Goal: Task Accomplishment & Management: Use online tool/utility

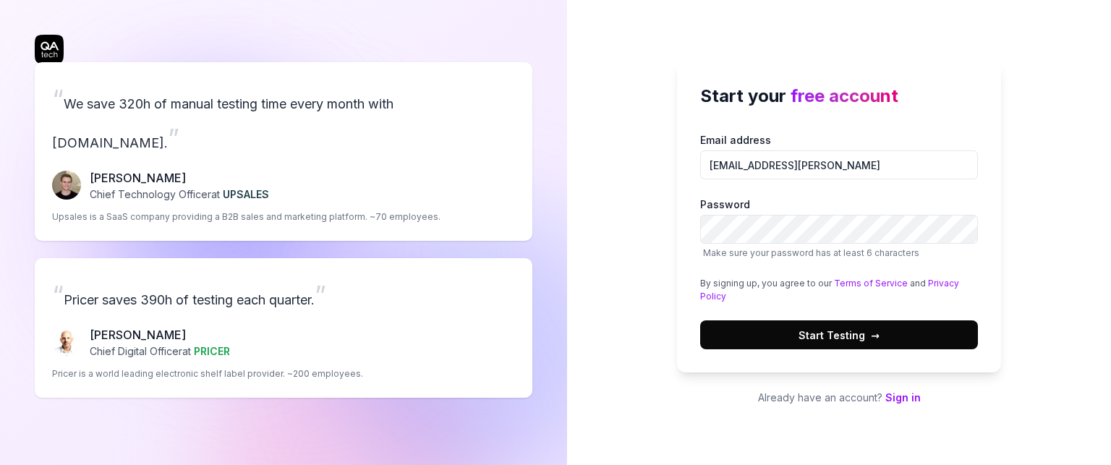
click at [700, 321] on button "Start Testing →" at bounding box center [839, 335] width 278 height 29
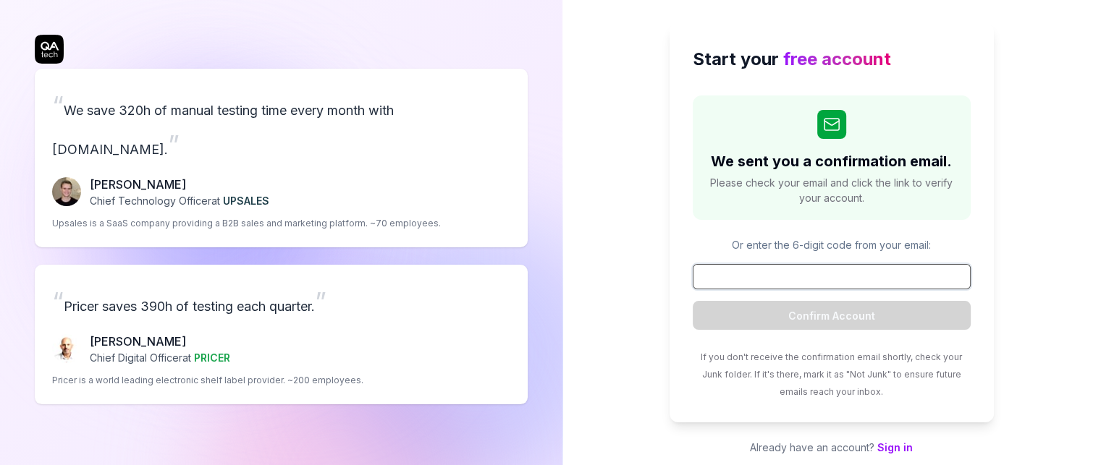
click at [810, 274] on input at bounding box center [831, 276] width 278 height 25
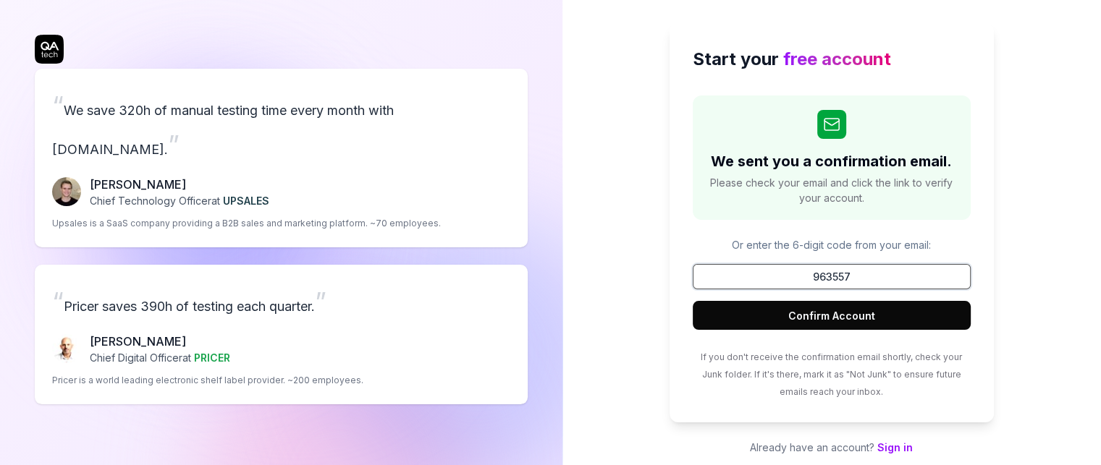
type input "963557"
click at [692, 301] on button "Confirm Account" at bounding box center [831, 315] width 278 height 29
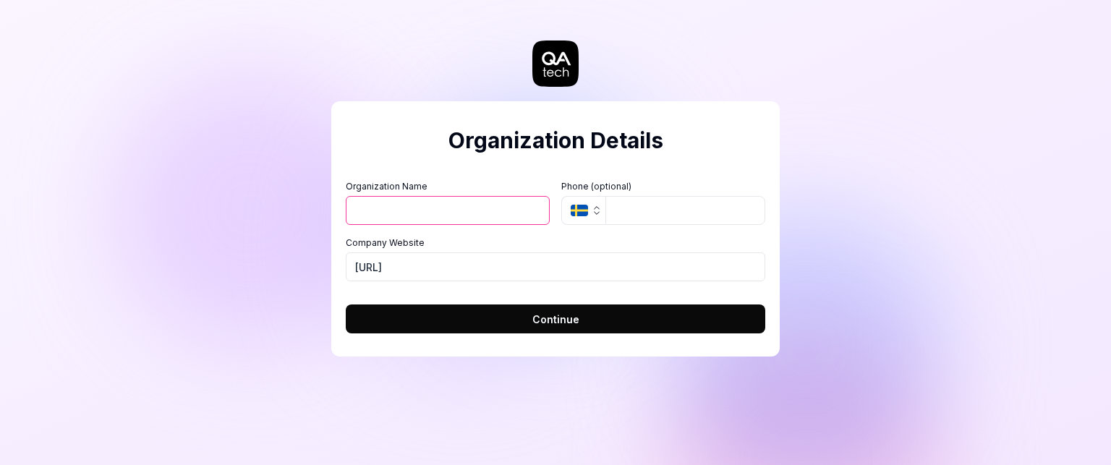
click at [462, 221] on input "Organization Name" at bounding box center [448, 210] width 204 height 29
click at [576, 341] on div "Organization Details Organization Name Organization Logo (Square minimum 256x25…" at bounding box center [555, 228] width 449 height 255
drag, startPoint x: 420, startPoint y: 187, endPoint x: 420, endPoint y: 213, distance: 26.1
click at [420, 213] on div "Organization Name" at bounding box center [448, 202] width 204 height 45
click at [420, 213] on input "Organization Name" at bounding box center [448, 210] width 204 height 29
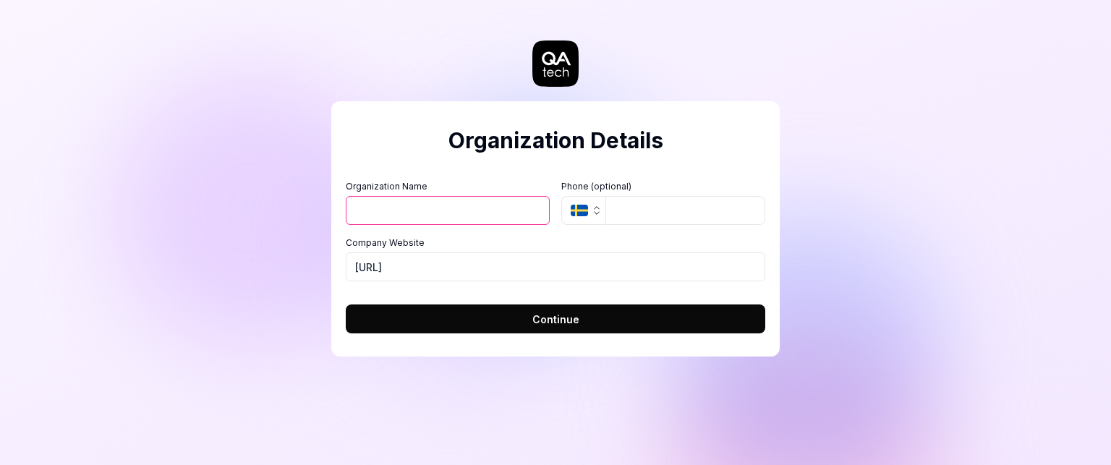
type input "m"
type input "w"
type input "xbanker"
click at [346, 305] on button "Continue" at bounding box center [556, 319] width 420 height 29
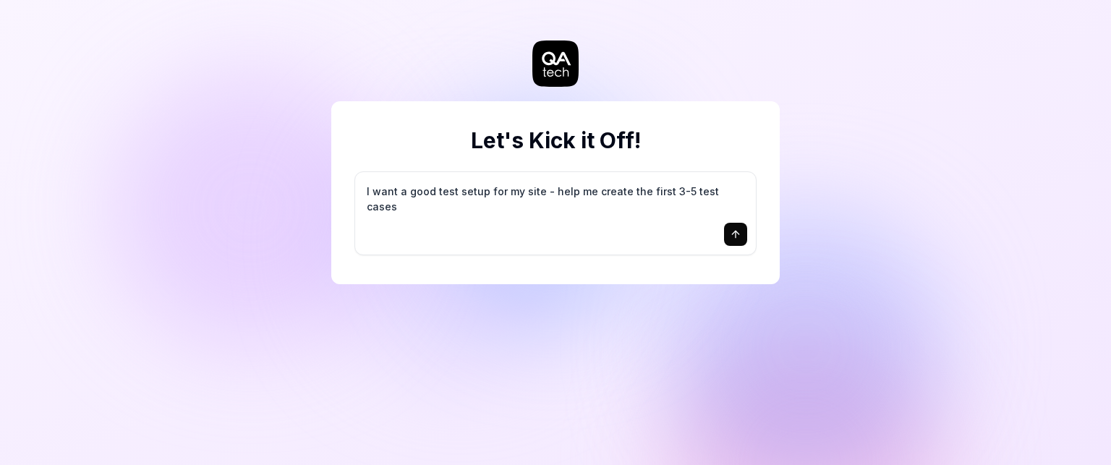
click at [634, 185] on textarea "I want a good test setup for my site - help me create the first 3-5 test cases" at bounding box center [555, 199] width 383 height 36
drag, startPoint x: 741, startPoint y: 188, endPoint x: 350, endPoint y: 190, distance: 390.7
click at [350, 190] on div "Let's Kick it Off! I want a good test setup for my site - help me create the fi…" at bounding box center [555, 192] width 449 height 183
type textarea "b"
type textarea "帮我做一个全流程的测试 可以用于每天测试确定环境不会有问题最好 进行5次并行测试"
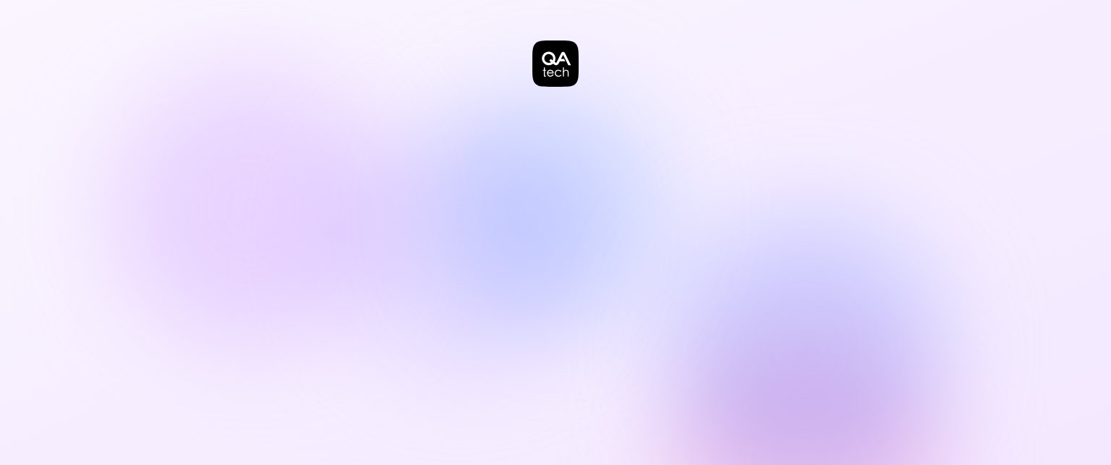
drag, startPoint x: 607, startPoint y: 82, endPoint x: 533, endPoint y: 75, distance: 74.2
click at [533, 75] on div at bounding box center [555, 72] width 449 height 87
click at [546, 140] on div at bounding box center [555, 232] width 1111 height 465
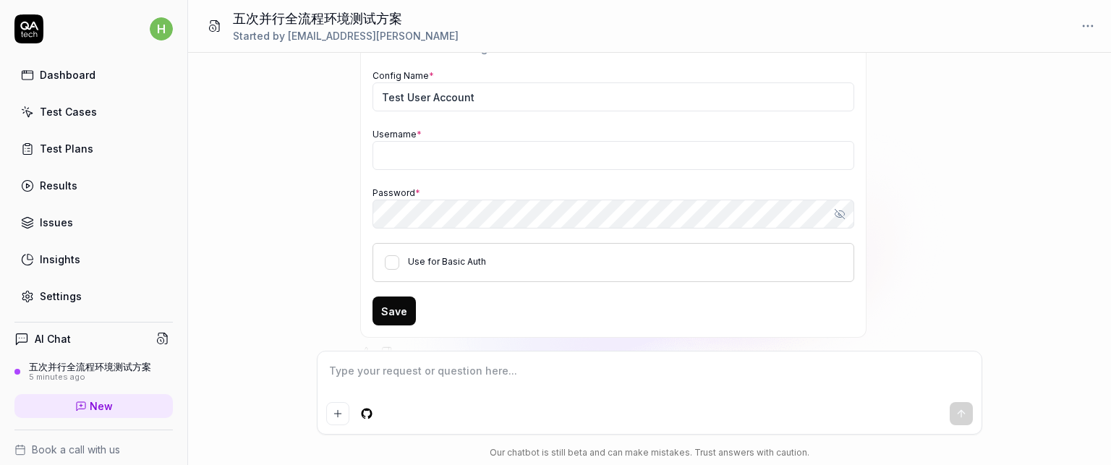
scroll to position [364, 0]
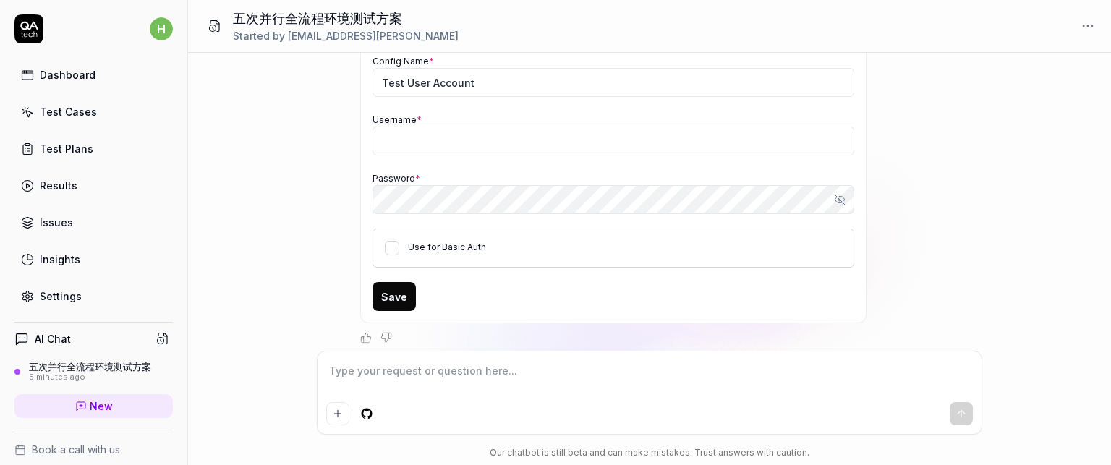
type textarea "*"
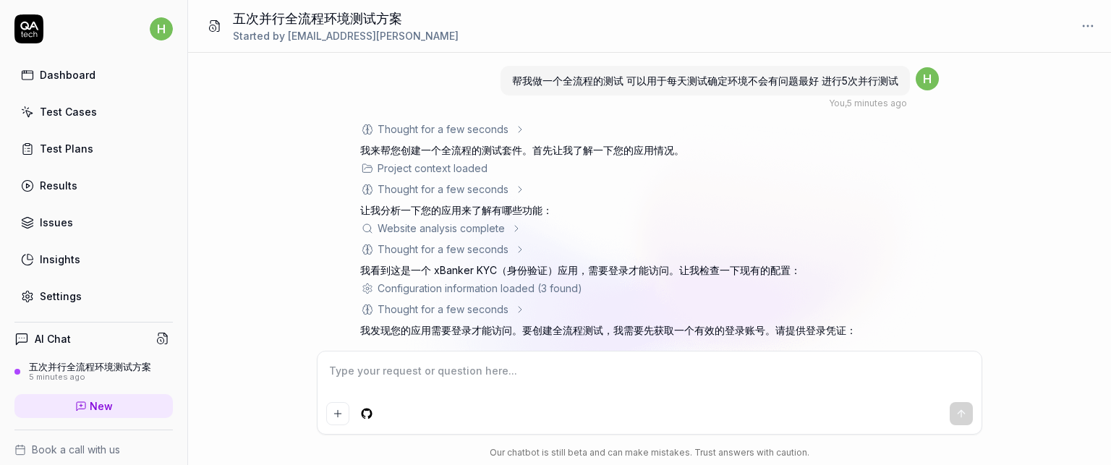
scroll to position [370, 0]
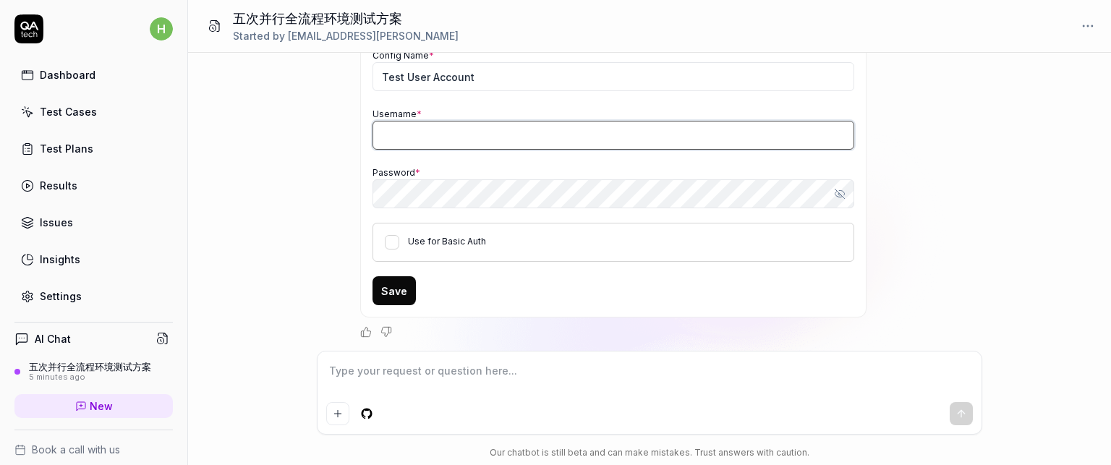
type input "[PERSON_NAME][EMAIL_ADDRESS]"
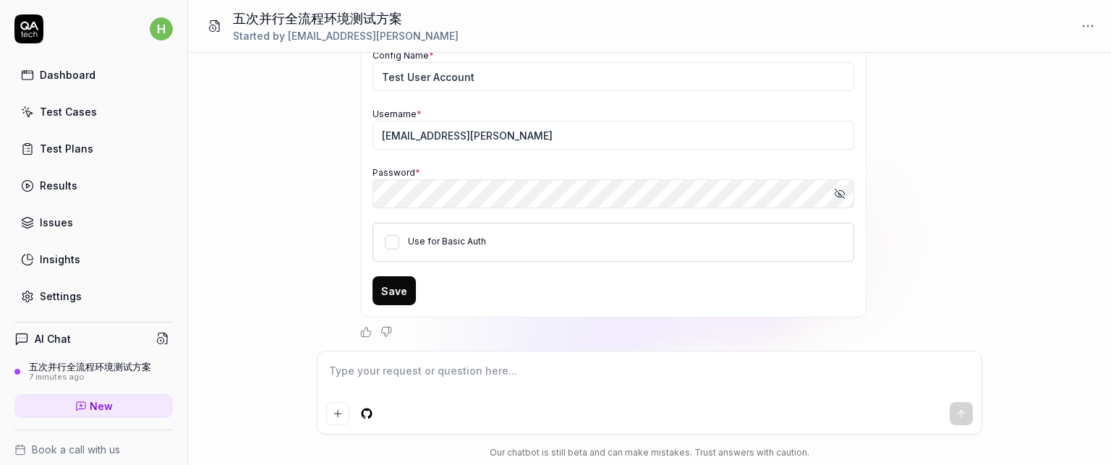
click at [839, 190] on icon "button" at bounding box center [840, 194] width 12 height 12
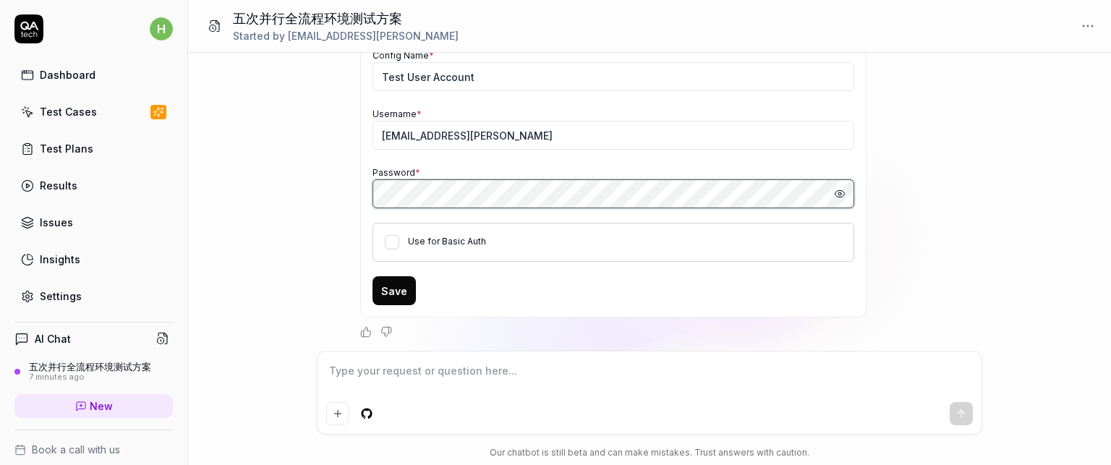
click at [334, 190] on div "帮我做一个全流程的测试 可以用于每天测试确定环境不会有问题最好 进行5次并行测试 You , 7 minutes ago h Thought for a fe…" at bounding box center [649, 202] width 923 height 298
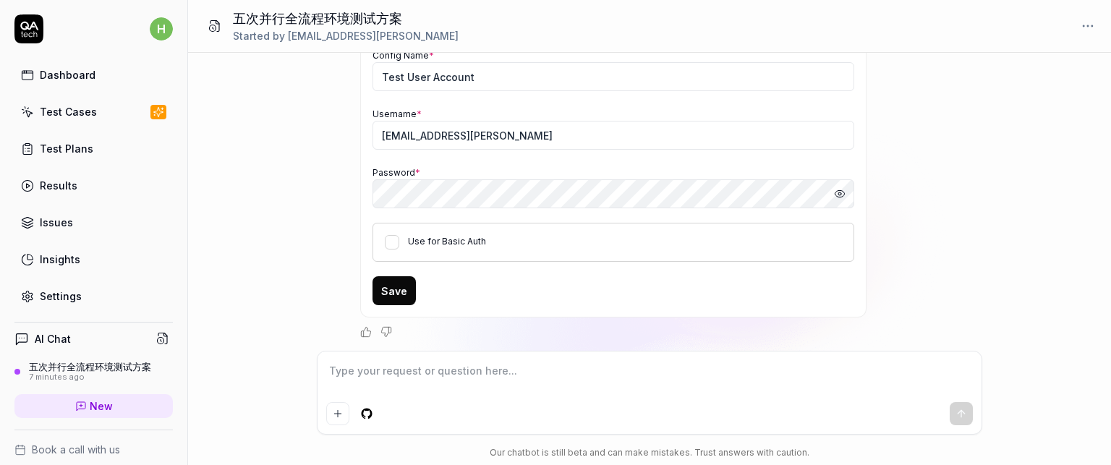
click at [300, 283] on div "帮我做一个全流程的测试 可以用于每天测试确定环境不会有问题最好 进行5次并行测试 You , 7 minutes ago h Thought for a fe…" at bounding box center [649, 202] width 923 height 298
click at [389, 242] on button "Use for Basic Auth" at bounding box center [392, 242] width 14 height 14
click at [408, 289] on button "Save" at bounding box center [394, 290] width 43 height 29
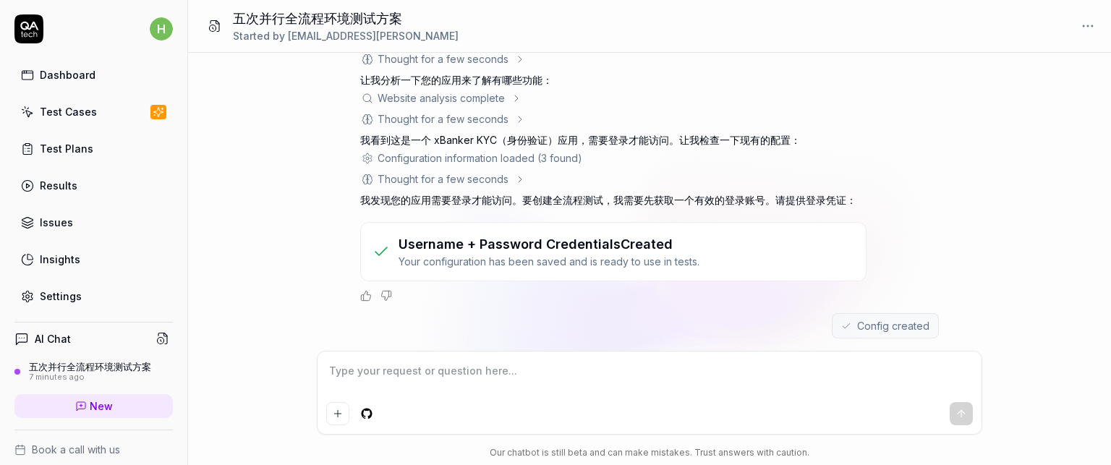
scroll to position [153, 0]
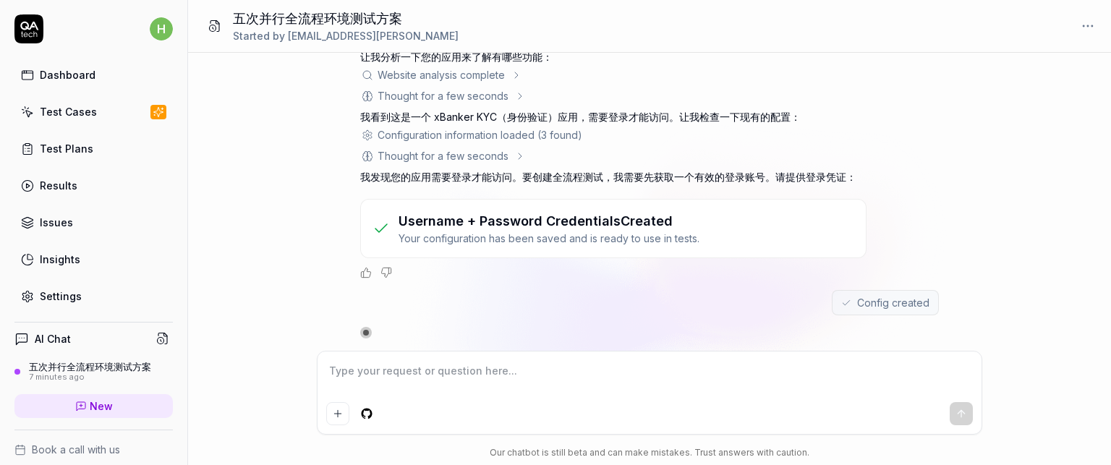
click at [469, 249] on div "Username + Password Credentials Created Your configuration has been saved and i…" at bounding box center [613, 228] width 507 height 59
click at [473, 231] on p "Your configuration has been saved and is ready to use in tests." at bounding box center [549, 238] width 301 height 15
type textarea "*"
click at [568, 373] on textarea at bounding box center [649, 378] width 647 height 36
type textarea "w"
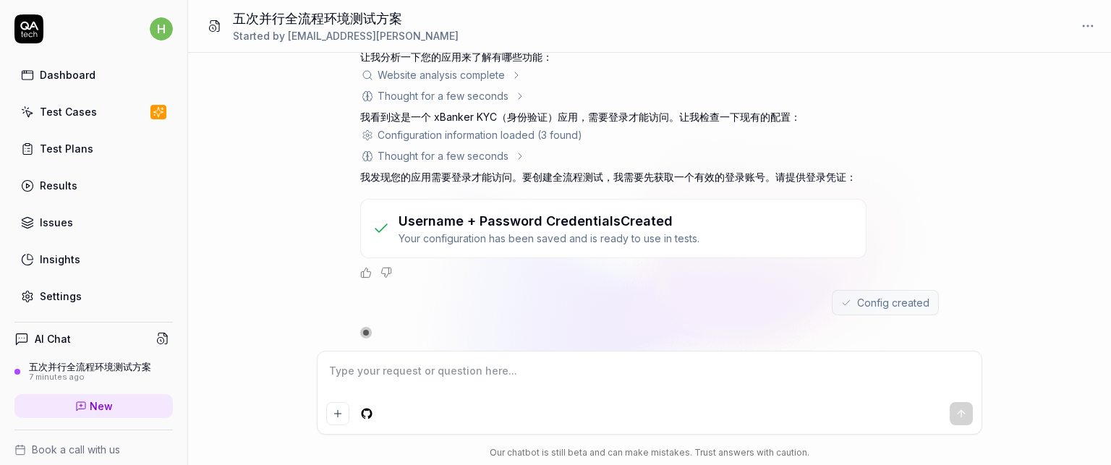
type textarea "*"
type textarea "wo"
type textarea "*"
type textarea "woc"
type textarea "*"
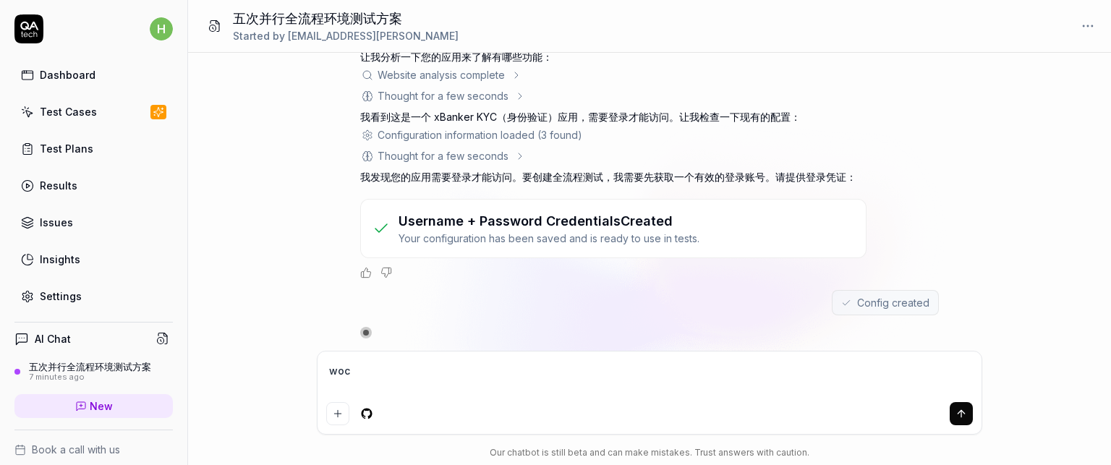
type textarea "wocu"
type textarea "*"
type textarea "wocuo"
type textarea "*"
type textarea "wocuol"
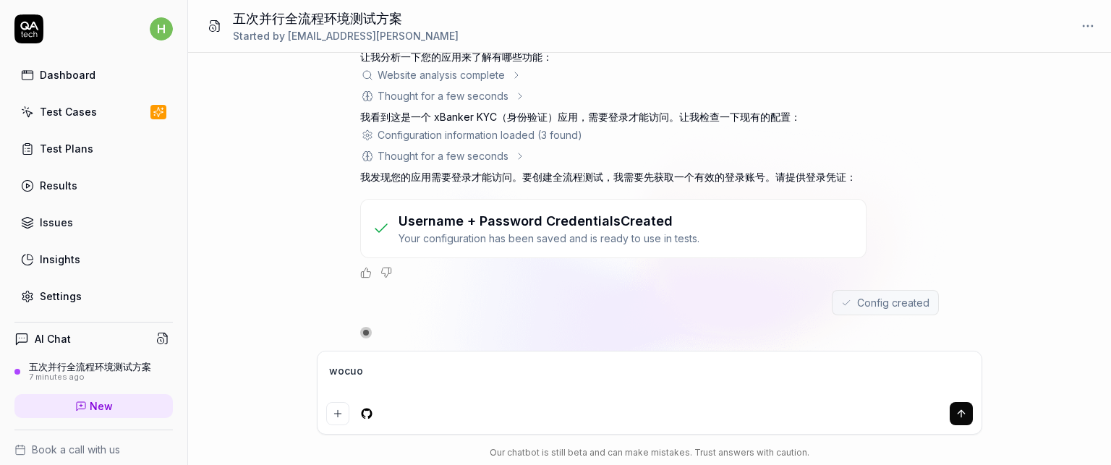
type textarea "*"
type textarea "wocuole"
type textarea "*"
type textarea "wocuol"
type textarea "*"
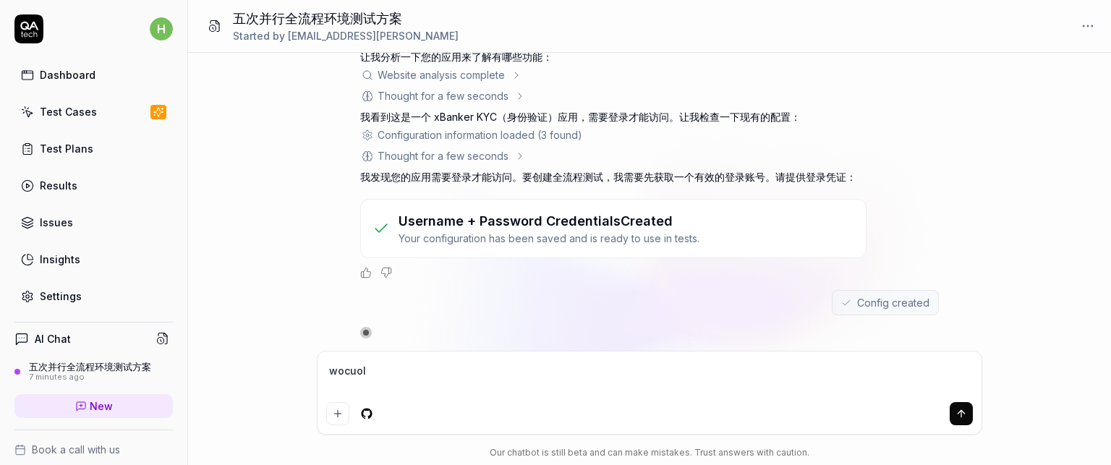
type textarea "wocuo"
type textarea "*"
type textarea "wocu"
type textarea "*"
type textarea "woc"
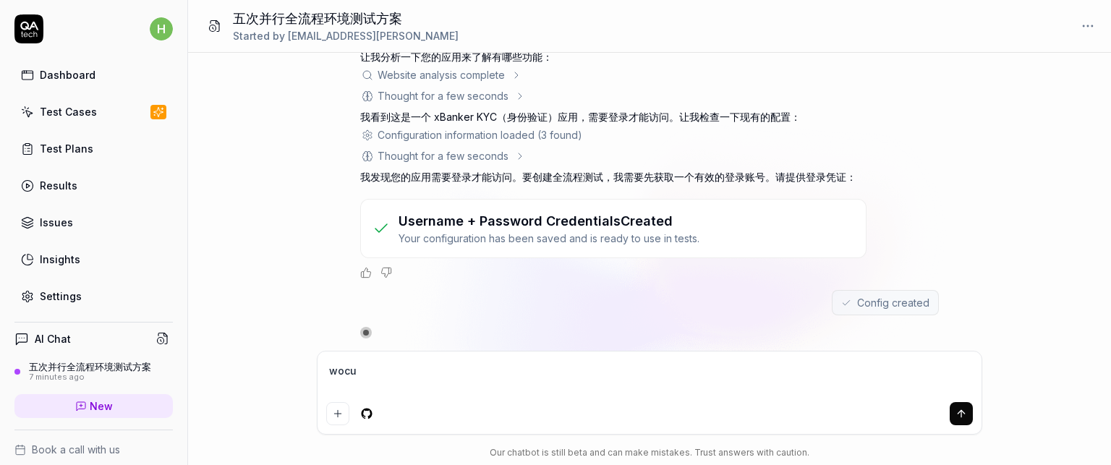
type textarea "*"
type textarea "wo"
type textarea "*"
type textarea "w"
type textarea "*"
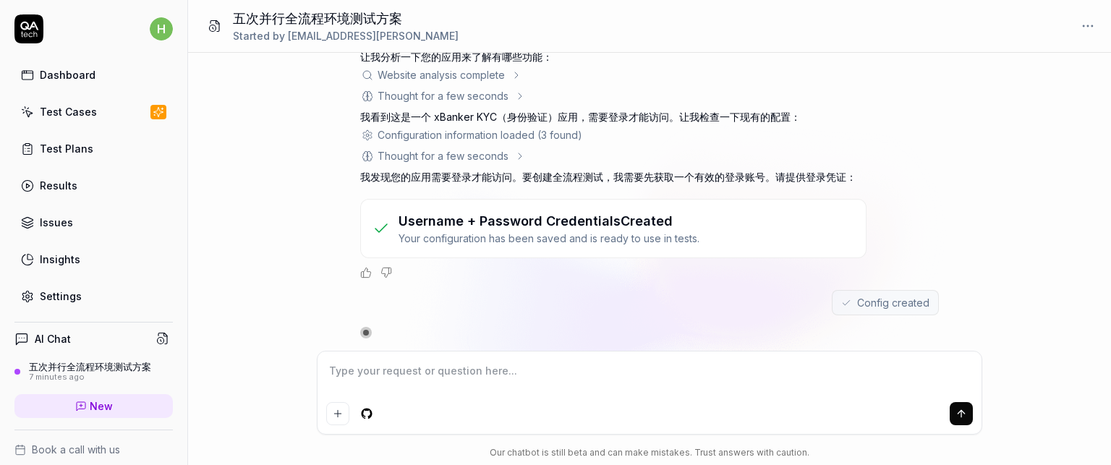
type textarea "*"
type textarea "y"
type textarea "*"
type textarea "yo"
type textarea "*"
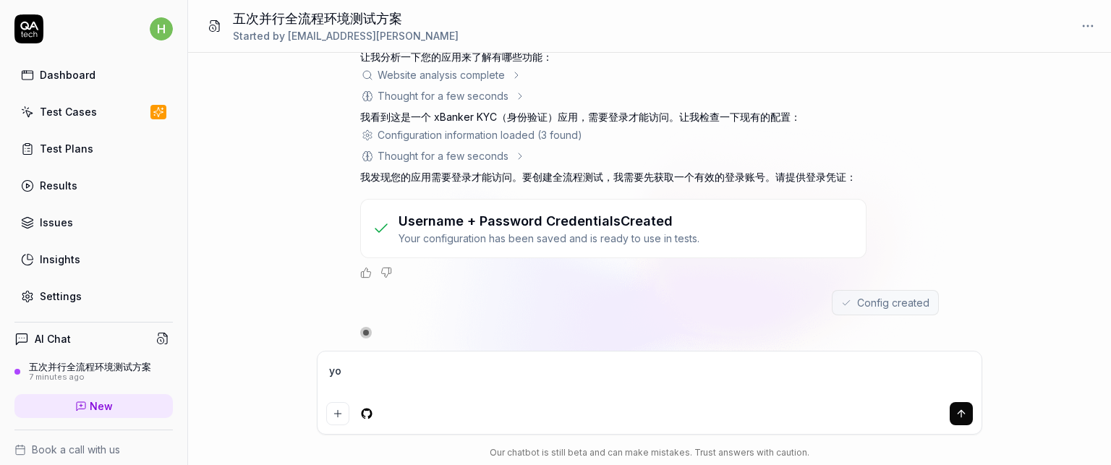
type textarea "you"
type textarea "*"
type textarea "you'x"
type textarea "*"
type textarea "邮箱"
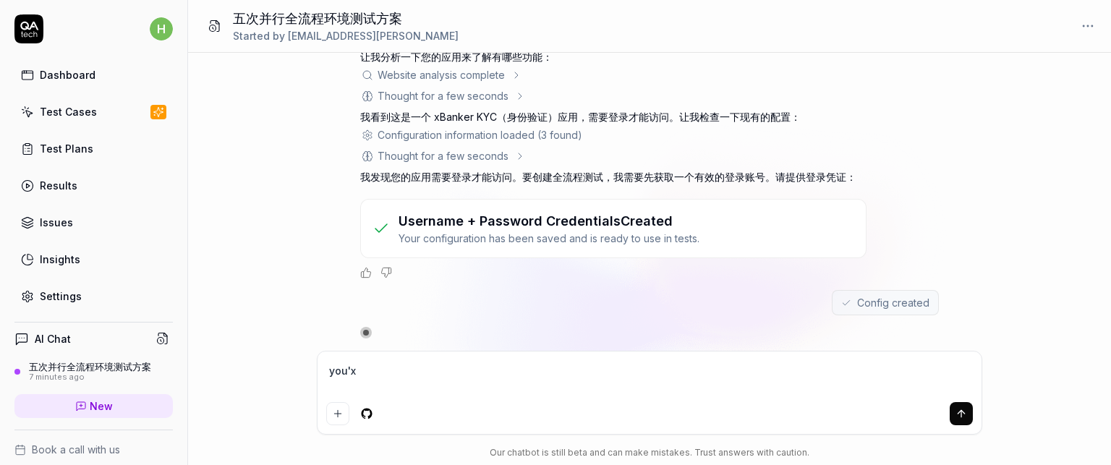
type textarea "*"
type textarea "邮箱g"
type textarea "*"
type textarea "邮箱ga"
type textarea "*"
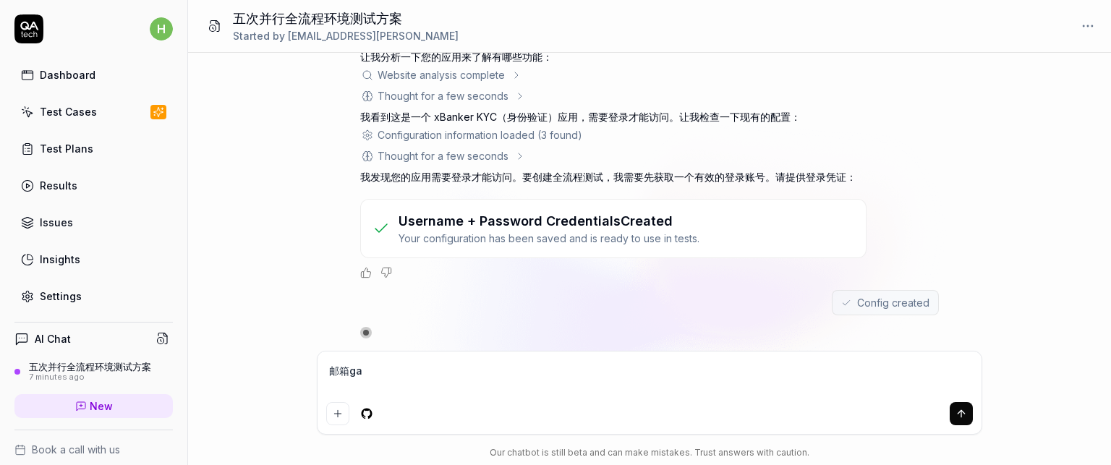
type textarea "邮箱gai"
type textarea "*"
type textarea "邮箱gai'c"
type textarea "*"
type textarea "邮箱改成"
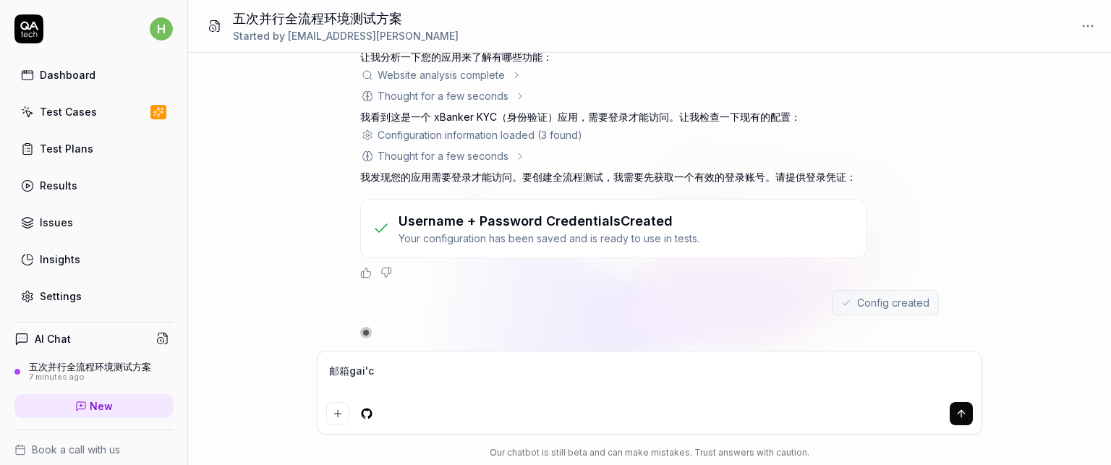
type textarea "*"
paste textarea "[PERSON_NAME][EMAIL_ADDRESS][DOMAIN_NAME]"
type textarea "邮箱改成halina.han@fargowealth.com.hk"
type textarea "*"
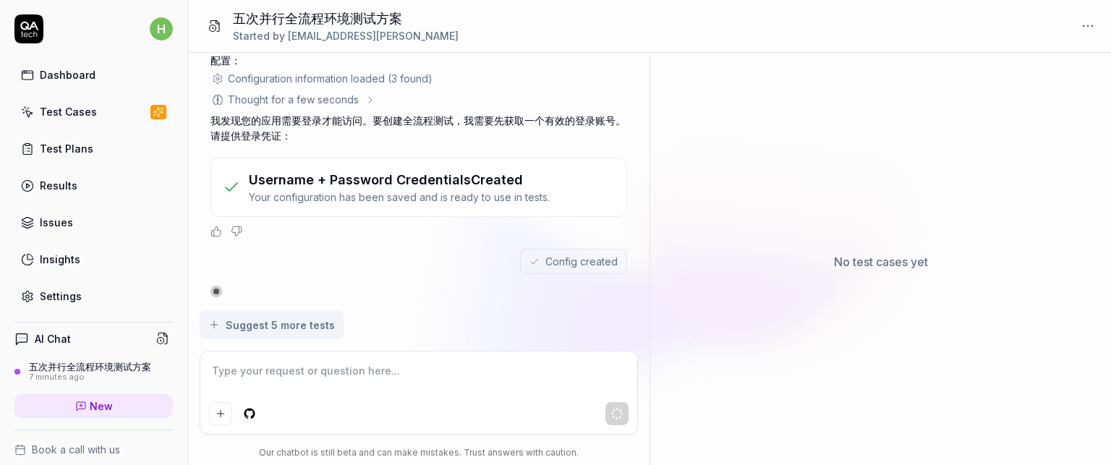
scroll to position [286, 0]
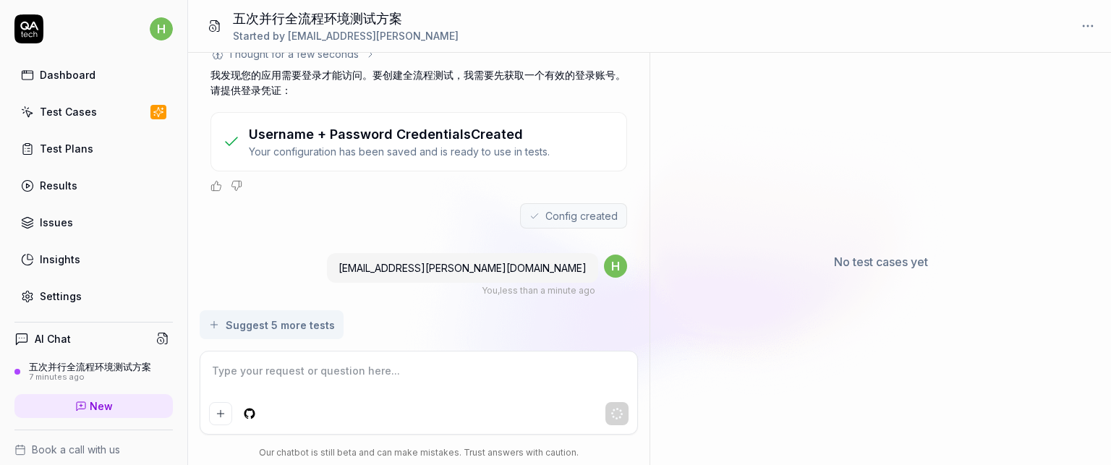
click at [95, 293] on link "Settings" at bounding box center [93, 296] width 158 height 28
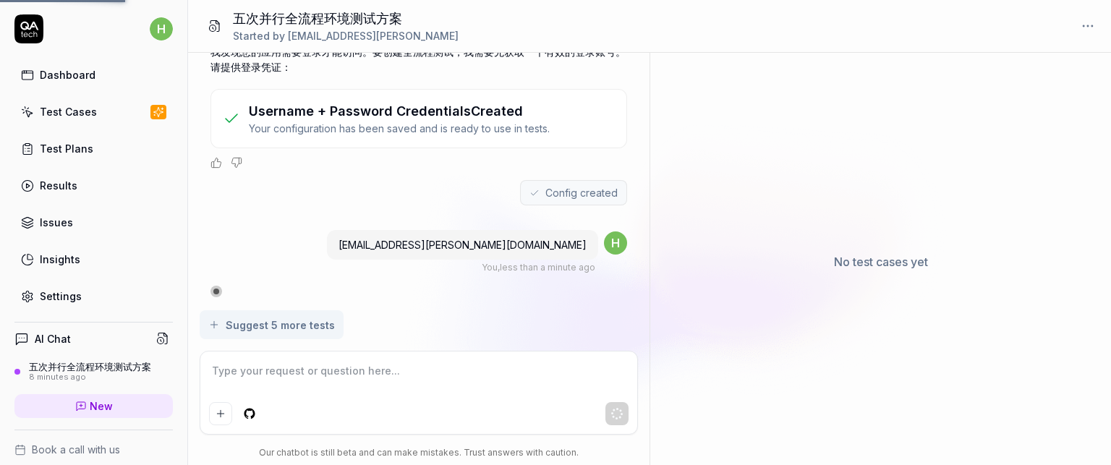
type textarea "*"
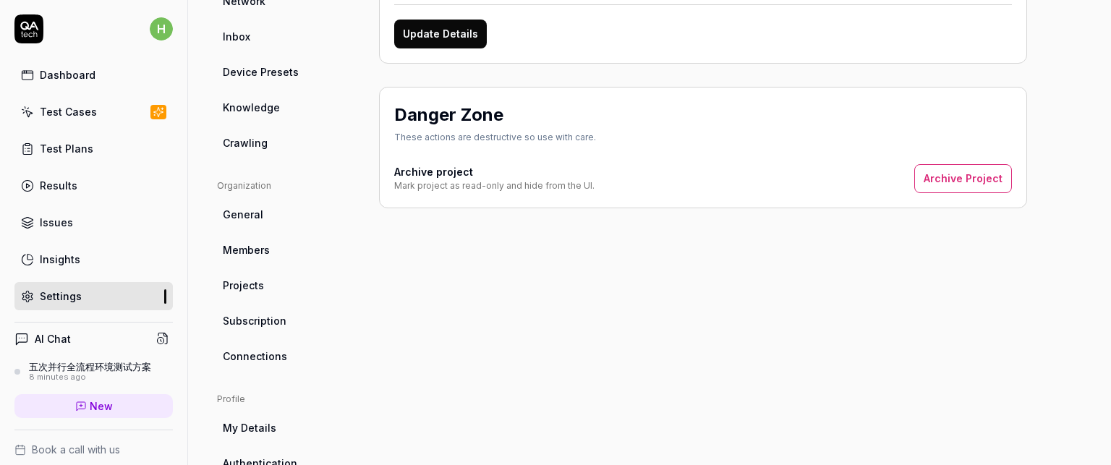
scroll to position [72, 0]
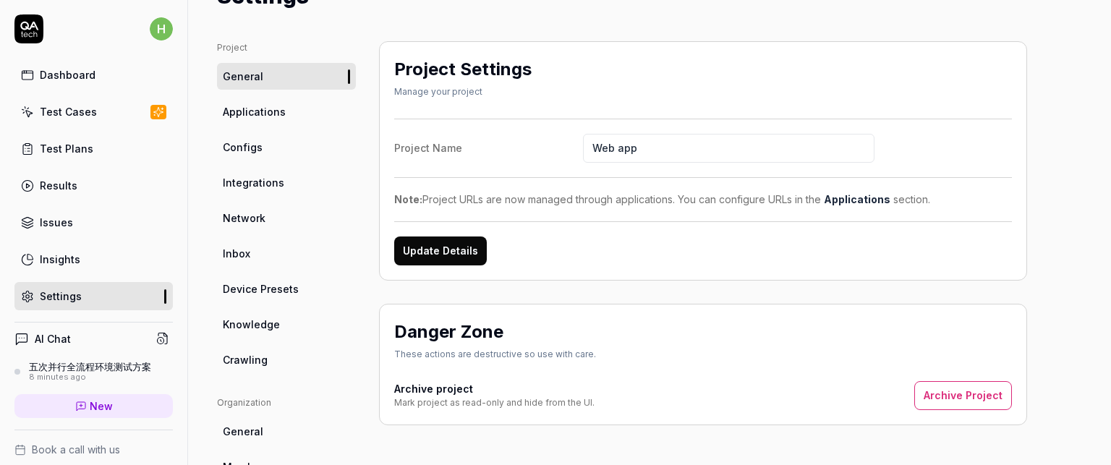
click at [253, 145] on span "Configs" at bounding box center [243, 147] width 40 height 15
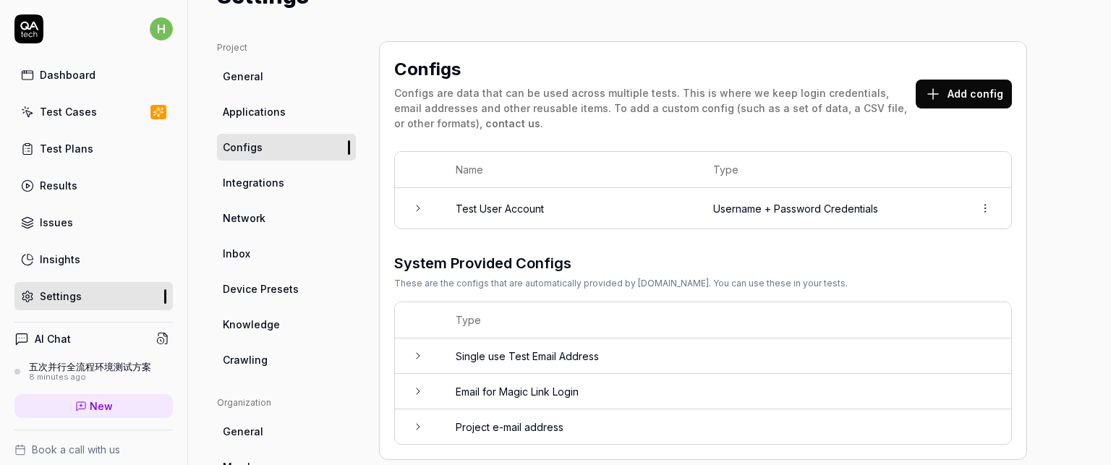
click at [779, 216] on td "Username + Password Credentials" at bounding box center [829, 208] width 260 height 41
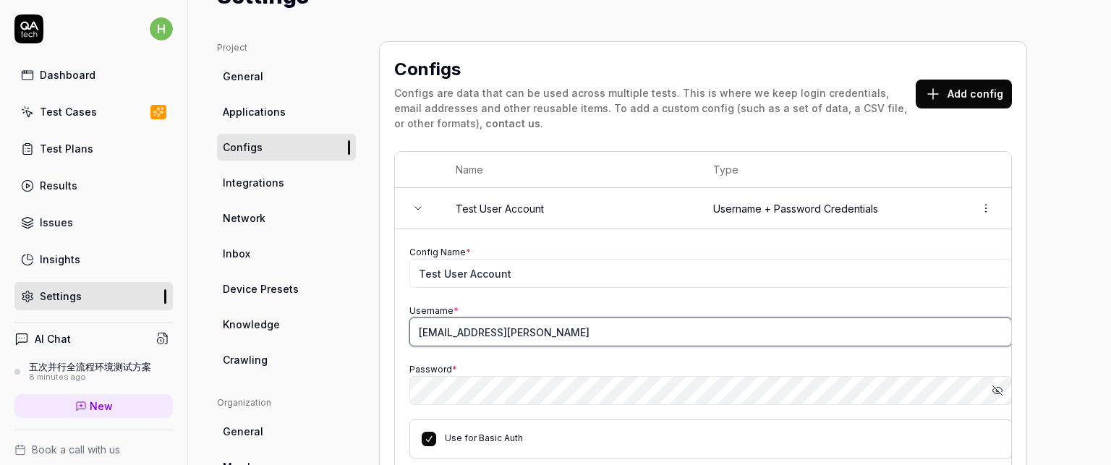
drag, startPoint x: 552, startPoint y: 336, endPoint x: 395, endPoint y: 334, distance: 157.0
click at [395, 334] on td "Config Name * Test User Account Username * halina.han@xbanker.ai Password * Sho…" at bounding box center [703, 372] width 617 height 287
paste input "fargowealth.com.hk"
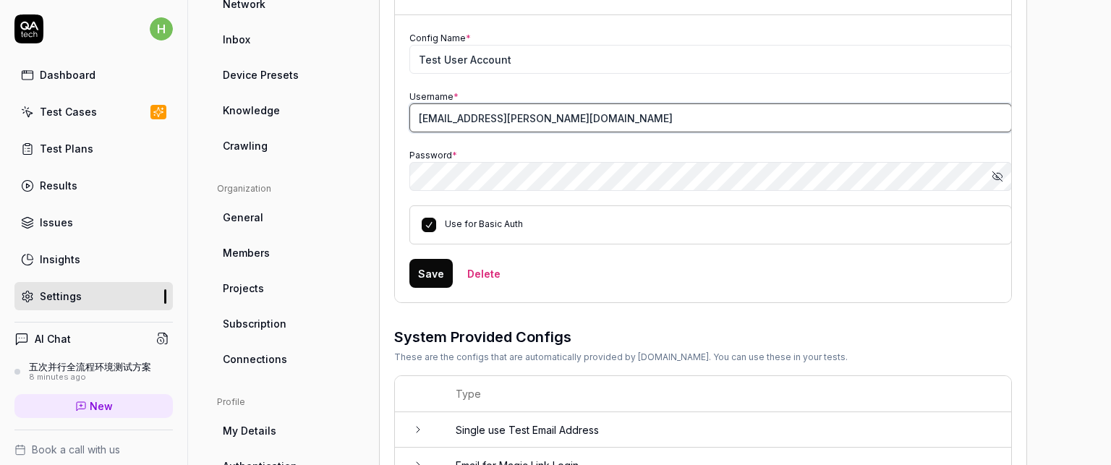
scroll to position [289, 0]
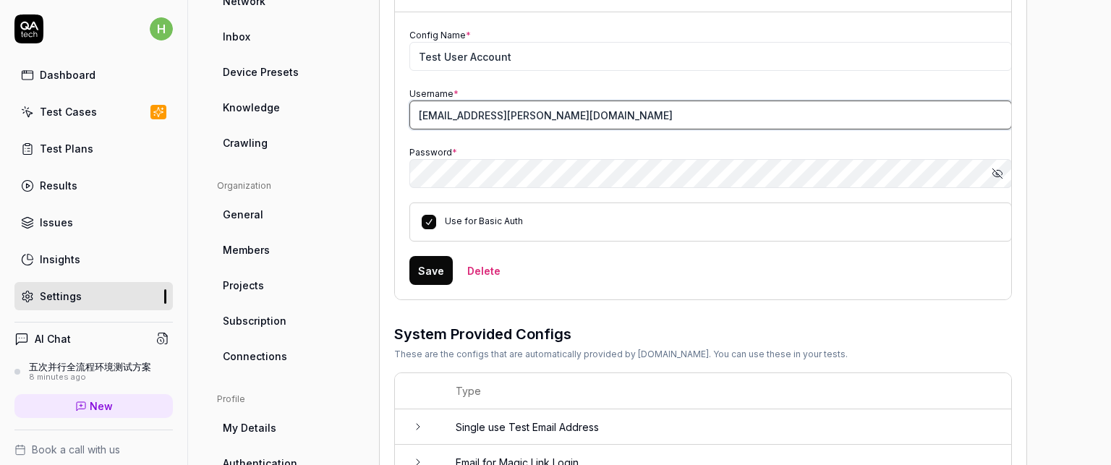
type input "[PERSON_NAME][EMAIL_ADDRESS][DOMAIN_NAME]"
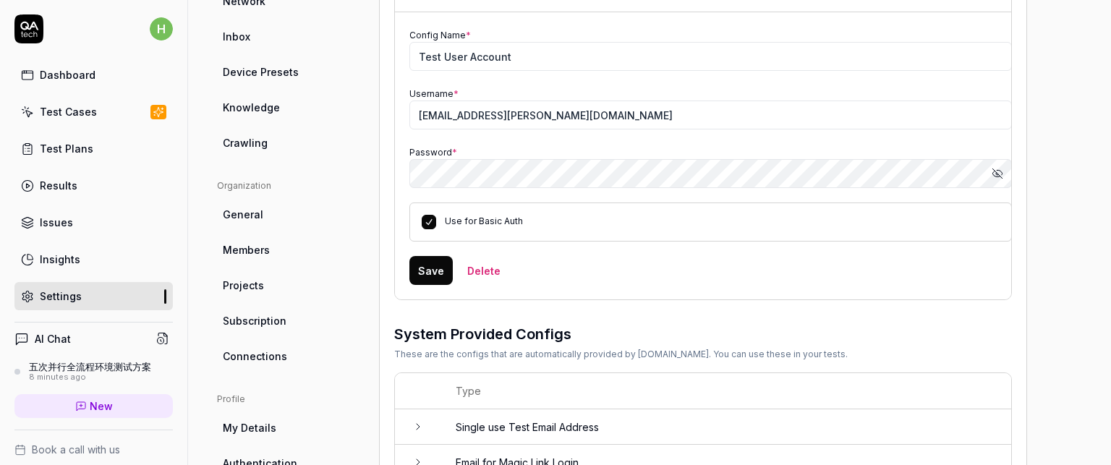
click at [446, 266] on button "Save" at bounding box center [431, 270] width 43 height 29
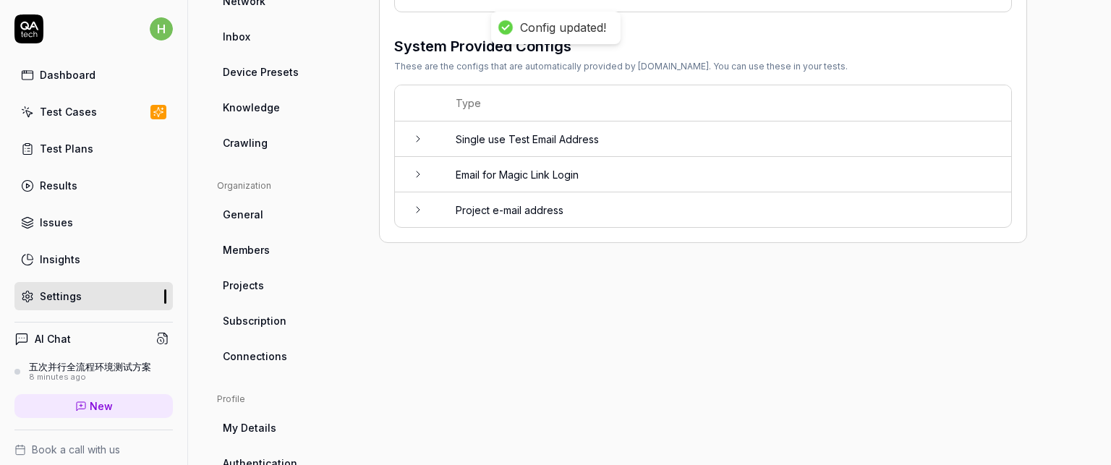
click at [75, 101] on link "Test Cases" at bounding box center [93, 112] width 158 height 28
click at [64, 75] on div "Dashboard" at bounding box center [68, 74] width 56 height 15
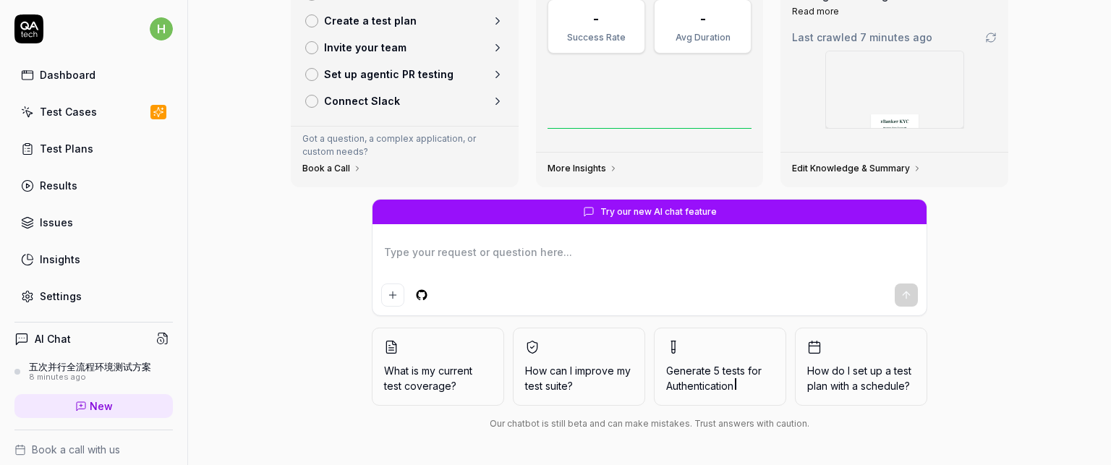
scroll to position [101, 0]
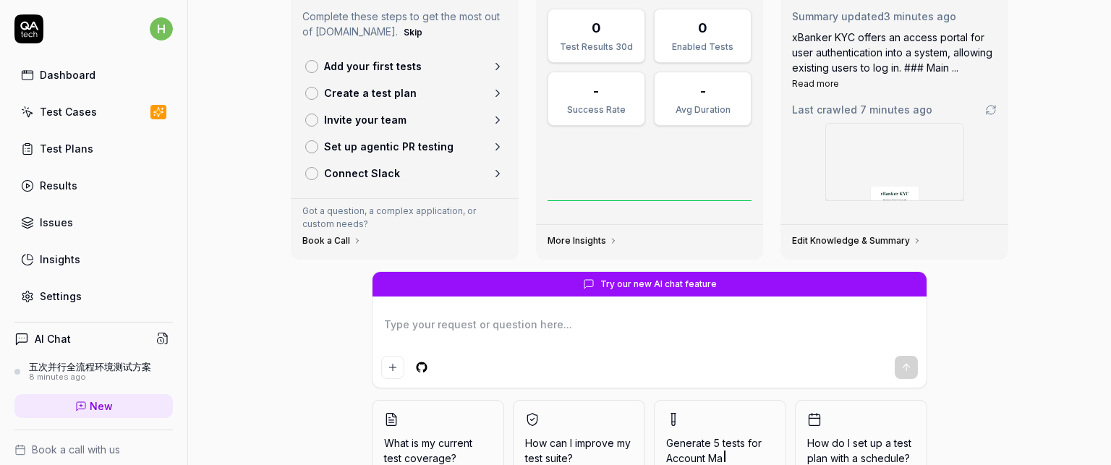
click at [80, 115] on div "Test Cases" at bounding box center [68, 111] width 57 height 15
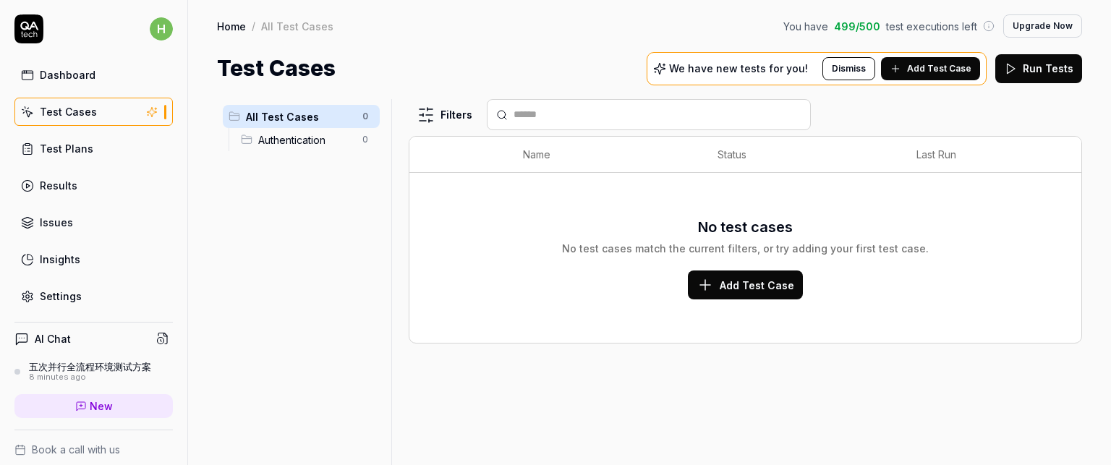
click at [64, 179] on div "Results" at bounding box center [59, 185] width 38 height 15
click at [98, 369] on div "五次并行全流程环境测试方案" at bounding box center [90, 367] width 122 height 12
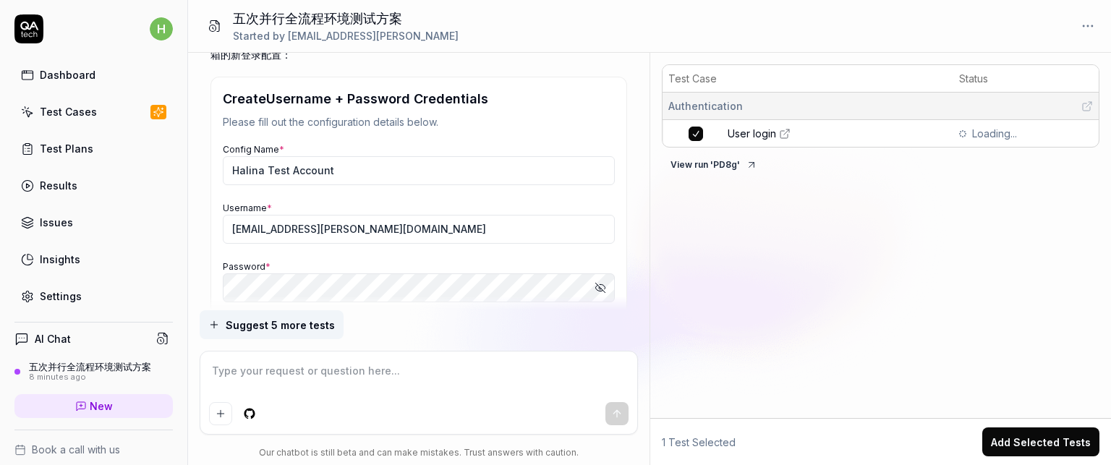
scroll to position [993, 0]
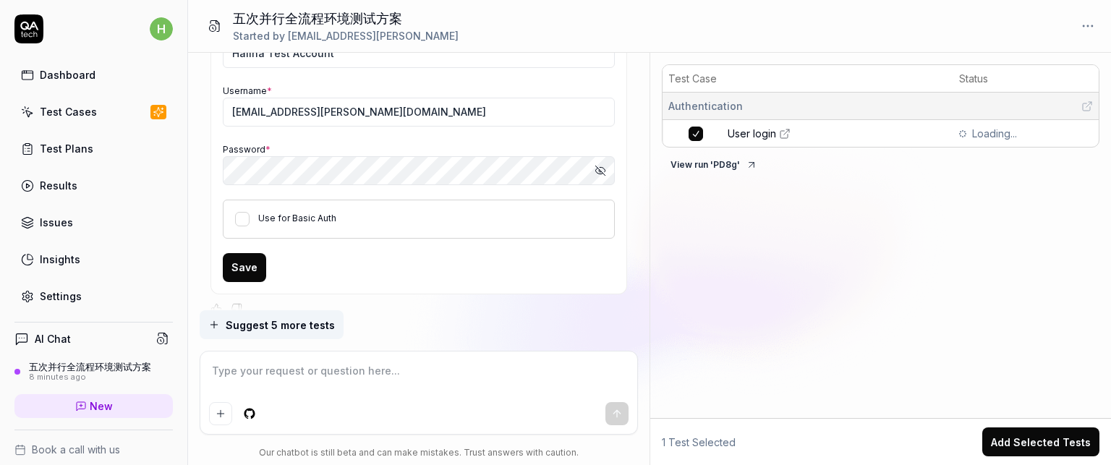
click at [249, 253] on button "Save" at bounding box center [244, 267] width 43 height 29
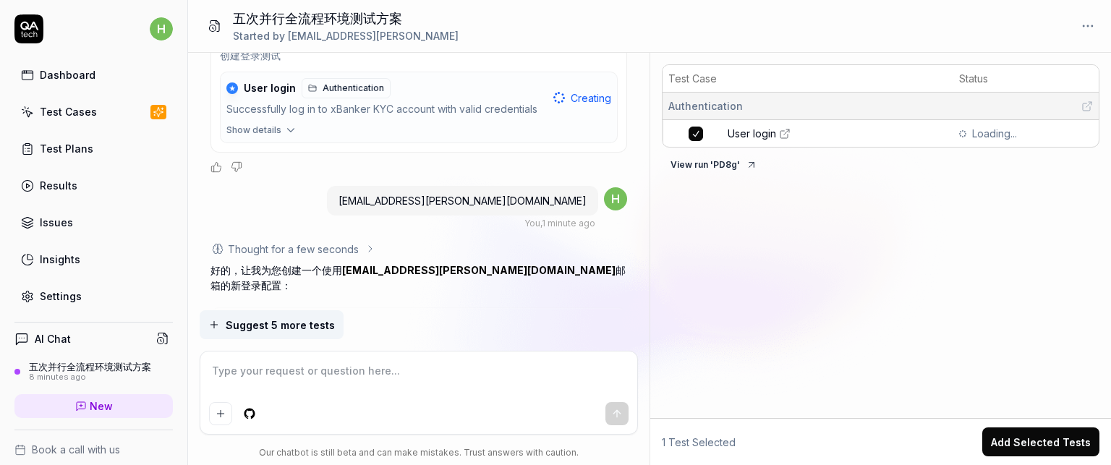
scroll to position [719, 0]
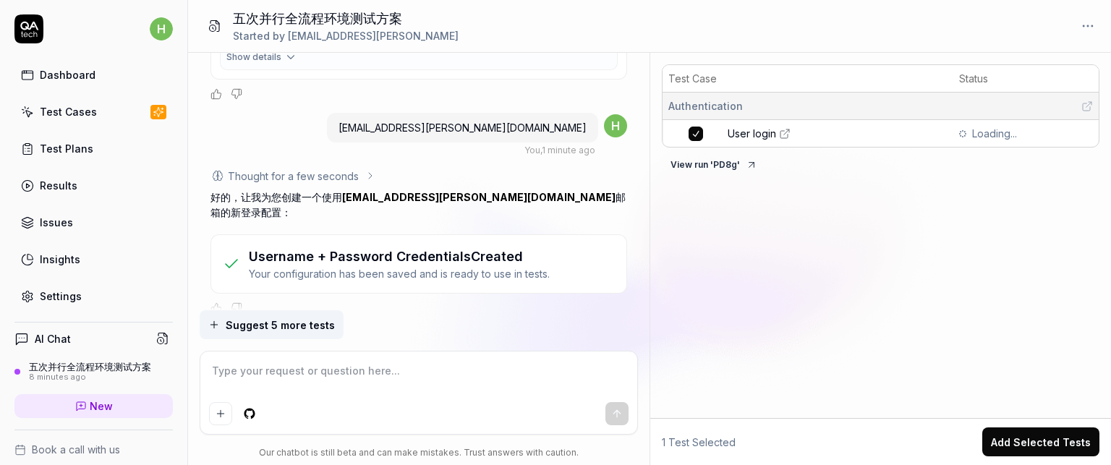
click at [277, 326] on span "Suggest 5 more tests" at bounding box center [280, 325] width 109 height 15
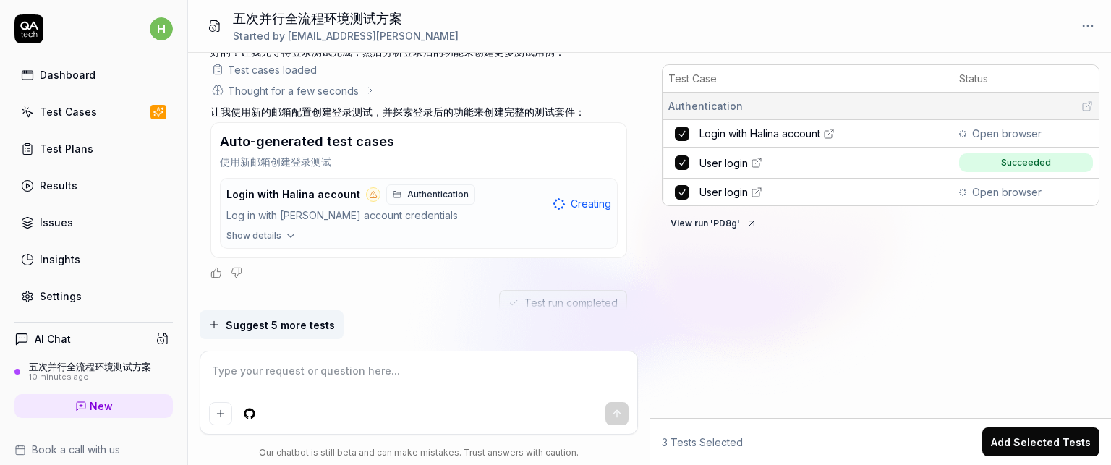
scroll to position [1346, 0]
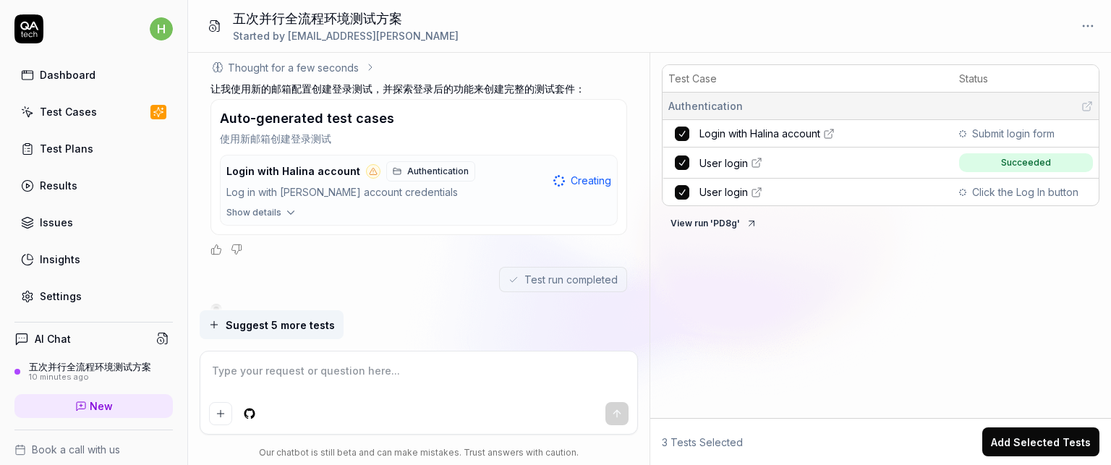
click at [346, 378] on textarea at bounding box center [419, 378] width 420 height 36
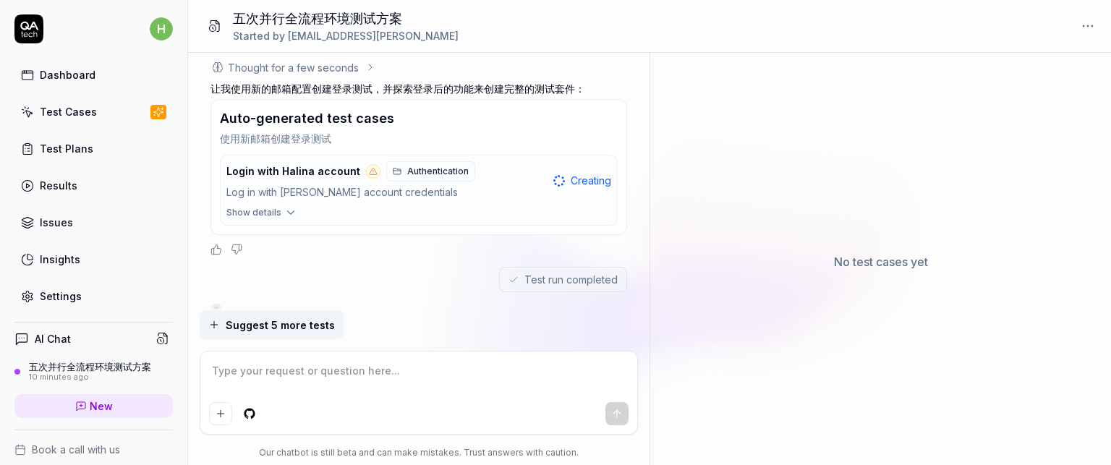
type textarea "*"
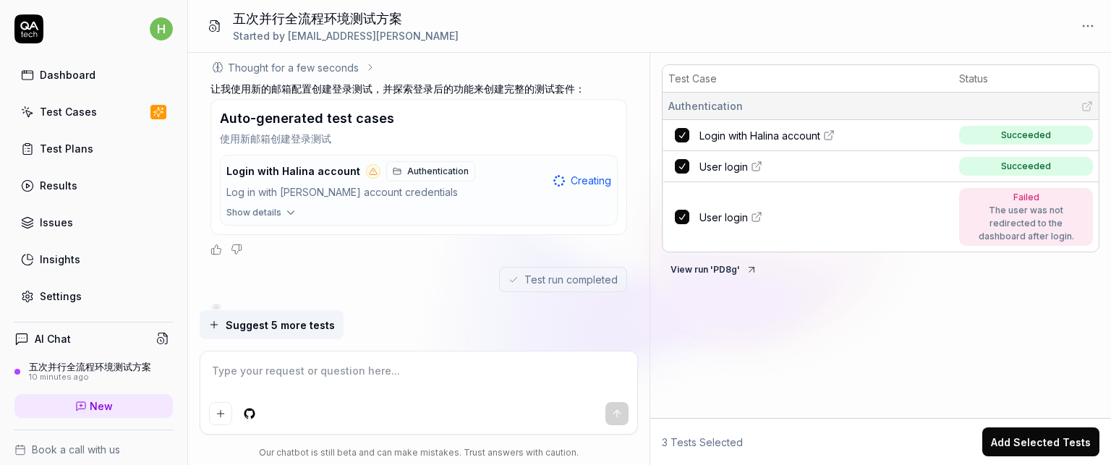
click at [391, 364] on textarea at bounding box center [419, 378] width 420 height 36
type textarea "n"
type textarea "*"
type textarea "na"
type textarea "*"
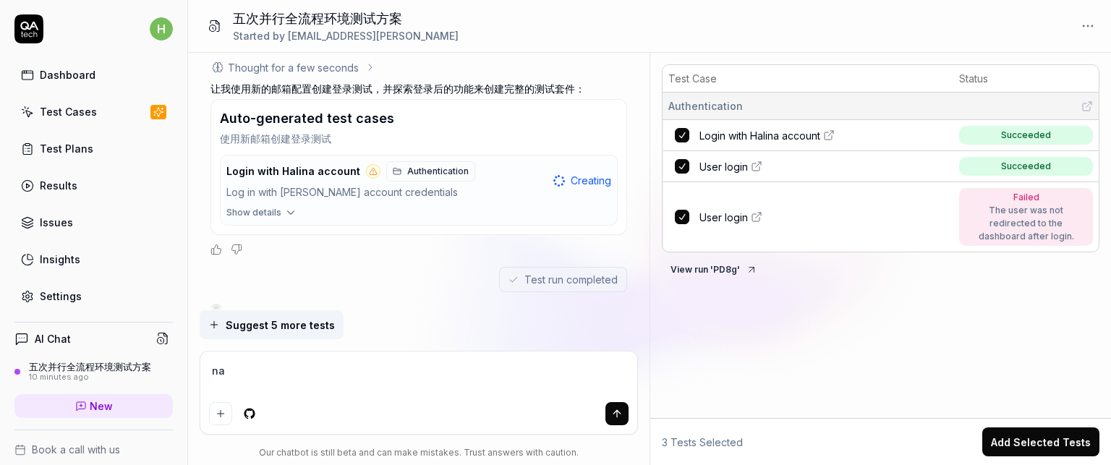
type textarea "na'j"
type textarea "*"
type textarea "na'jiu"
type textarea "*"
type textarea "na'jiu'c"
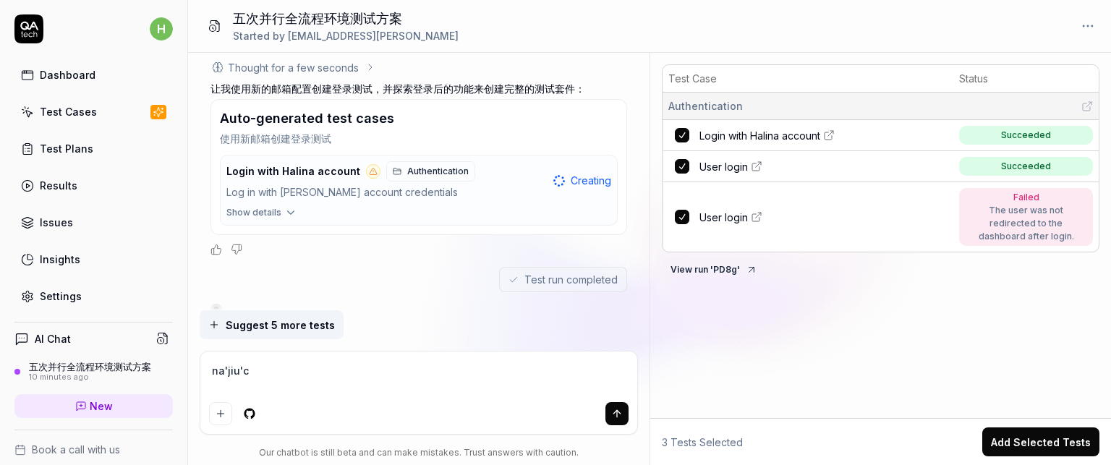
type textarea "*"
type textarea "na'jiu'ce"
type textarea "*"
type textarea "na'jiu'ce'h"
type textarea "*"
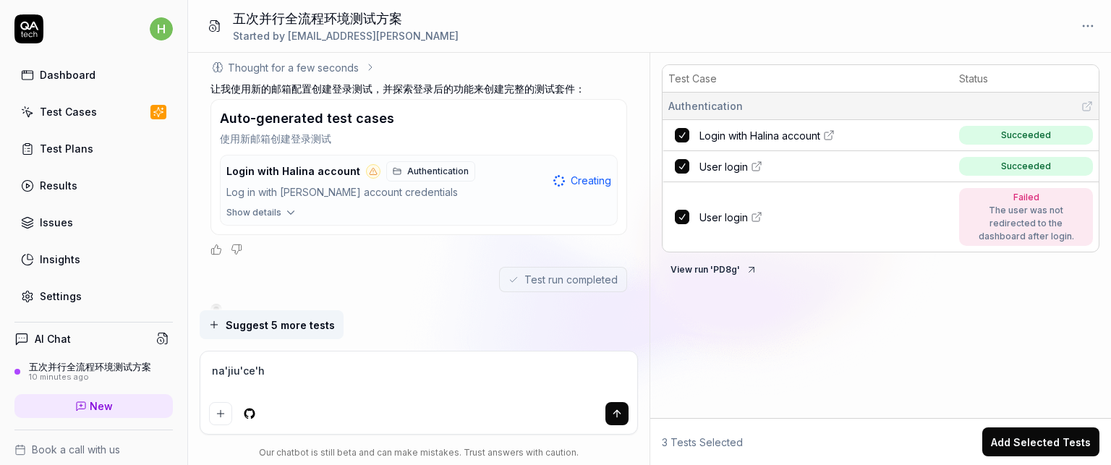
type textarea "na'jiu'ce'h's"
type textarea "*"
type textarea "那就测试y"
type textarea "*"
type textarea "那就测试yi"
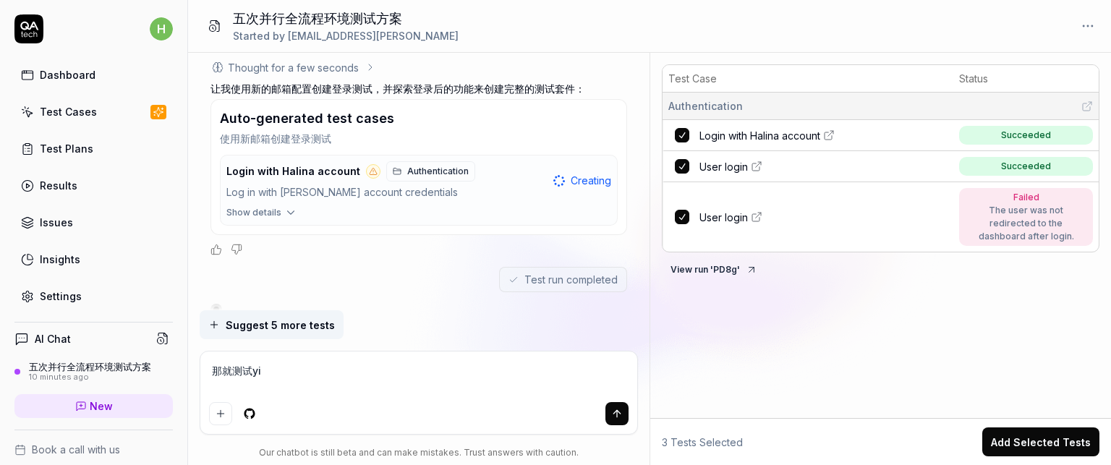
type textarea "*"
type textarea "那就测试一次"
type textarea "*"
type textarea "那就测试一次h"
type textarea "*"
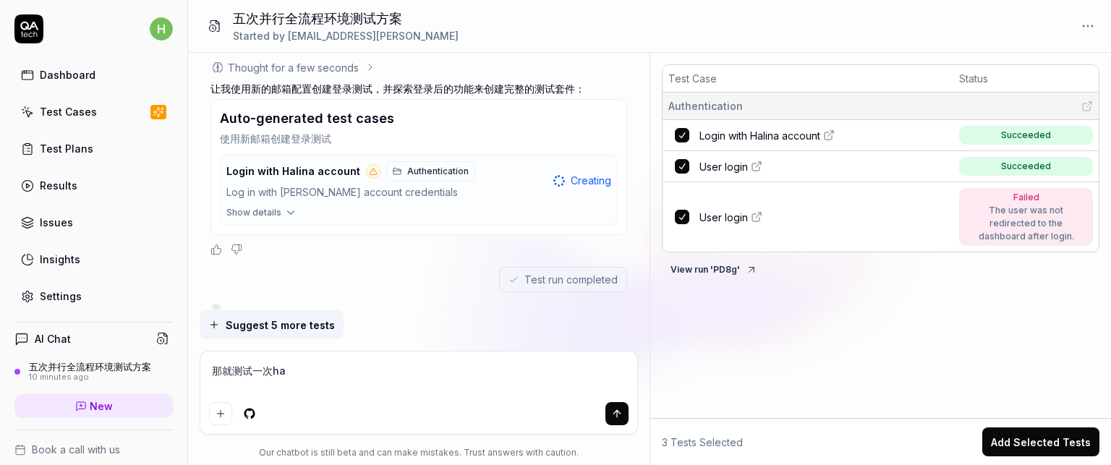
type textarea "那就测试一次hao'l"
type textarea "*"
type textarea "那就测试一次好了"
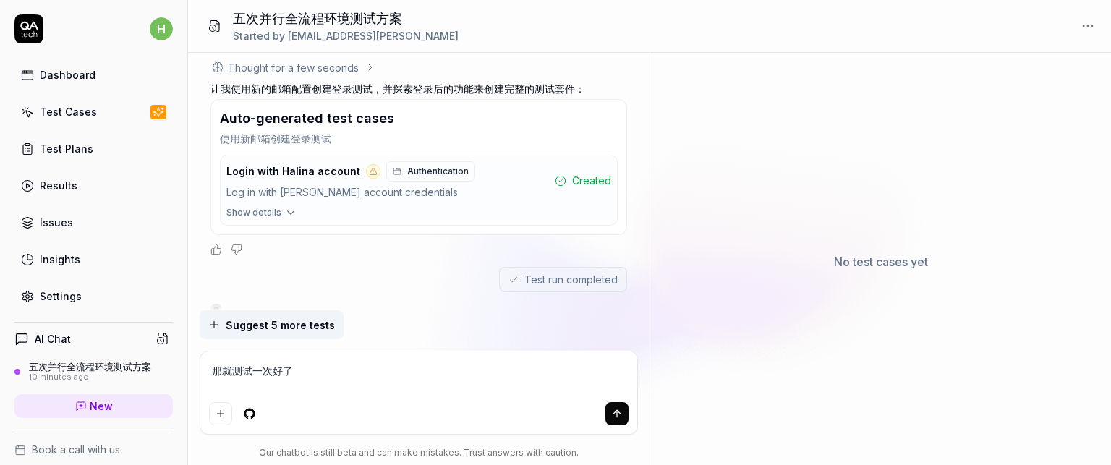
type textarea "*"
type textarea "那就测试一次好了"
type textarea "*"
type textarea "那就测试一次好了 xia"
type textarea "*"
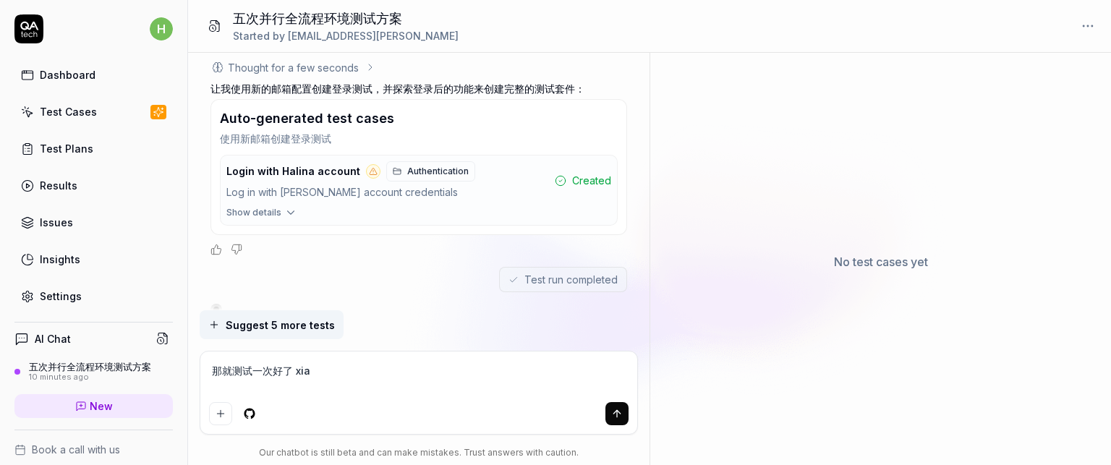
type textarea "那就测试一次好了 xian"
type textarea "*"
type textarea "那就测试一次好了 xian'd"
type textarea "*"
type textarea "那就测试一次好了 xian'de"
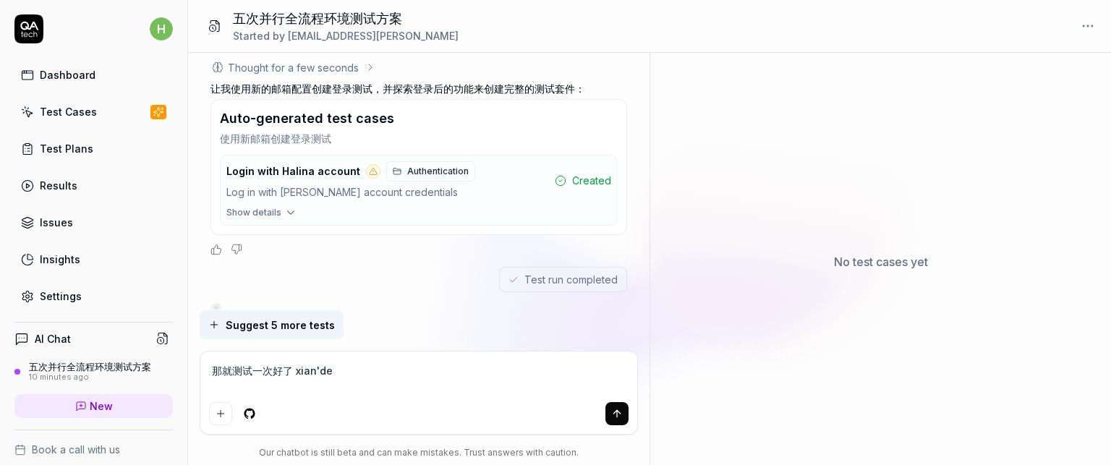
type textarea "*"
type textarea "那就测试一次好了 xian'den"
type textarea "*"
type textarea "那就测试一次好了 xian'deng"
type textarea "*"
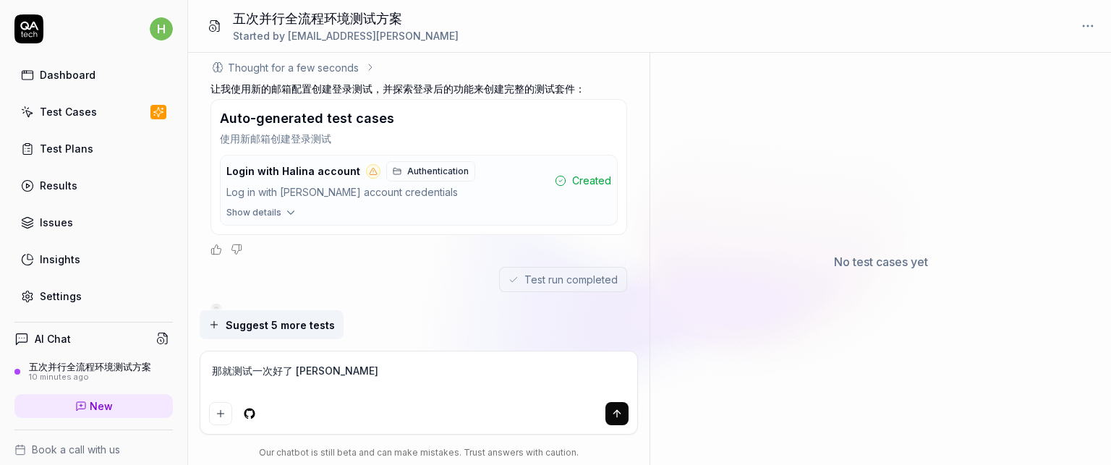
type textarea "那就测试一次好了 xian'deng'l"
type textarea "*"
type textarea "那就测试一次好了 先登录r"
type textarea "*"
type textarea "那就测试一次好了 先登录ra"
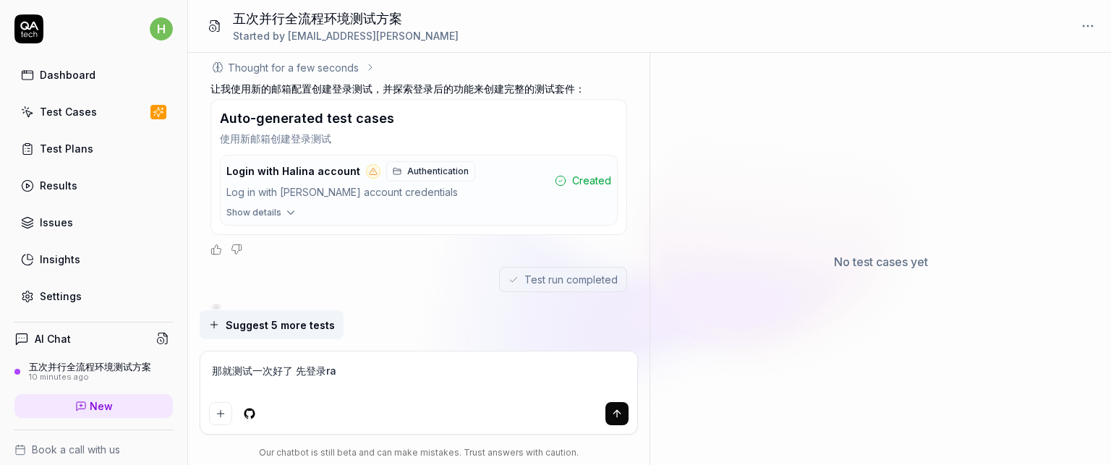
type textarea "*"
type textarea "那就测试一次好了 先登录ran"
type textarea "*"
type textarea "那就测试一次好了 先登录然后"
type textarea "*"
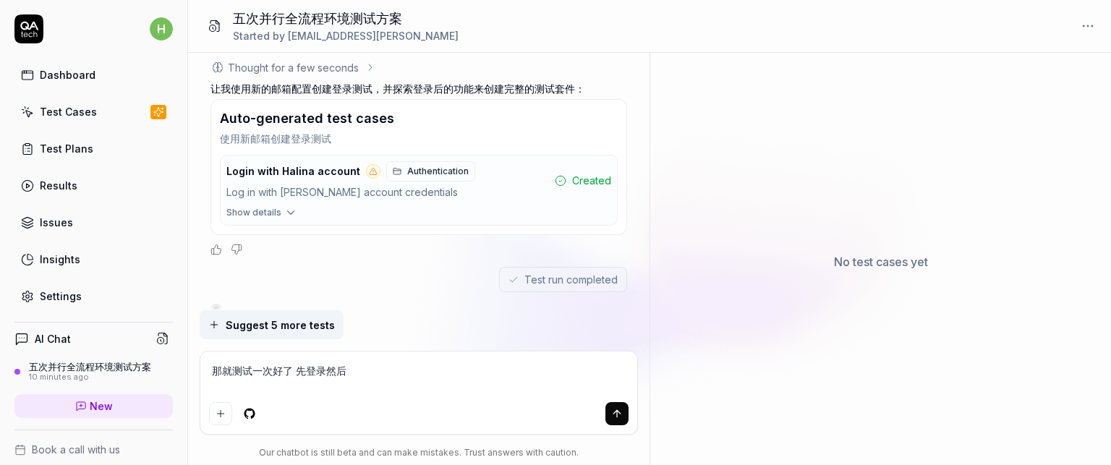
type textarea "那就测试一次好了 先登录然后s"
type textarea "*"
type textarea "那就测试一次好了 先登录然后sh"
type textarea "*"
type textarea "那就测试一次好了 先登录然后shu"
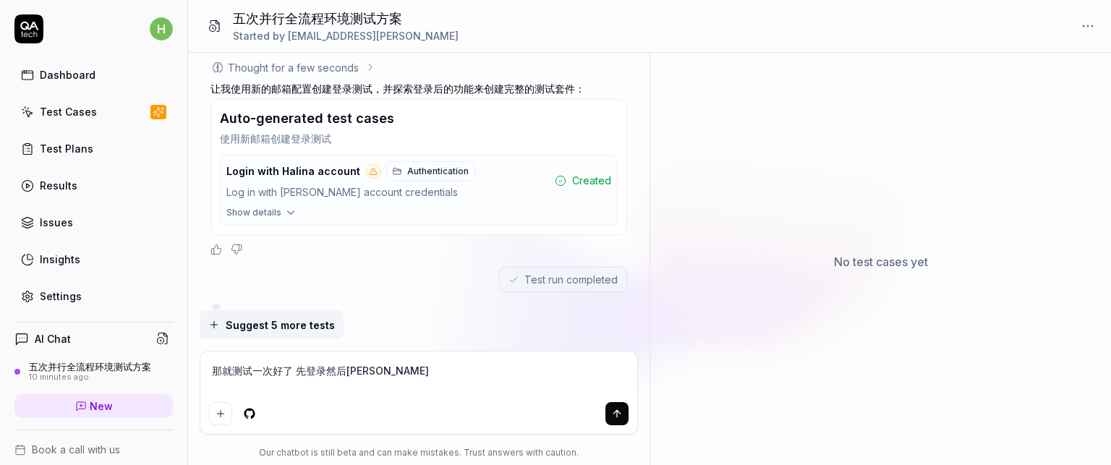
type textarea "*"
type textarea "那就测试一次好了 先登录然后输入"
type textarea "*"
type textarea "那就测试一次好了 先登录然后输入"
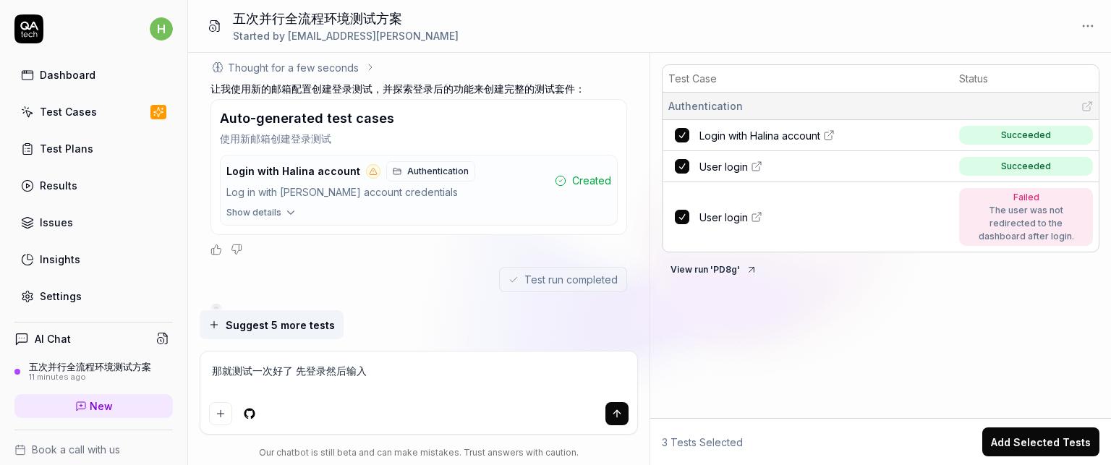
paste textarea "UBO Name： test Nationality： Afghanistan Tax Residency： Country of Residence： St…"
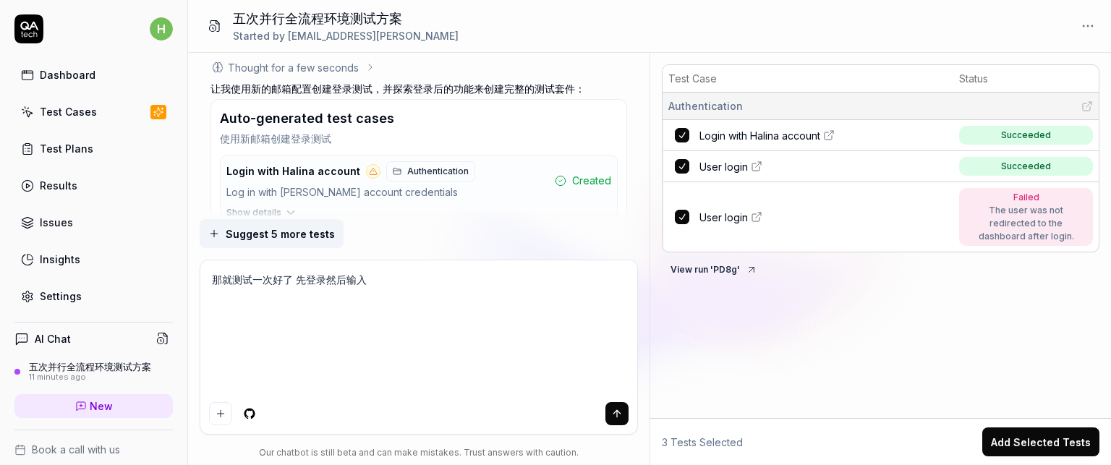
type textarea "*"
type textarea "那就测试一次好了 先登录然后输入UBO Name： test Nationality： Afghanistan Tax Residency： Country …"
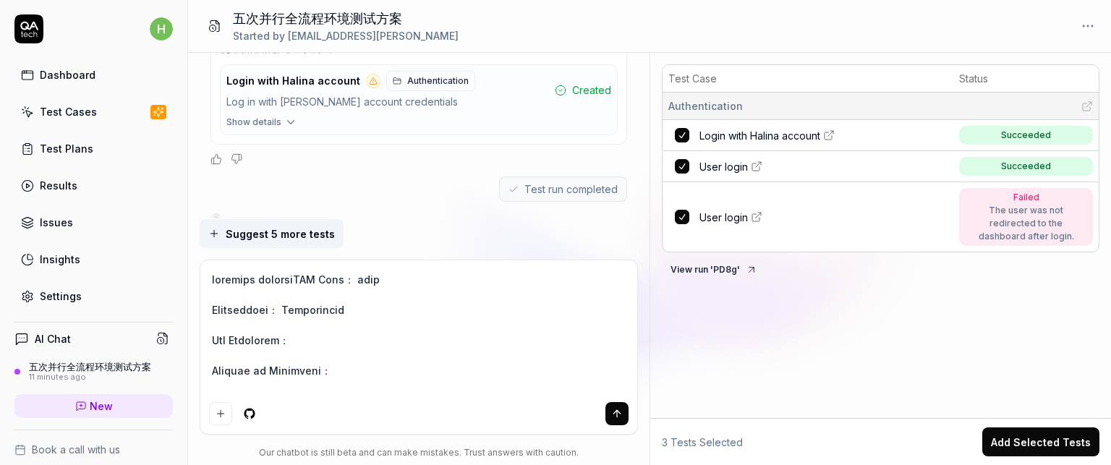
scroll to position [1438, 0]
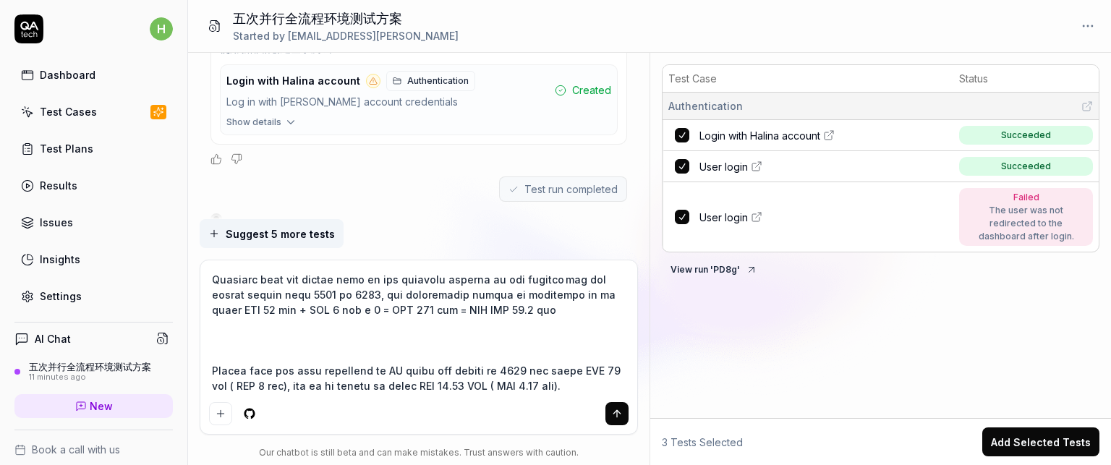
type textarea "*"
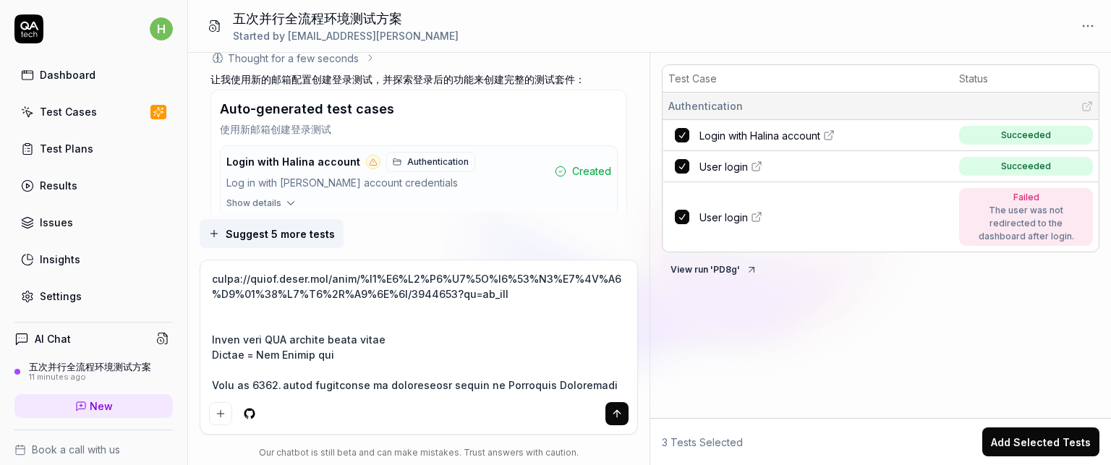
scroll to position [1436, 0]
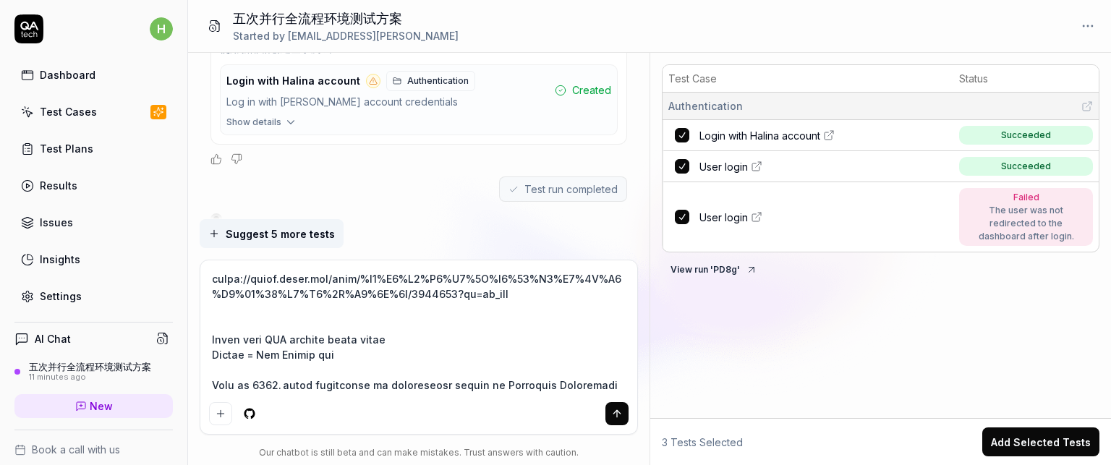
drag, startPoint x: 314, startPoint y: 355, endPoint x: 347, endPoint y: 355, distance: 33.3
click at [347, 355] on textarea at bounding box center [419, 332] width 420 height 127
type textarea "那就测试一次好了 先登录然后输入UBO Name： test Nationality： Afghanistan Tax Residency： Country …"
click at [376, 337] on textarea at bounding box center [419, 332] width 420 height 127
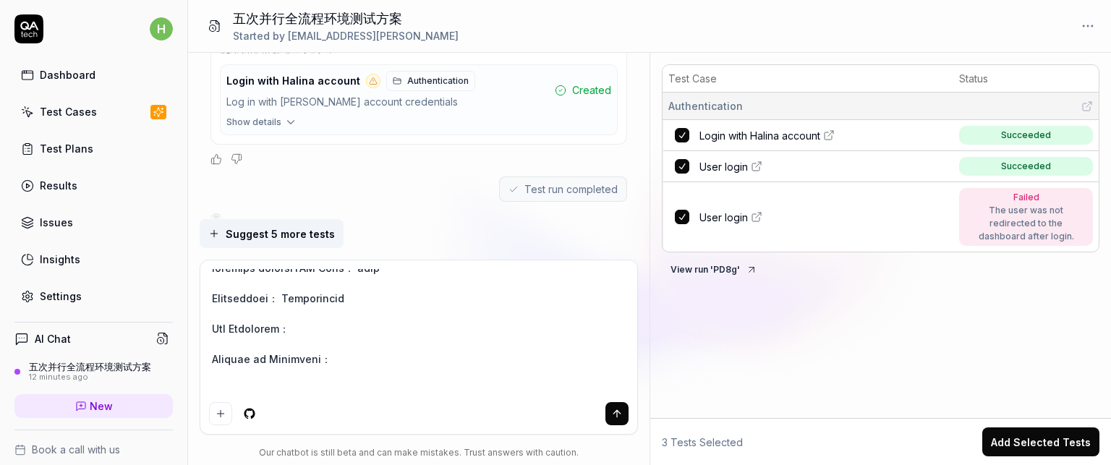
scroll to position [0, 0]
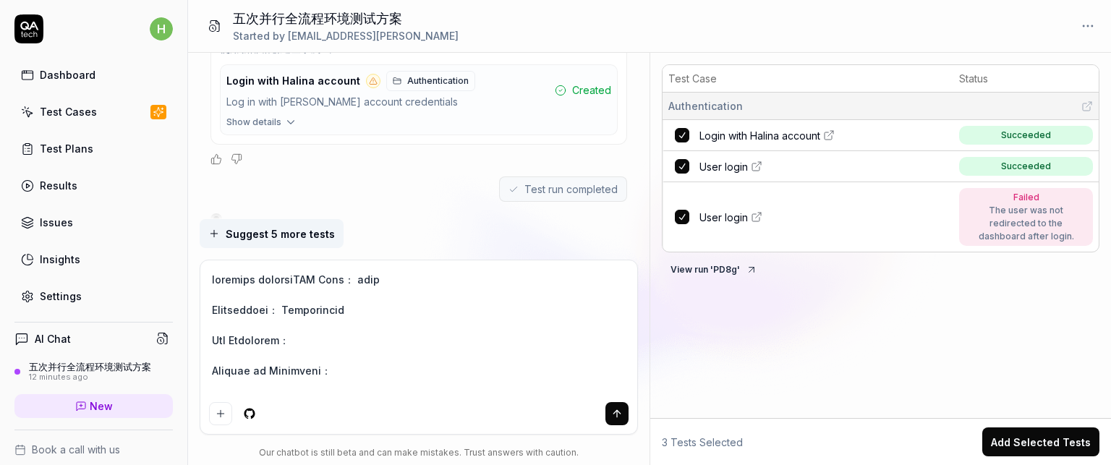
click at [363, 281] on textarea at bounding box center [419, 332] width 420 height 127
type textarea "*"
click at [294, 281] on textarea at bounding box center [419, 332] width 420 height 127
type textarea "那就测试一次好了 zi先登录然后输入UBO Name： test Nationality： Afghanistan Tax Residency： Countr…"
type textarea "*"
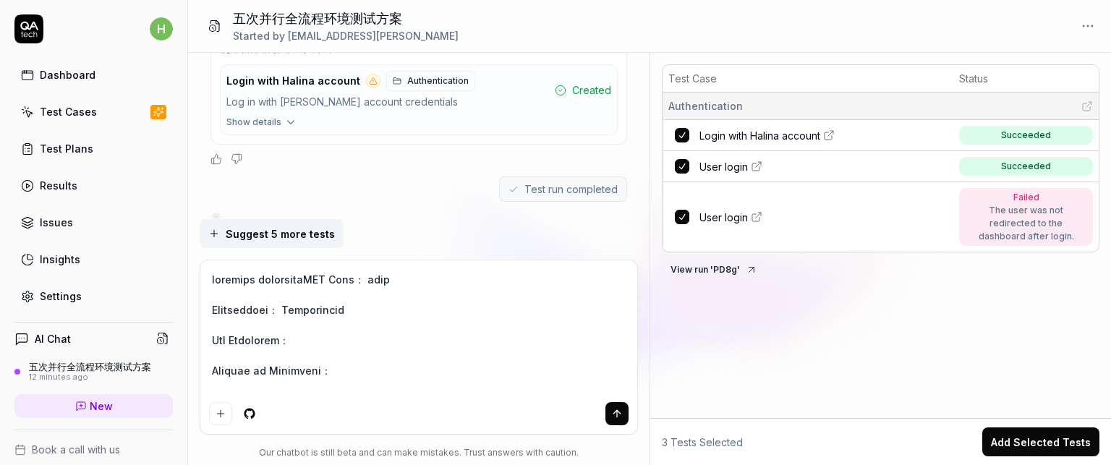
type textarea "那就测试一次好了 zi'z先登录然后输入UBO Name： test Nationality： Afghanistan Tax Residency： Coun…"
type textarea "*"
type textarea "那就测试一次好了 资助先登录然后输入UBO Name： test Nationality： Afghanistan Tax Residency： Countr…"
type textarea "*"
type textarea "那就测试一次好了 资助ce'shi先登录然后输入UBO Name： test Nationality： Afghanistan Tax Residency： …"
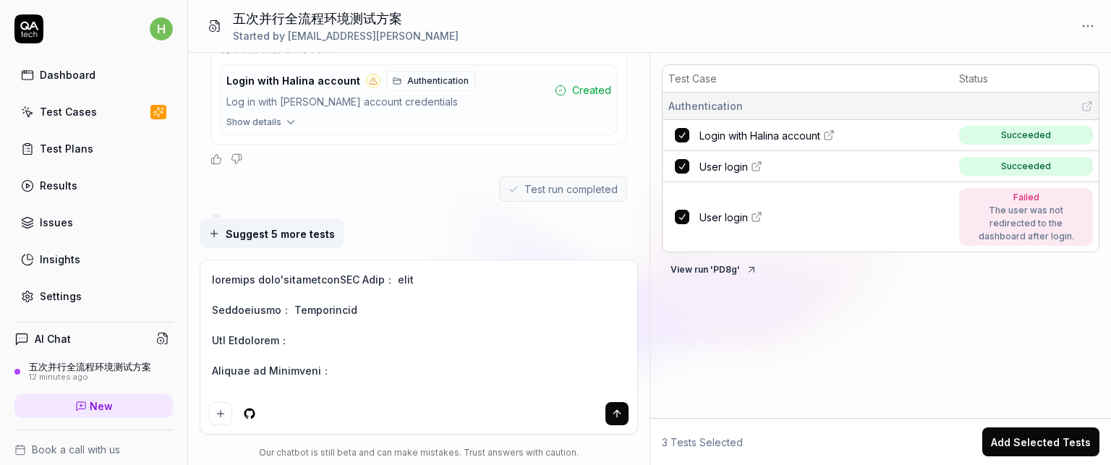
type textarea "*"
type textarea "那就测试一次好了 资助ce'shi'wa先登录然后输入UBO Name： test Nationality： Afghanistan Tax Residenc…"
type textarea "*"
type textarea "那就测试一次好了 资助ce'shi'wan先登录然后输入UBO Name： test Nationality： Afghanistan Tax Residen…"
type textarea "*"
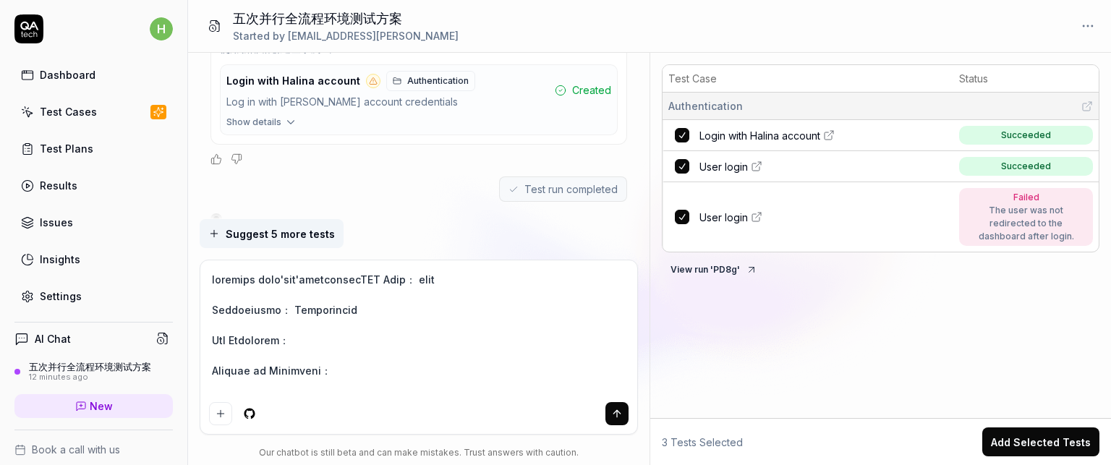
type textarea "那就测试一次好了 资助ce'shi'wang'y先登录然后输入UBO Name： test Nationality： Afghanistan Tax Resi…"
type textarea "*"
type textarea "那就测试一次好了 资助ce'shi'wang'ye'suo'yo先登录然后输入UBO Name： test Nationality： Afghanistan …"
type textarea "*"
type textarea "那就测试一次好了 资助测试网页所有内容先登录然后输入UBO Name： test Nationality： Afghanistan Tax Residency…"
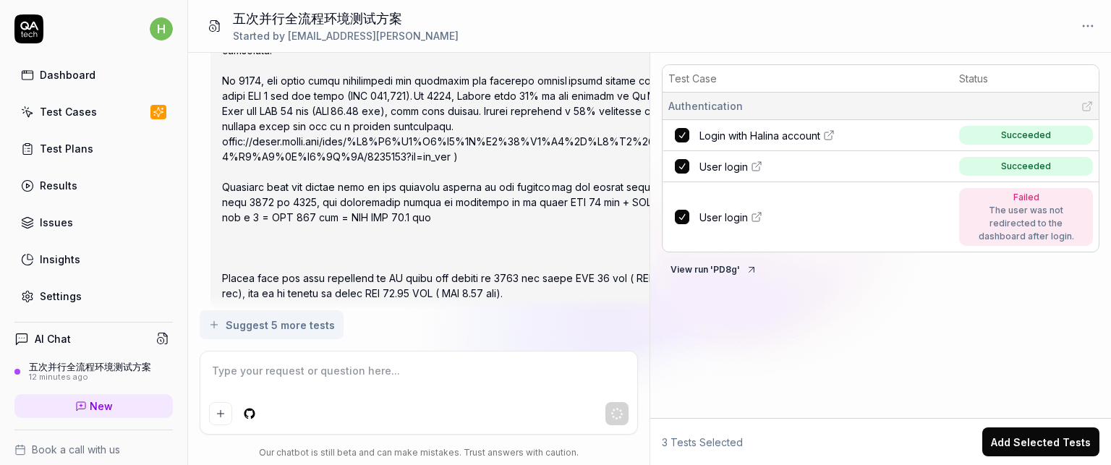
scroll to position [2891, 0]
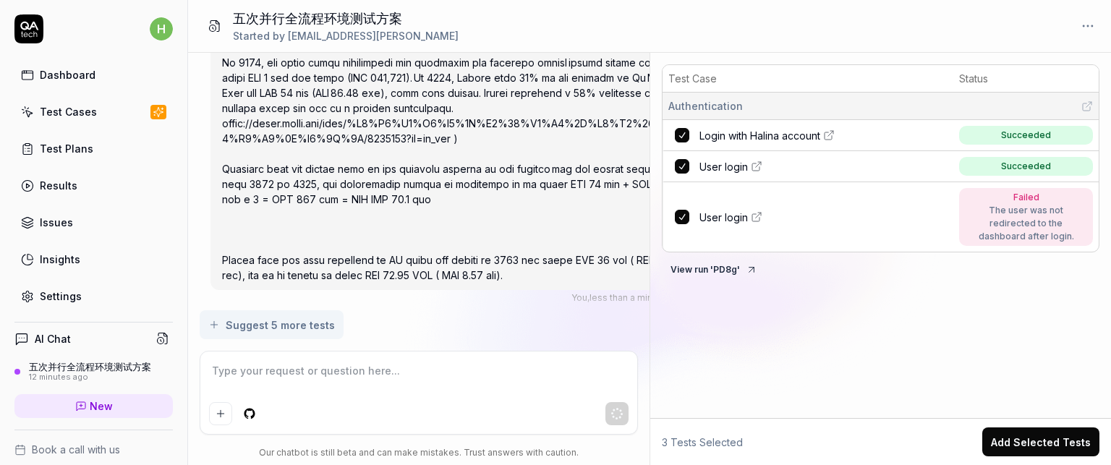
type textarea "*"
click at [87, 232] on link "Issues" at bounding box center [93, 222] width 158 height 28
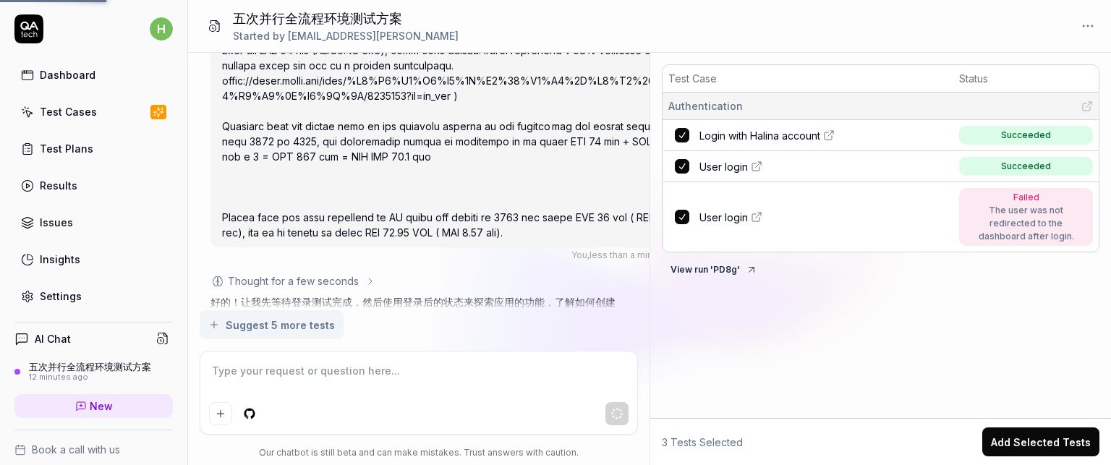
scroll to position [2949, 0]
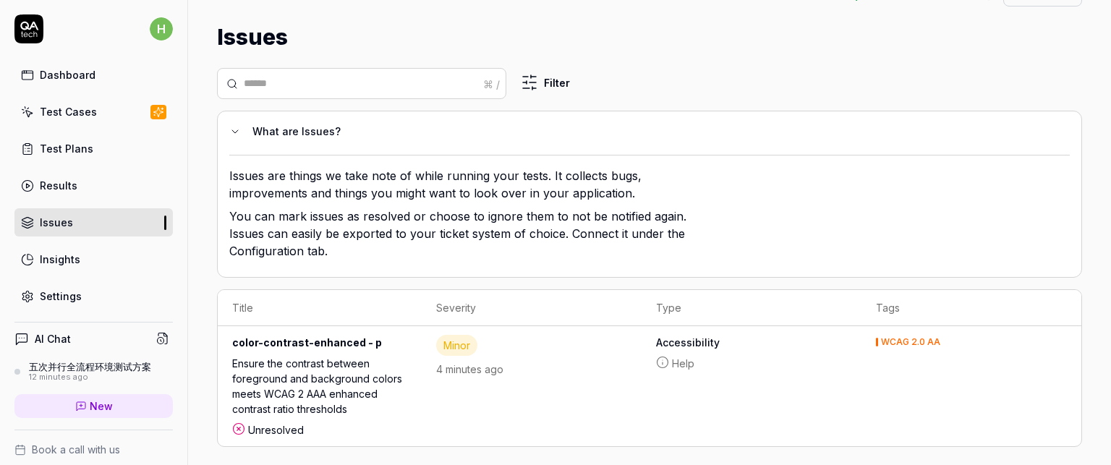
scroll to position [41, 0]
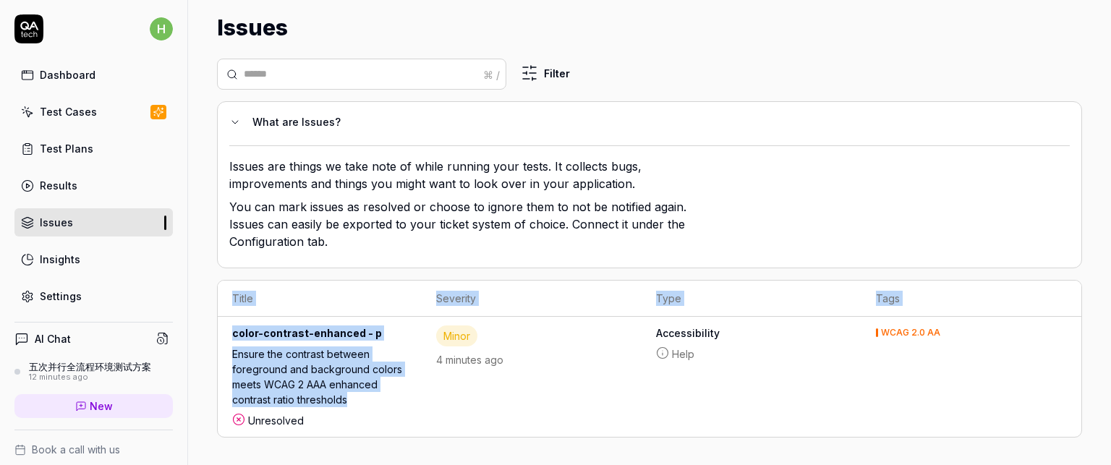
drag, startPoint x: 331, startPoint y: 442, endPoint x: 358, endPoint y: 399, distance: 51.4
click at [358, 399] on div "⌘ / Filter What are Issues? Issues are things we take note of while running you…" at bounding box center [649, 255] width 923 height 423
drag, startPoint x: 330, startPoint y: 364, endPoint x: 305, endPoint y: 277, distance: 90.4
click at [305, 277] on div "⌘ / Filter What are Issues? Issues are things we take note of while running you…" at bounding box center [649, 248] width 865 height 379
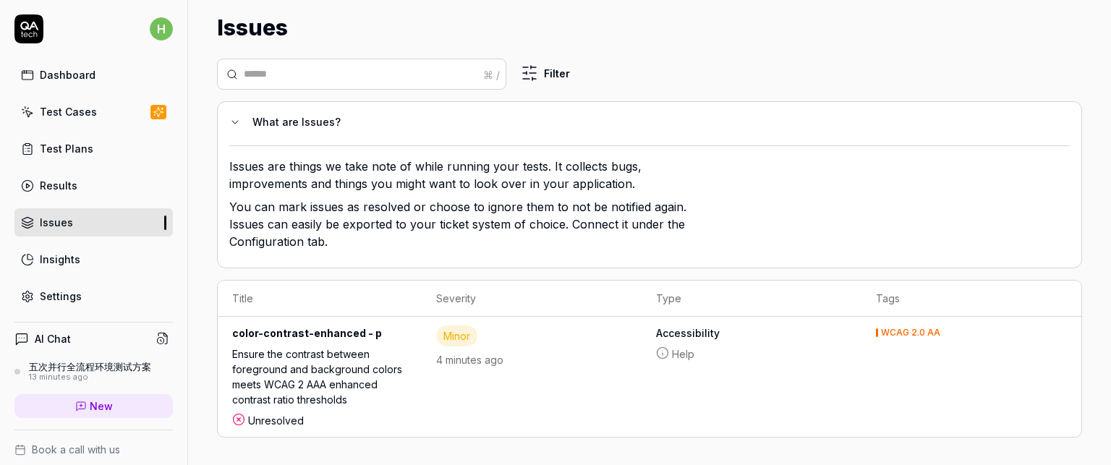
click at [826, 18] on div "Issues" at bounding box center [649, 28] width 865 height 33
click at [949, 39] on div "Issues" at bounding box center [649, 28] width 865 height 33
click at [59, 144] on div "Test Plans" at bounding box center [67, 148] width 54 height 15
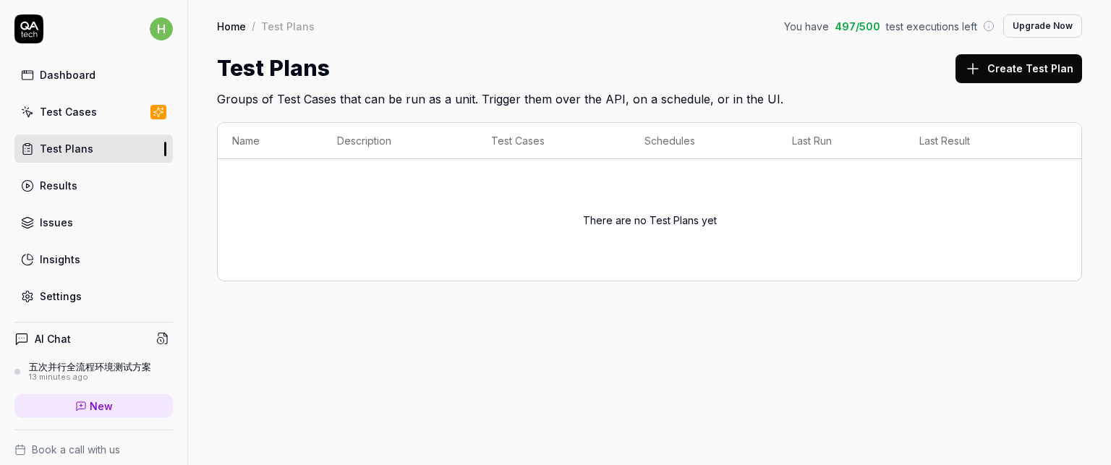
click at [134, 116] on link "Test Cases" at bounding box center [93, 112] width 158 height 28
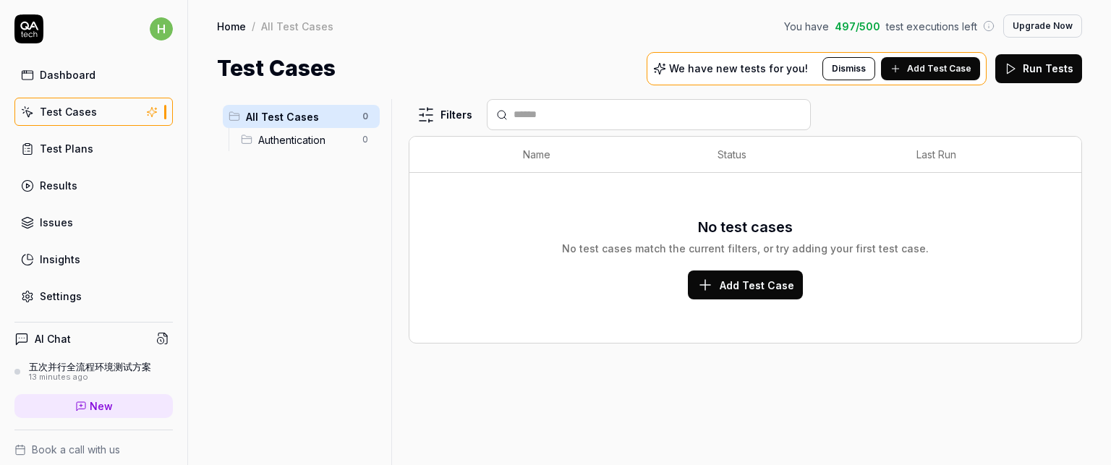
click at [755, 288] on span "Add Test Case" at bounding box center [757, 285] width 75 height 15
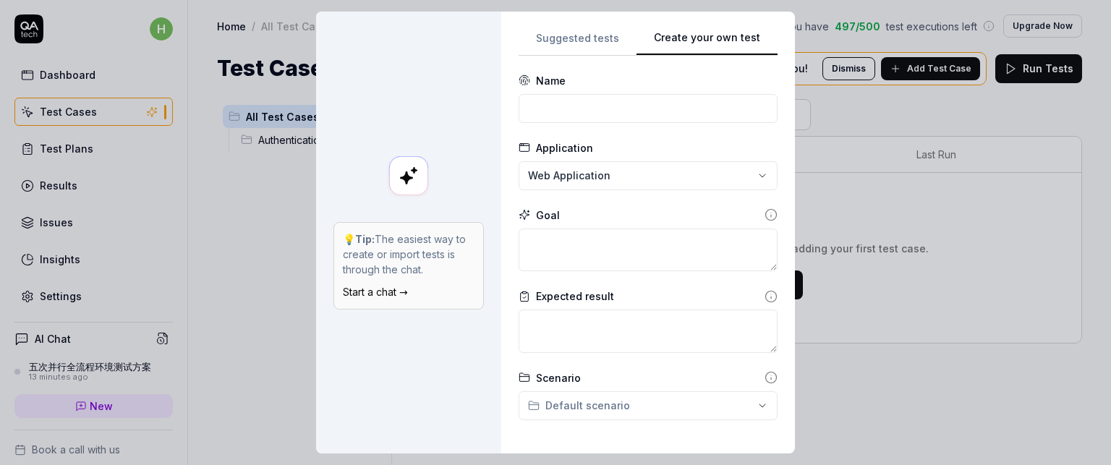
click at [611, 182] on div "**********" at bounding box center [555, 232] width 1111 height 465
click at [577, 110] on input at bounding box center [648, 108] width 259 height 29
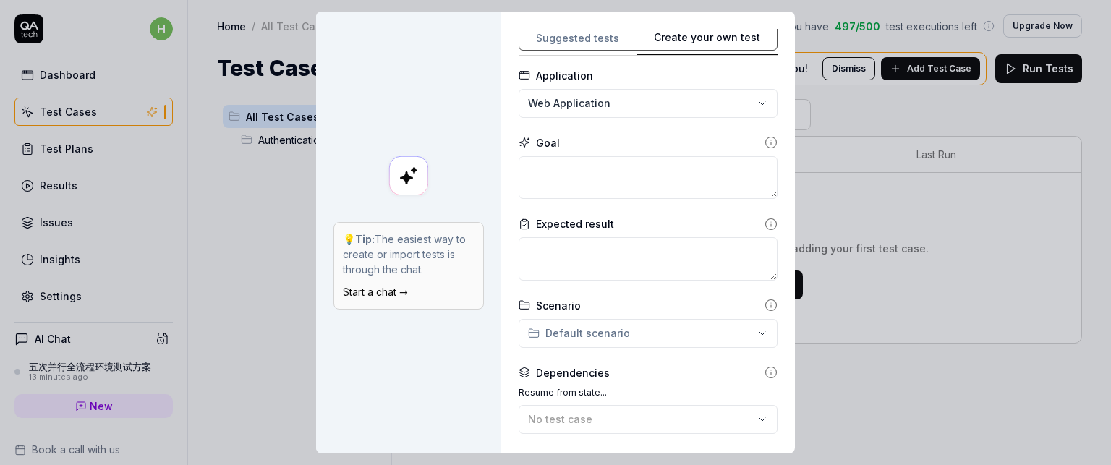
scroll to position [145, 0]
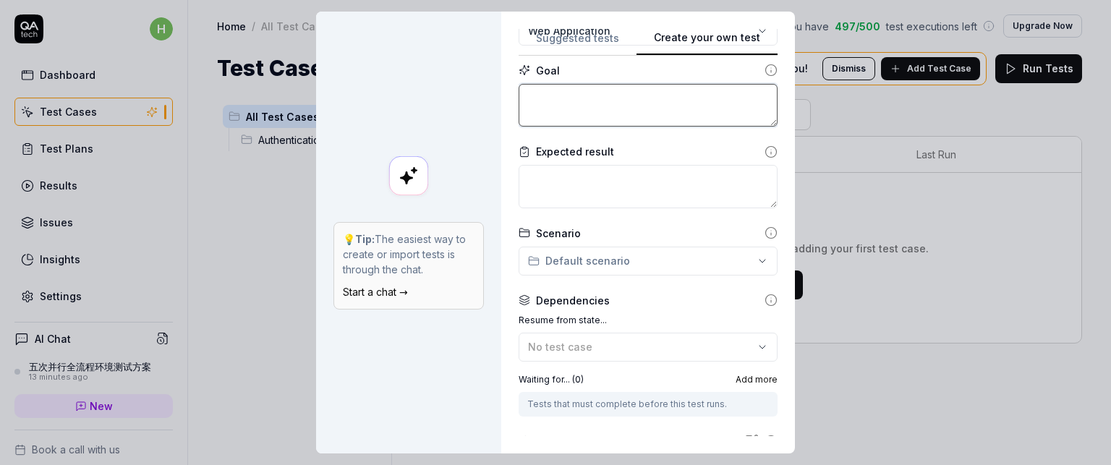
click at [590, 116] on textarea at bounding box center [648, 105] width 259 height 43
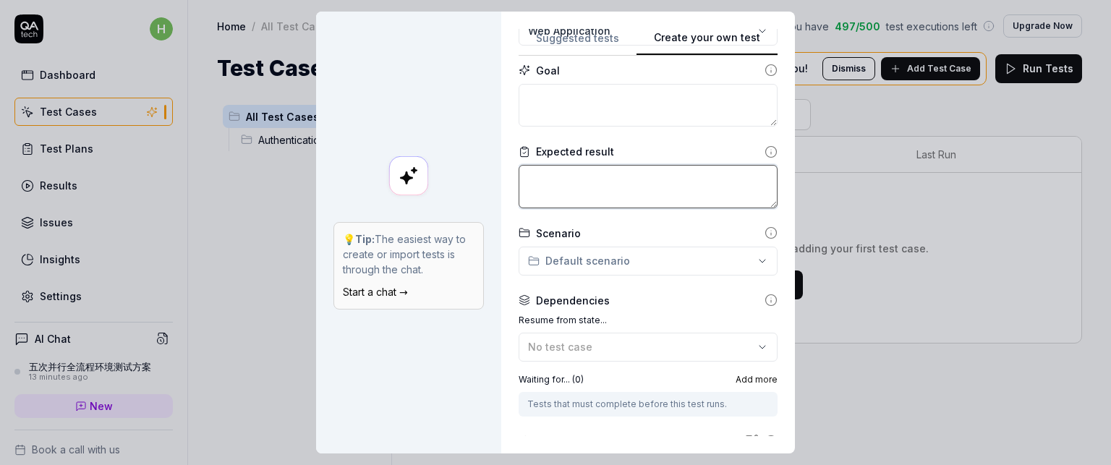
click at [637, 207] on textarea at bounding box center [648, 186] width 259 height 43
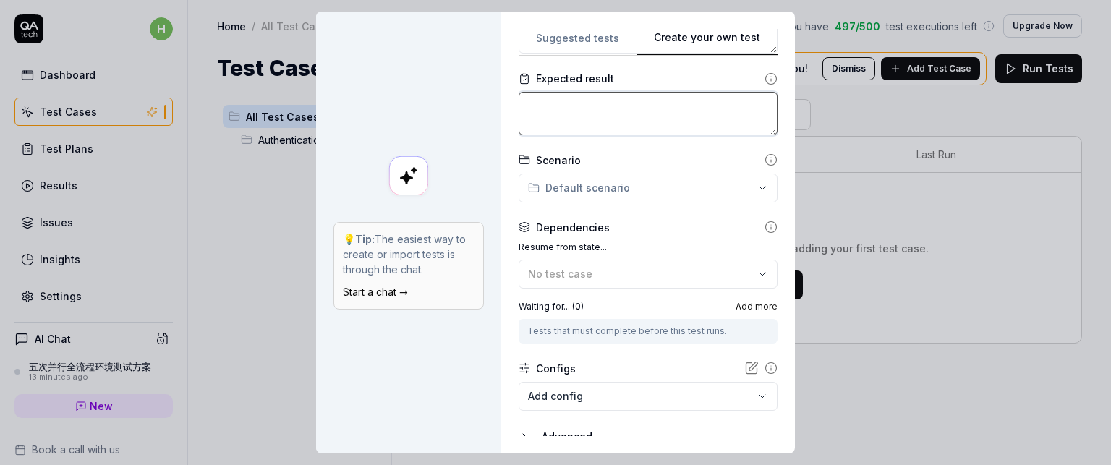
scroll to position [272, 0]
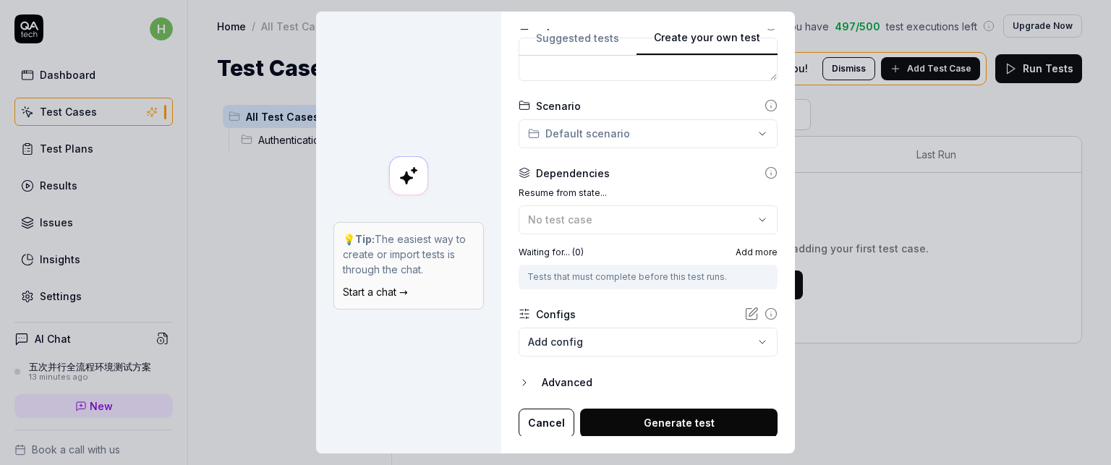
click at [604, 132] on div "**********" at bounding box center [555, 232] width 1111 height 465
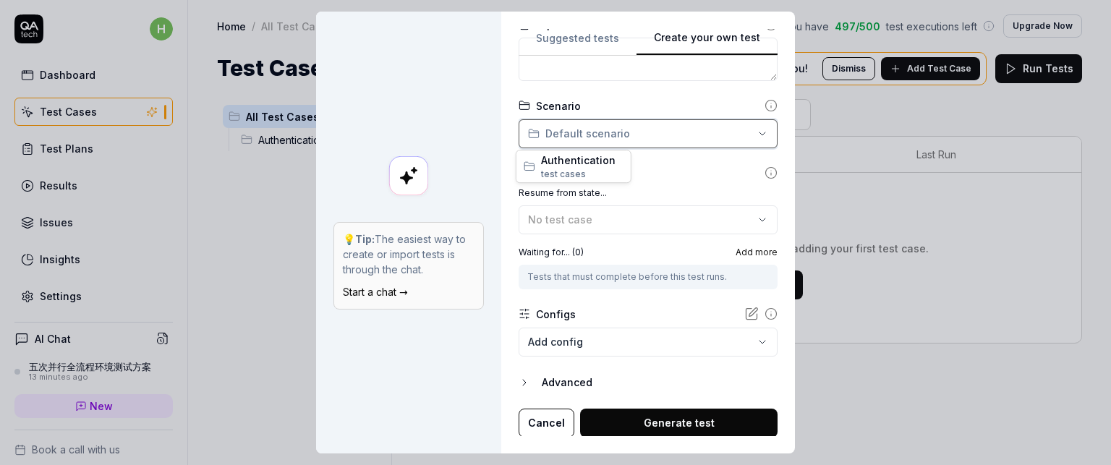
click at [604, 132] on div "**********" at bounding box center [555, 232] width 1111 height 465
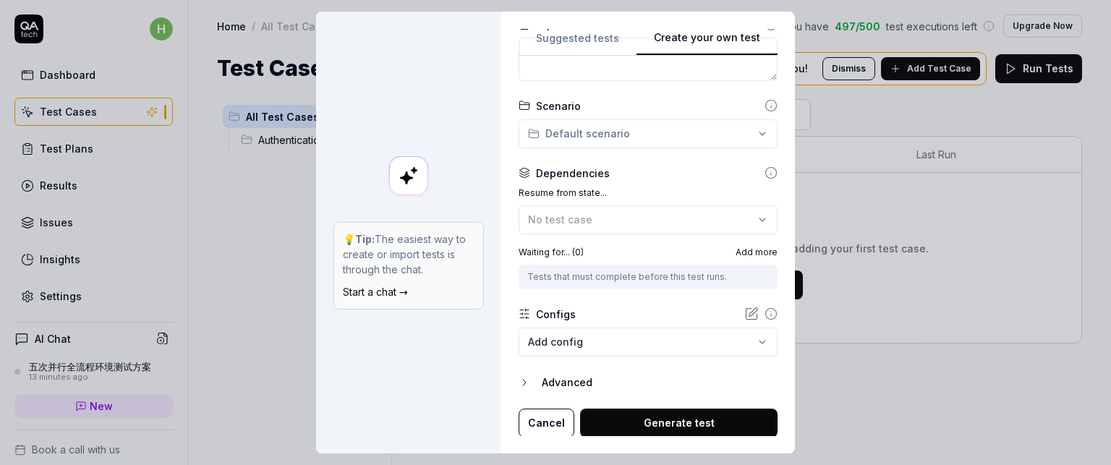
click at [604, 132] on div "**********" at bounding box center [555, 232] width 1111 height 465
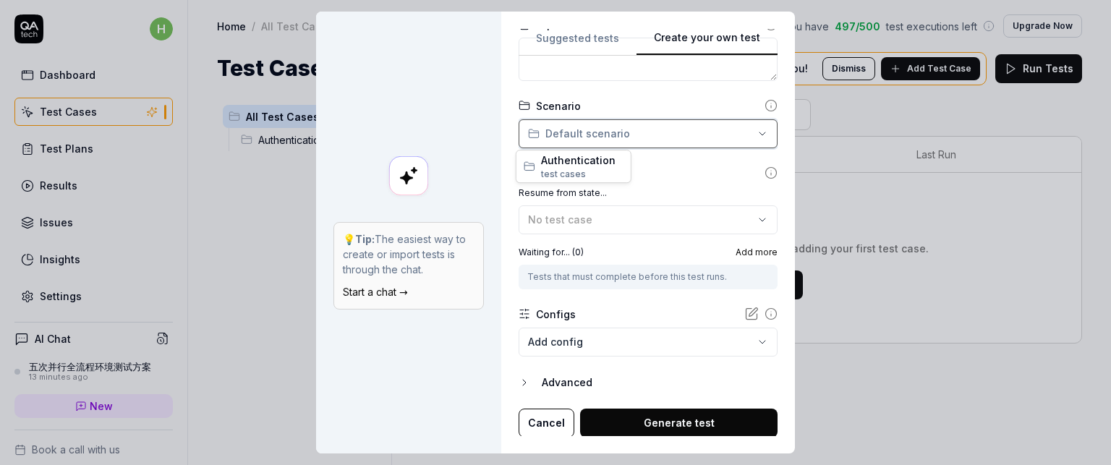
click at [604, 132] on div "**********" at bounding box center [555, 232] width 1111 height 465
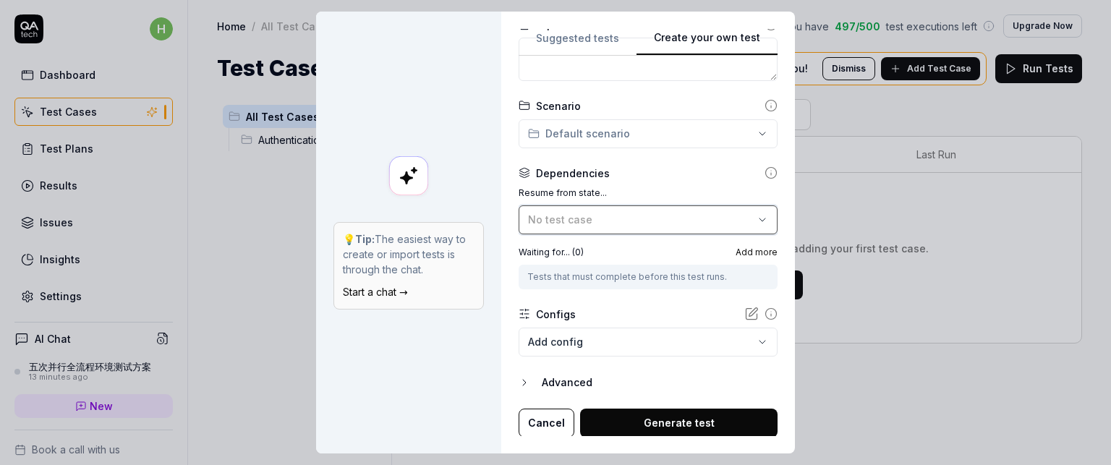
click at [637, 208] on button "No test case" at bounding box center [648, 219] width 259 height 29
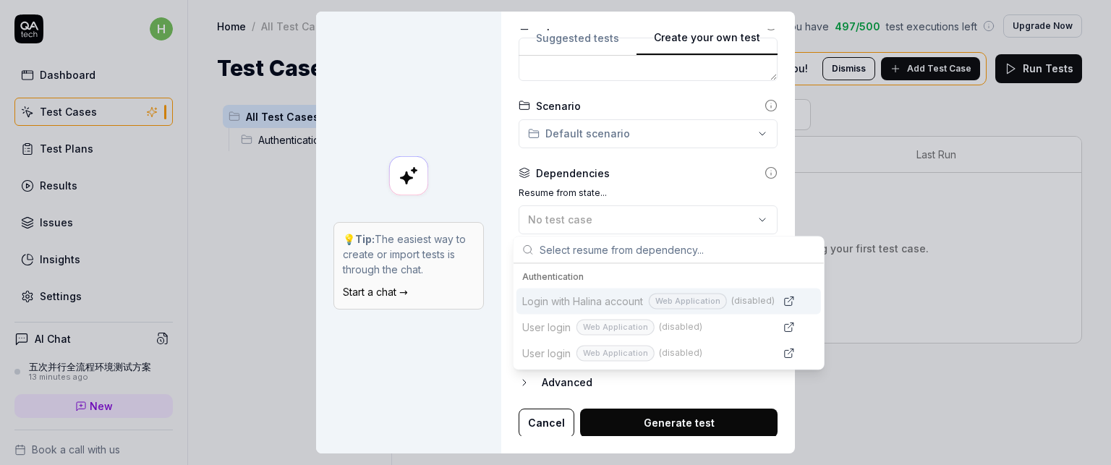
click at [734, 182] on div "Dependencies Resume from state... No test case Waiting for... ( 0 ) Add more Te…" at bounding box center [648, 228] width 259 height 124
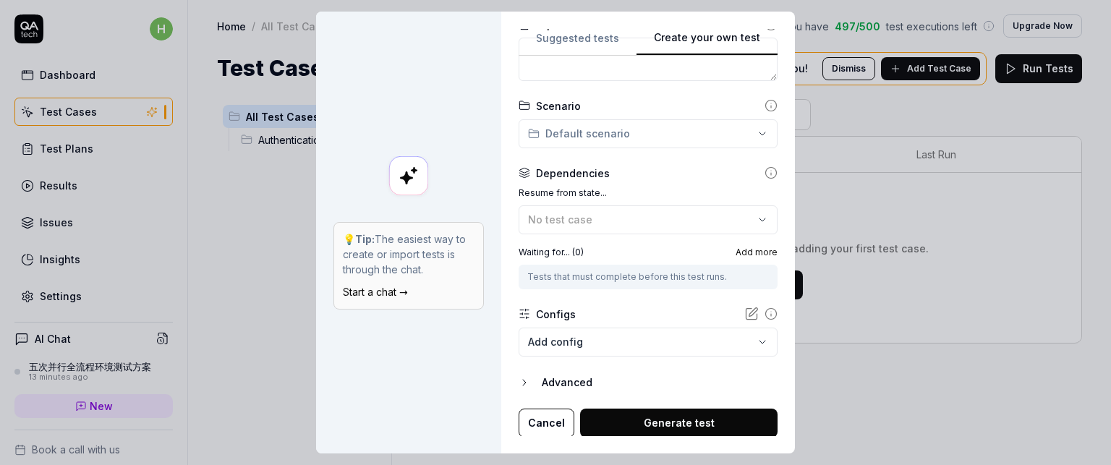
click at [604, 340] on body "h Dashboard Test Cases Test Plans Results Issues Insights Settings AI Chat 五次并行…" at bounding box center [555, 232] width 1111 height 465
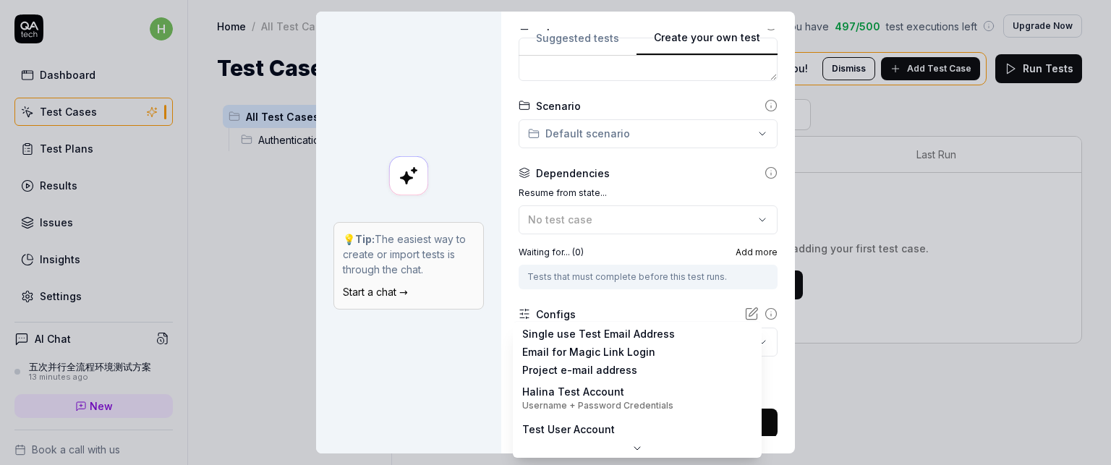
scroll to position [0, 0]
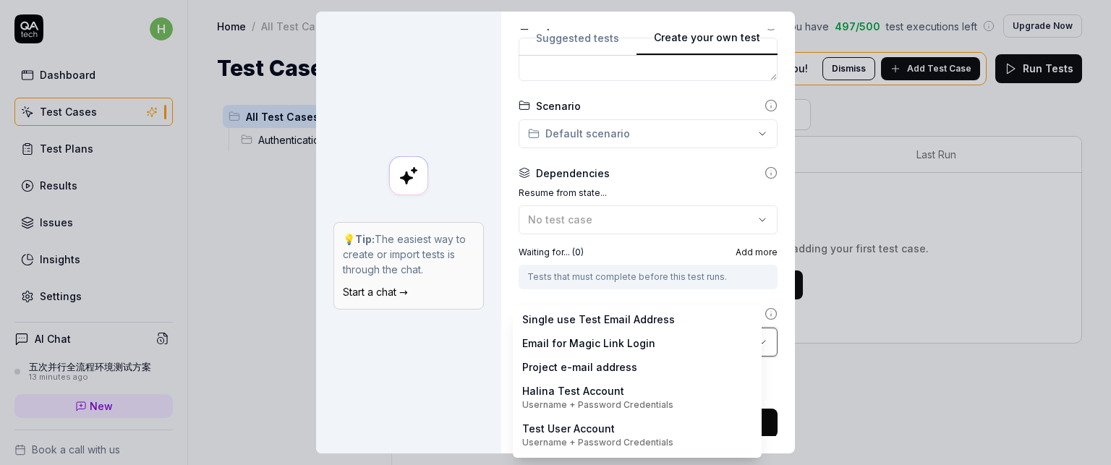
click at [658, 253] on div "**********" at bounding box center [555, 232] width 1111 height 465
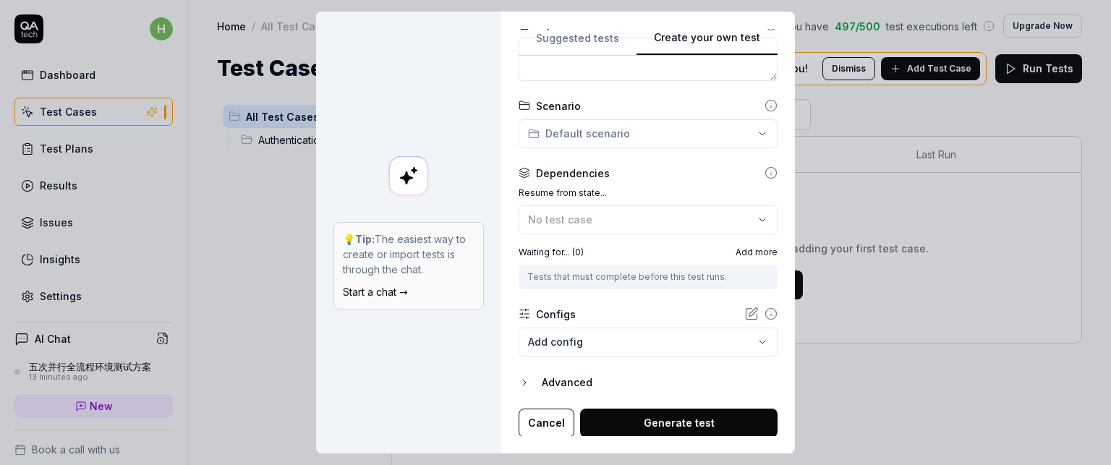
click at [543, 427] on button "Cancel" at bounding box center [547, 423] width 56 height 29
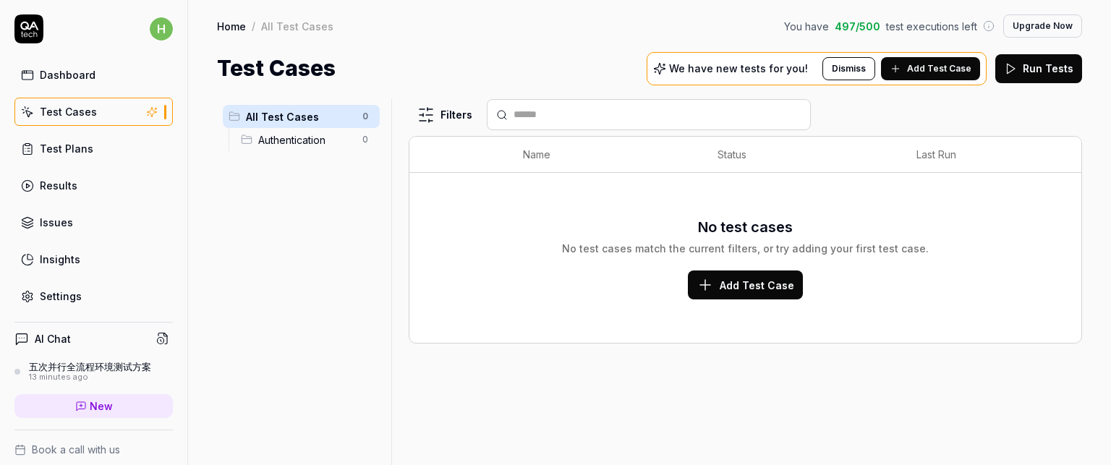
click at [85, 195] on link "Results" at bounding box center [93, 185] width 158 height 28
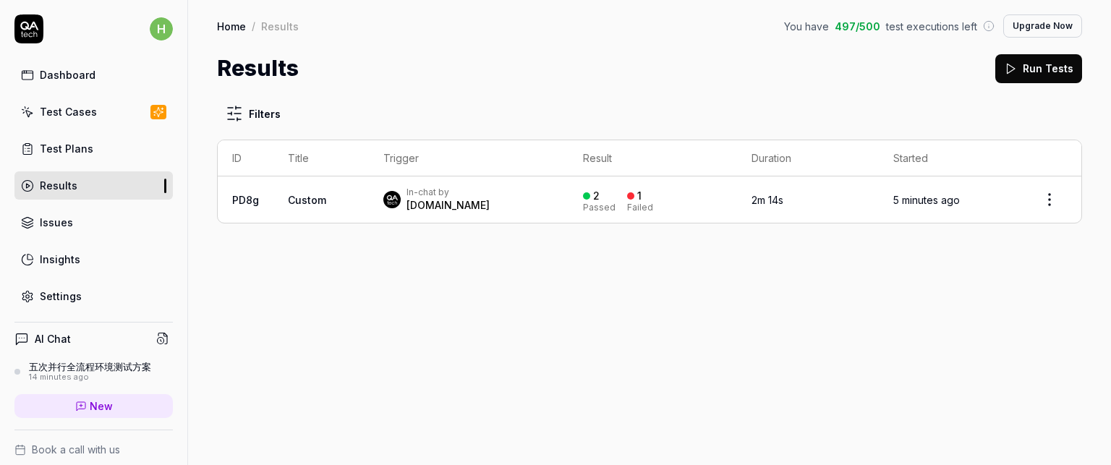
click at [88, 156] on link "Test Plans" at bounding box center [93, 149] width 158 height 28
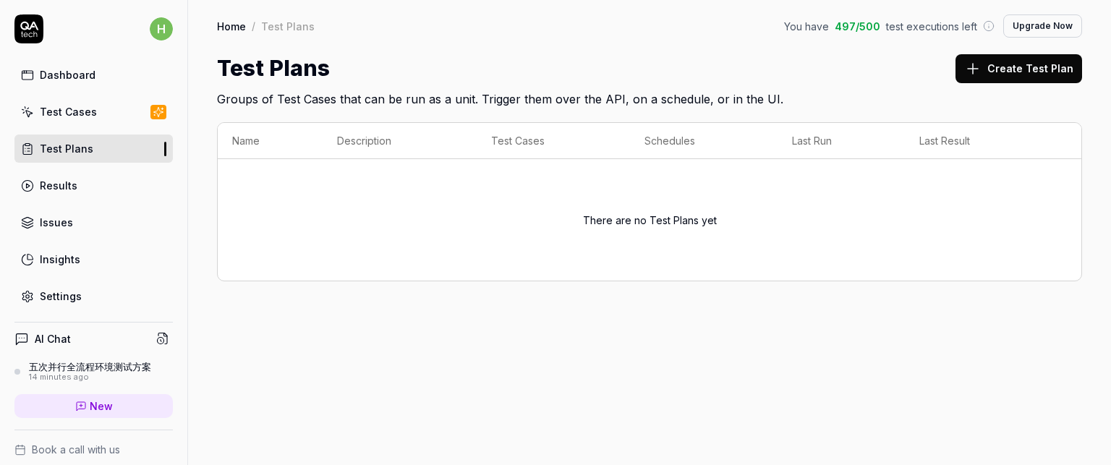
click at [1026, 72] on button "Create Test Plan" at bounding box center [1019, 68] width 127 height 29
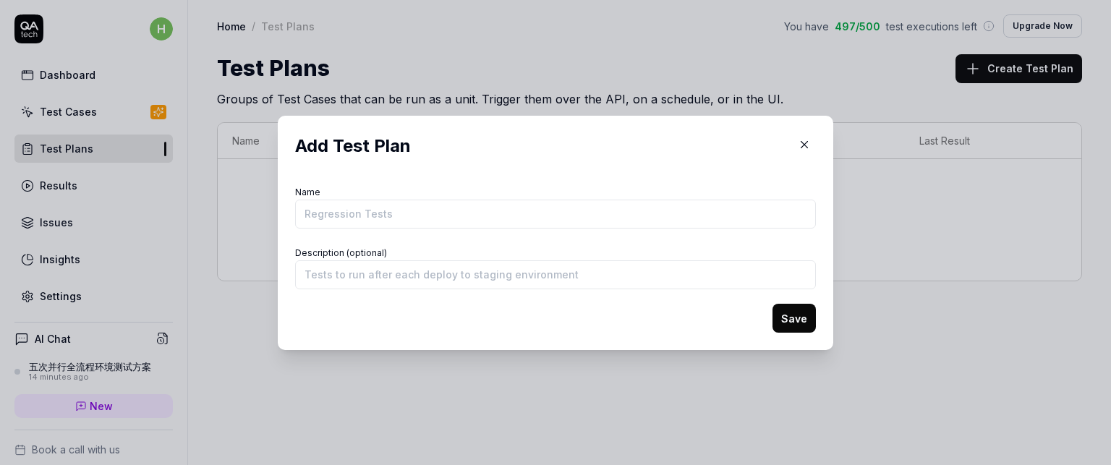
click at [801, 140] on icon "button" at bounding box center [804, 144] width 13 height 13
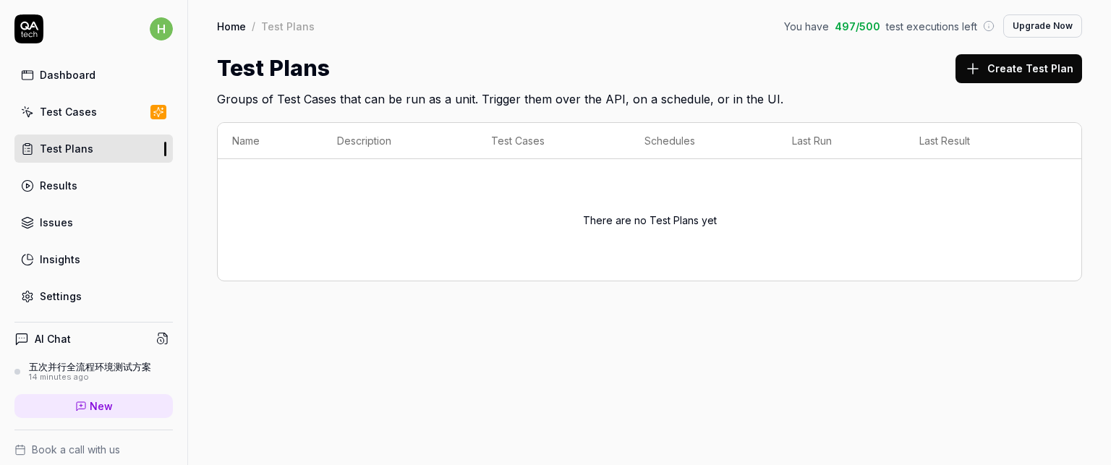
click at [89, 248] on link "Insights" at bounding box center [93, 259] width 158 height 28
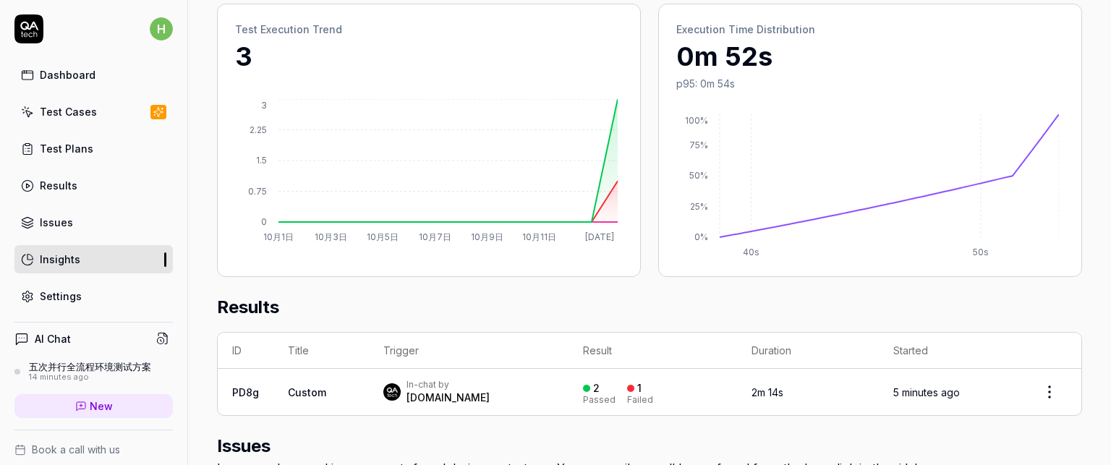
scroll to position [362, 0]
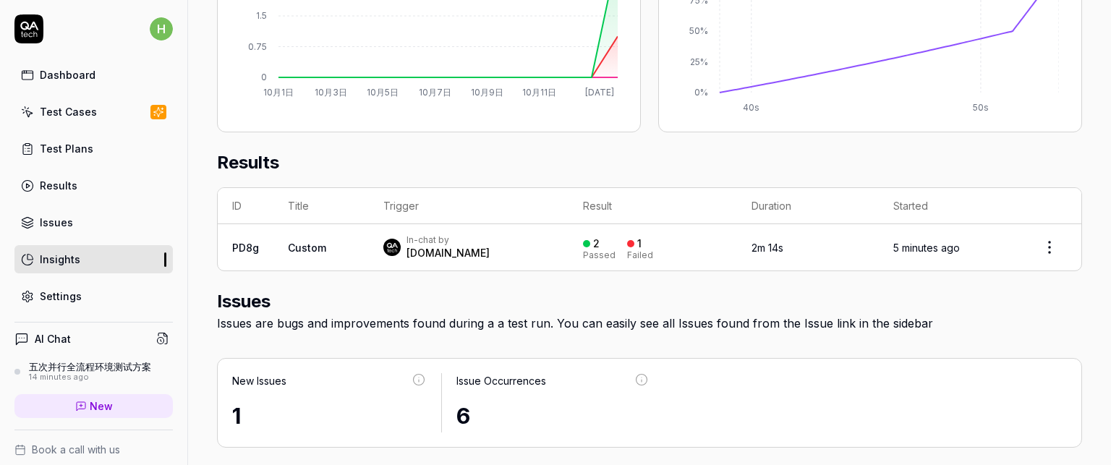
click at [87, 227] on link "Issues" at bounding box center [93, 222] width 158 height 28
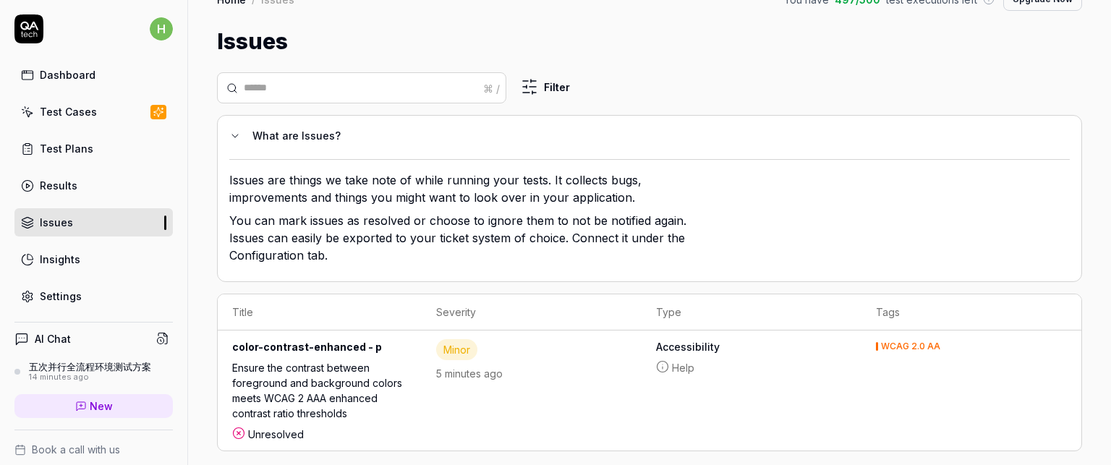
scroll to position [41, 0]
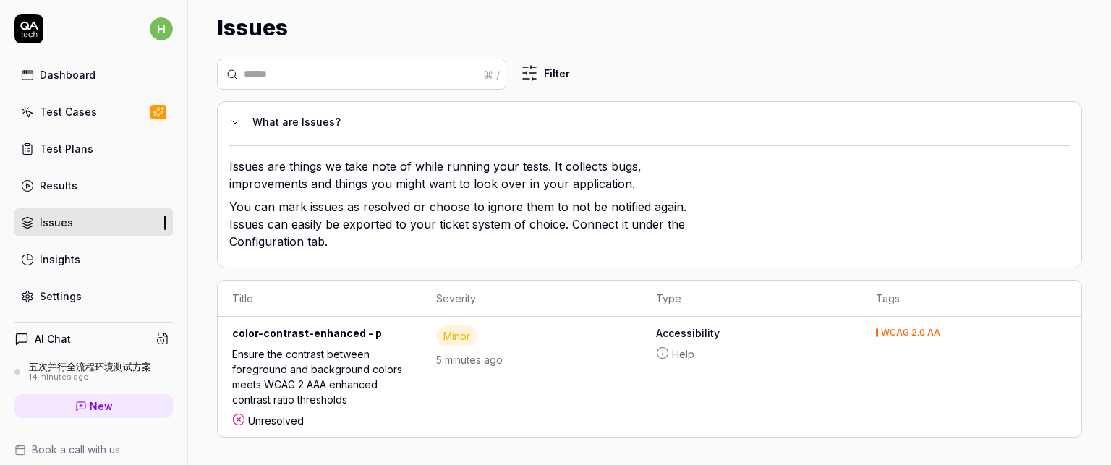
click at [82, 368] on div "五次并行全流程环境测试方案" at bounding box center [90, 367] width 122 height 12
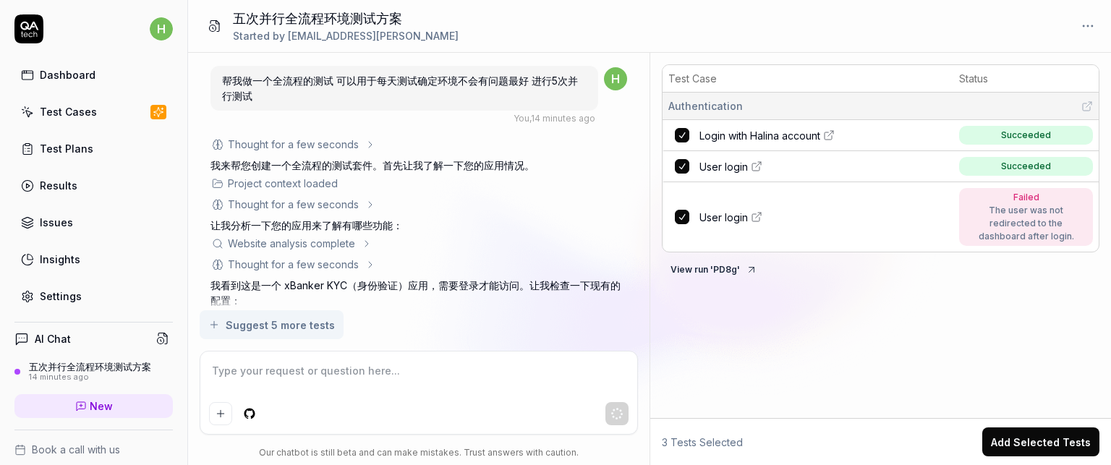
click at [243, 378] on textarea at bounding box center [419, 378] width 420 height 36
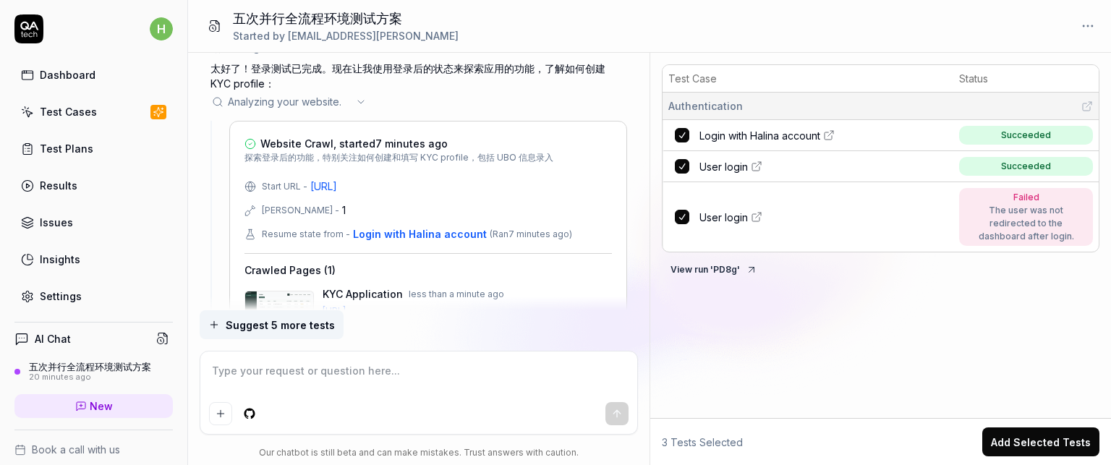
scroll to position [3302, 0]
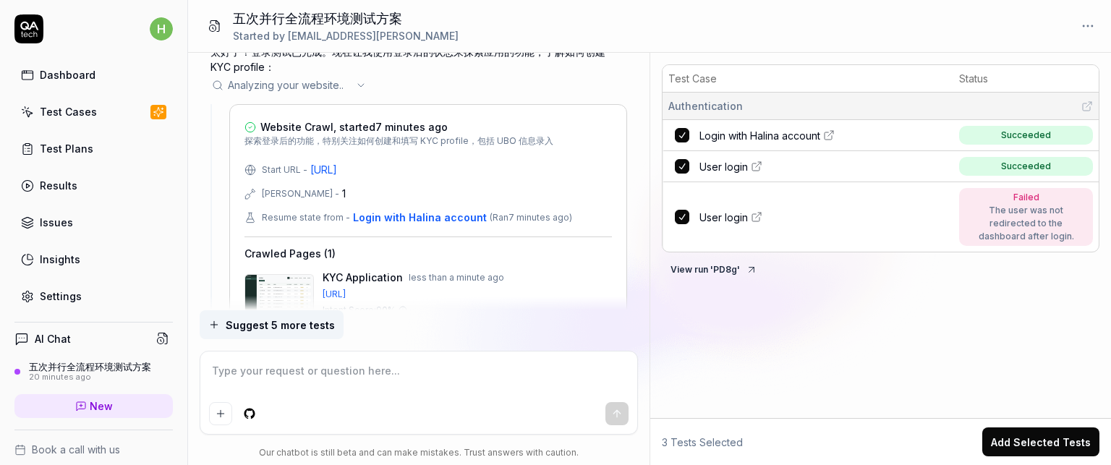
drag, startPoint x: 394, startPoint y: 299, endPoint x: 217, endPoint y: 292, distance: 176.7
click at [394, 299] on div "帮我做一个全流程的测试 可以用于每天测试确定环境不会有问题最好 进行5次并行测试 You , 20 minutes ago h Thought for a f…" at bounding box center [419, 182] width 462 height 258
click at [213, 338] on div at bounding box center [216, 341] width 6 height 6
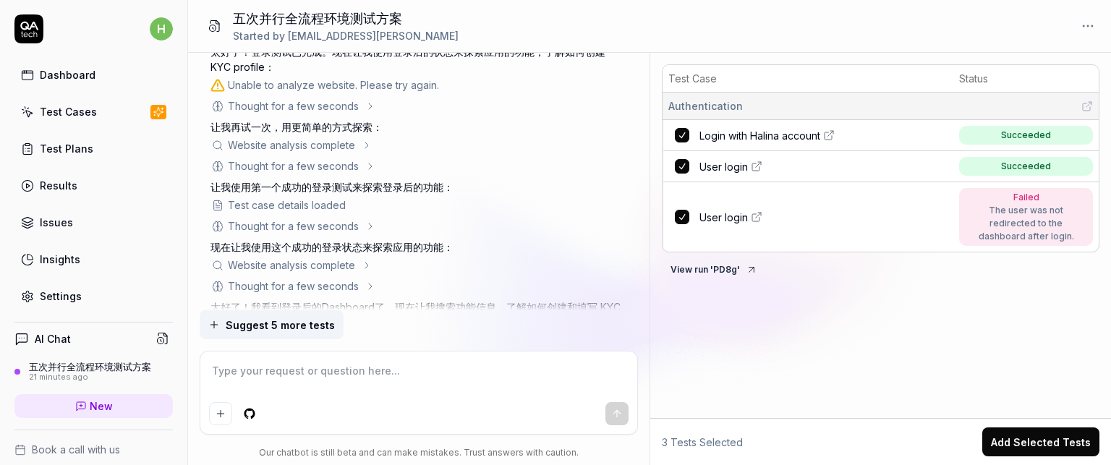
scroll to position [3909, 0]
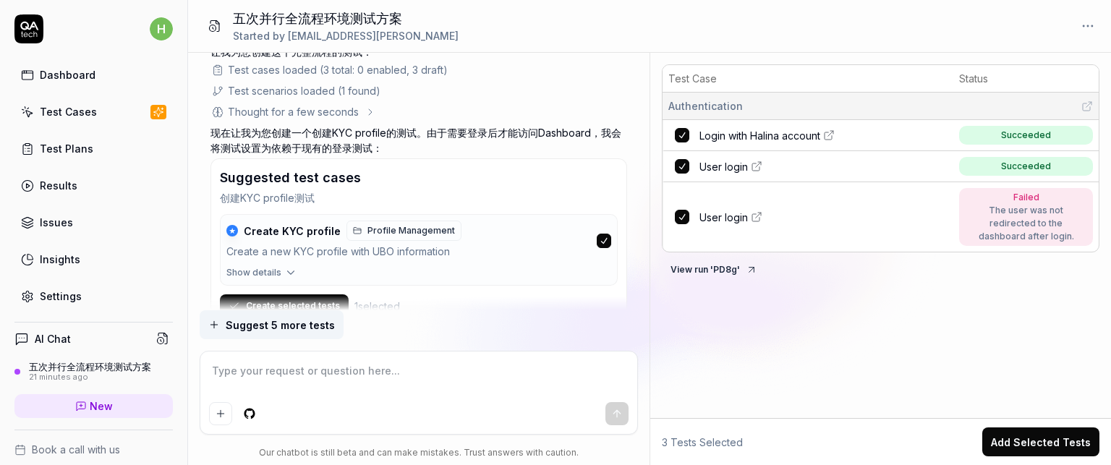
click at [278, 266] on span "Show details" at bounding box center [253, 272] width 55 height 13
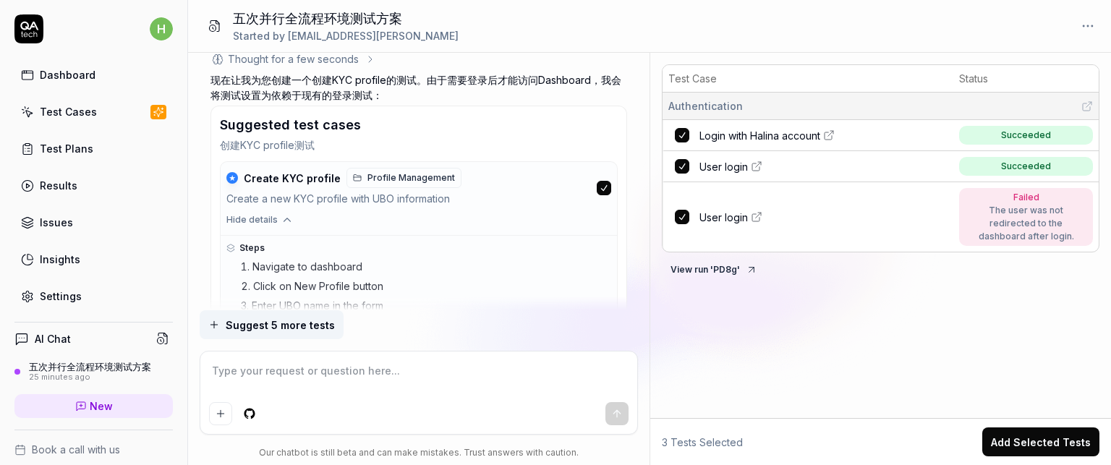
scroll to position [4034, 0]
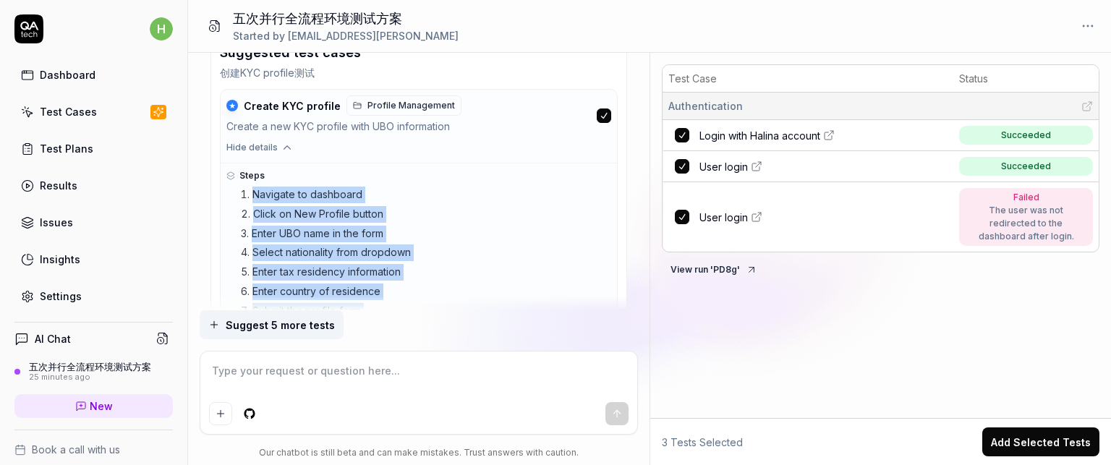
drag, startPoint x: 255, startPoint y: 138, endPoint x: 373, endPoint y: 268, distance: 176.2
click at [373, 268] on div "Steps Navigate to dashboard Click on New Profile button Enter UBO name in the f…" at bounding box center [418, 294] width 385 height 260
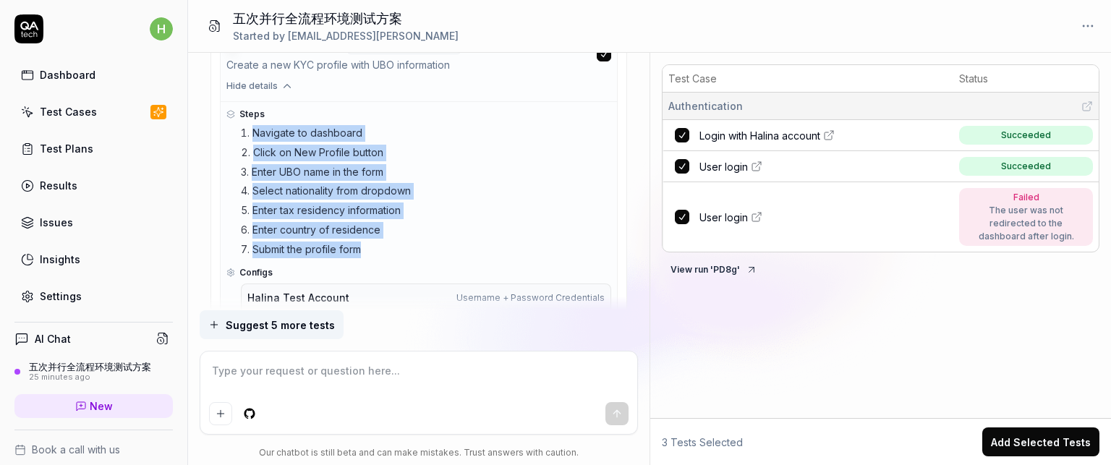
scroll to position [4179, 0]
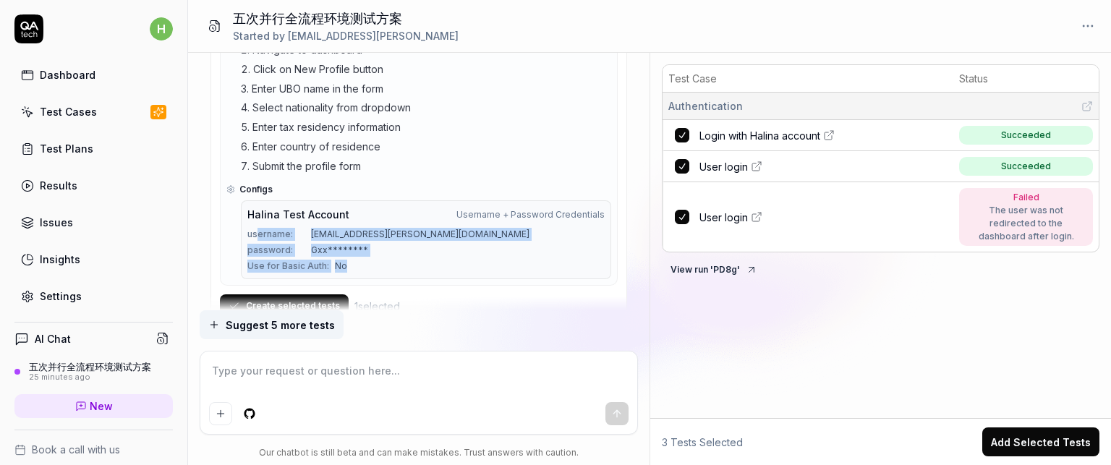
drag, startPoint x: 348, startPoint y: 219, endPoint x: 256, endPoint y: 187, distance: 97.5
click at [256, 228] on div "username : halina.han@fargowealth.com.hk password : Gxx******** Use for Basic A…" at bounding box center [425, 250] width 357 height 45
click at [256, 228] on span "username :" at bounding box center [276, 234] width 58 height 13
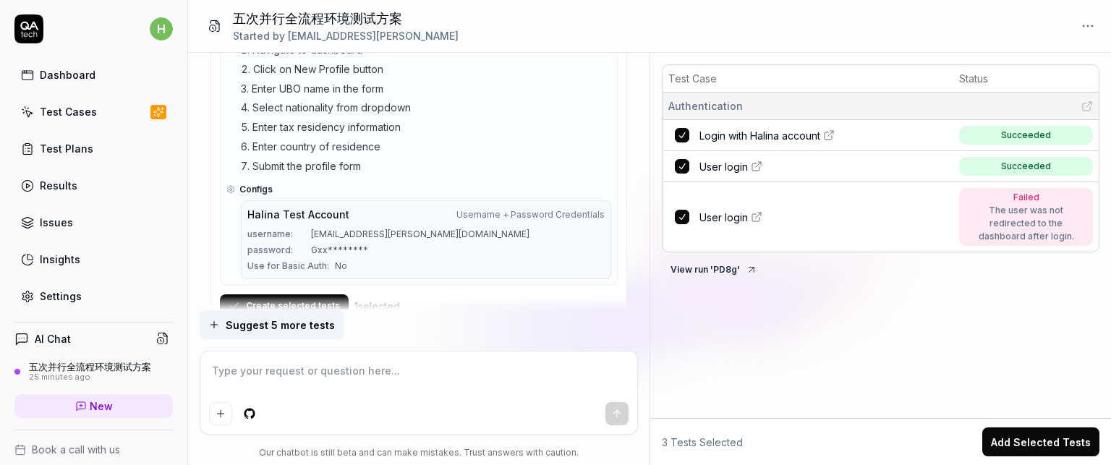
click at [285, 294] on button "Create selected tests" at bounding box center [284, 305] width 129 height 23
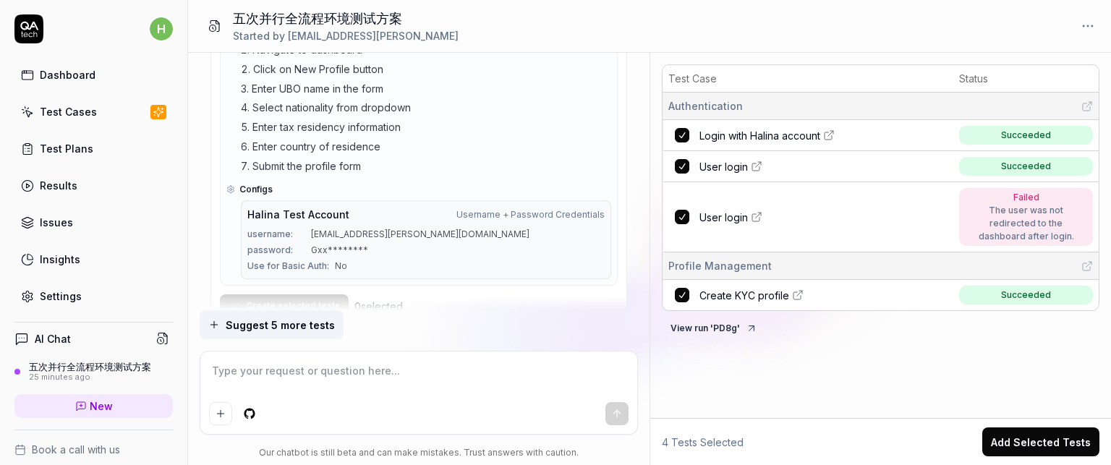
click at [734, 288] on span "Create KYC profile" at bounding box center [745, 295] width 90 height 15
type textarea "*"
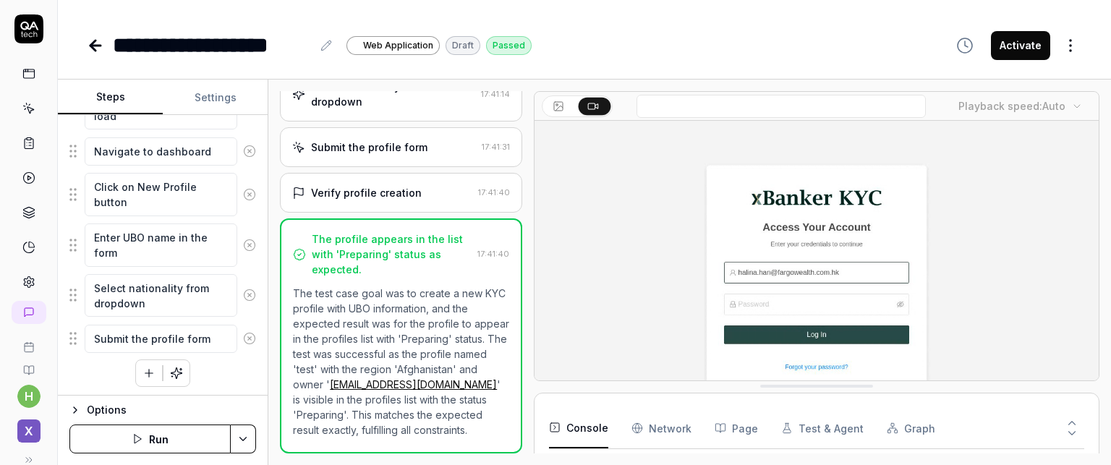
scroll to position [2949, 0]
click at [672, 423] on Requests "Network" at bounding box center [662, 428] width 60 height 41
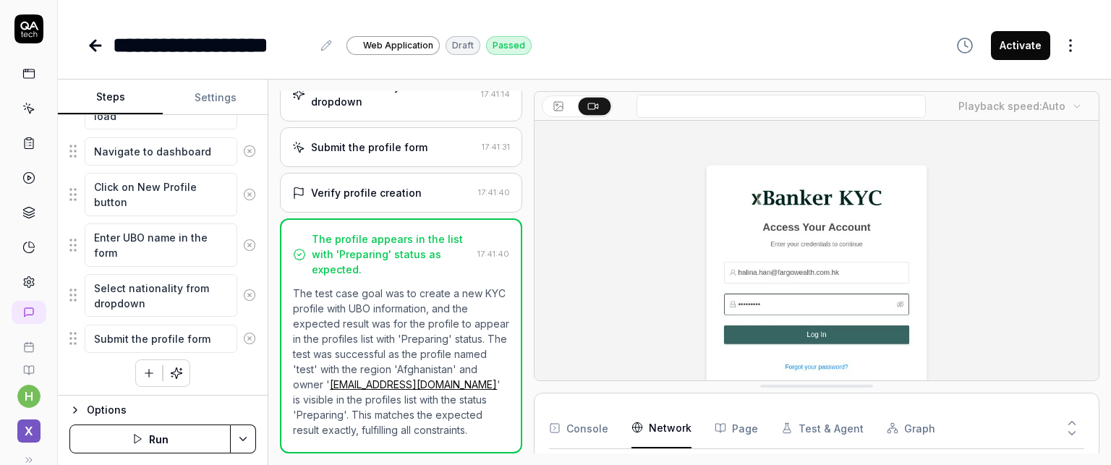
click at [901, 433] on button "Graph" at bounding box center [911, 428] width 48 height 41
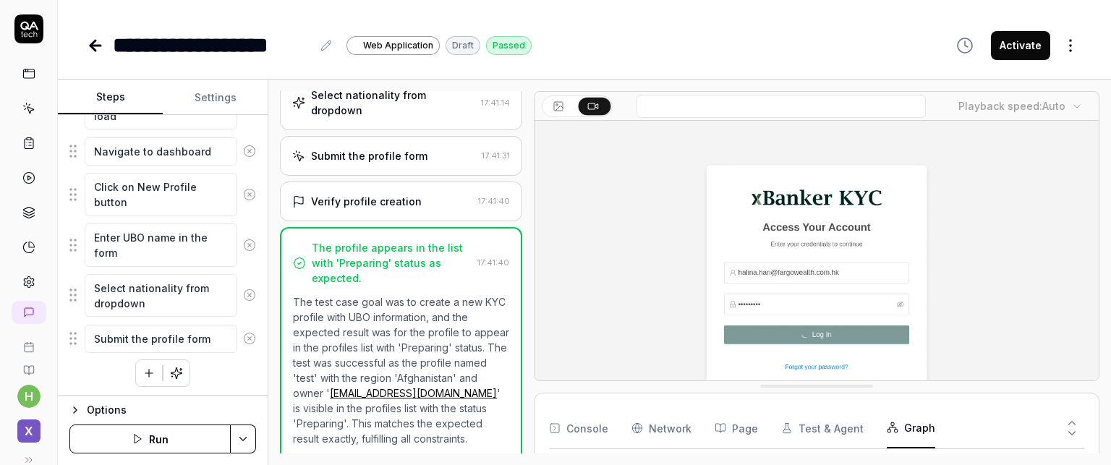
scroll to position [389, 0]
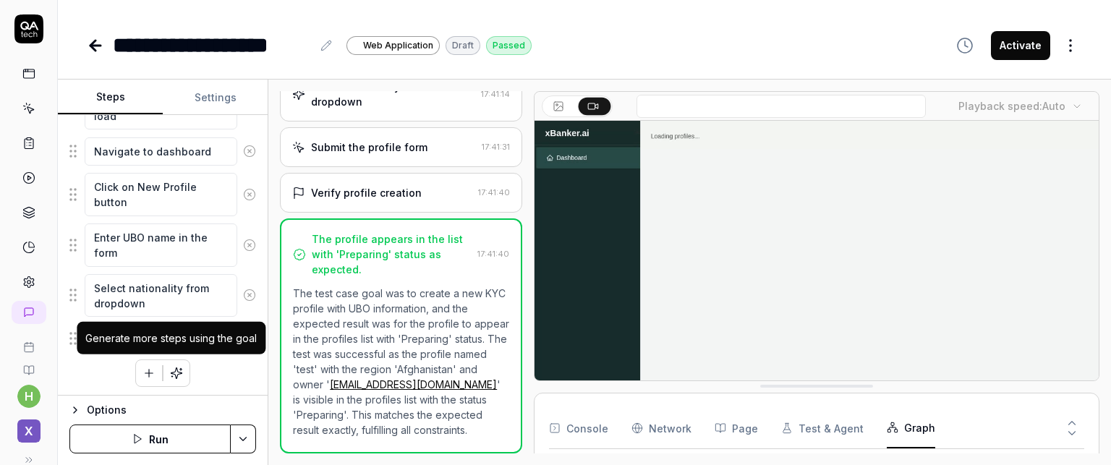
click at [178, 371] on button "button" at bounding box center [177, 373] width 26 height 26
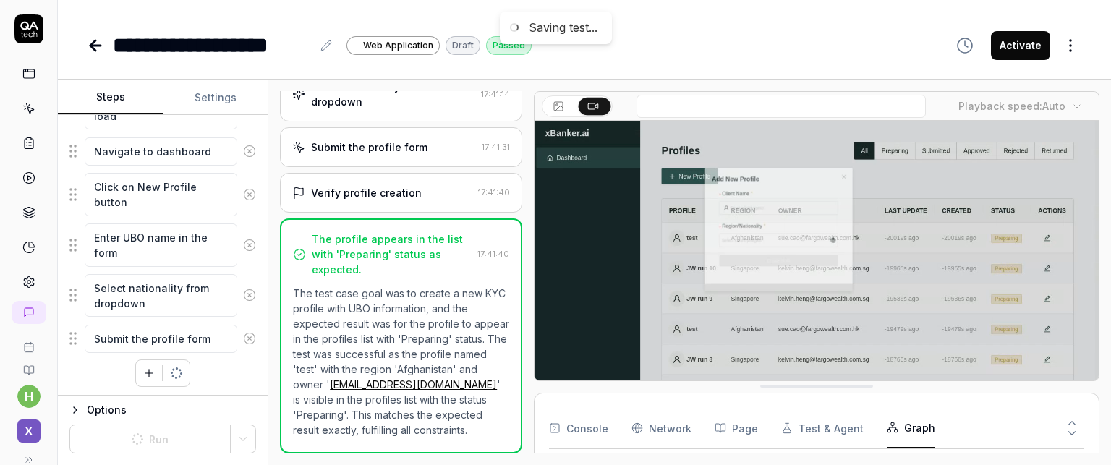
click at [145, 373] on icon "button" at bounding box center [149, 373] width 13 height 13
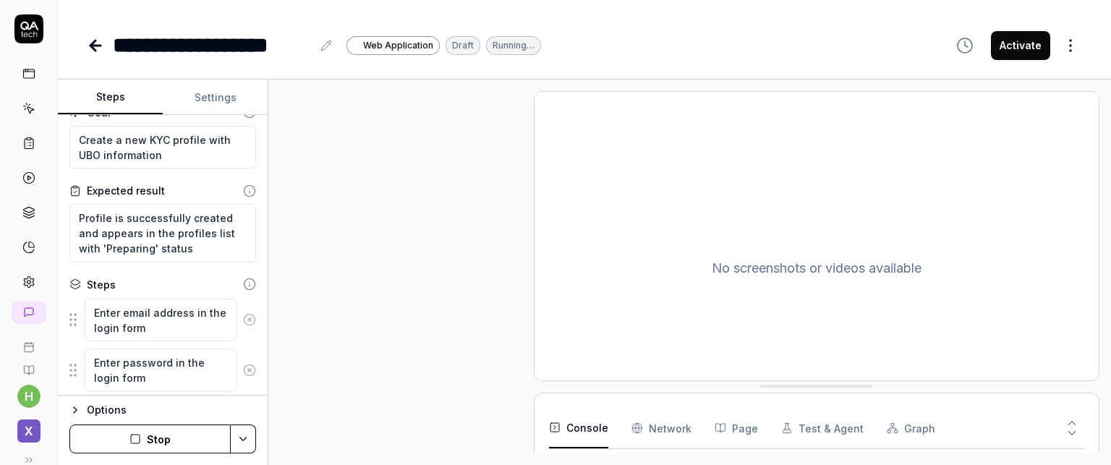
scroll to position [0, 0]
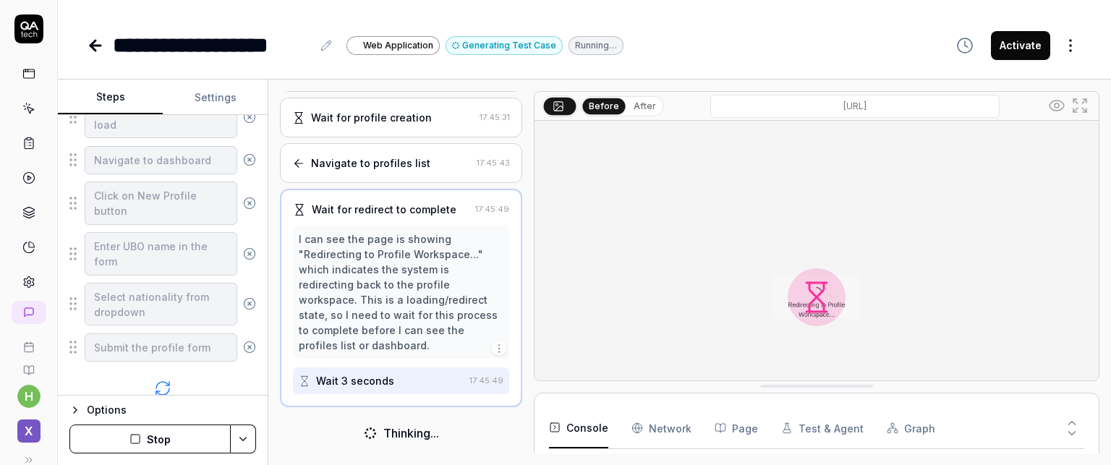
scroll to position [407, 0]
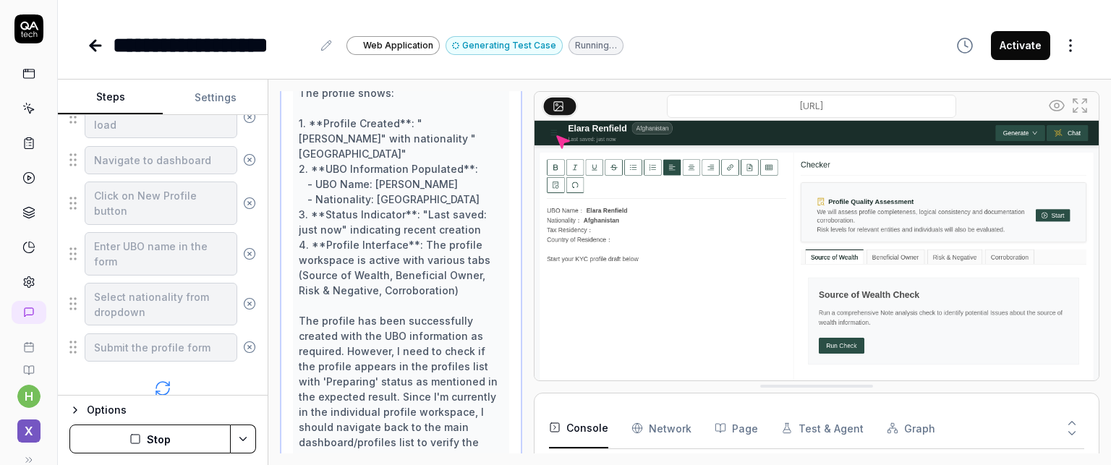
click at [407, 242] on div "Perfect! I can see that the KYC profile has been successfully created and is no…" at bounding box center [401, 252] width 205 height 425
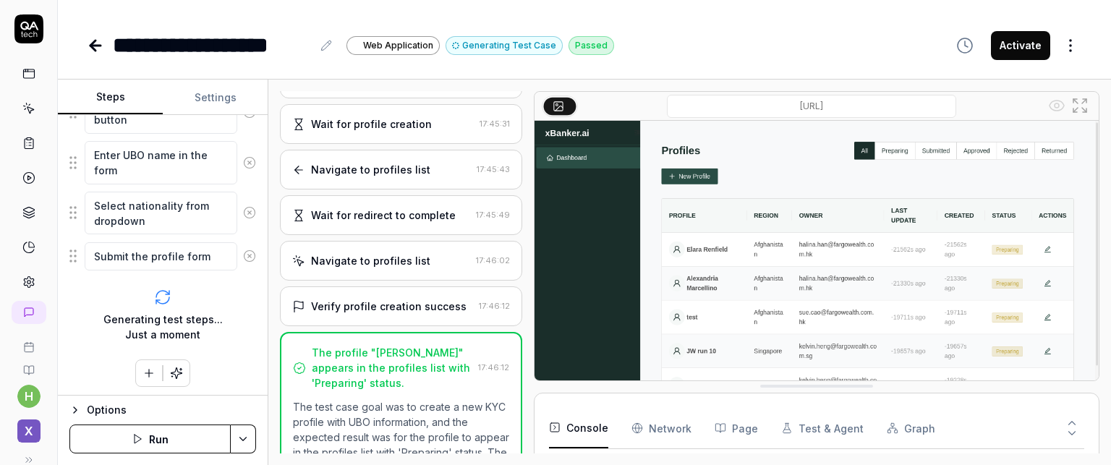
scroll to position [546, 0]
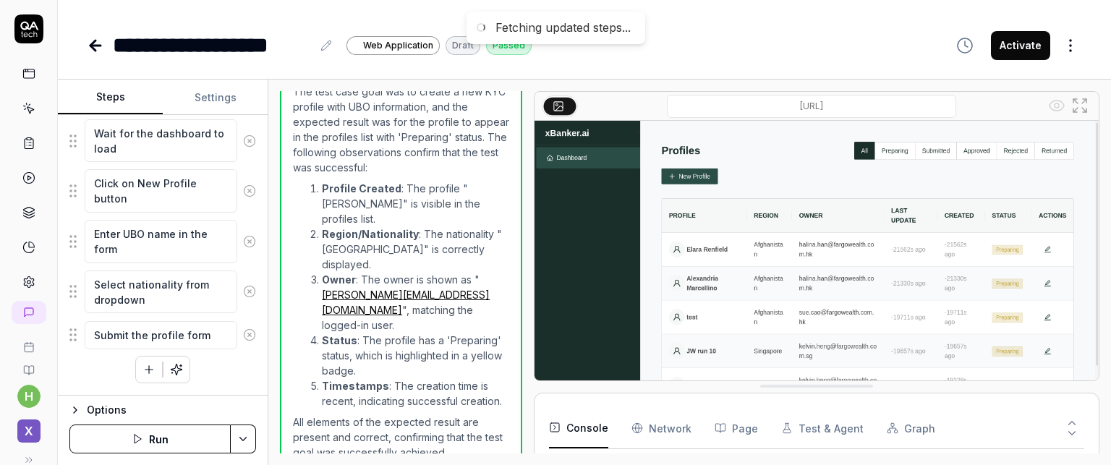
scroll to position [334, 0]
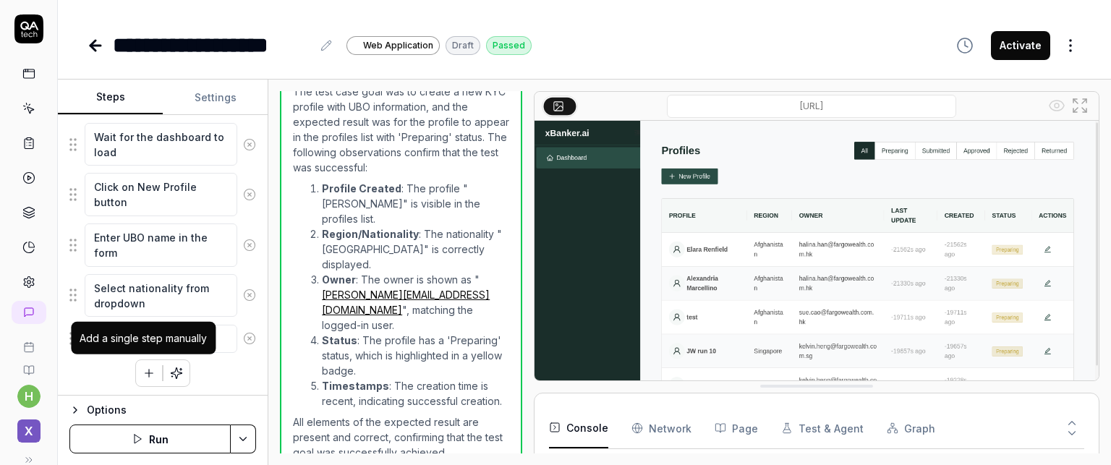
click at [141, 361] on button "button" at bounding box center [149, 373] width 26 height 26
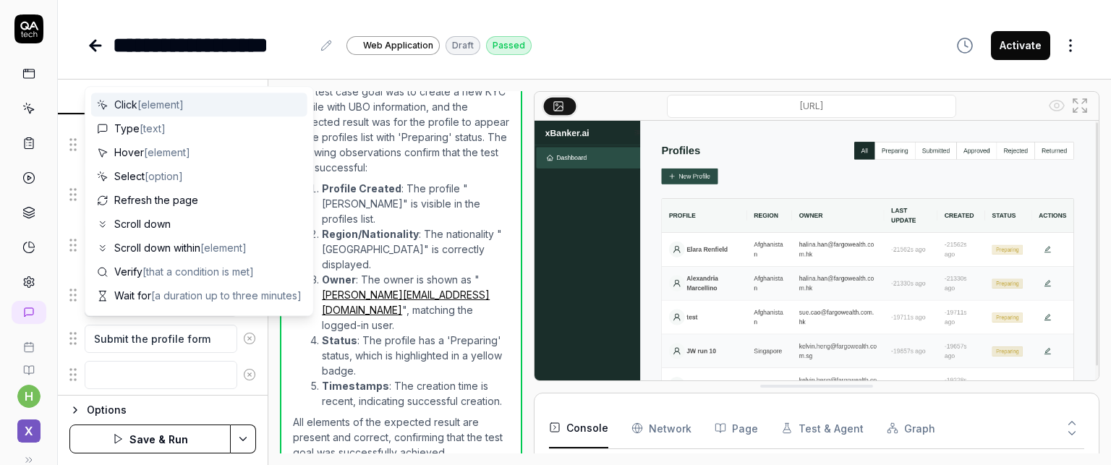
scroll to position [370, 0]
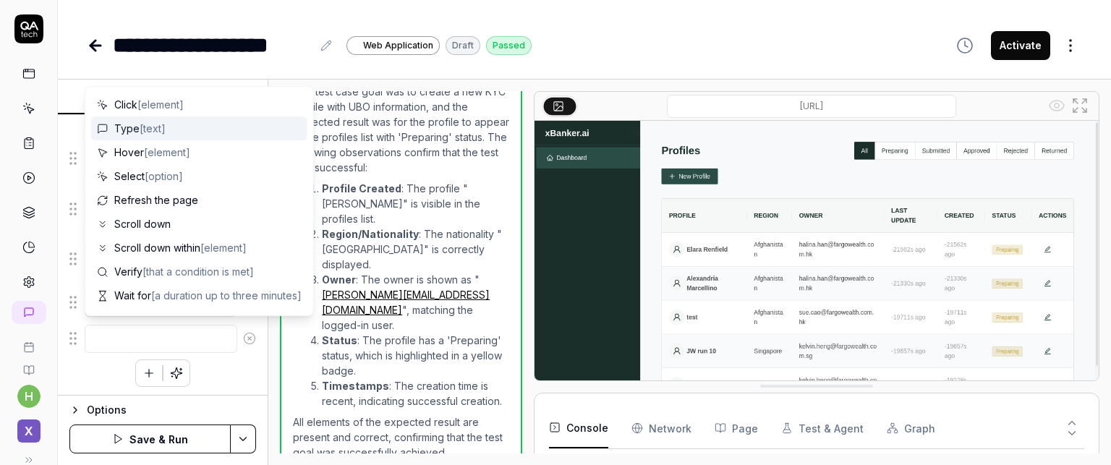
click at [148, 127] on span "[text]" at bounding box center [153, 128] width 26 height 12
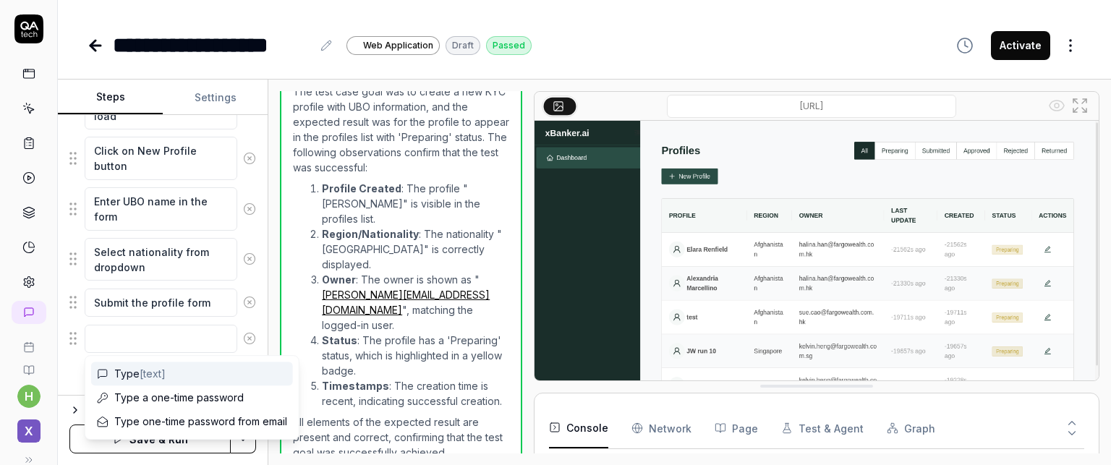
click at [208, 376] on div "Type [text]" at bounding box center [192, 374] width 202 height 24
click at [98, 370] on div "Type [text]" at bounding box center [192, 374] width 202 height 24
click at [70, 363] on div "Enter email address in the login form Enter password in the login form Click th…" at bounding box center [162, 168] width 187 height 438
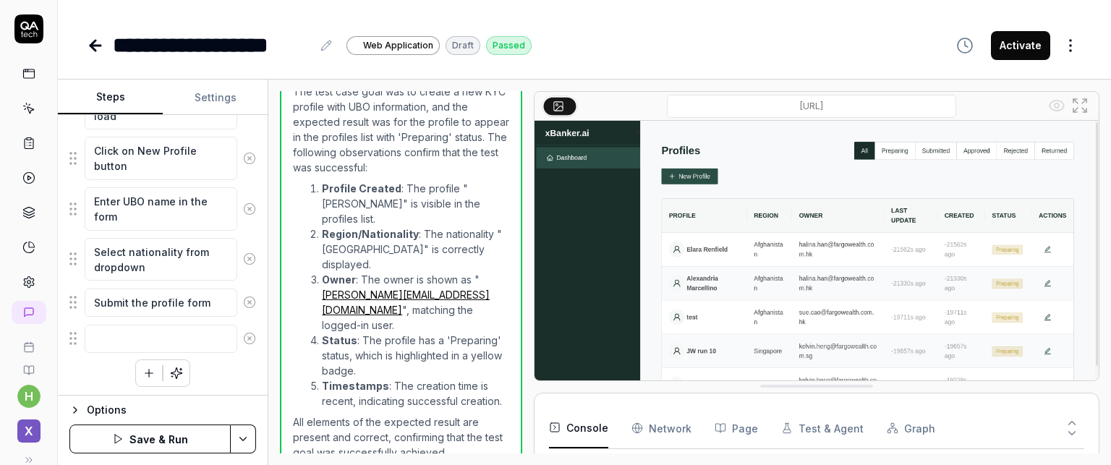
click at [143, 371] on icon "button" at bounding box center [149, 373] width 13 height 13
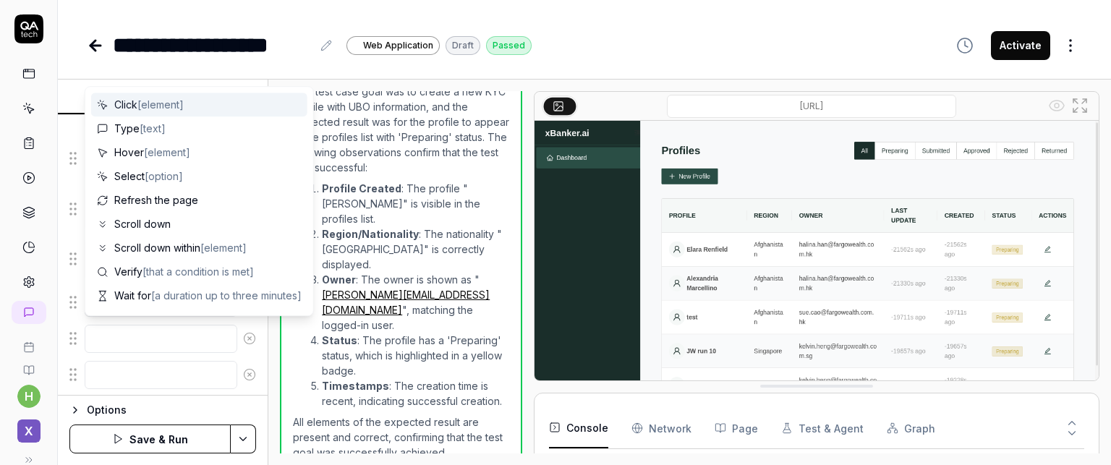
scroll to position [406, 0]
click at [163, 106] on span "[element]" at bounding box center [160, 104] width 46 height 12
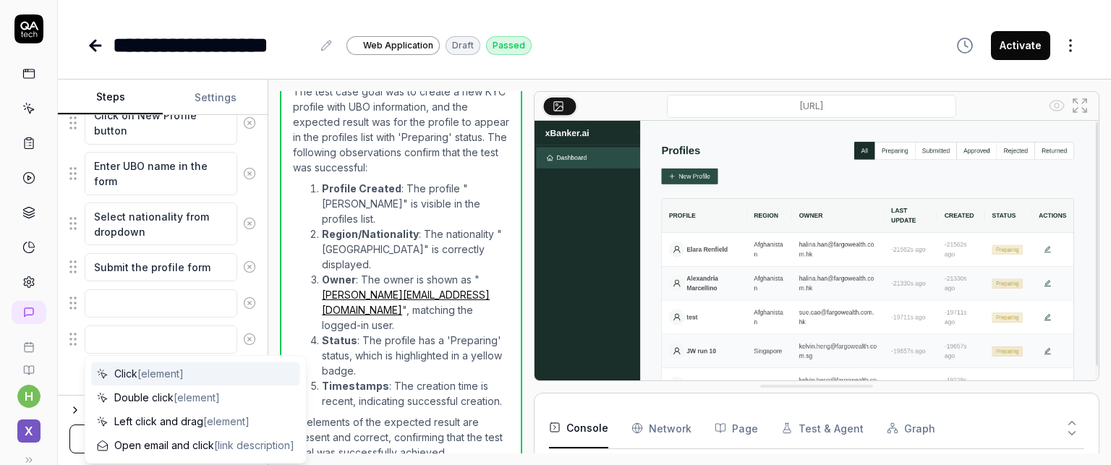
click at [211, 377] on div "Click [element]" at bounding box center [195, 374] width 209 height 24
click at [248, 352] on div "Goal Create a new KYC profile with UBO information Expected result Profile is s…" at bounding box center [163, 255] width 210 height 281
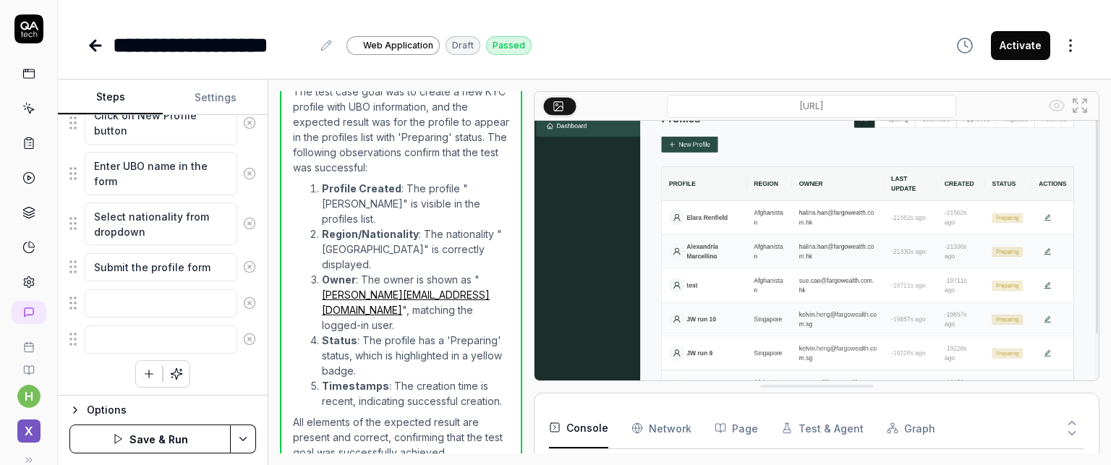
scroll to position [0, 0]
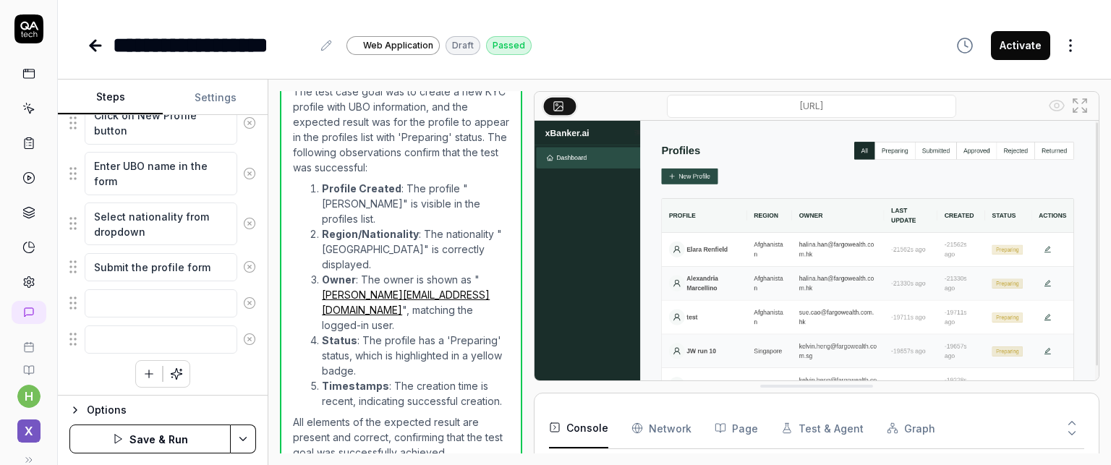
click at [700, 245] on img at bounding box center [817, 297] width 564 height 352
click at [666, 245] on img at bounding box center [817, 297] width 564 height 352
click at [687, 166] on img at bounding box center [817, 297] width 564 height 352
click at [559, 103] on icon at bounding box center [559, 106] width 12 height 12
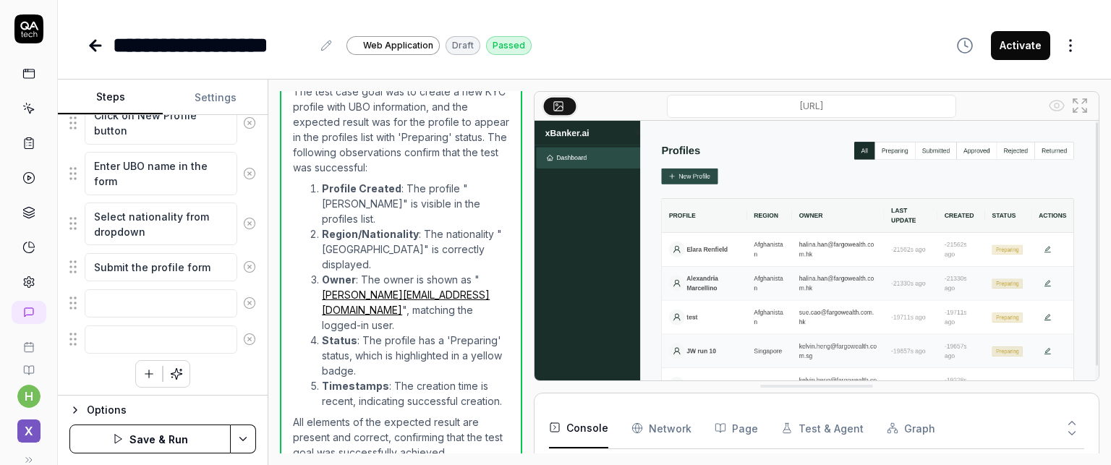
click at [686, 171] on img at bounding box center [817, 297] width 564 height 352
click at [156, 268] on textarea "Submit the profile form" at bounding box center [161, 267] width 153 height 28
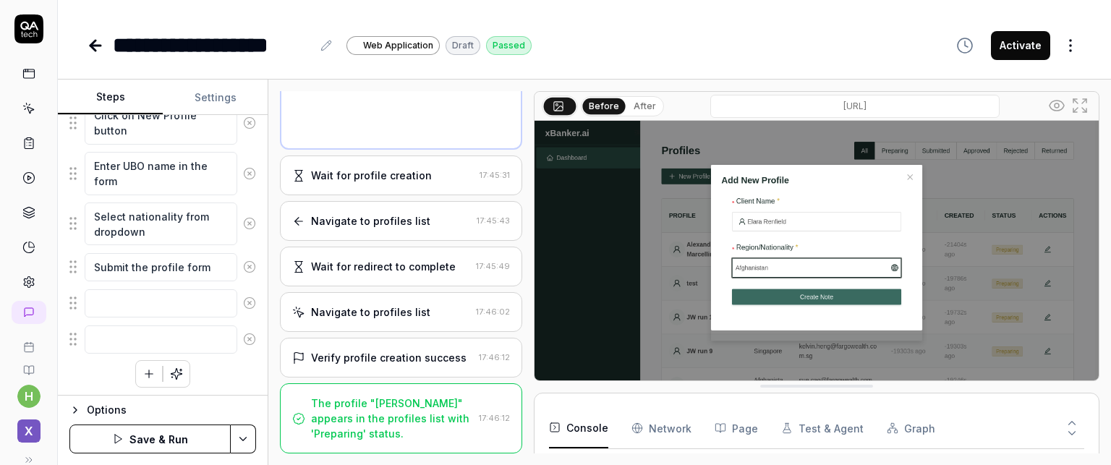
click at [72, 268] on fieldset "Enter email address in the login form Enter password in the login form Click th…" at bounding box center [162, 134] width 187 height 441
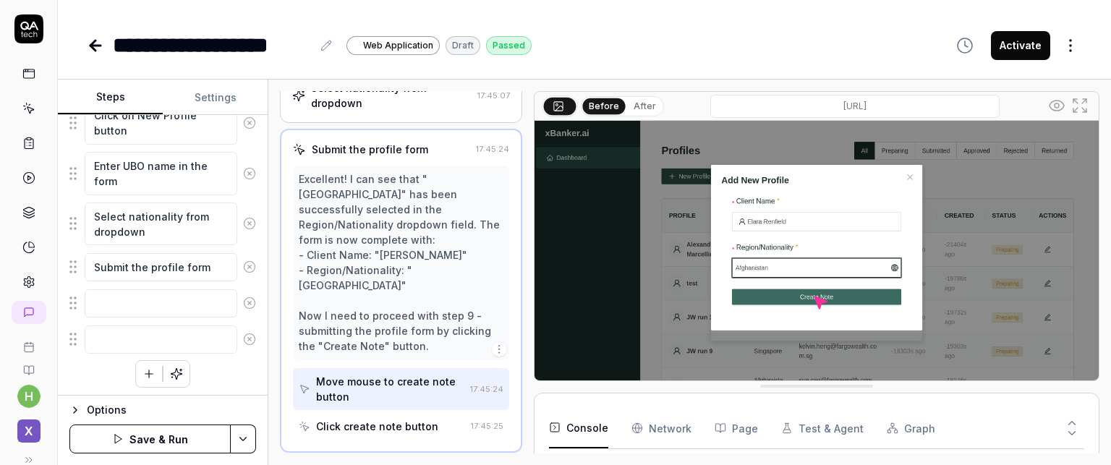
click at [819, 297] on img at bounding box center [817, 297] width 564 height 352
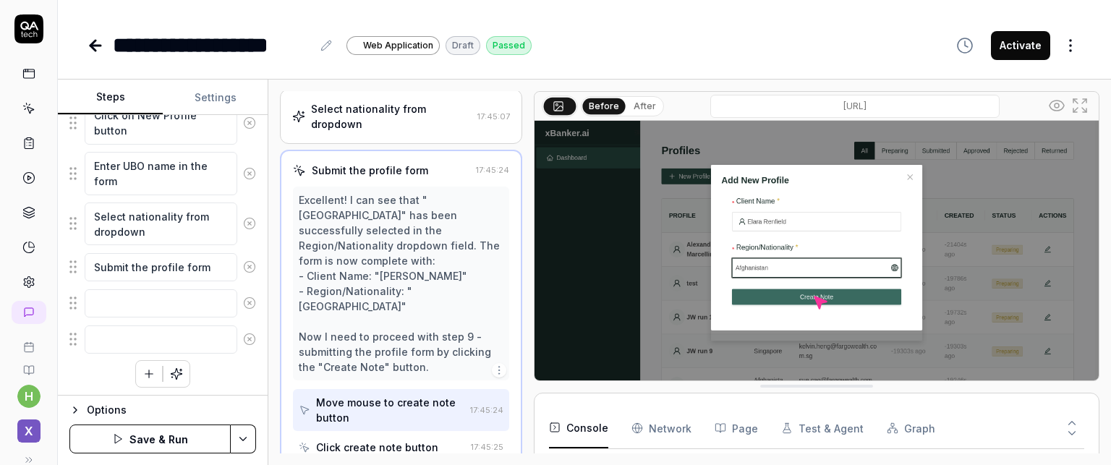
click at [821, 305] on img at bounding box center [817, 297] width 564 height 352
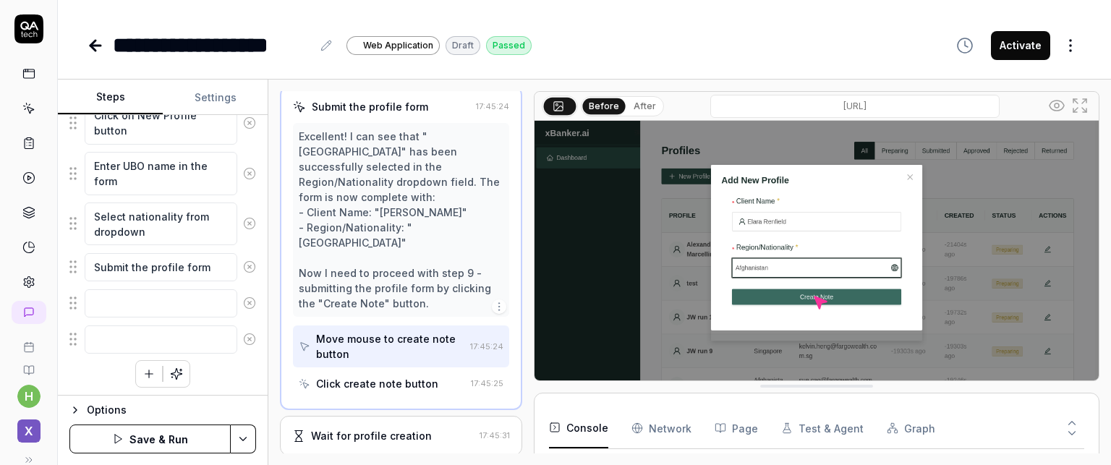
scroll to position [446, 0]
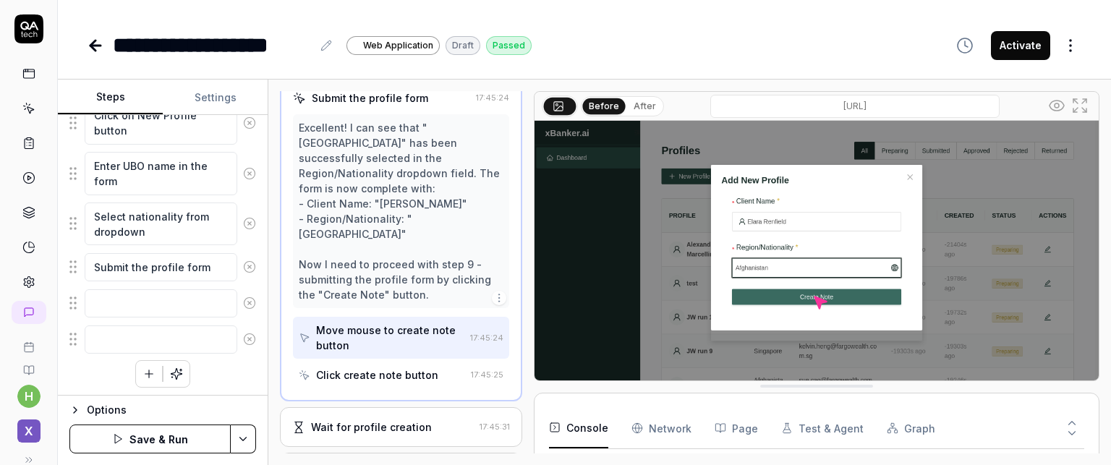
click at [396, 368] on div "Click create note button" at bounding box center [377, 375] width 122 height 15
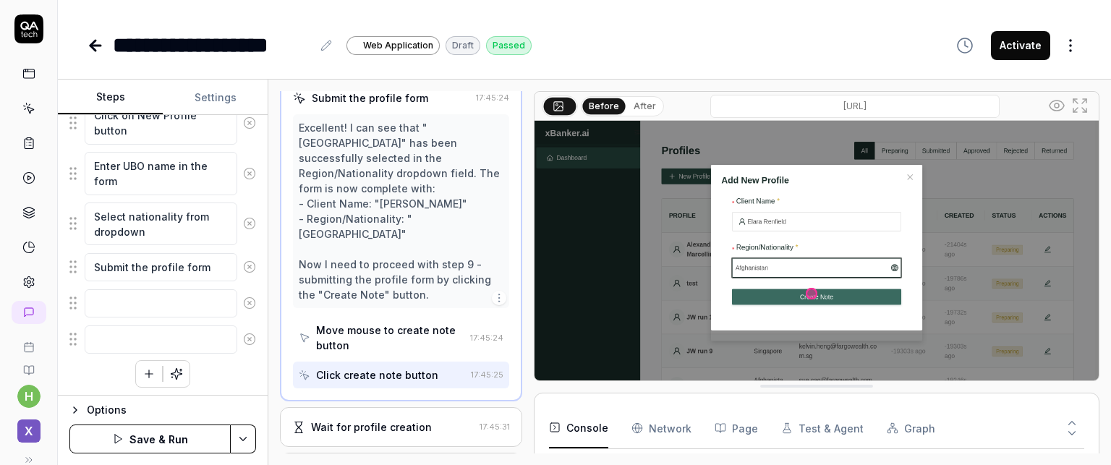
click at [404, 420] on div "Wait for profile creation" at bounding box center [371, 427] width 121 height 15
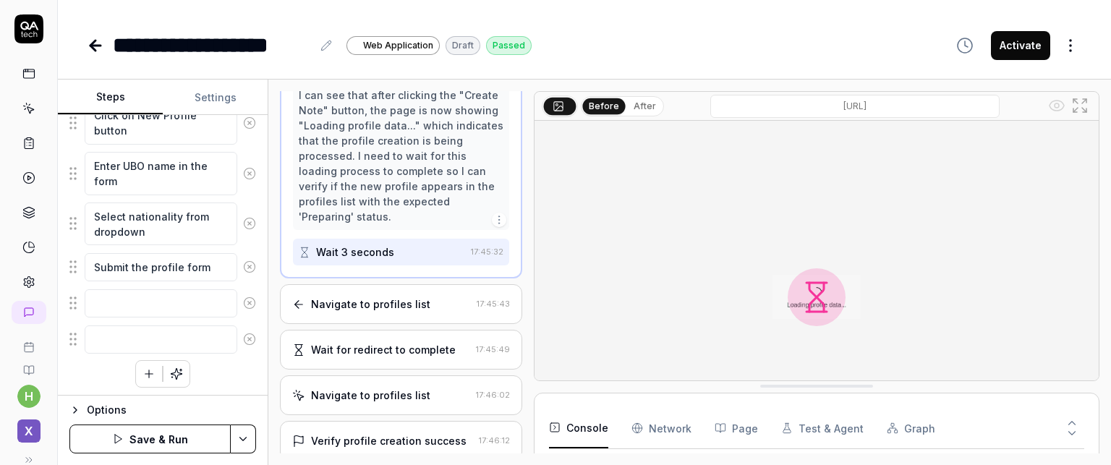
scroll to position [575, 0]
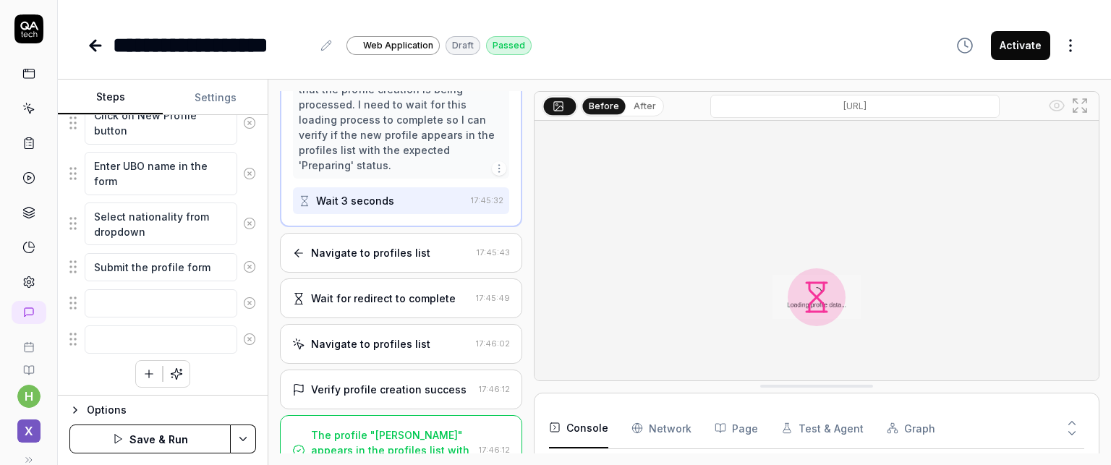
click at [388, 271] on div "Navigate to profiles list 17:45:43" at bounding box center [401, 253] width 242 height 40
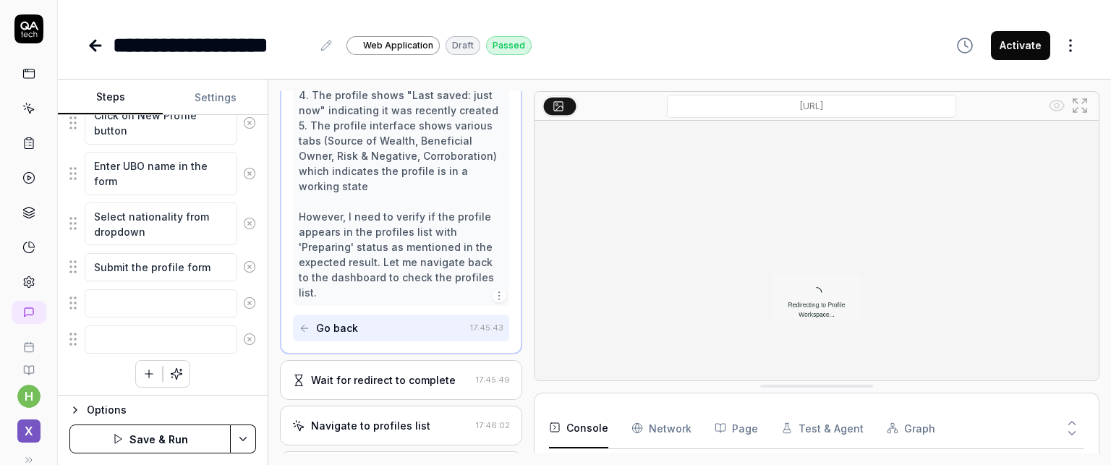
scroll to position [822, 0]
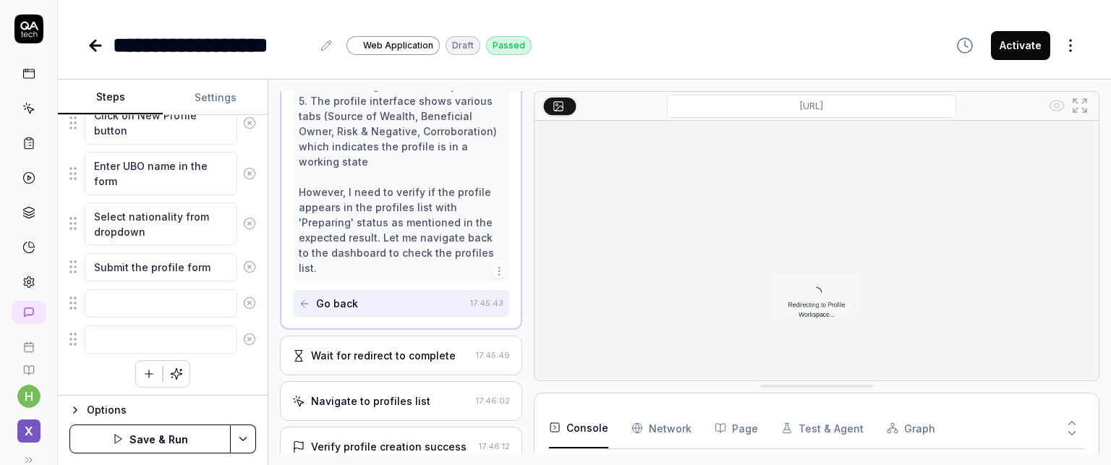
click at [443, 348] on div "Wait for redirect to complete" at bounding box center [383, 355] width 145 height 15
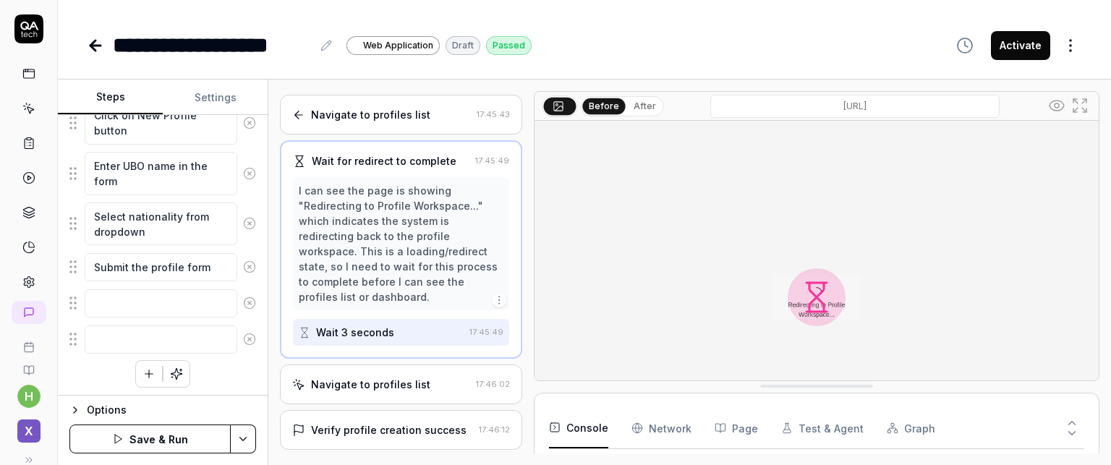
scroll to position [592, 0]
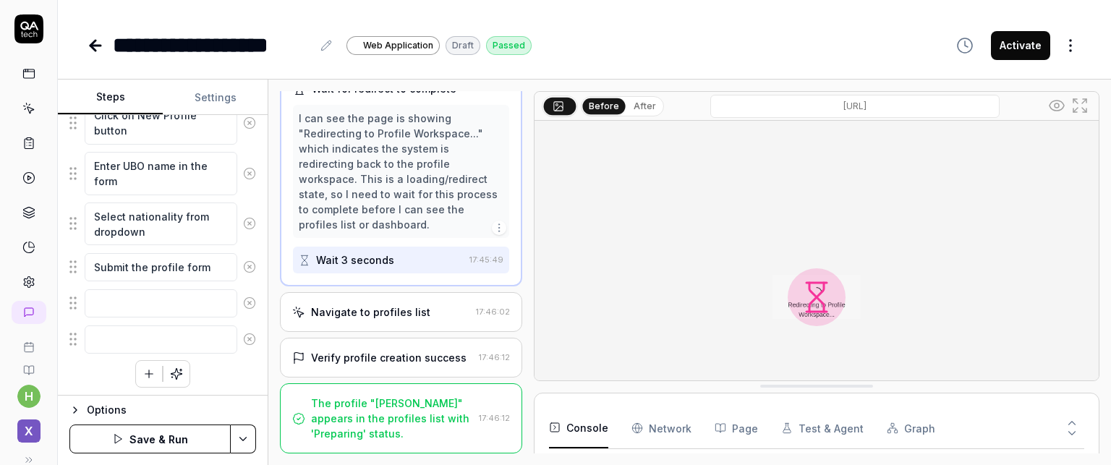
click at [429, 320] on div "Navigate to profiles list" at bounding box center [381, 312] width 178 height 15
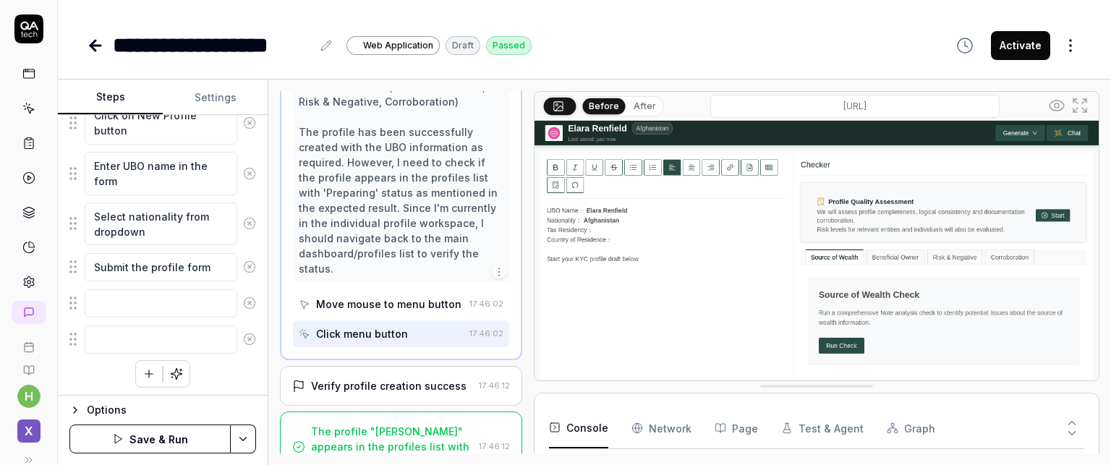
scroll to position [918, 0]
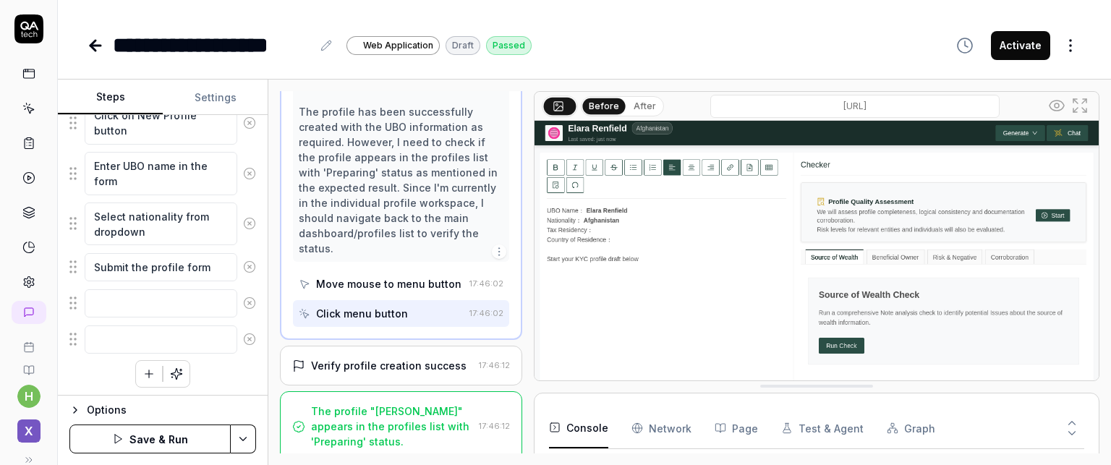
click at [368, 373] on div "Verify profile creation success 17:46:12" at bounding box center [401, 366] width 242 height 40
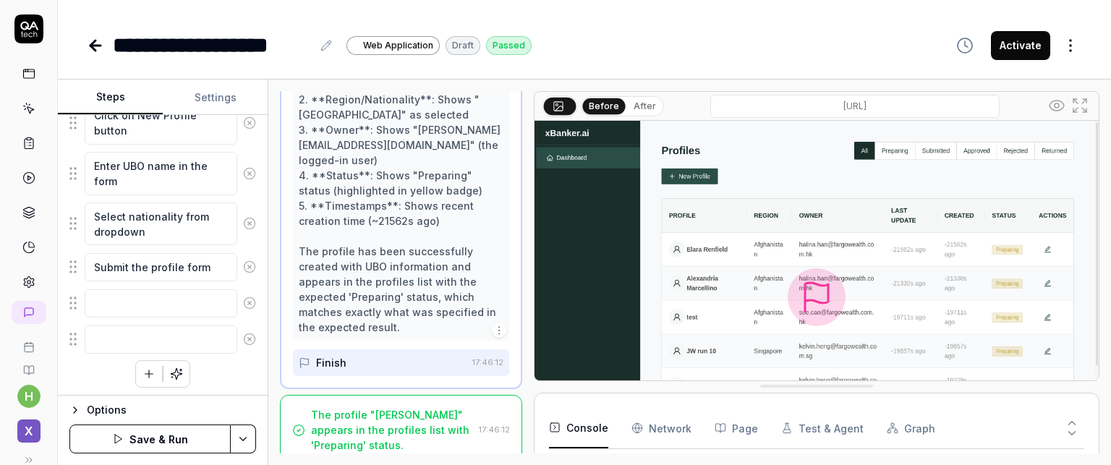
scroll to position [873, 0]
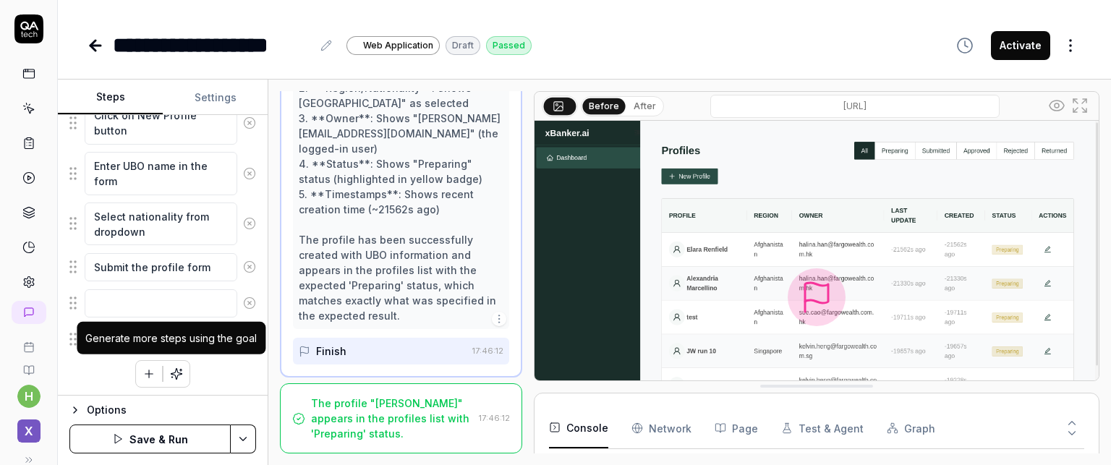
click at [170, 370] on icon "button" at bounding box center [176, 374] width 13 height 13
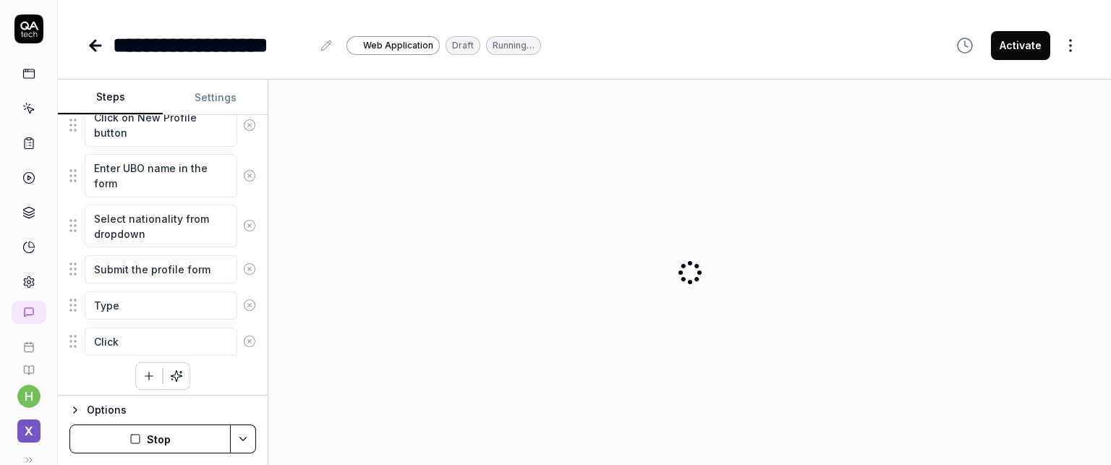
scroll to position [406, 0]
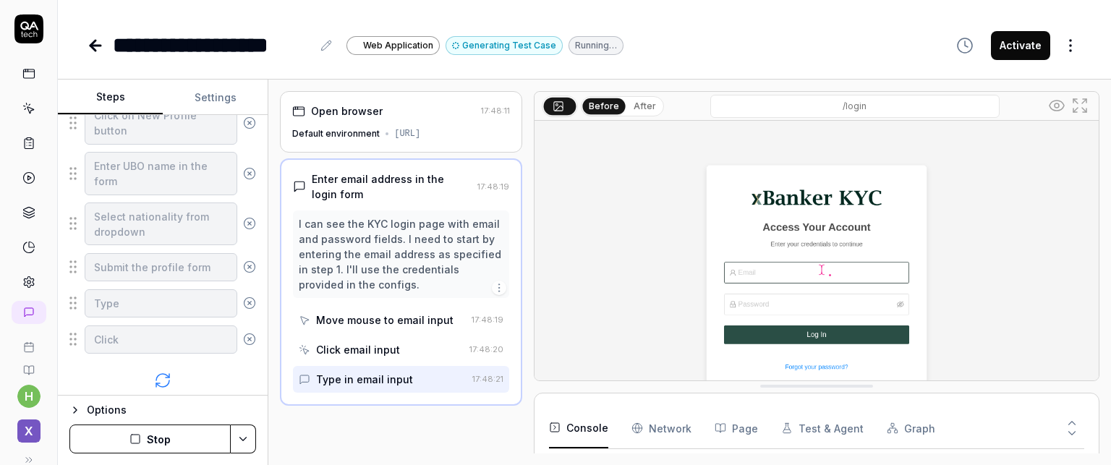
click at [90, 410] on div "Options" at bounding box center [171, 410] width 169 height 17
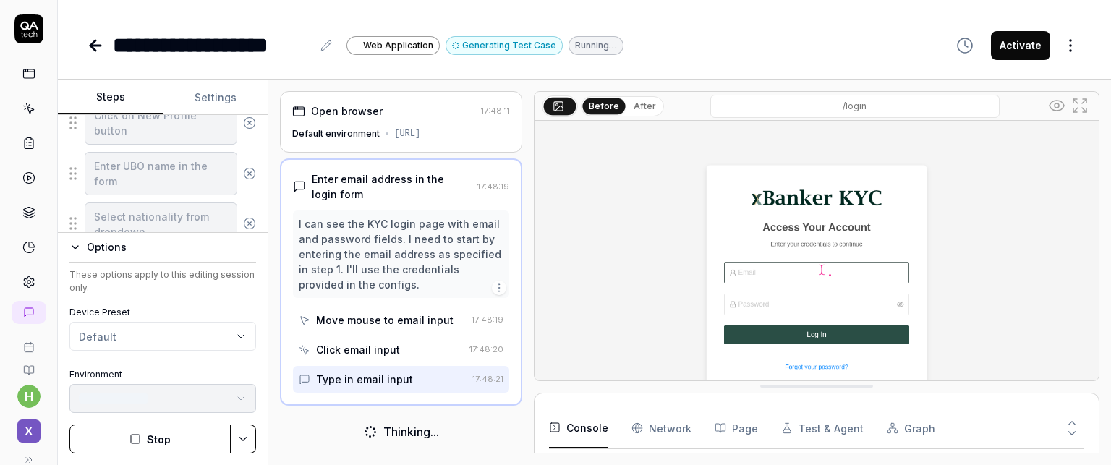
scroll to position [10, 0]
click at [140, 347] on html "**********" at bounding box center [555, 232] width 1111 height 465
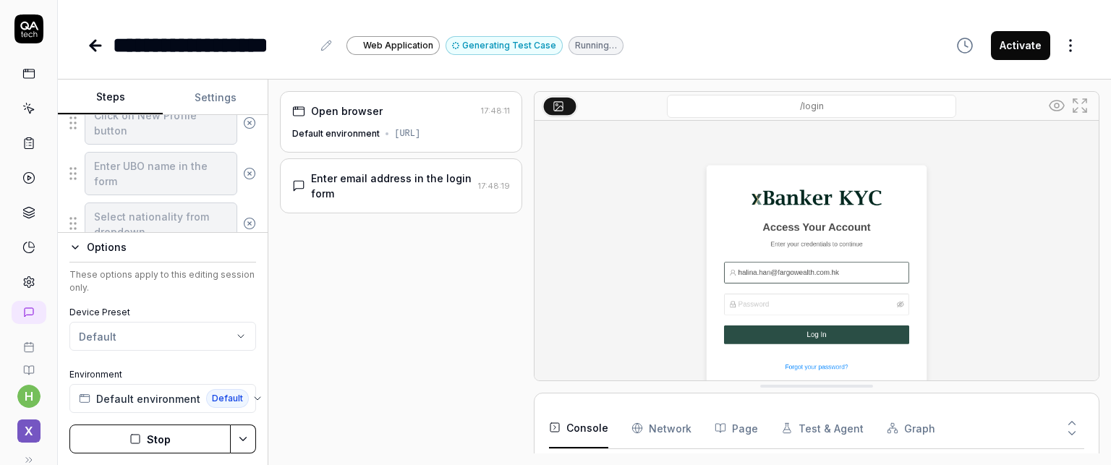
click at [145, 344] on html "**********" at bounding box center [555, 232] width 1111 height 465
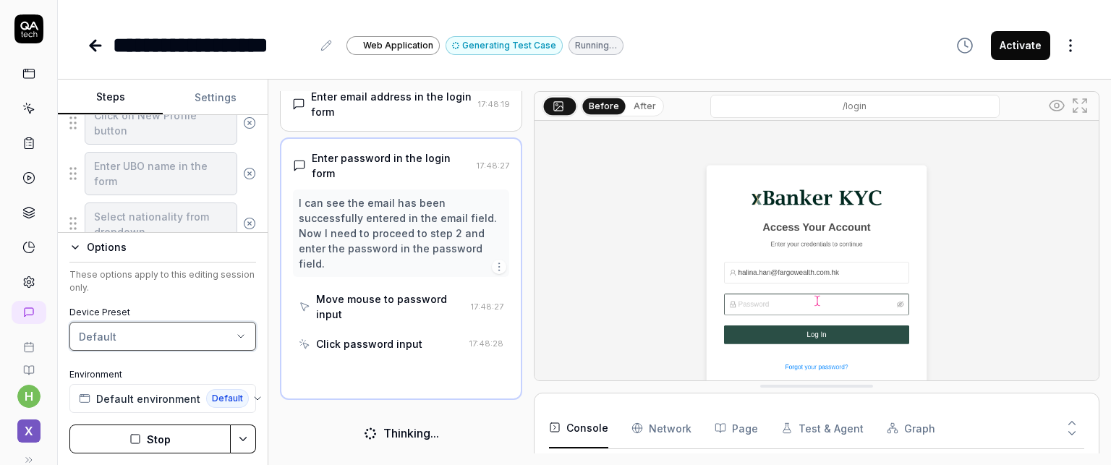
scroll to position [86, 0]
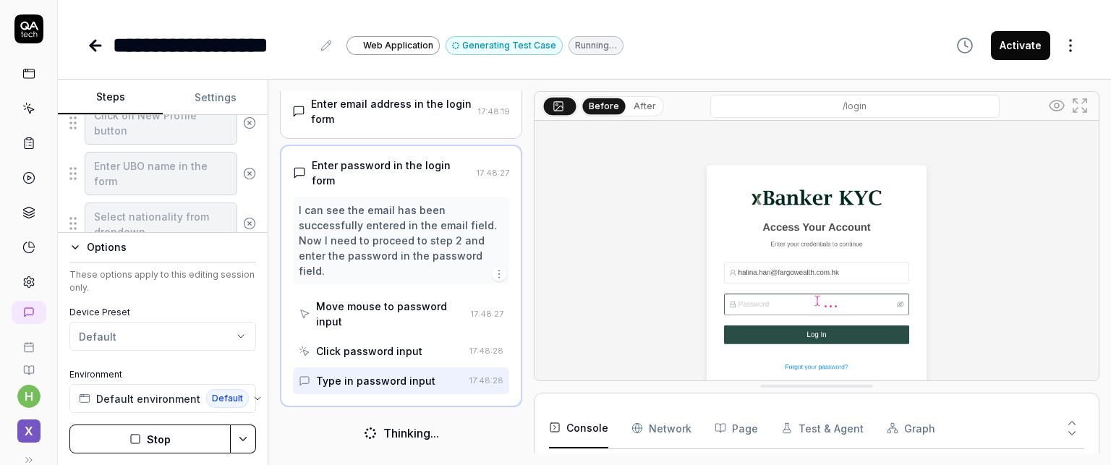
click at [90, 251] on div "Options" at bounding box center [171, 247] width 169 height 17
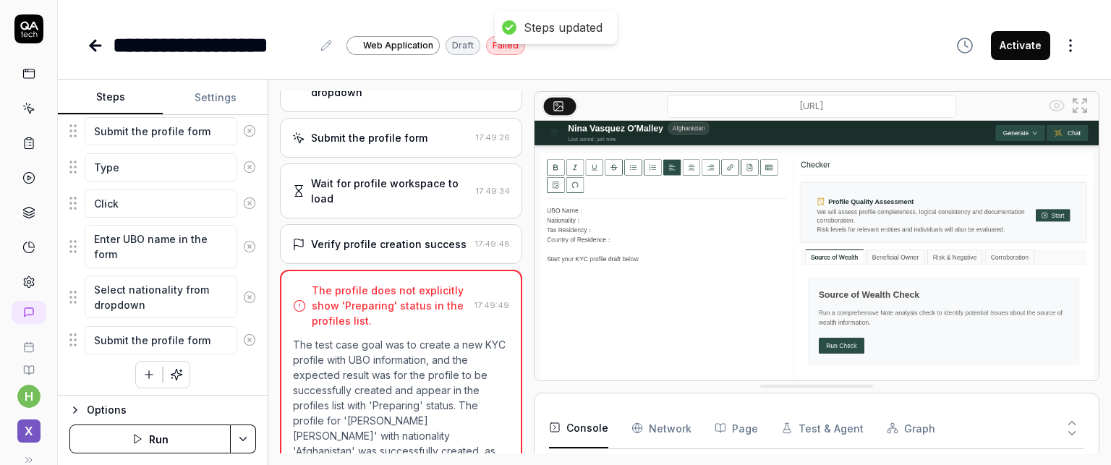
scroll to position [450, 0]
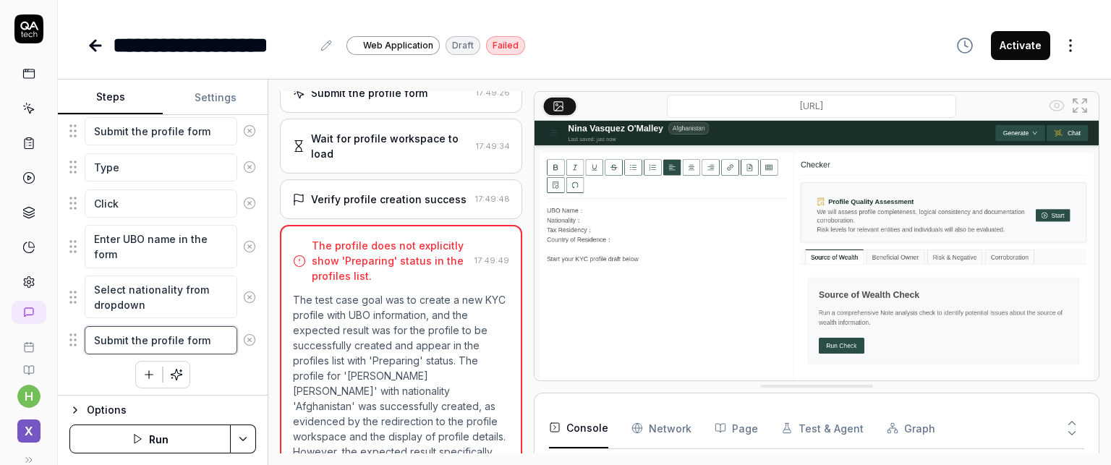
drag, startPoint x: 173, startPoint y: 336, endPoint x: 185, endPoint y: 286, distance: 51.4
click at [173, 336] on textarea "Submit the profile form" at bounding box center [161, 340] width 153 height 28
click at [142, 286] on textarea "Select nationality from dropdown" at bounding box center [161, 297] width 153 height 43
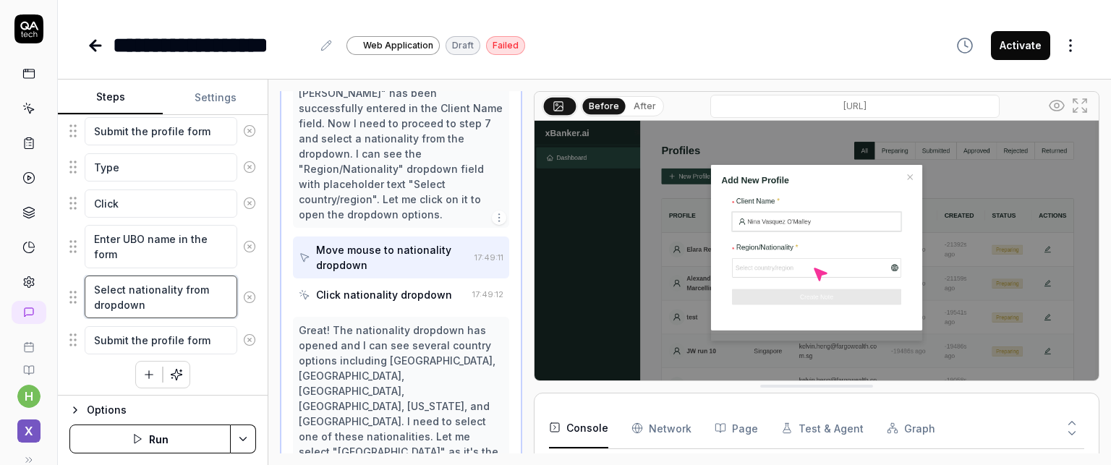
scroll to position [535, 0]
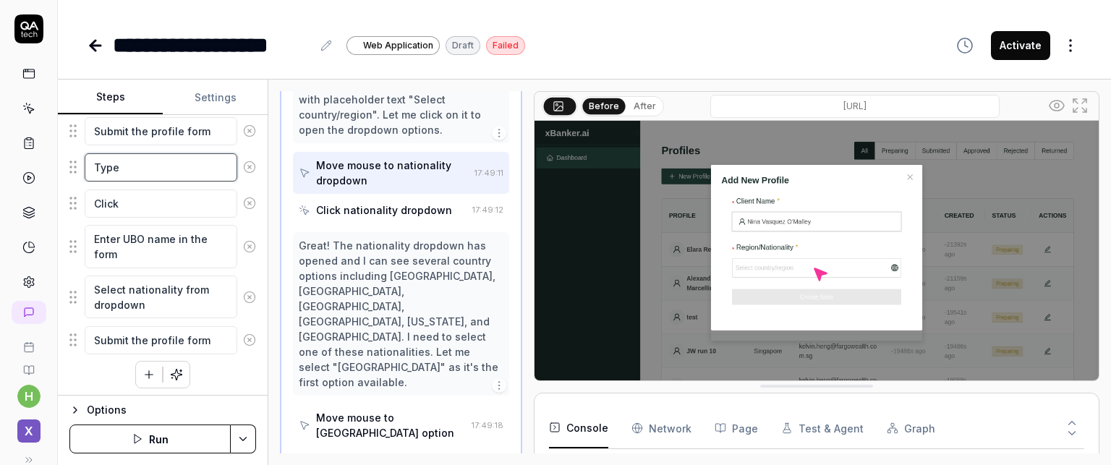
click at [140, 172] on textarea "Type" at bounding box center [161, 167] width 153 height 28
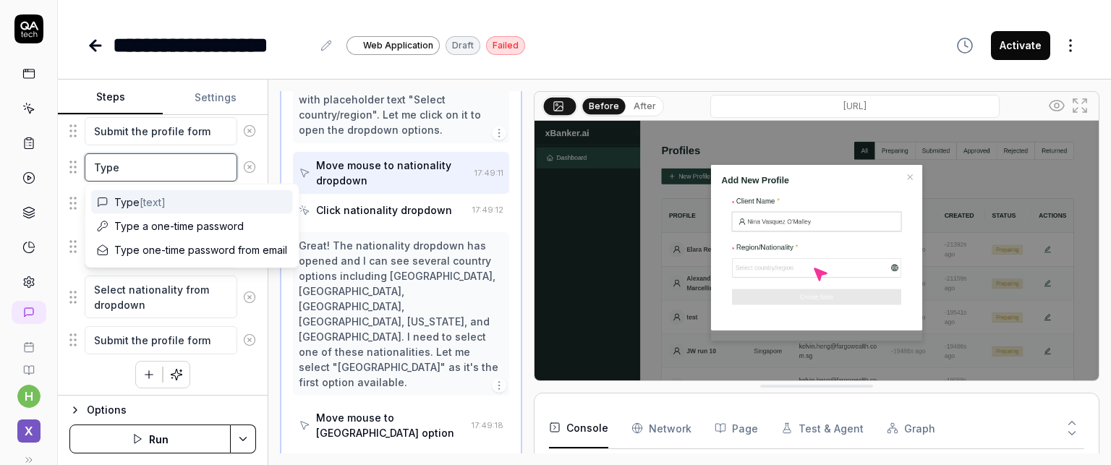
click at [147, 164] on textarea "Type" at bounding box center [161, 167] width 153 height 28
click at [74, 164] on fieldset "Enter email address in the login form Enter password in the login form Click th…" at bounding box center [162, 67] width 187 height 578
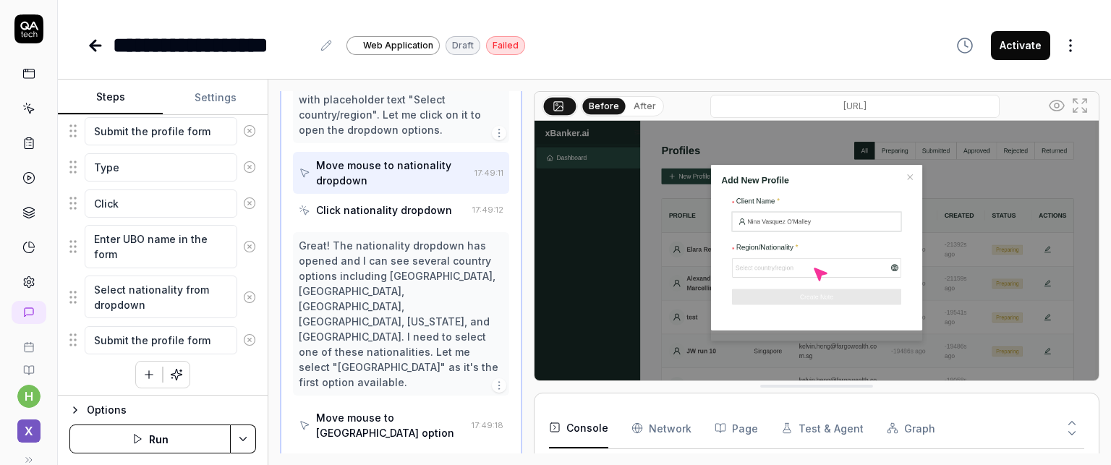
scroll to position [470, 0]
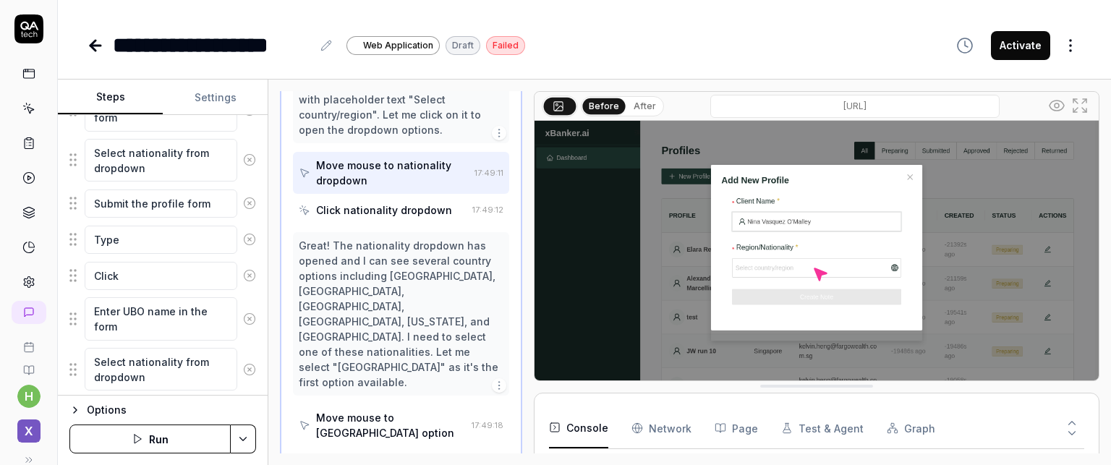
click at [381, 219] on div "Select nationality from dropdown 17:49:11 Perfect! I can see that "[PERSON_NAME…" at bounding box center [401, 209] width 242 height 562
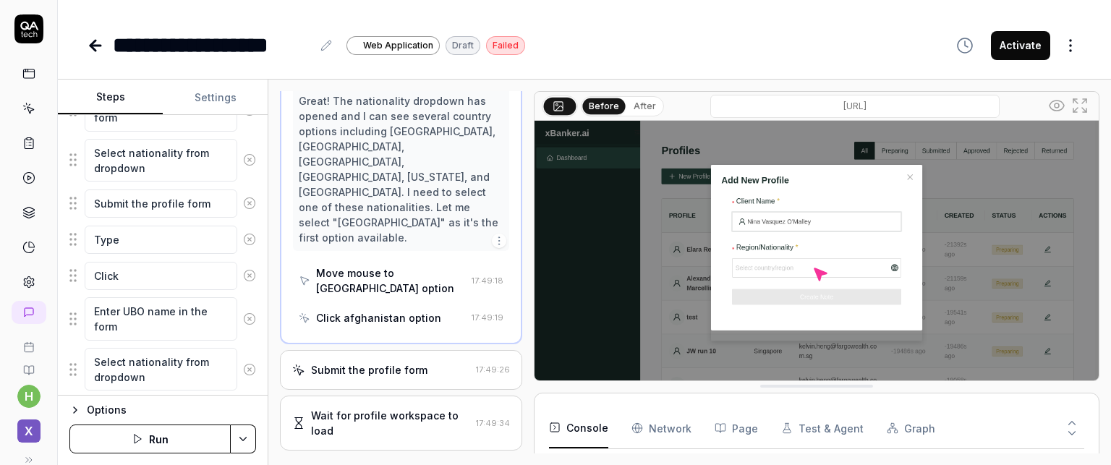
click at [381, 408] on div "Wait for profile workspace to load" at bounding box center [390, 423] width 159 height 30
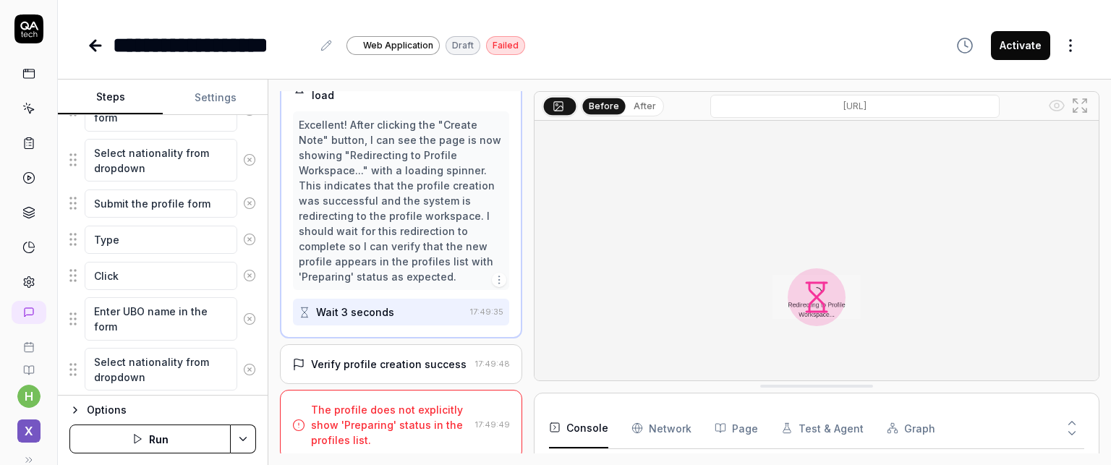
scroll to position [525, 0]
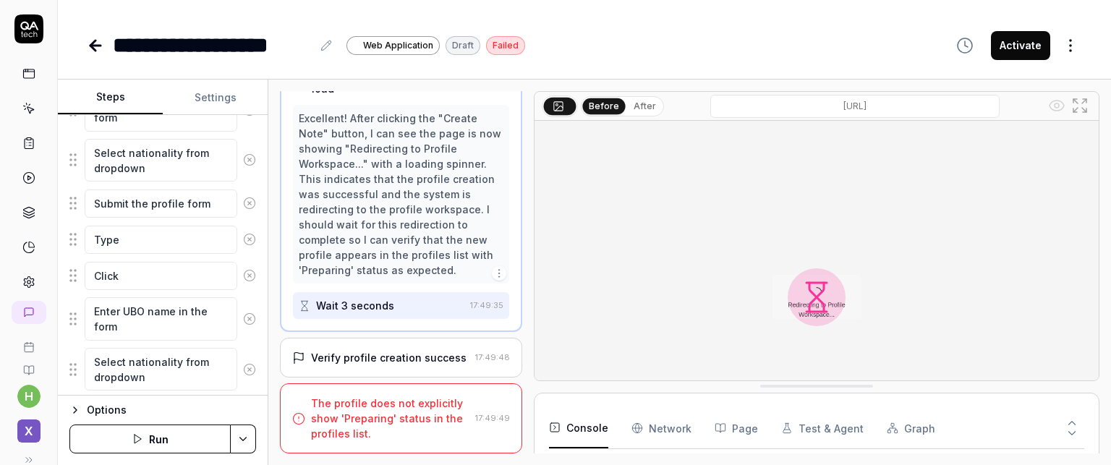
click at [400, 361] on div "Verify profile creation success" at bounding box center [389, 357] width 156 height 15
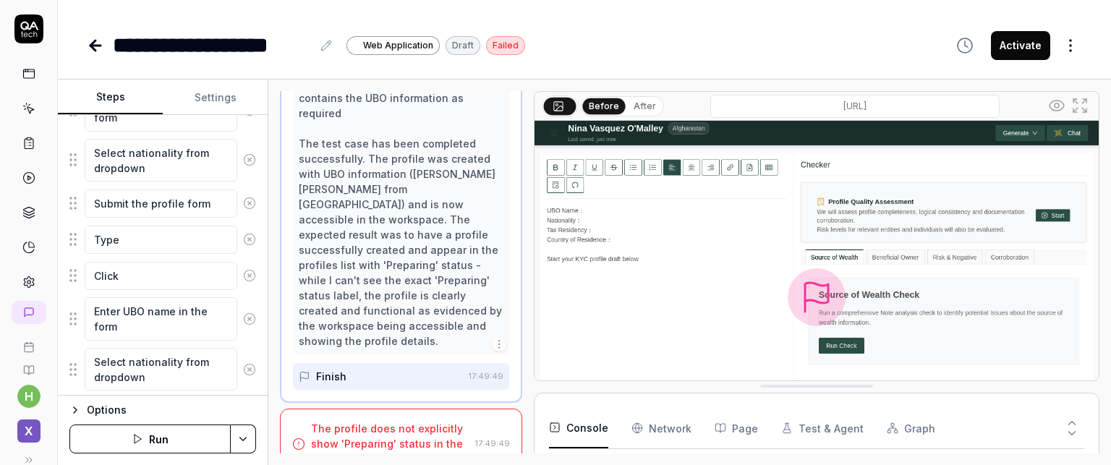
scroll to position [844, 0]
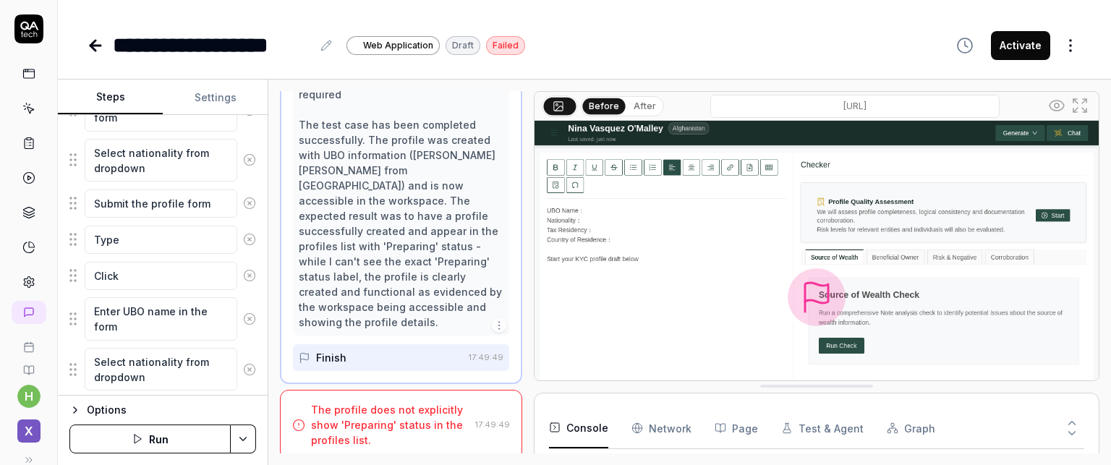
click at [404, 405] on div "The profile does not explicitly show 'Preparing' status in the profiles list." at bounding box center [390, 425] width 158 height 46
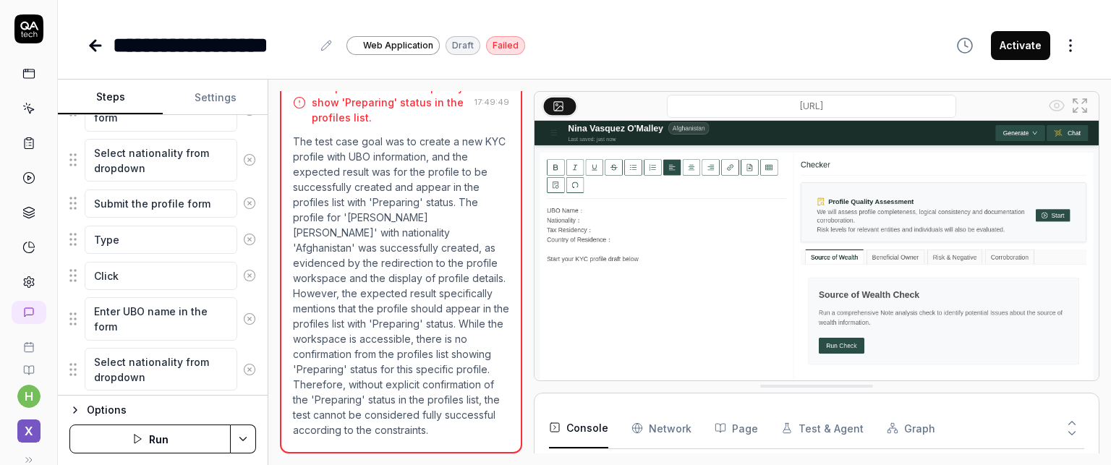
scroll to position [617, 0]
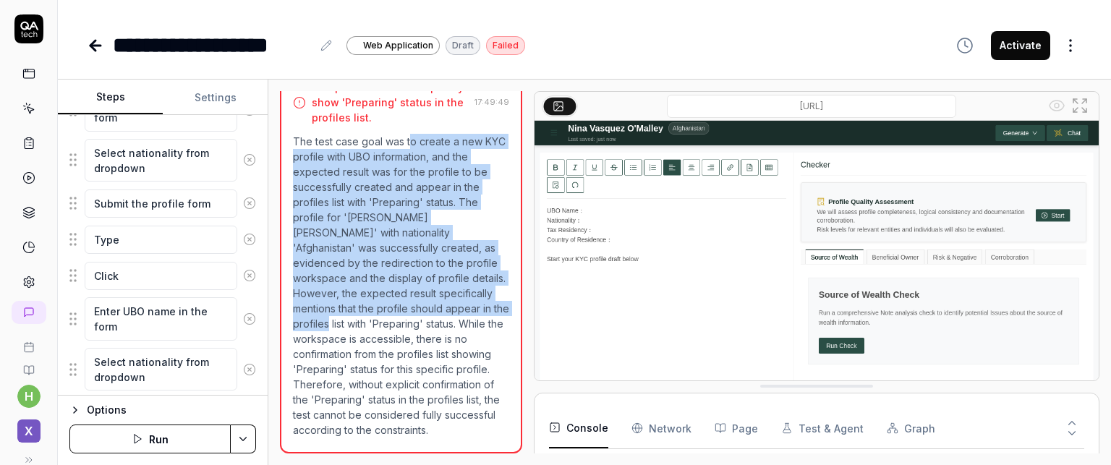
drag, startPoint x: 410, startPoint y: 142, endPoint x: 450, endPoint y: 302, distance: 165.0
click at [450, 302] on p "The test case goal was to create a new KYC profile with UBO information, and th…" at bounding box center [401, 286] width 216 height 304
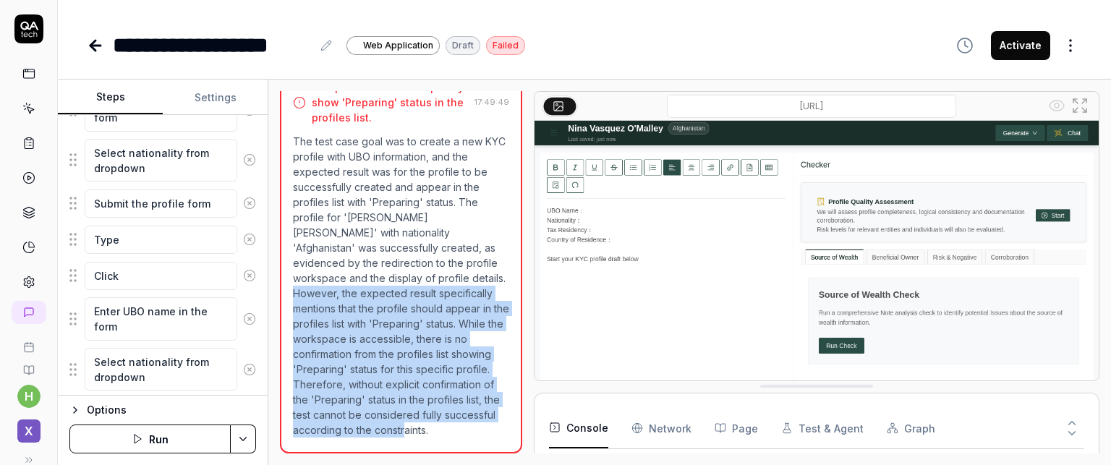
drag, startPoint x: 397, startPoint y: 280, endPoint x: 428, endPoint y: 428, distance: 151.7
click at [428, 428] on p "The test case goal was to create a new KYC profile with UBO information, and th…" at bounding box center [401, 286] width 216 height 304
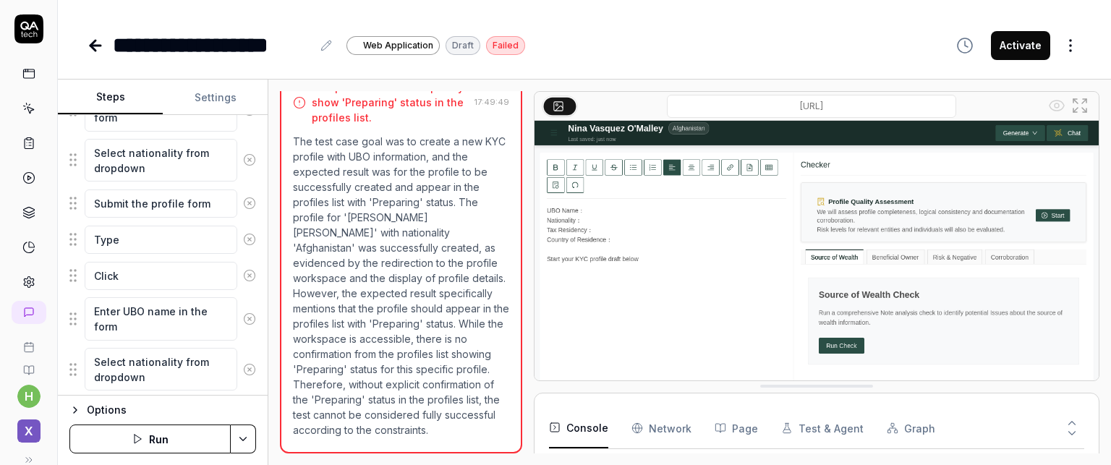
scroll to position [542, 0]
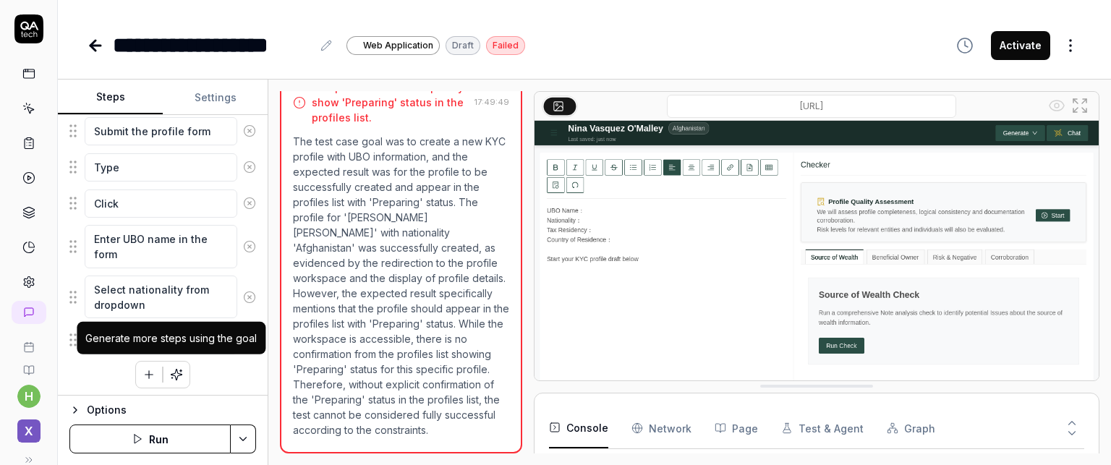
click at [170, 370] on icon "button" at bounding box center [176, 374] width 13 height 13
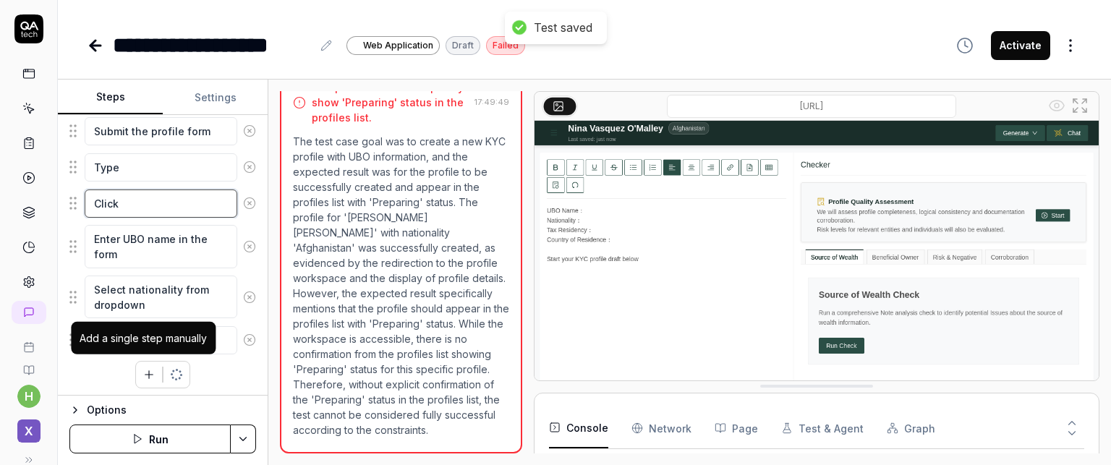
click at [145, 197] on textarea "Click" at bounding box center [161, 204] width 153 height 28
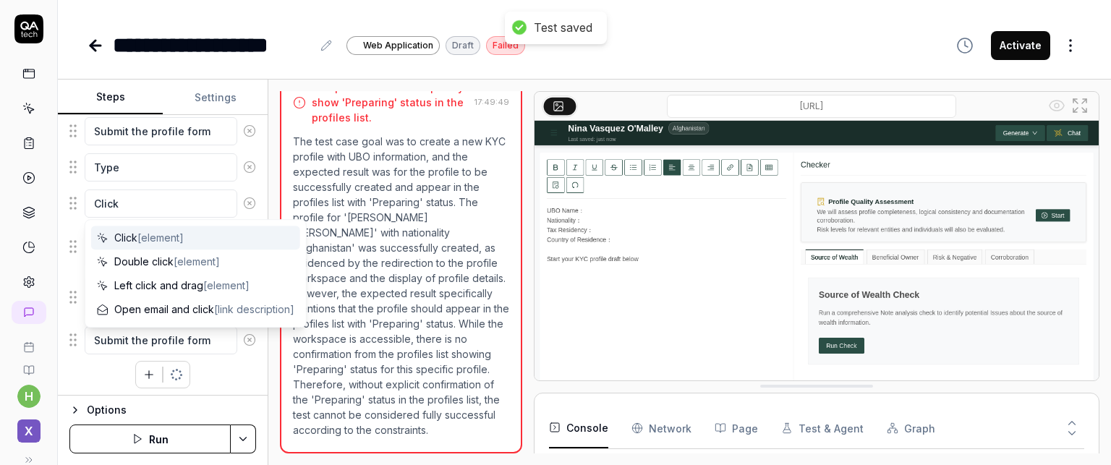
click at [72, 202] on fieldset "Enter email address in the login form Enter password in the login form Click th…" at bounding box center [162, 67] width 187 height 578
click at [120, 202] on textarea "Click" at bounding box center [161, 204] width 153 height 28
click at [225, 95] on button "Settings" at bounding box center [215, 97] width 105 height 35
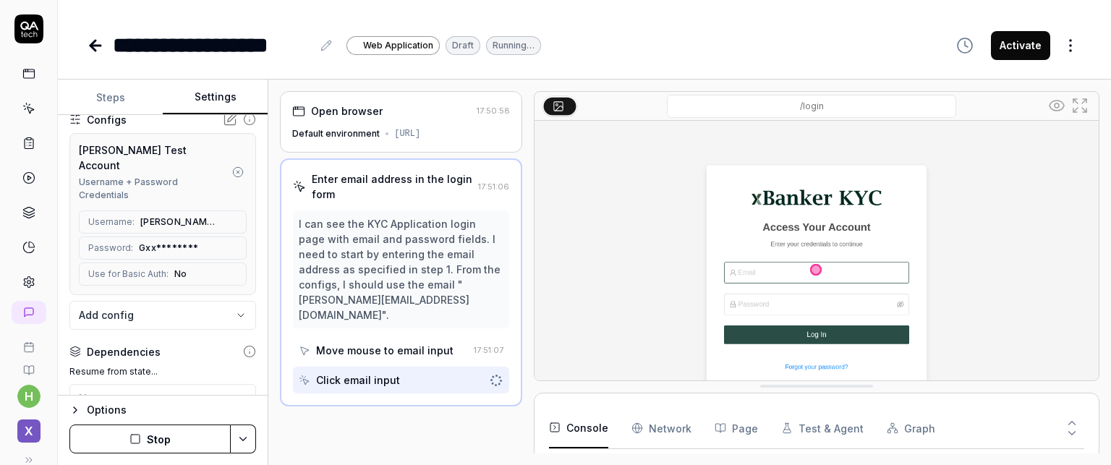
scroll to position [145, 0]
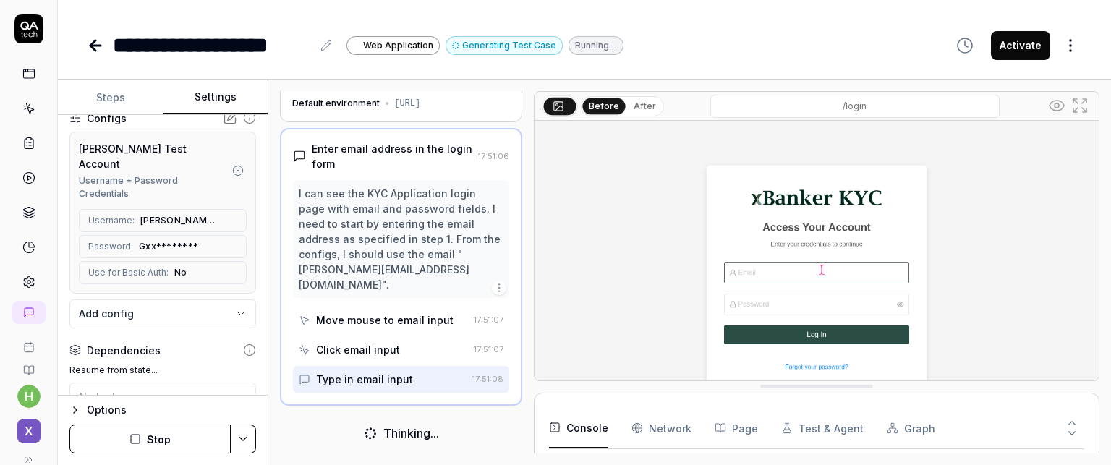
scroll to position [25, 0]
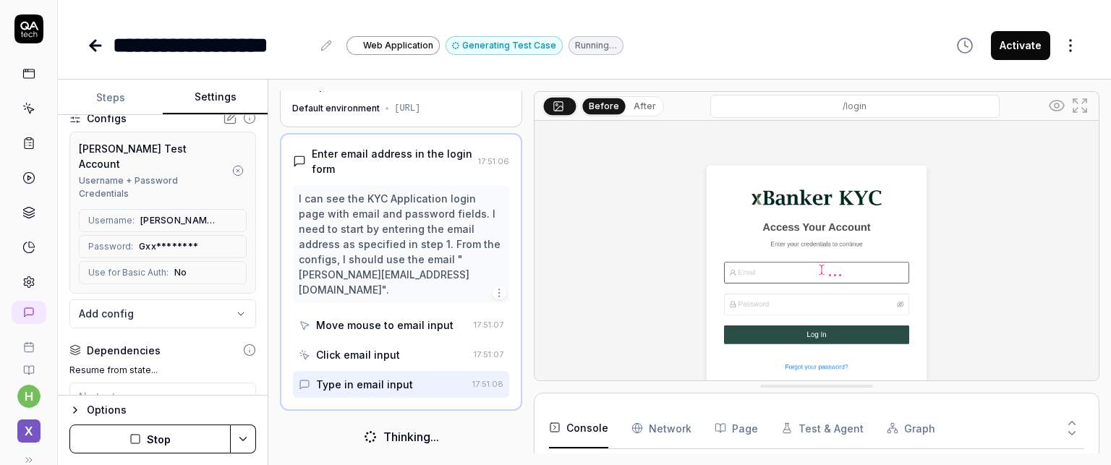
click at [187, 294] on body "**********" at bounding box center [555, 232] width 1111 height 465
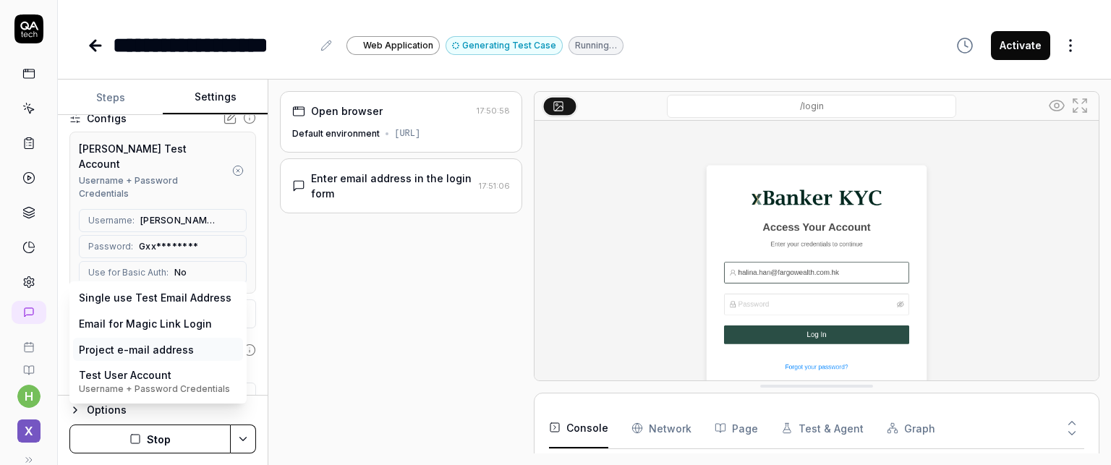
scroll to position [0, 0]
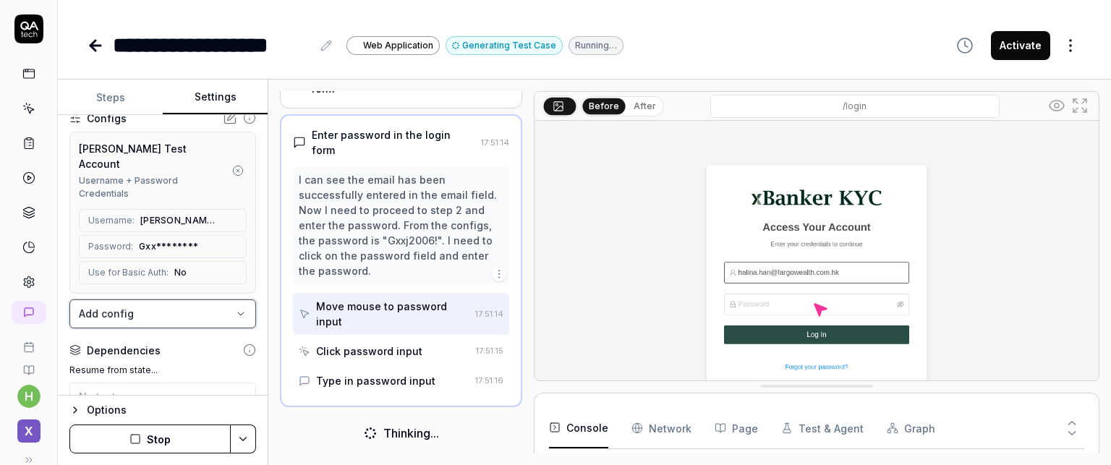
click at [545, 376] on html "**********" at bounding box center [555, 232] width 1111 height 465
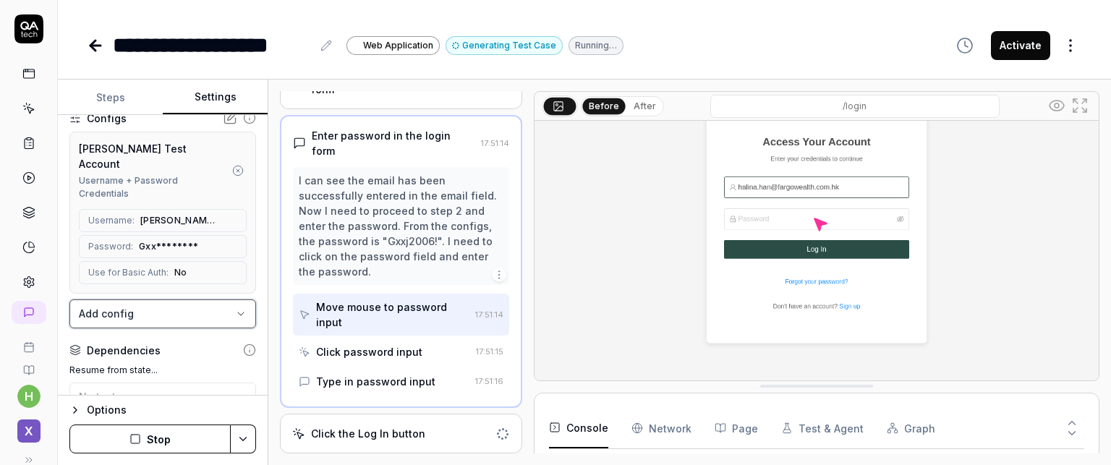
scroll to position [115, 0]
click at [22, 279] on icon at bounding box center [28, 282] width 13 height 13
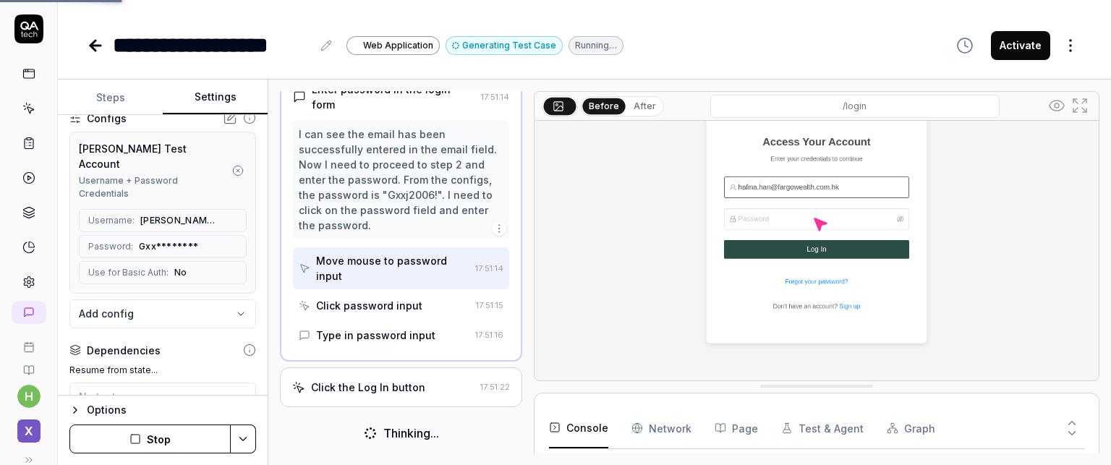
scroll to position [161, 0]
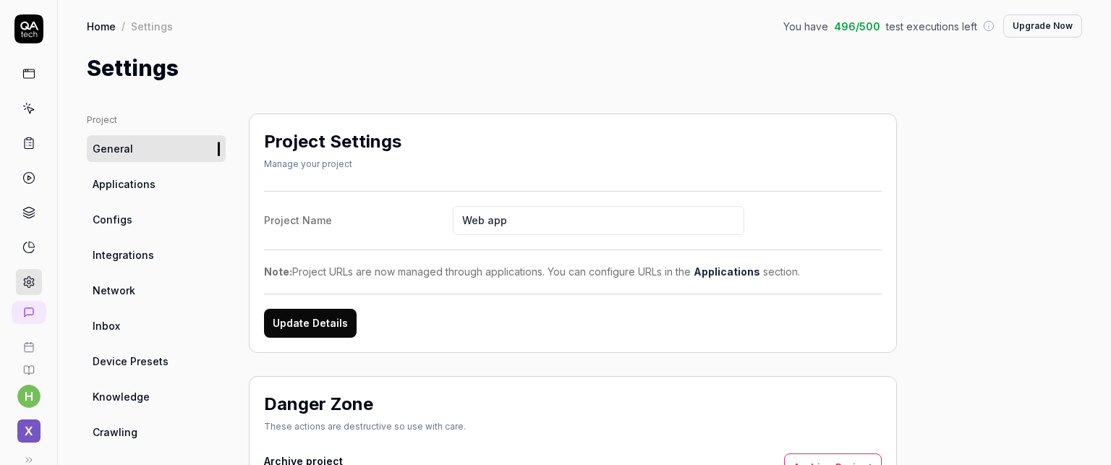
click at [22, 109] on icon at bounding box center [28, 108] width 13 height 13
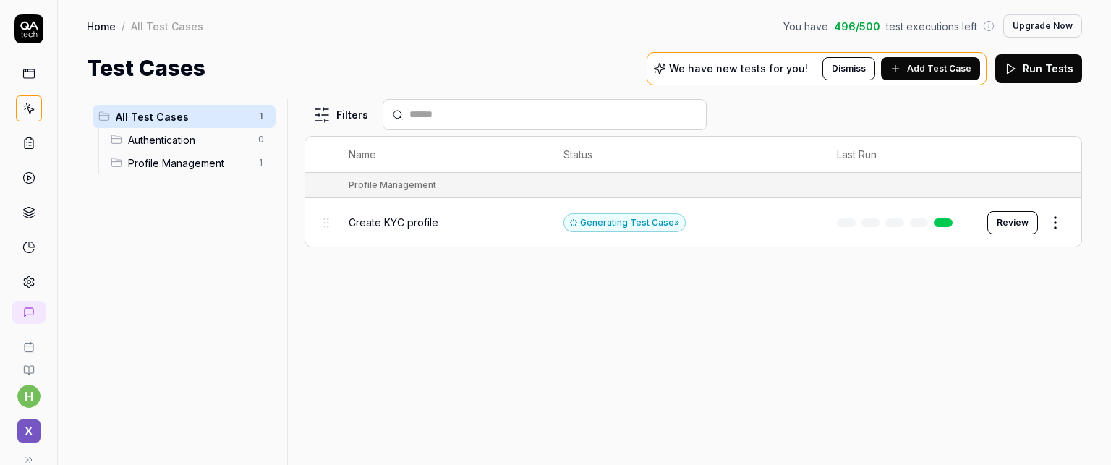
click at [1006, 220] on button "Review" at bounding box center [1013, 222] width 51 height 23
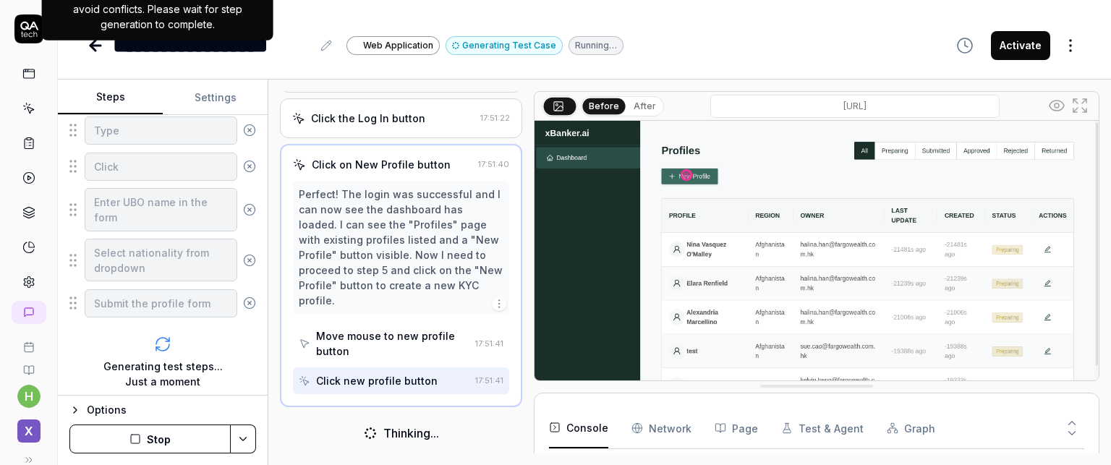
scroll to position [625, 0]
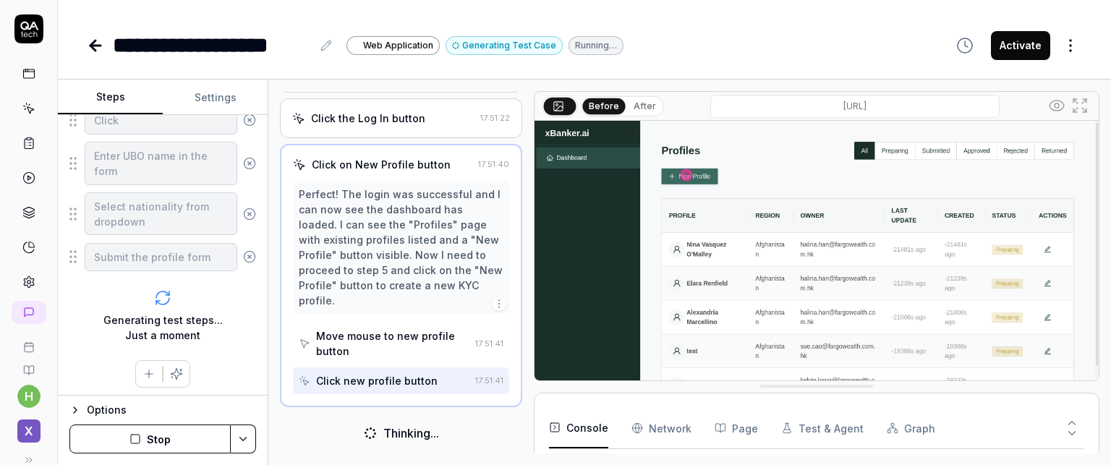
click at [740, 433] on button "Page" at bounding box center [736, 428] width 43 height 41
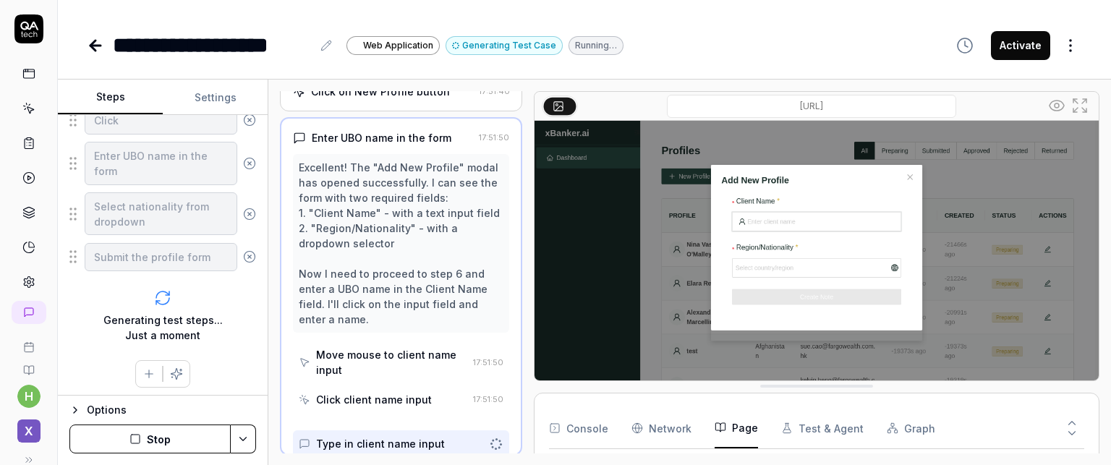
scroll to position [239, 0]
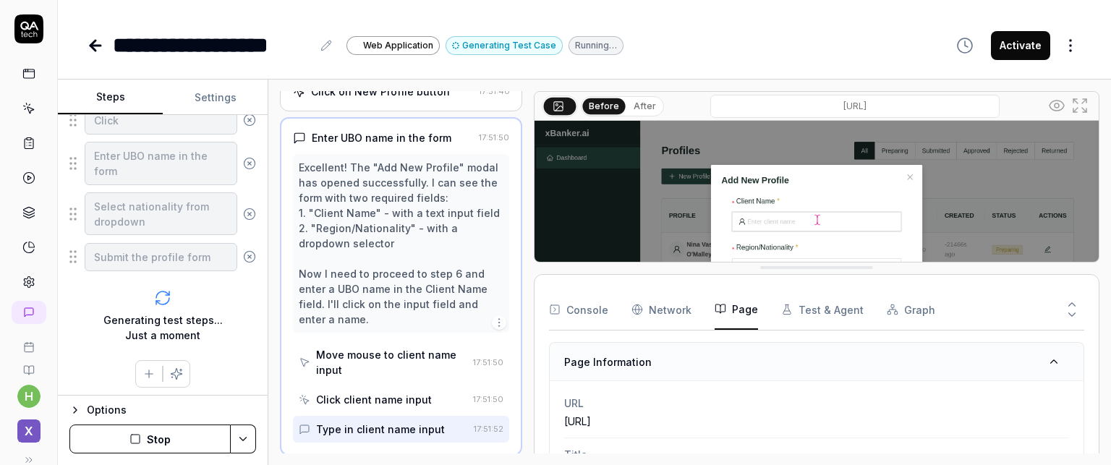
drag, startPoint x: 654, startPoint y: 384, endPoint x: 654, endPoint y: 268, distance: 116.5
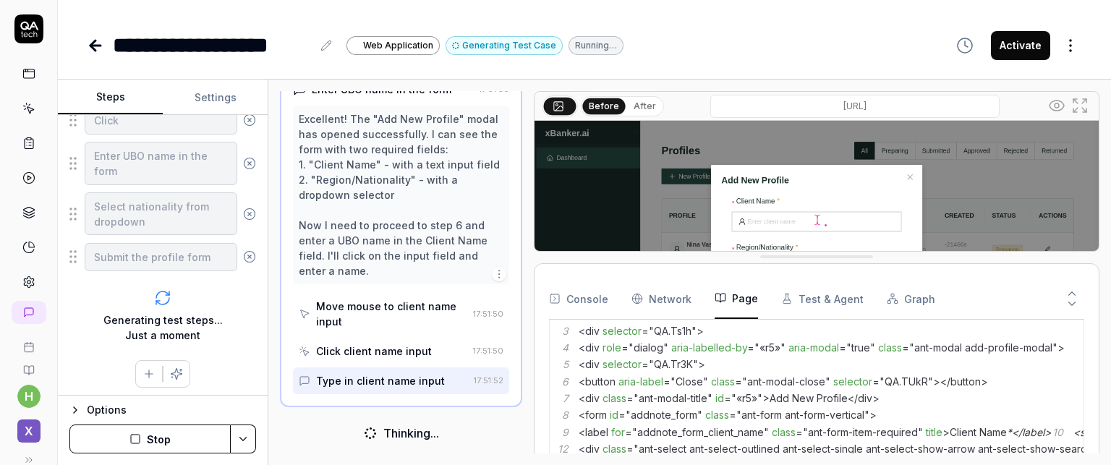
scroll to position [579, 0]
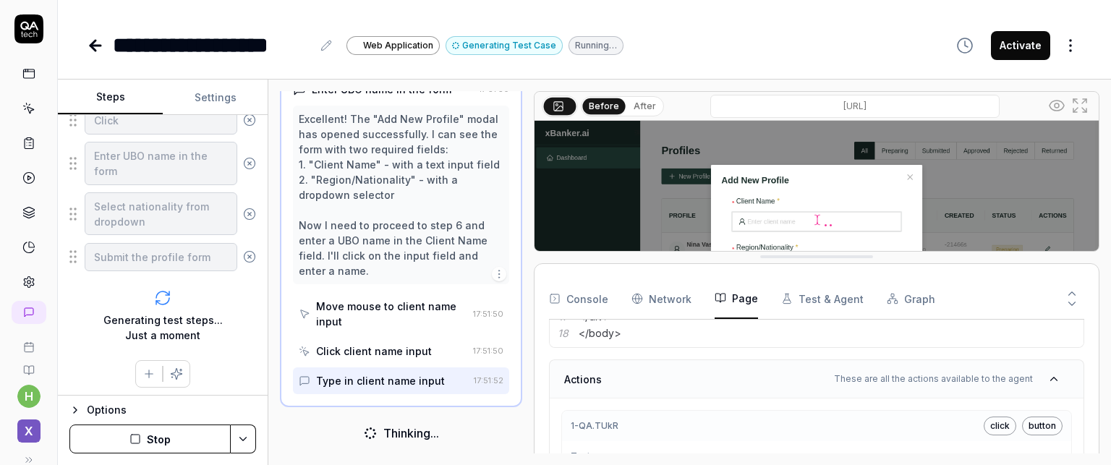
click at [808, 303] on button "Test & Agent" at bounding box center [822, 299] width 82 height 41
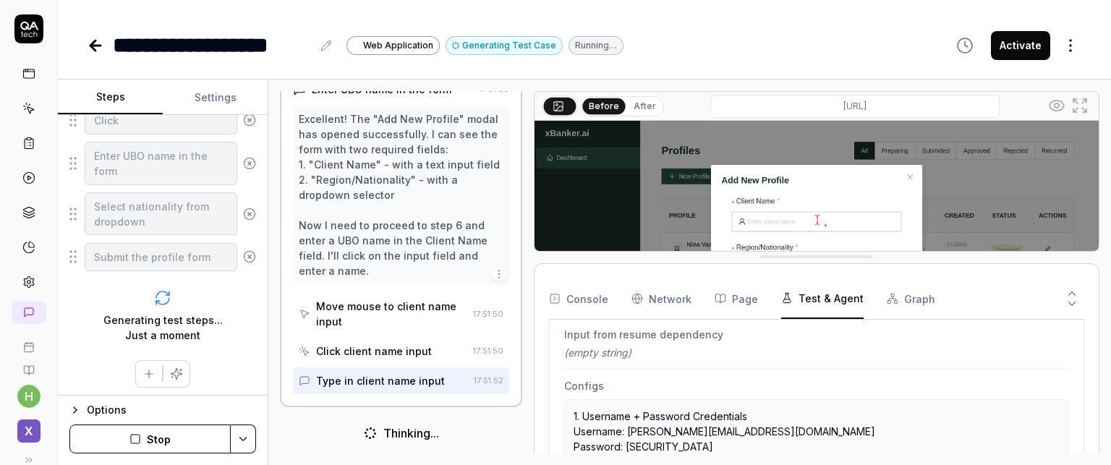
scroll to position [582, 0]
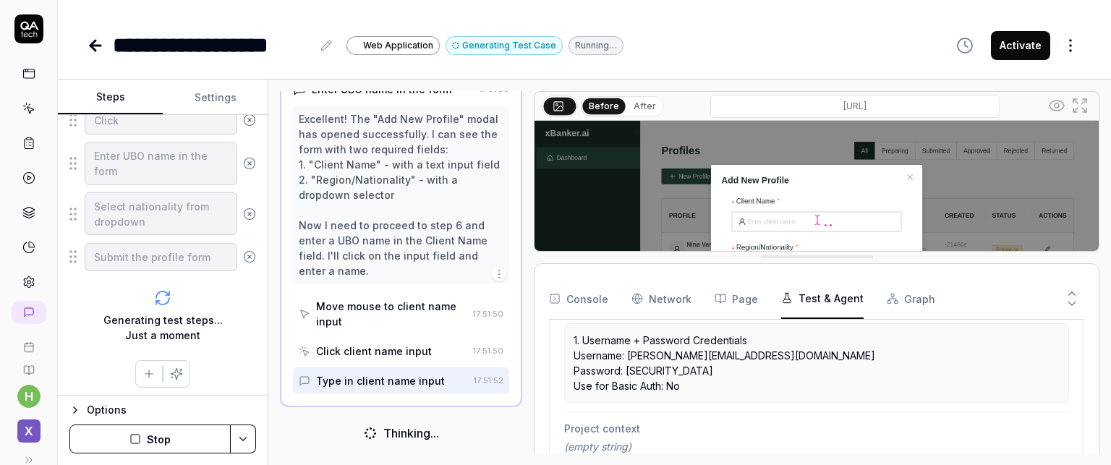
click at [901, 298] on button "Graph" at bounding box center [911, 299] width 48 height 41
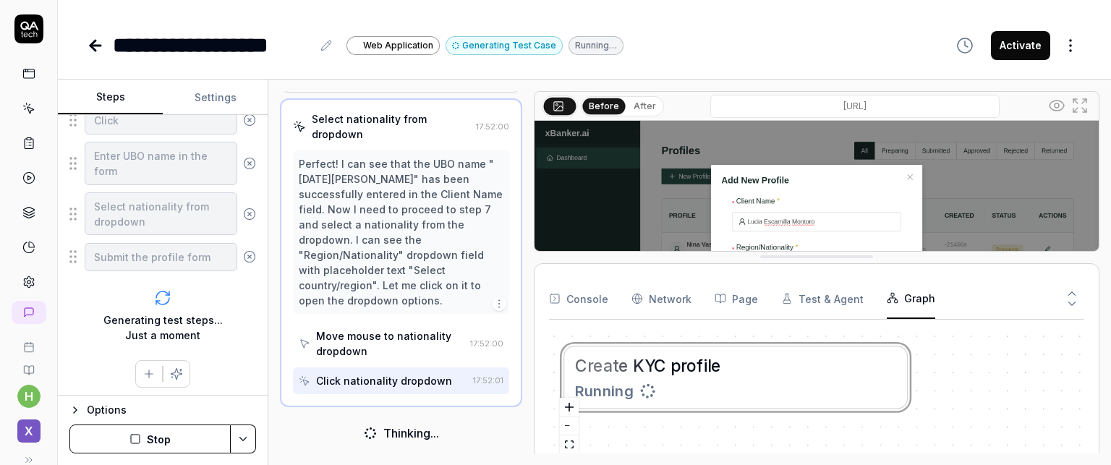
scroll to position [329, 0]
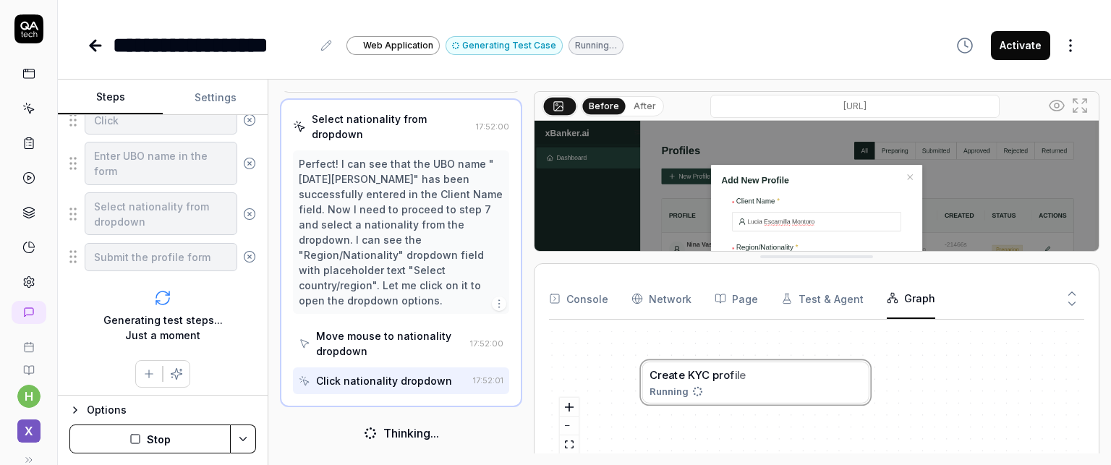
click at [675, 300] on Requests "Network" at bounding box center [662, 299] width 60 height 41
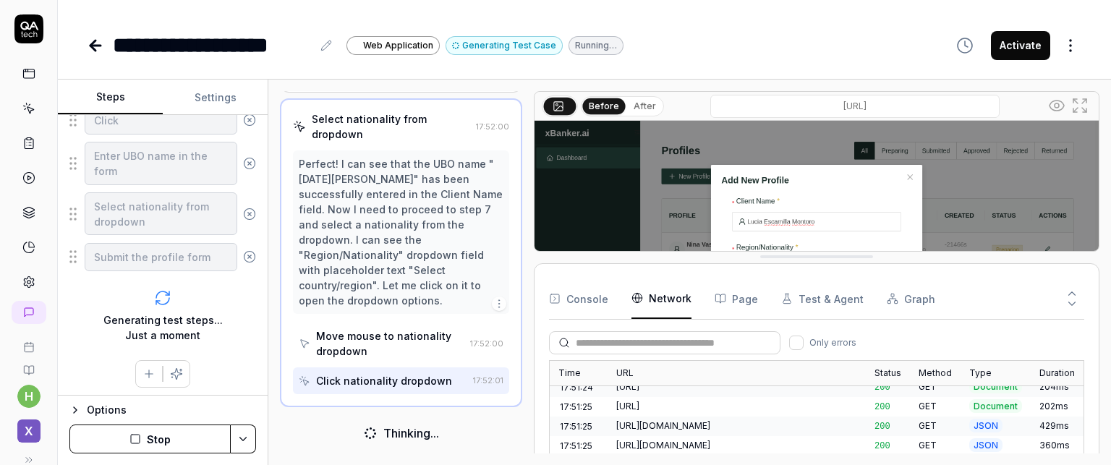
scroll to position [127, 0]
click at [586, 298] on button "Console" at bounding box center [578, 299] width 59 height 41
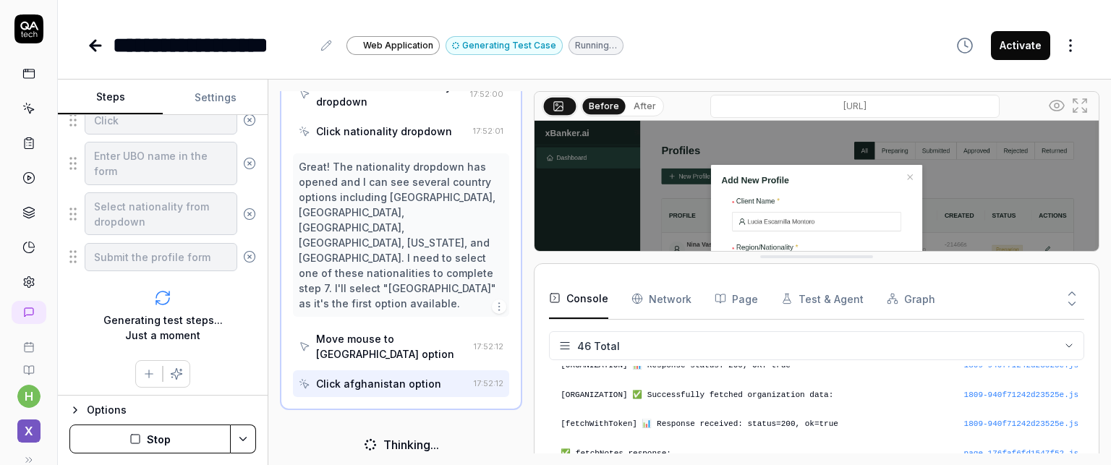
scroll to position [551, 0]
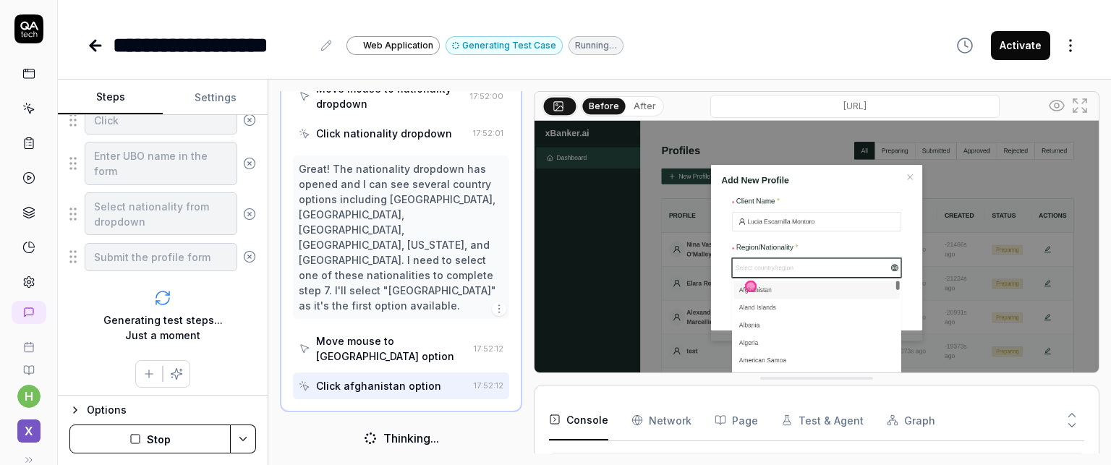
drag, startPoint x: 665, startPoint y: 254, endPoint x: 653, endPoint y: 378, distance: 124.3
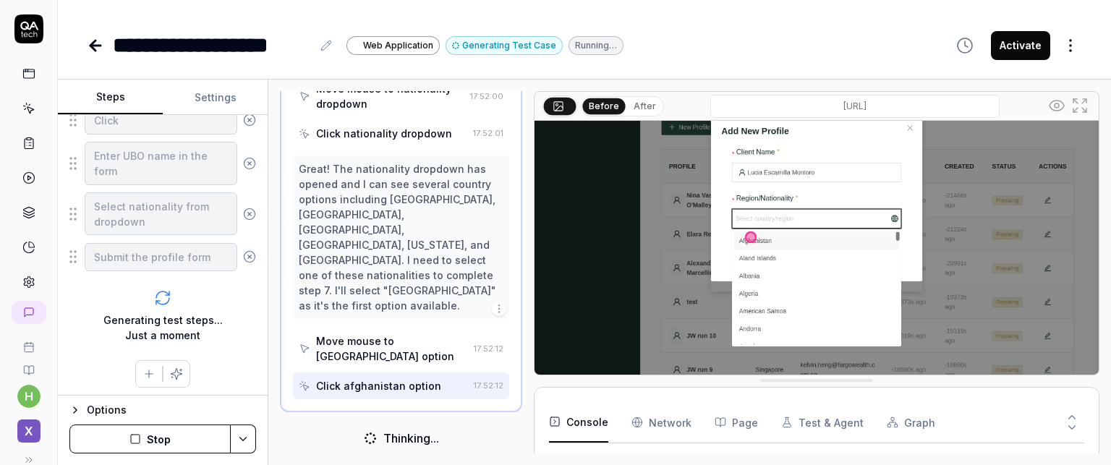
scroll to position [72, 0]
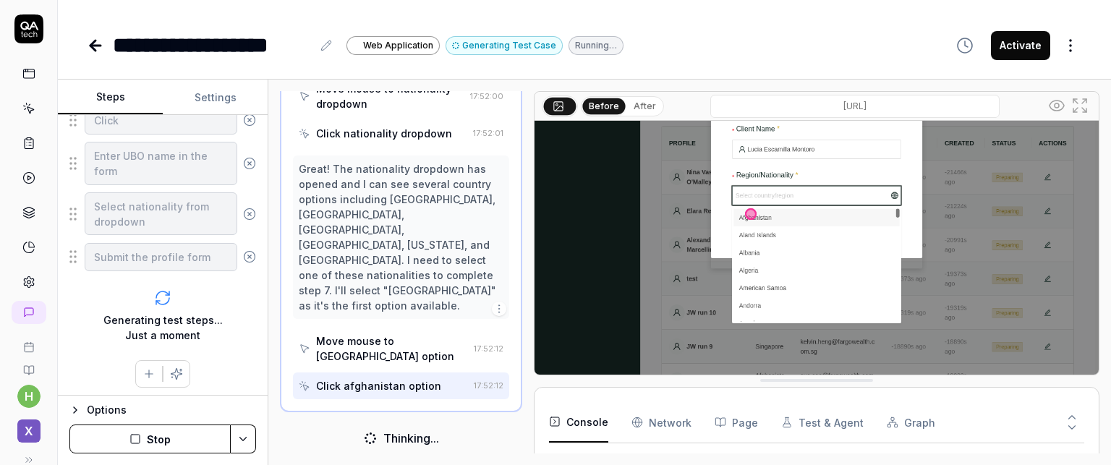
click at [640, 99] on button "After" at bounding box center [645, 106] width 34 height 16
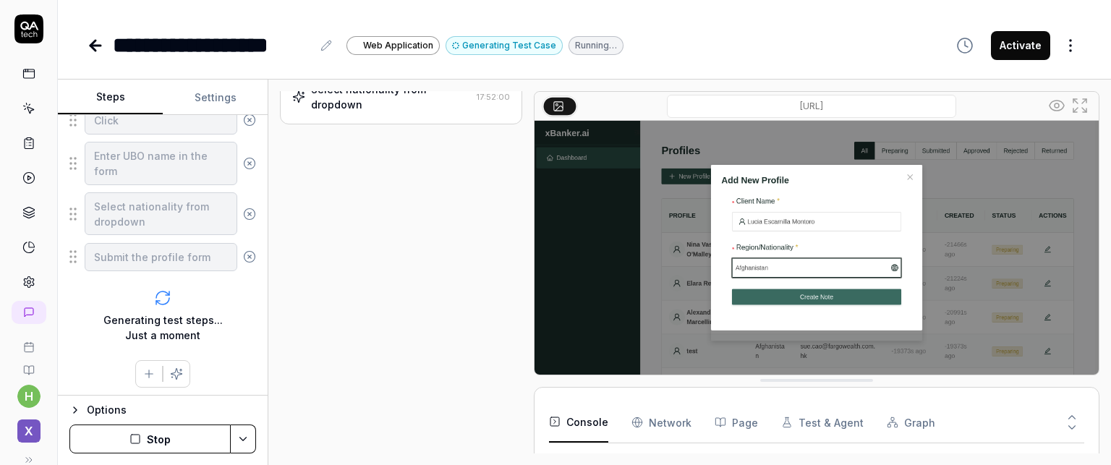
click at [599, 103] on div "[URL]" at bounding box center [811, 106] width 467 height 23
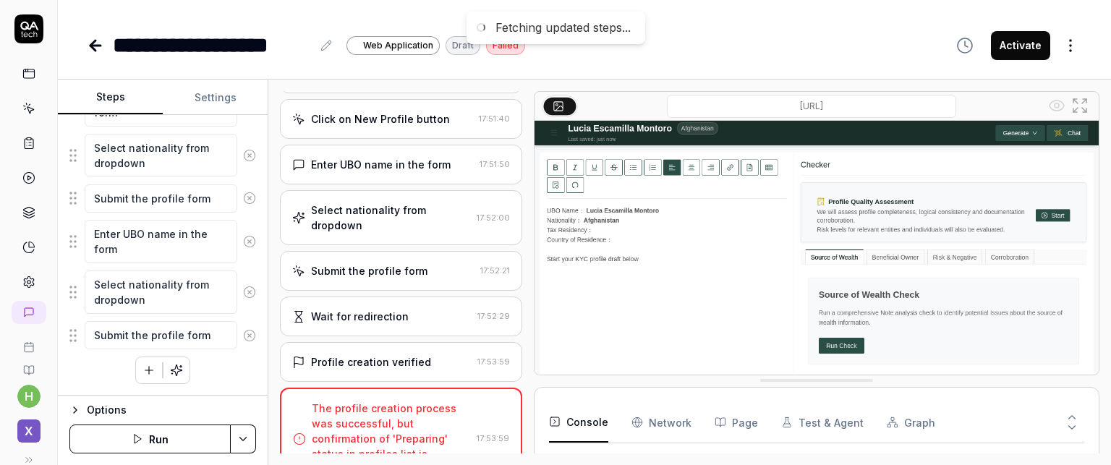
scroll to position [678, 0]
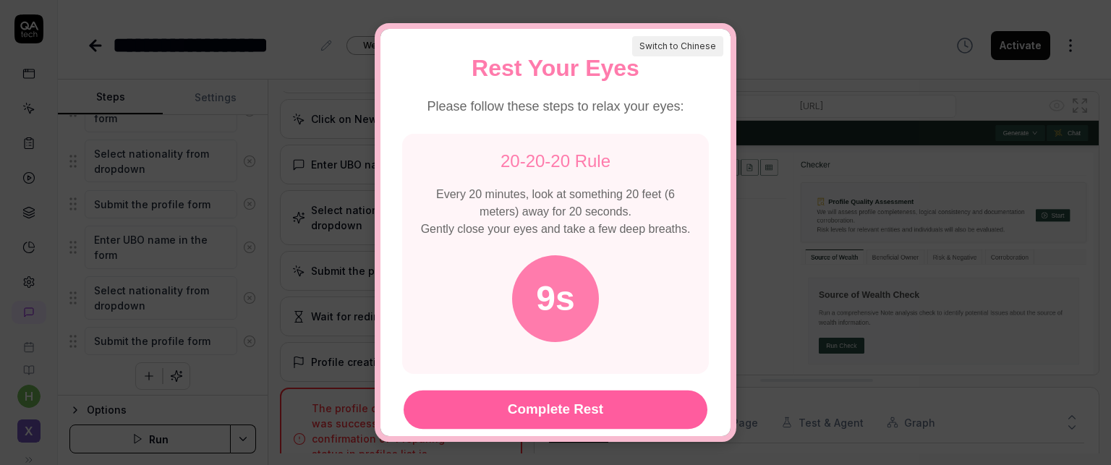
click at [559, 412] on button "Complete Rest" at bounding box center [556, 410] width 304 height 39
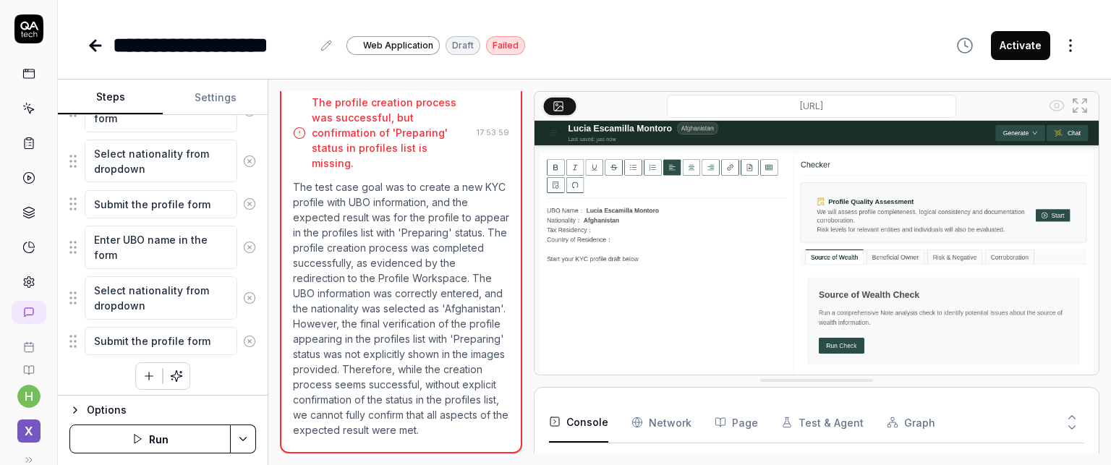
scroll to position [587, 0]
click at [321, 44] on icon at bounding box center [327, 46] width 12 height 12
click at [98, 54] on link at bounding box center [97, 45] width 20 height 29
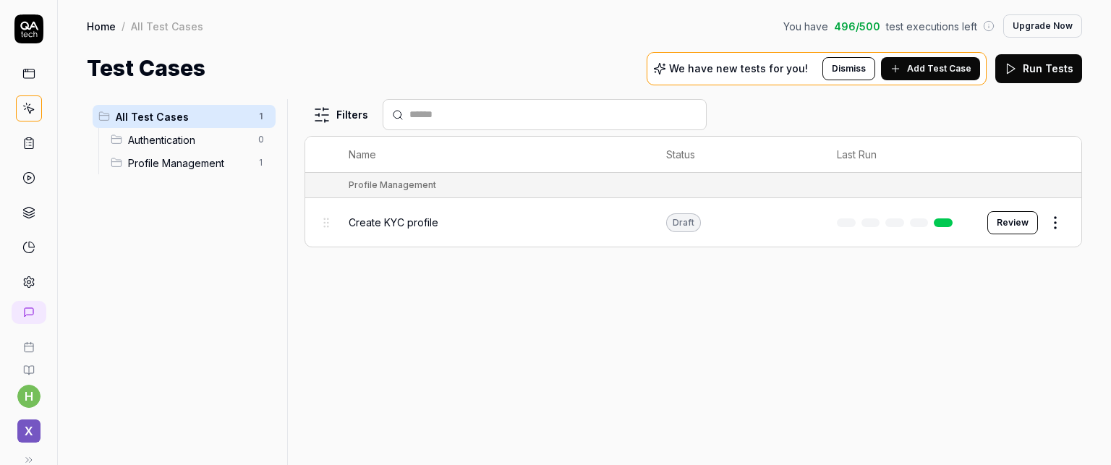
click at [950, 72] on span "Add Test Case" at bounding box center [939, 68] width 64 height 13
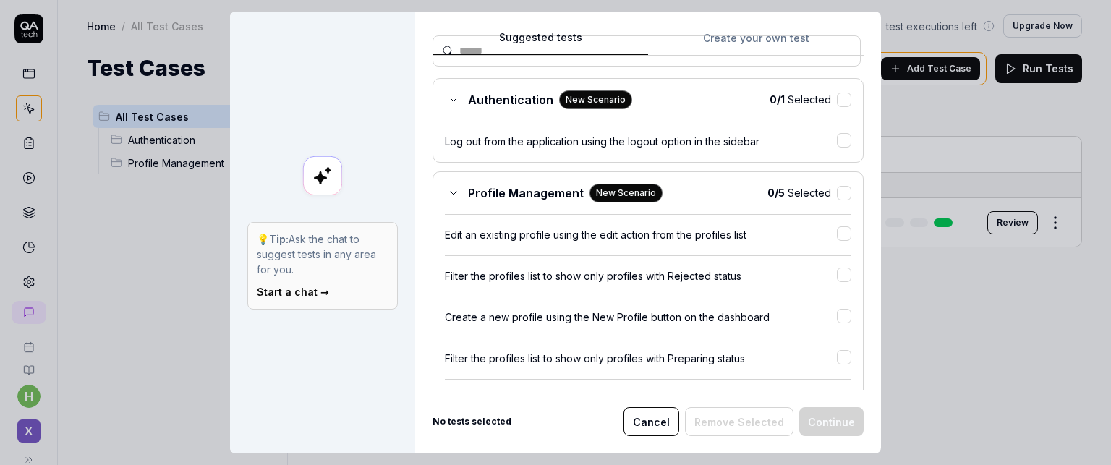
scroll to position [145, 0]
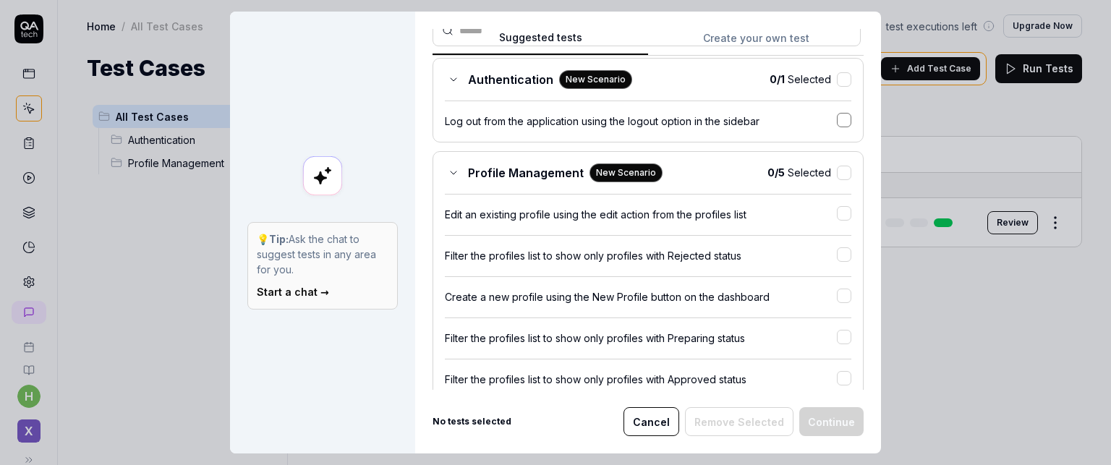
click at [837, 119] on button "button" at bounding box center [844, 120] width 14 height 14
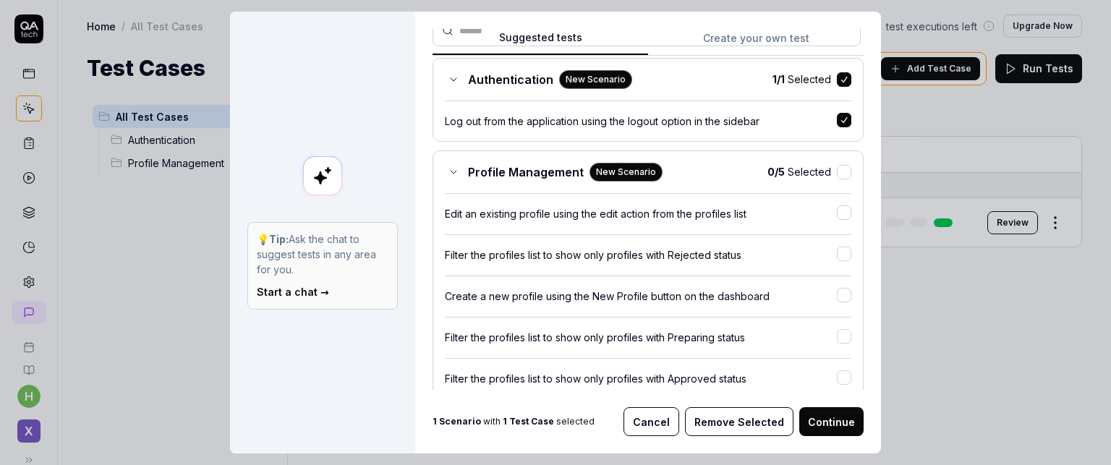
click at [837, 118] on button "button" at bounding box center [844, 120] width 14 height 14
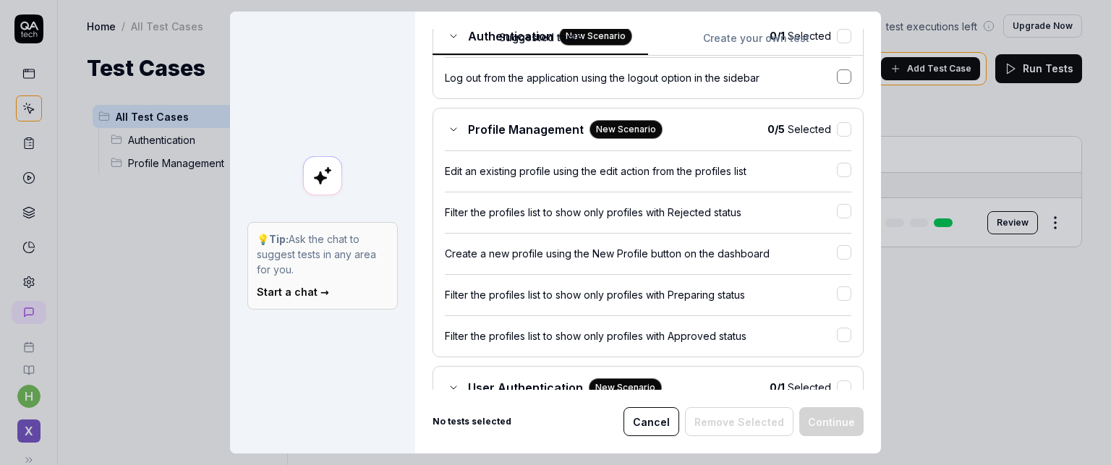
scroll to position [217, 0]
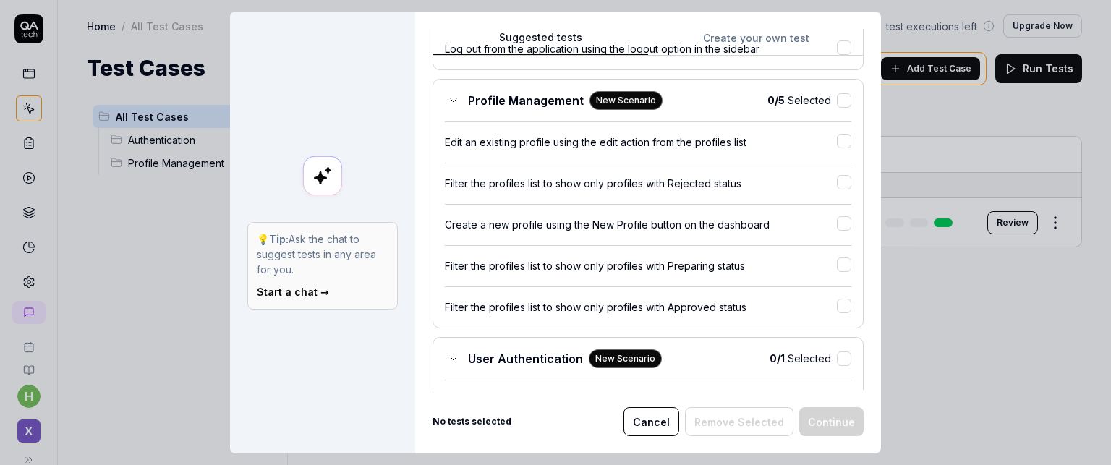
click at [837, 147] on div at bounding box center [844, 142] width 14 height 17
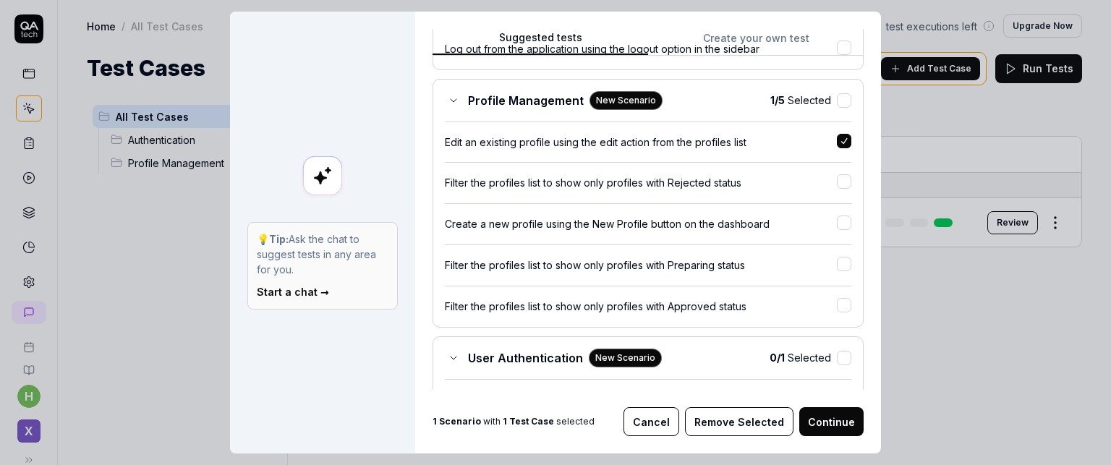
scroll to position [0, 0]
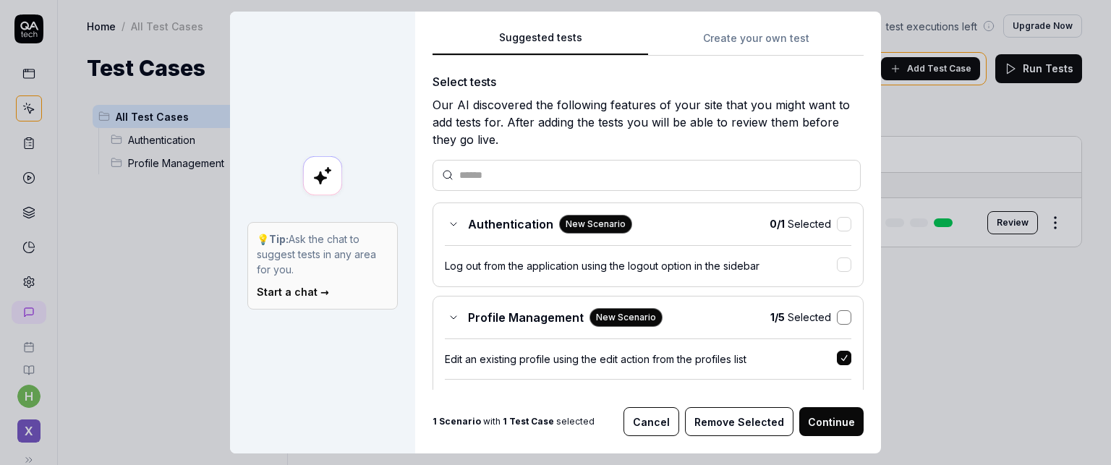
click at [837, 316] on button "button" at bounding box center [844, 317] width 14 height 14
click at [837, 319] on button "button" at bounding box center [844, 317] width 14 height 14
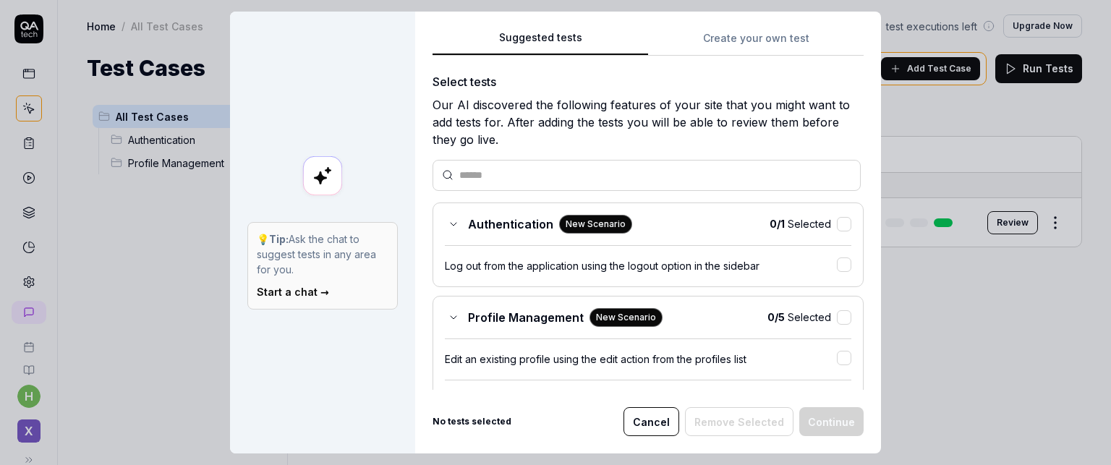
click at [711, 42] on button "Create your own test" at bounding box center [756, 43] width 216 height 26
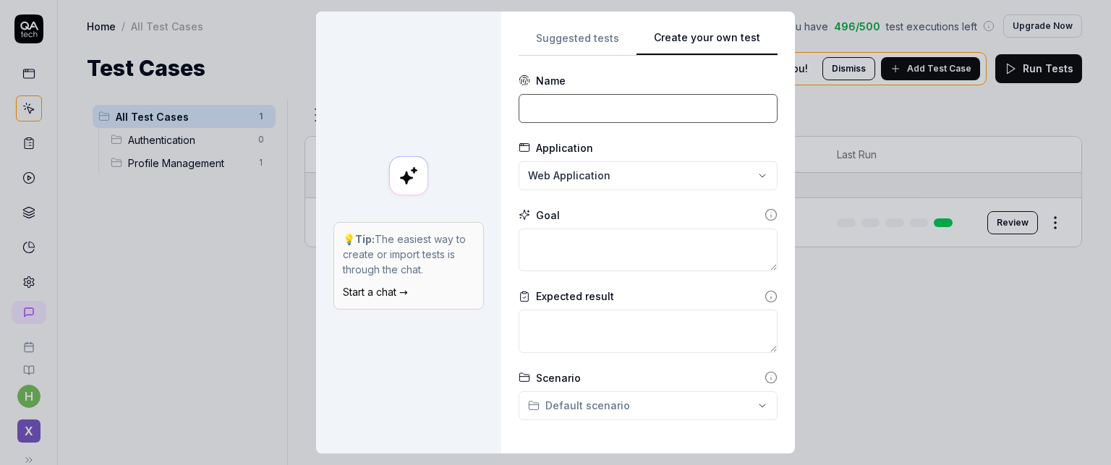
click at [583, 106] on input at bounding box center [648, 108] width 259 height 29
paste input "Source of Wealth Beneficial Owner Risk & Negative"
type input "输入kyc 内容 在Source of Wealth Beneficial Owner Risk & Negative每个tab下面点击run check"
click at [623, 183] on div "**********" at bounding box center [555, 232] width 1111 height 465
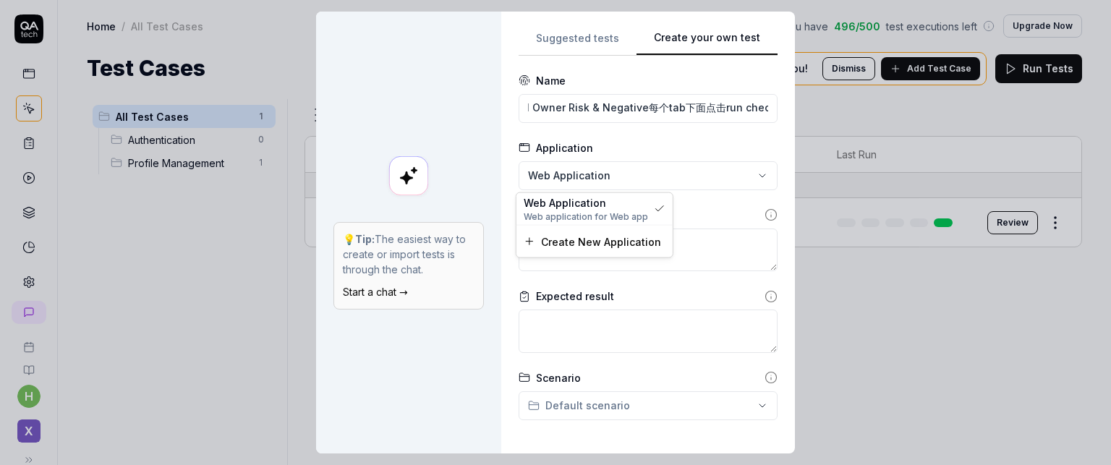
scroll to position [0, 0]
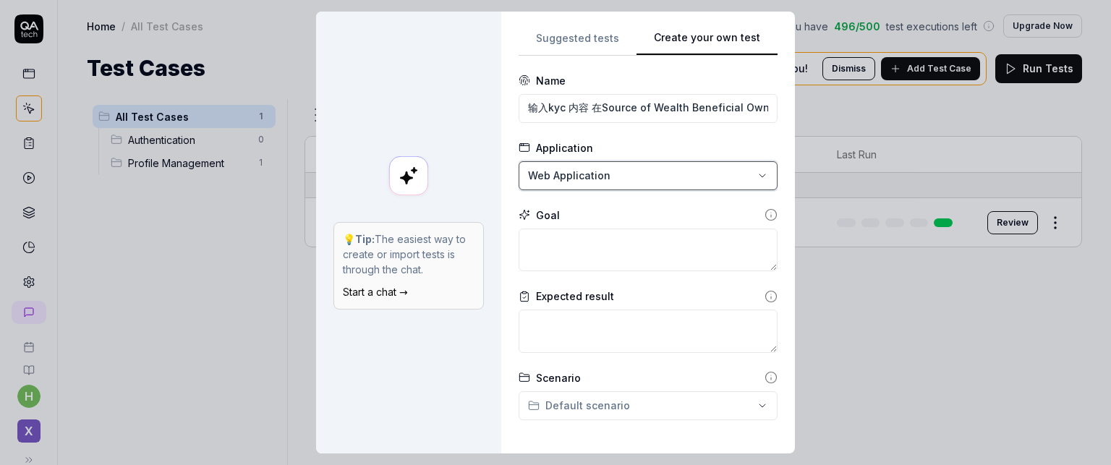
click at [624, 177] on div "**********" at bounding box center [555, 232] width 1111 height 465
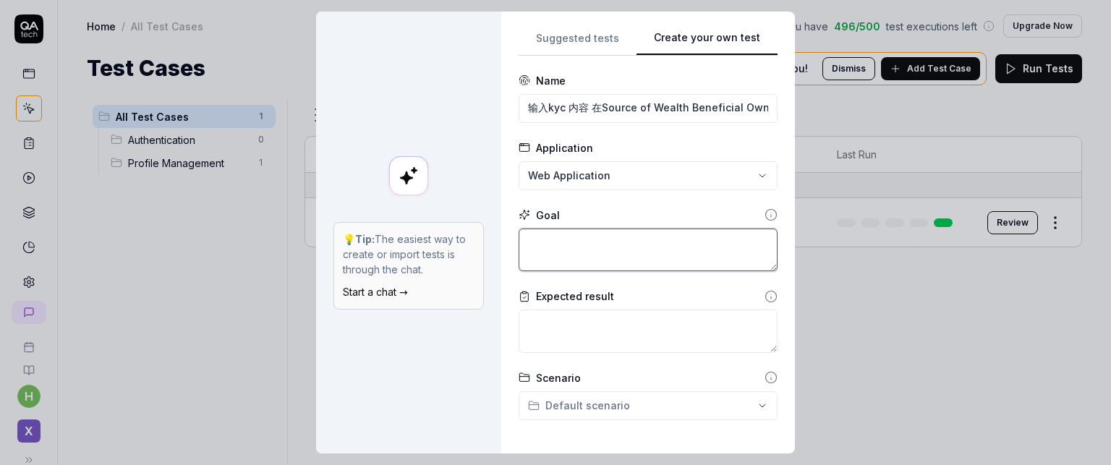
click at [601, 260] on textarea at bounding box center [648, 250] width 259 height 43
type textarea "吃"
type textarea "点击run check 后出现内容"
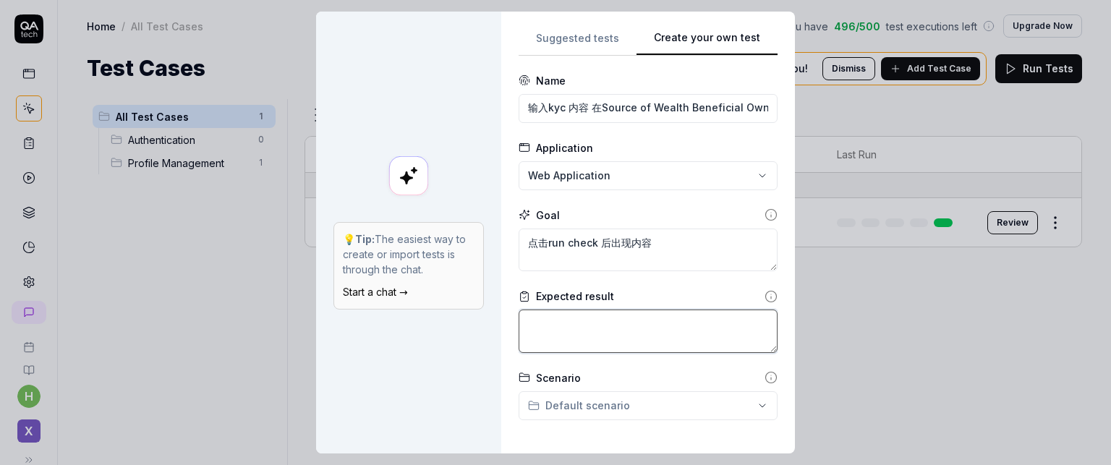
click at [602, 338] on textarea at bounding box center [648, 331] width 259 height 43
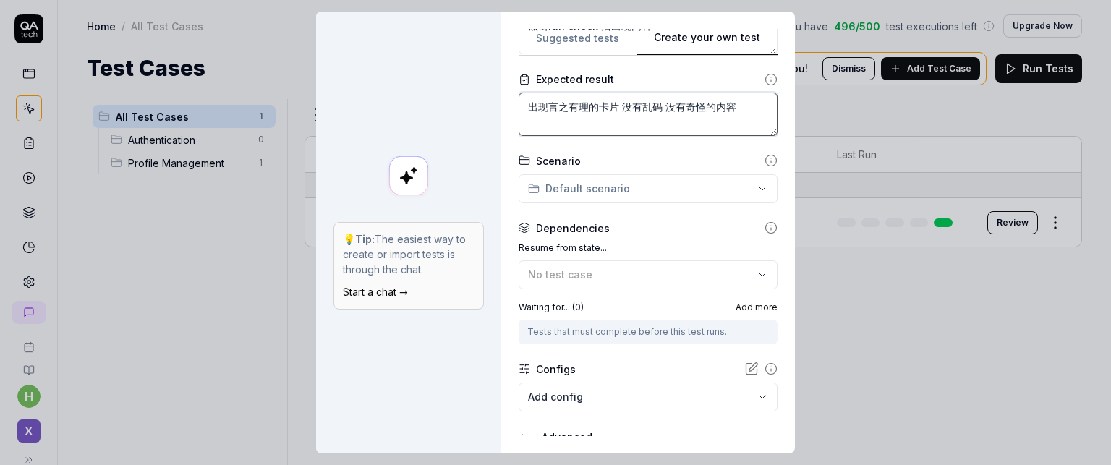
type textarea "出现言之有理的卡片 没有乱码 没有奇怪的内容"
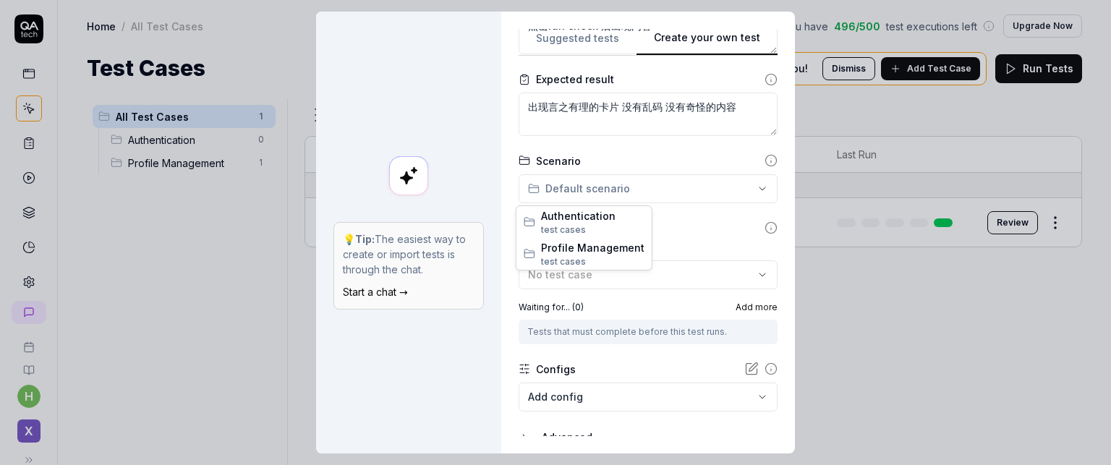
click at [567, 192] on div "**********" at bounding box center [555, 232] width 1111 height 465
click at [666, 207] on div "**********" at bounding box center [555, 232] width 1111 height 465
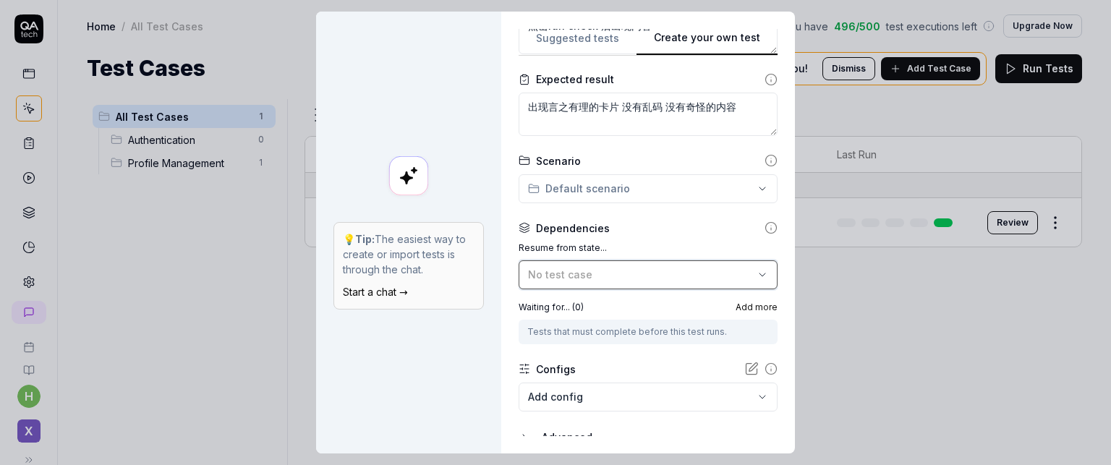
click at [601, 268] on div "No test case" at bounding box center [641, 274] width 226 height 15
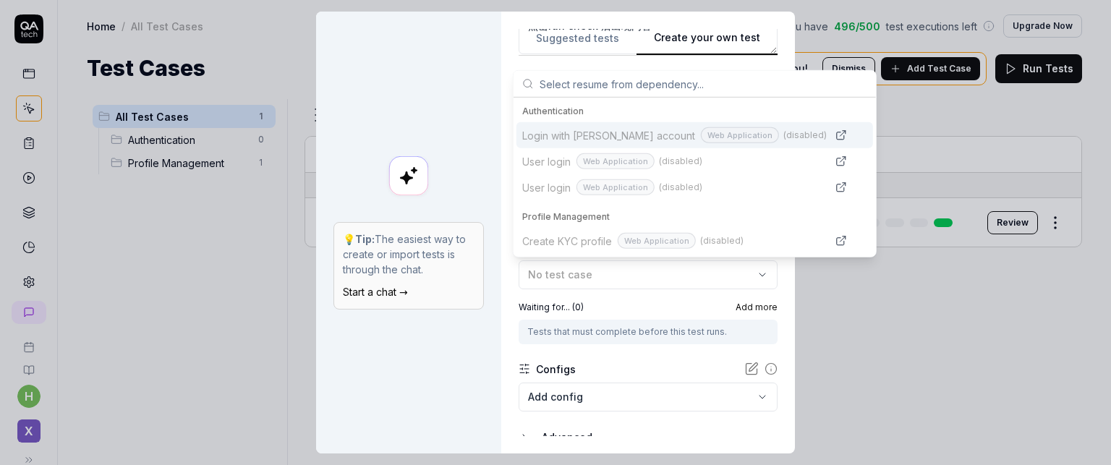
click at [598, 138] on span "Login with [PERSON_NAME] account" at bounding box center [608, 134] width 173 height 15
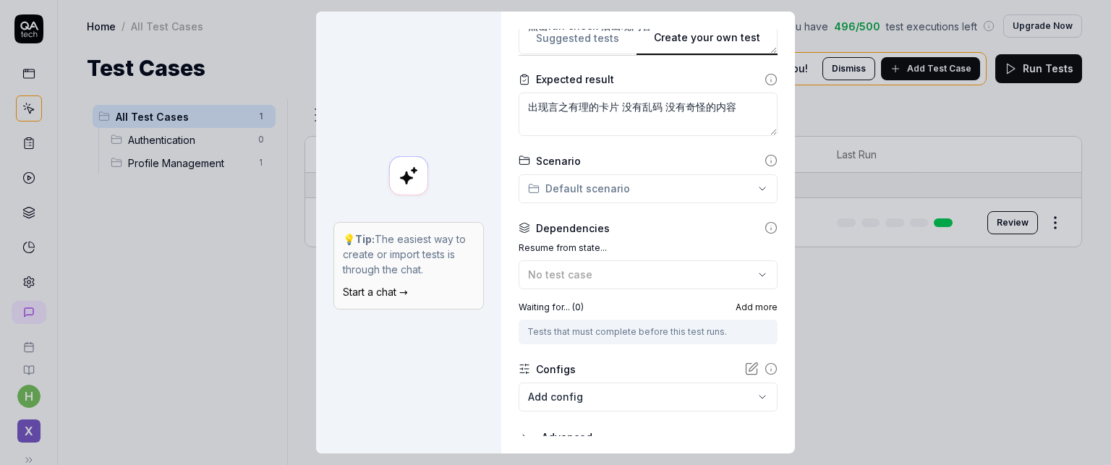
click at [576, 297] on div "Resume from state... No test case Waiting for... ( 0 ) Add more Tests that must…" at bounding box center [648, 293] width 259 height 103
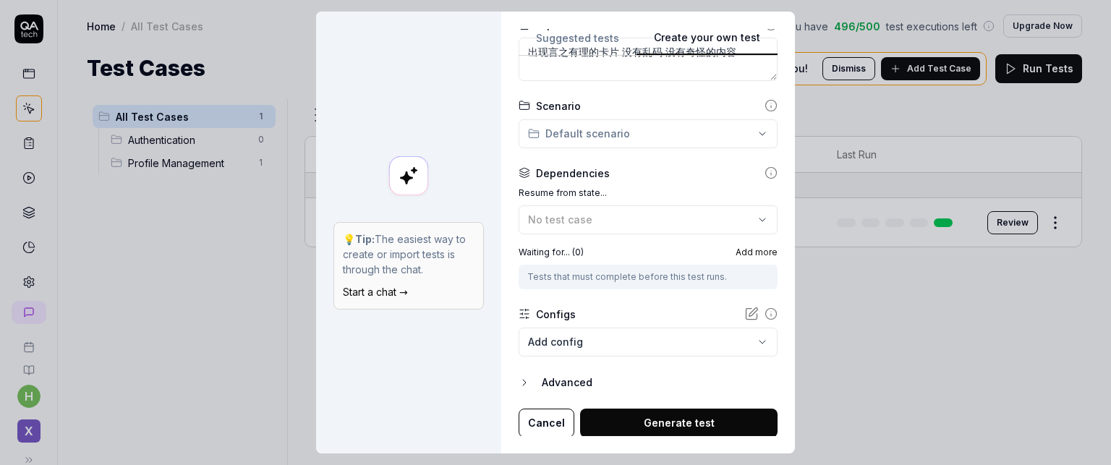
click at [648, 134] on div "**********" at bounding box center [555, 232] width 1111 height 465
click at [611, 190] on span "Profile Management" at bounding box center [592, 192] width 103 height 15
click at [613, 219] on div "No test case" at bounding box center [641, 219] width 226 height 15
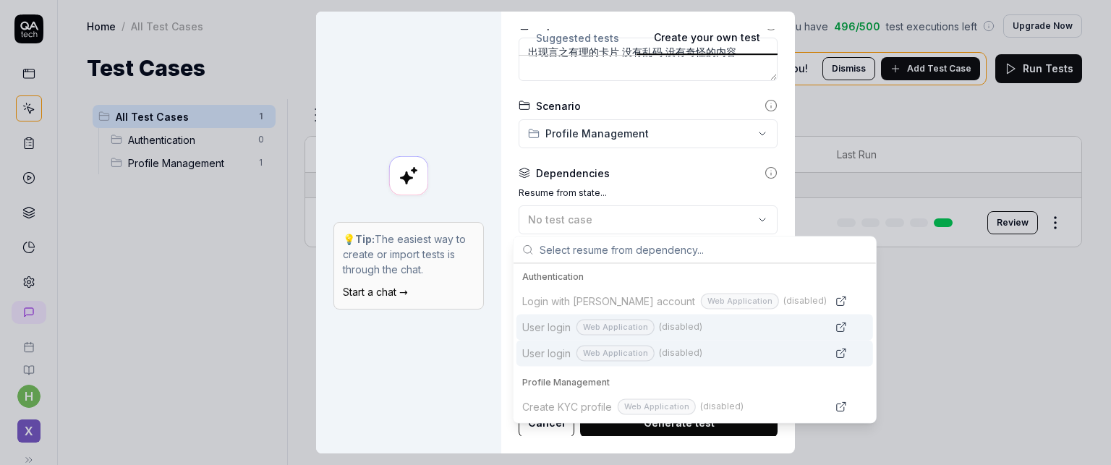
click at [660, 321] on span "(disabled)" at bounding box center [680, 327] width 43 height 13
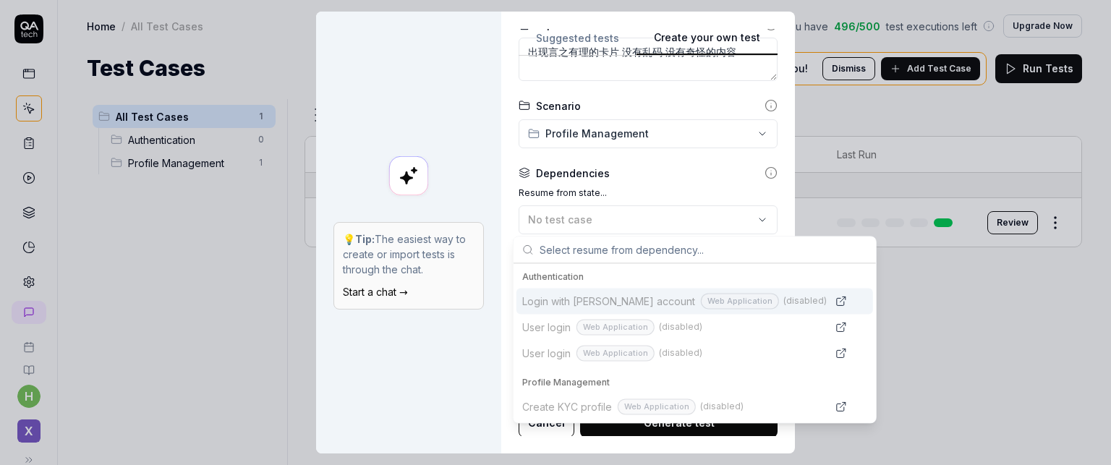
click at [649, 199] on div "Resume from state... No test case" at bounding box center [648, 211] width 259 height 48
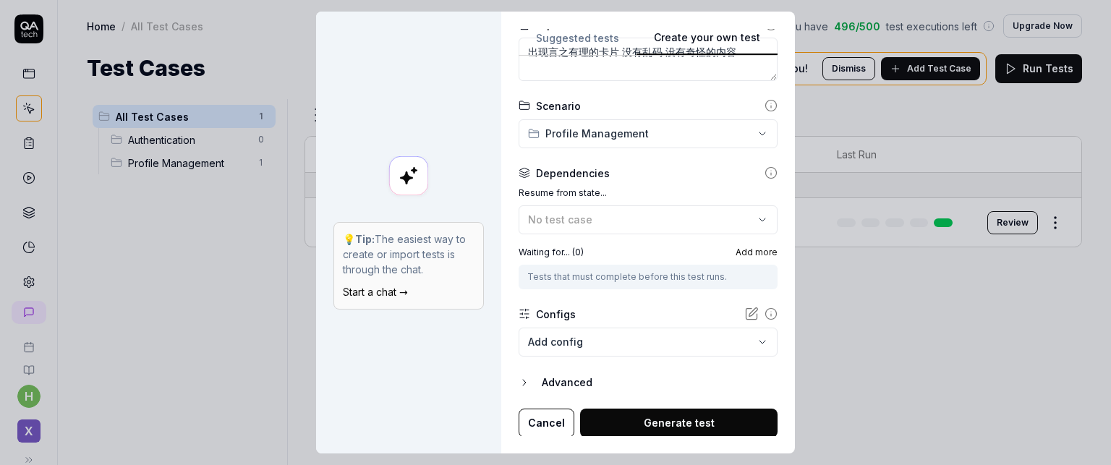
click at [584, 326] on div "**********" at bounding box center [555, 232] width 1111 height 465
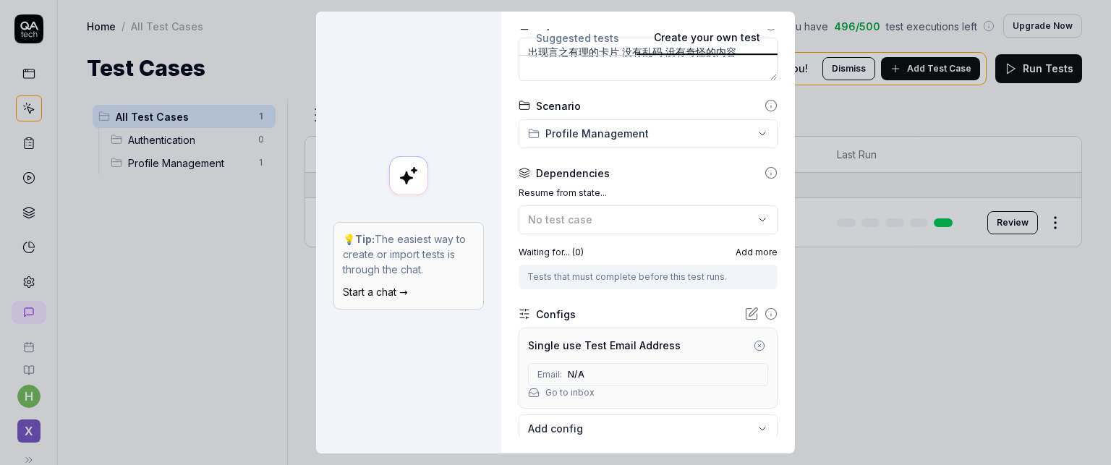
click at [596, 375] on div "Email: N/A" at bounding box center [648, 374] width 240 height 23
click at [573, 315] on div "Configs" at bounding box center [648, 314] width 259 height 15
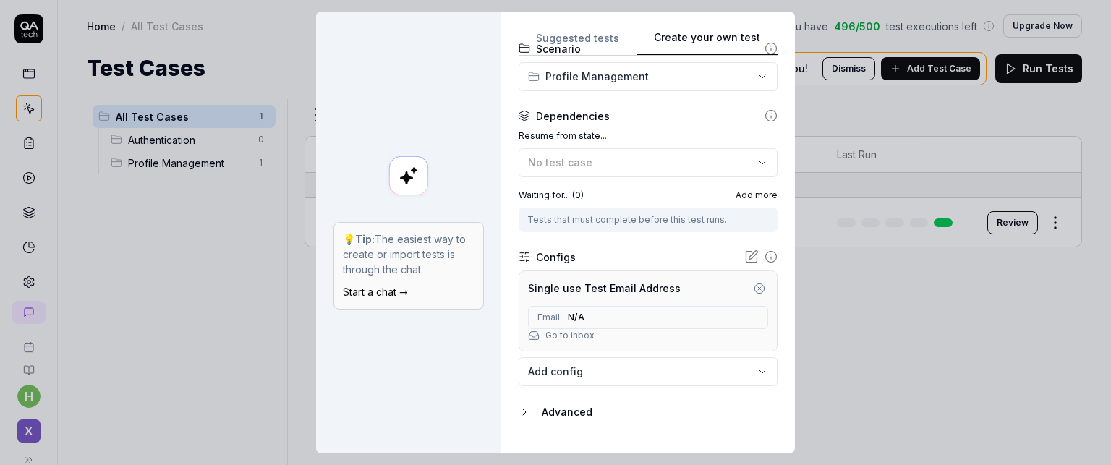
scroll to position [359, 0]
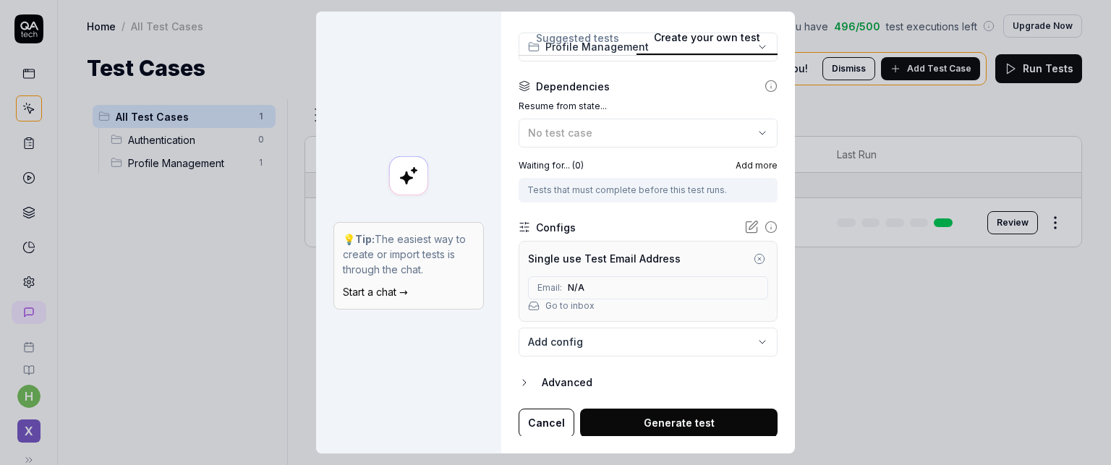
click at [734, 245] on div "Single use Test Email Address Email: N/A Go to inbox" at bounding box center [648, 281] width 259 height 81
click at [754, 255] on icon "button" at bounding box center [760, 259] width 12 height 12
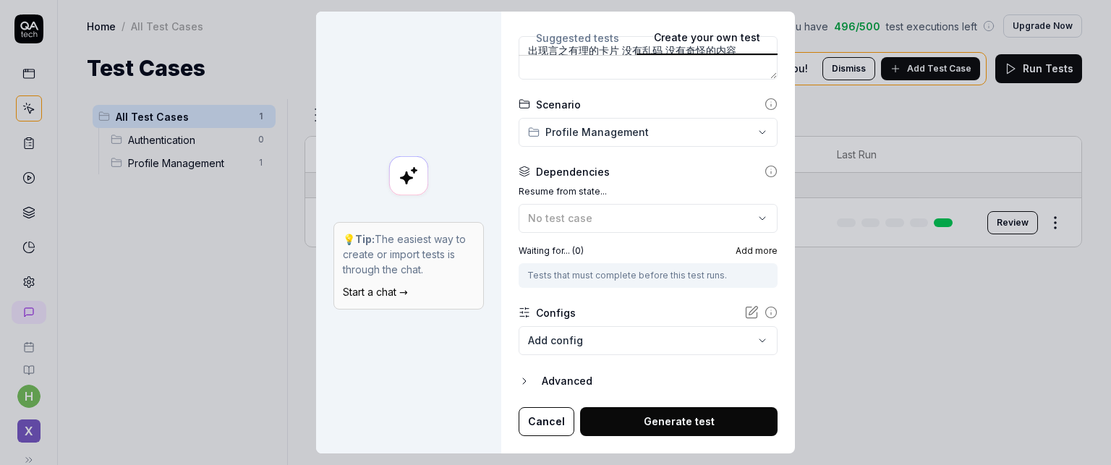
scroll to position [272, 0]
click at [598, 341] on body "h x Home / All Test Cases You have 496 / 500 test executions left Upgrade Now H…" at bounding box center [555, 232] width 1111 height 465
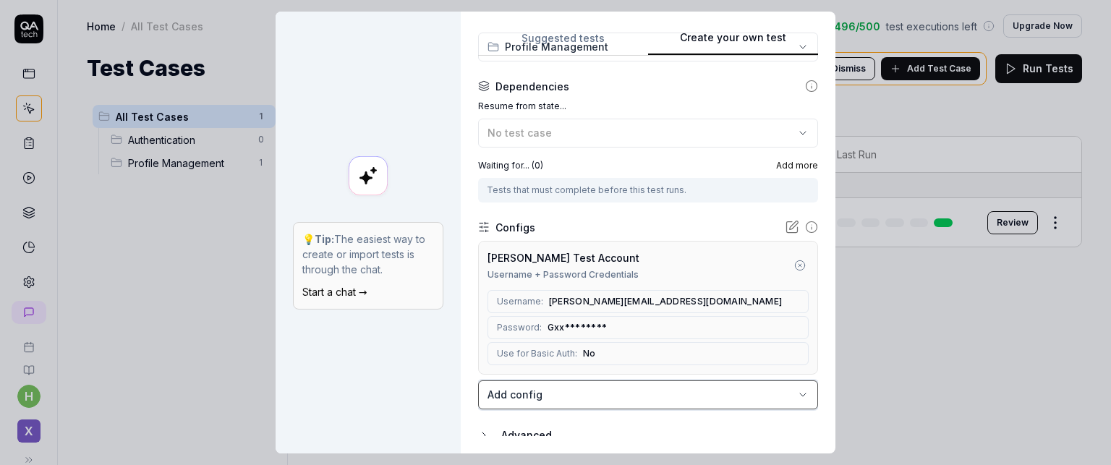
scroll to position [411, 0]
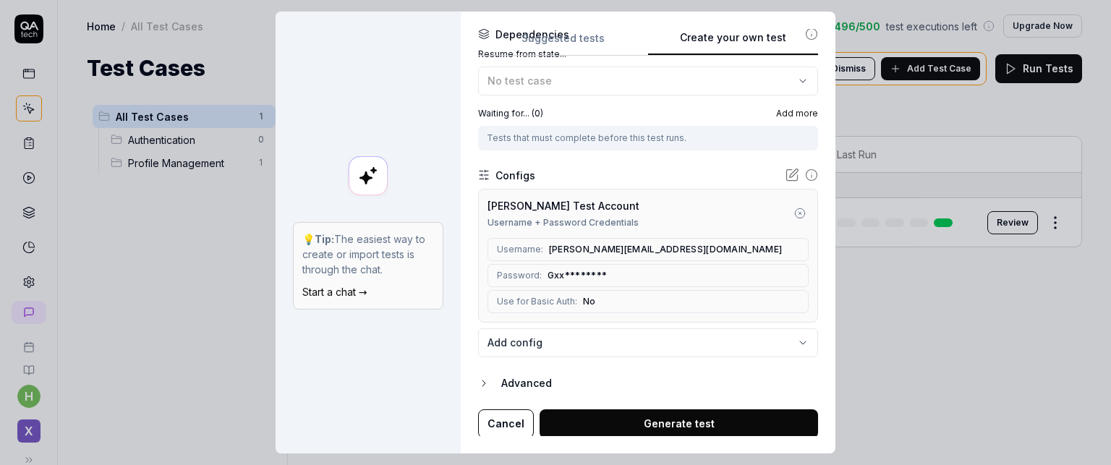
click at [650, 418] on button "Generate test" at bounding box center [679, 424] width 279 height 29
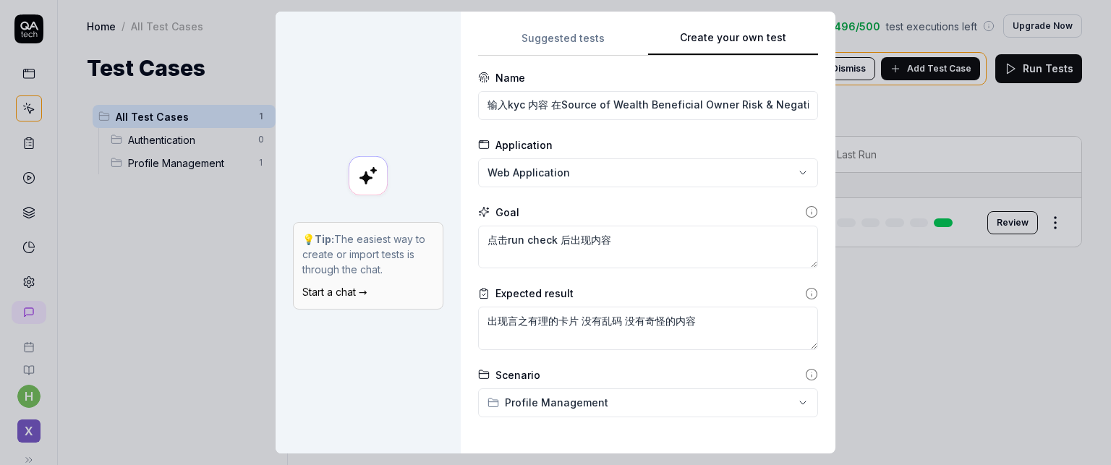
scroll to position [0, 0]
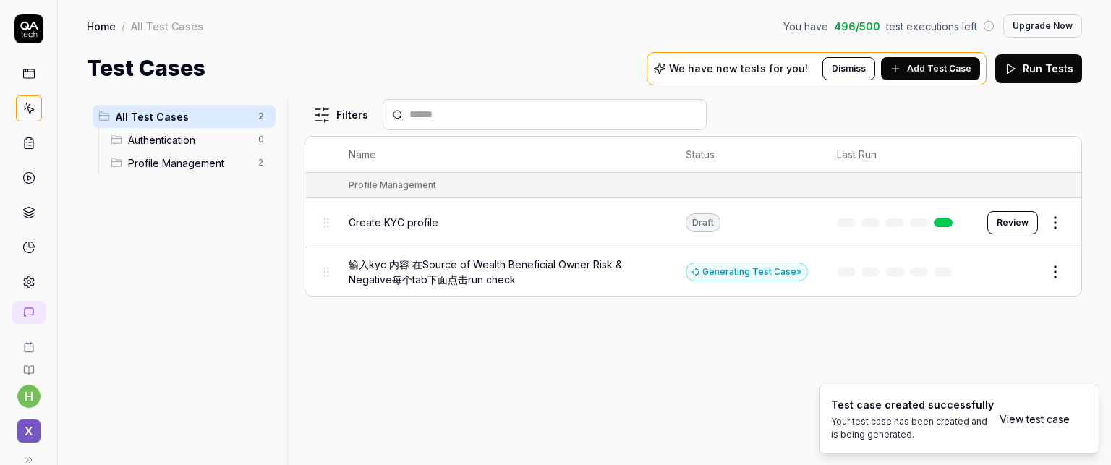
click at [622, 258] on span "输入kyc 内容 在Source of Wealth Beneficial Owner Risk & Negative每个tab下面点击run check" at bounding box center [503, 272] width 308 height 30
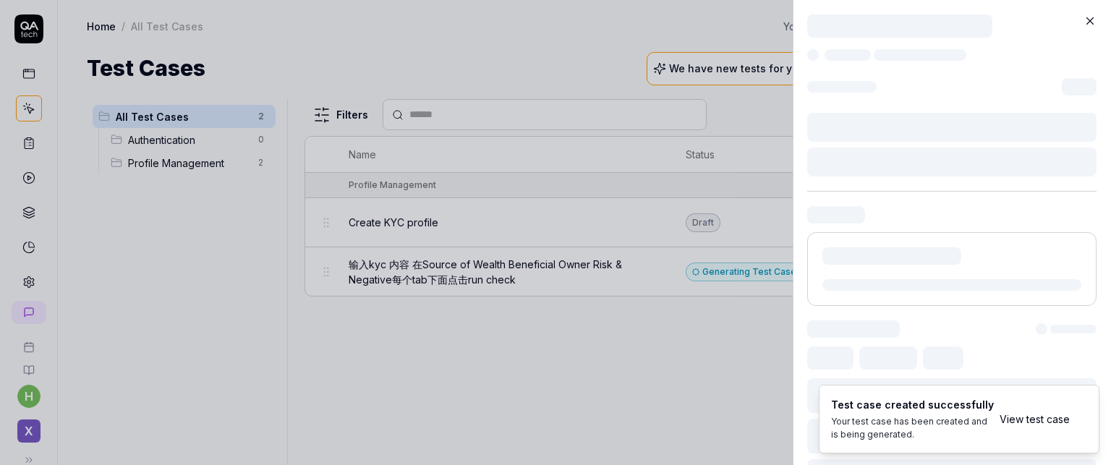
click at [741, 271] on div at bounding box center [555, 232] width 1111 height 465
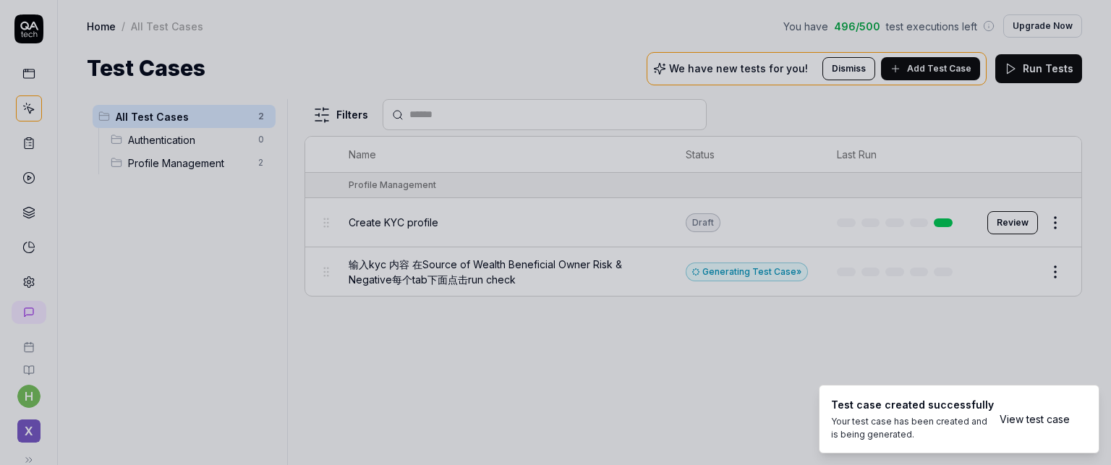
click at [741, 271] on div at bounding box center [555, 232] width 1111 height 465
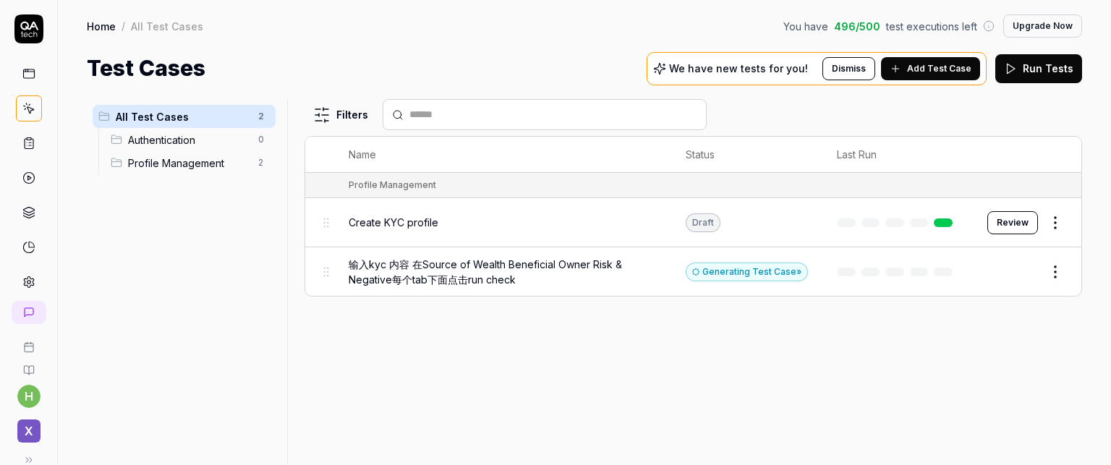
click at [516, 267] on span "输入kyc 内容 在Source of Wealth Beneficial Owner Risk & Negative每个tab下面点击run check" at bounding box center [503, 272] width 308 height 30
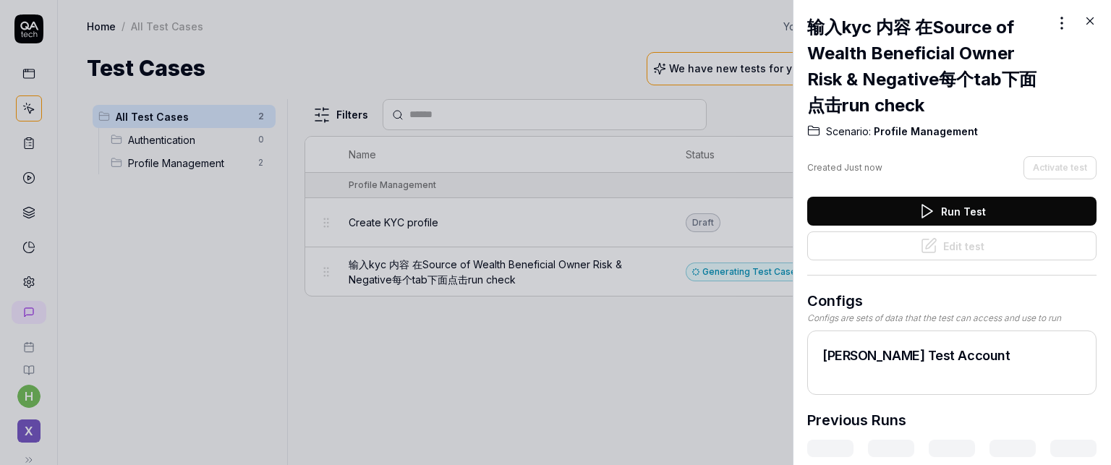
click at [926, 208] on icon at bounding box center [926, 211] width 17 height 17
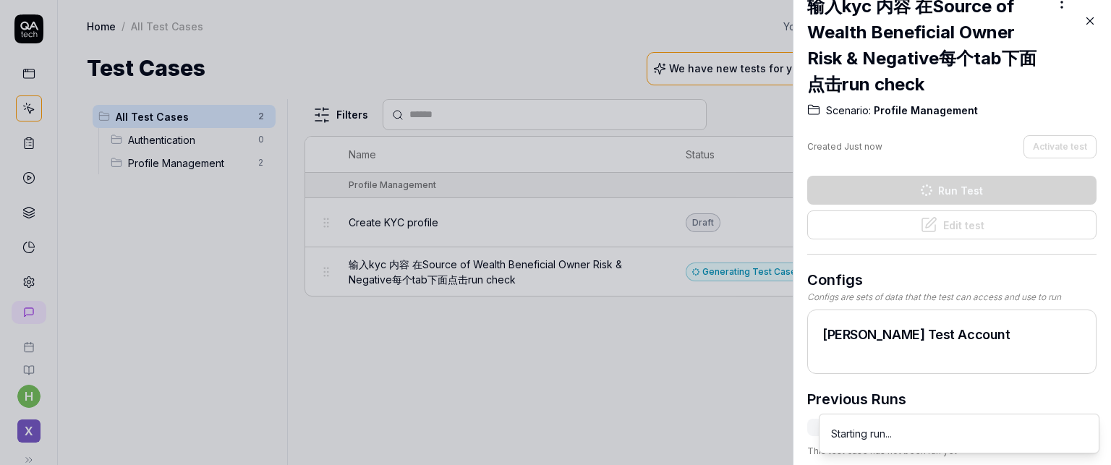
scroll to position [27, 0]
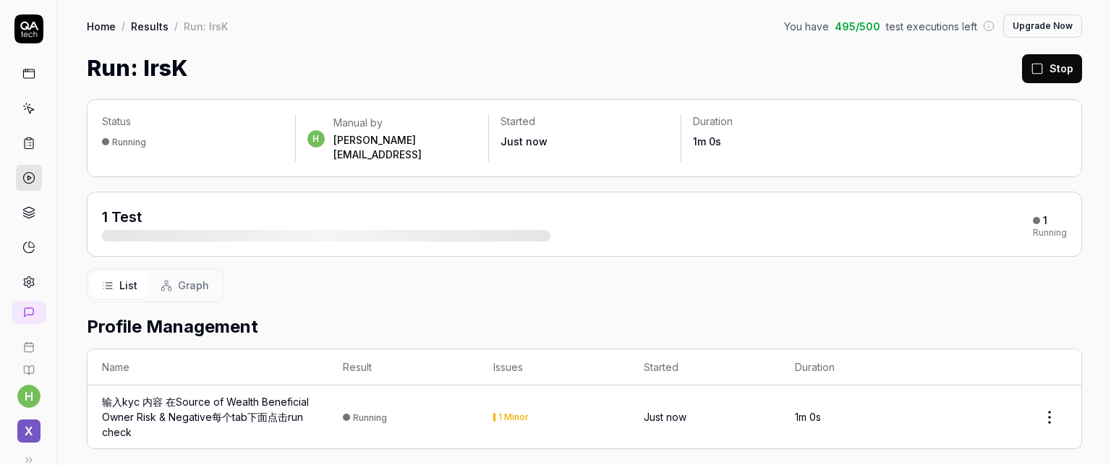
click at [418, 234] on div "1 Test 1 Running" at bounding box center [585, 224] width 996 height 65
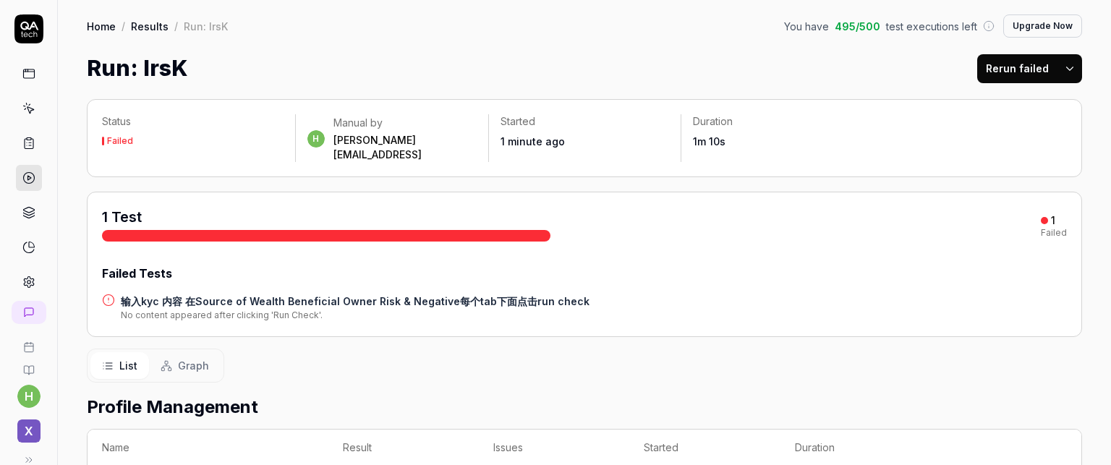
click at [299, 294] on h4 "输入kyc 内容 在Source of Wealth Beneficial Owner Risk & Negative每个tab下面点击run check" at bounding box center [355, 301] width 469 height 15
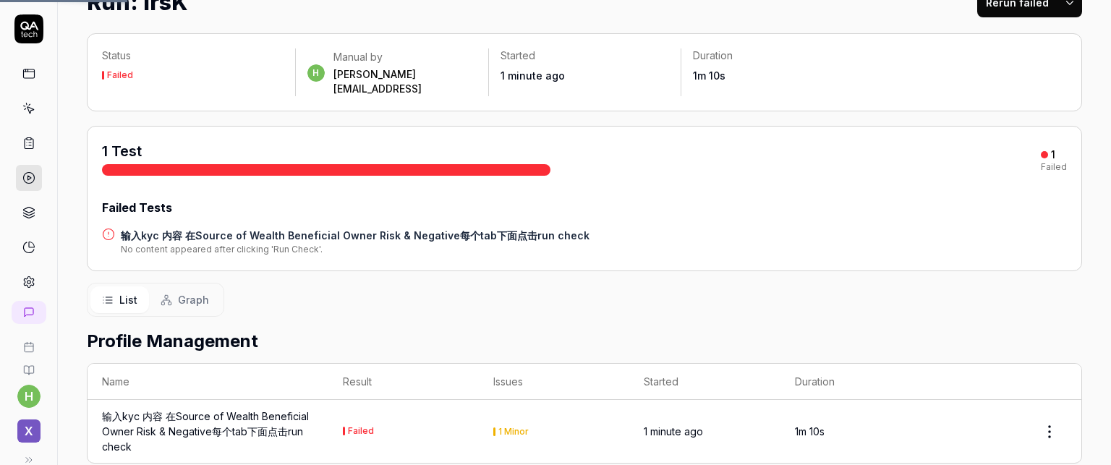
scroll to position [119, 0]
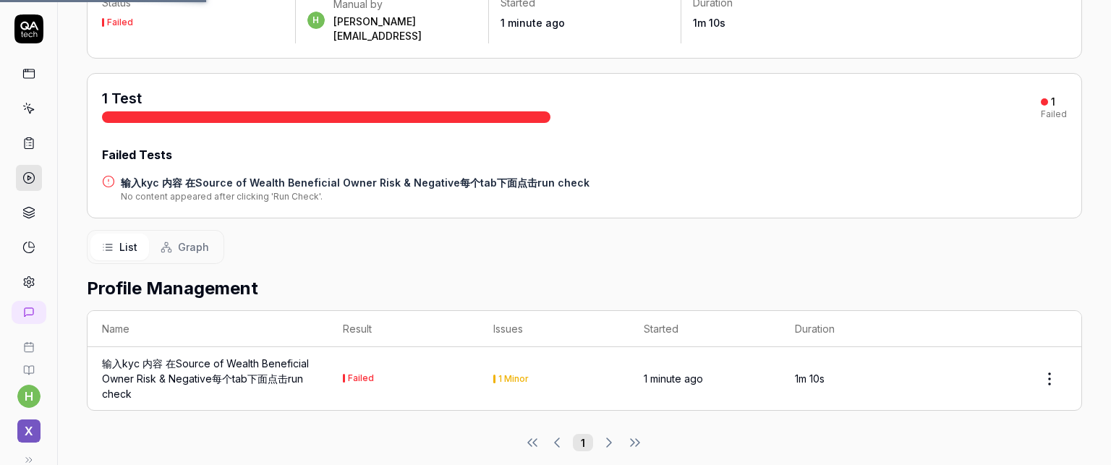
click at [352, 374] on div "Failed" at bounding box center [361, 378] width 26 height 9
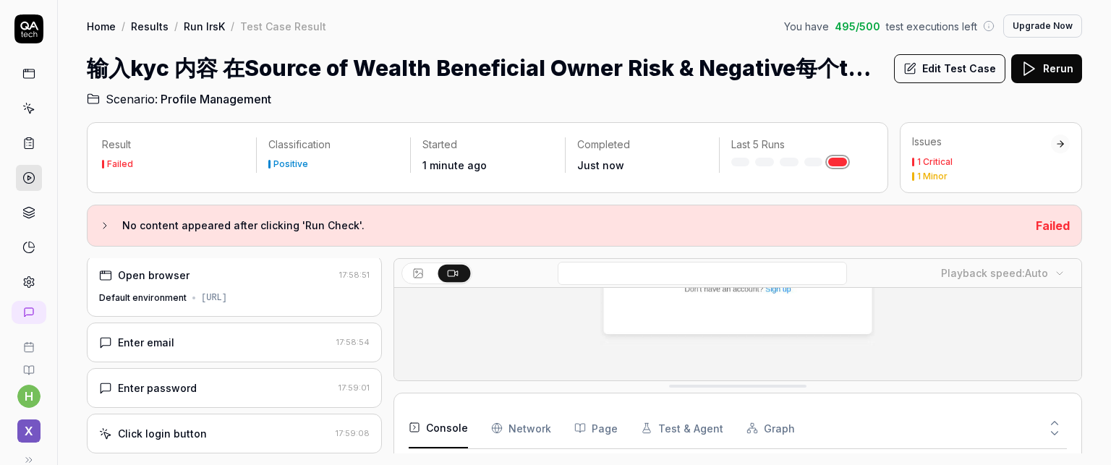
scroll to position [75, 0]
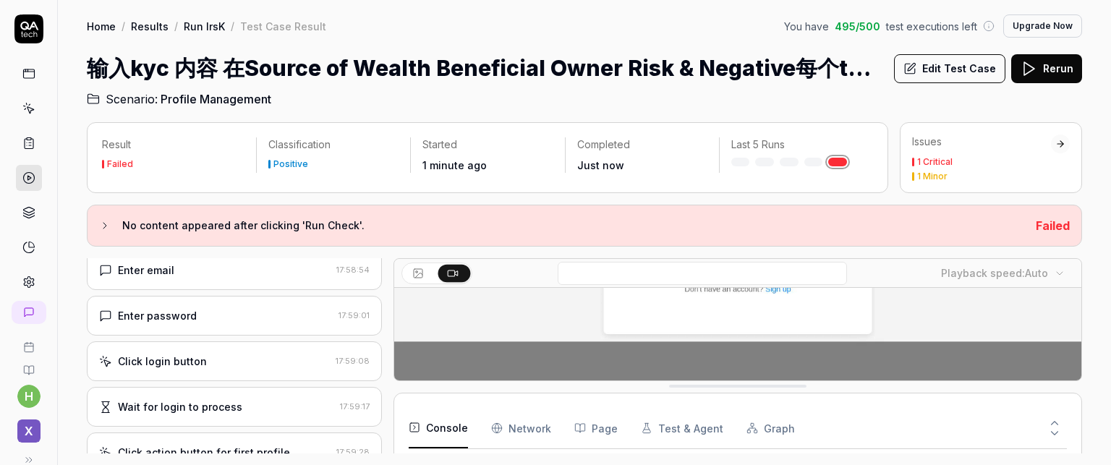
click at [282, 347] on div "Click login button 17:59:08" at bounding box center [234, 362] width 295 height 40
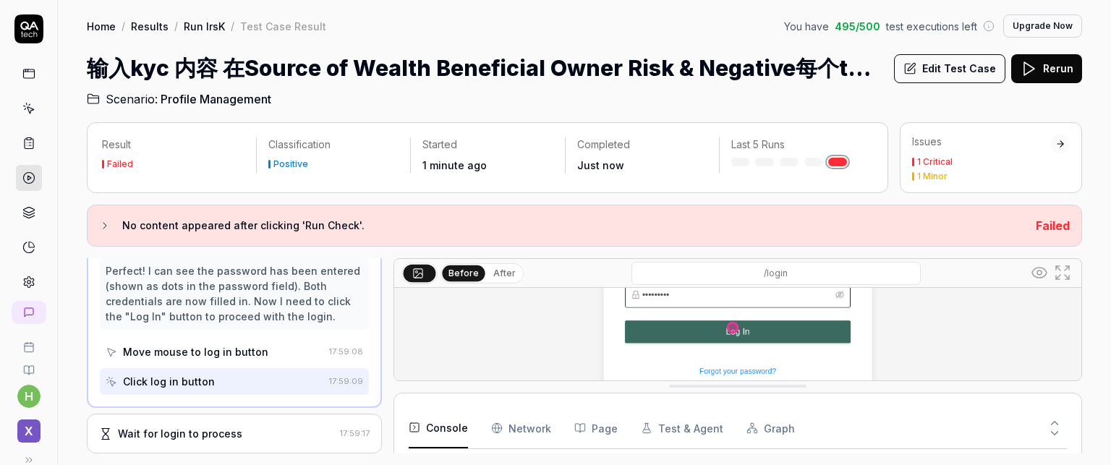
scroll to position [220, 0]
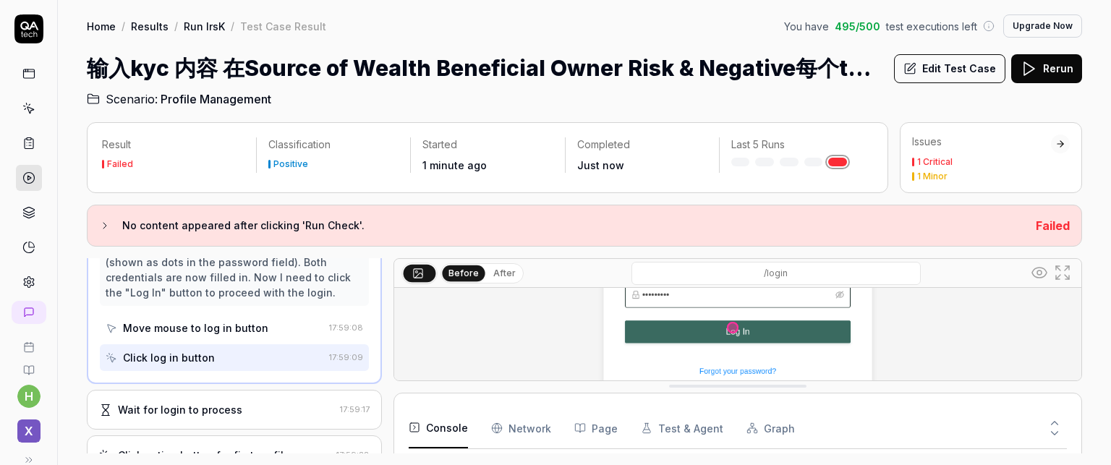
click at [245, 412] on div "Wait for login to process" at bounding box center [216, 409] width 235 height 15
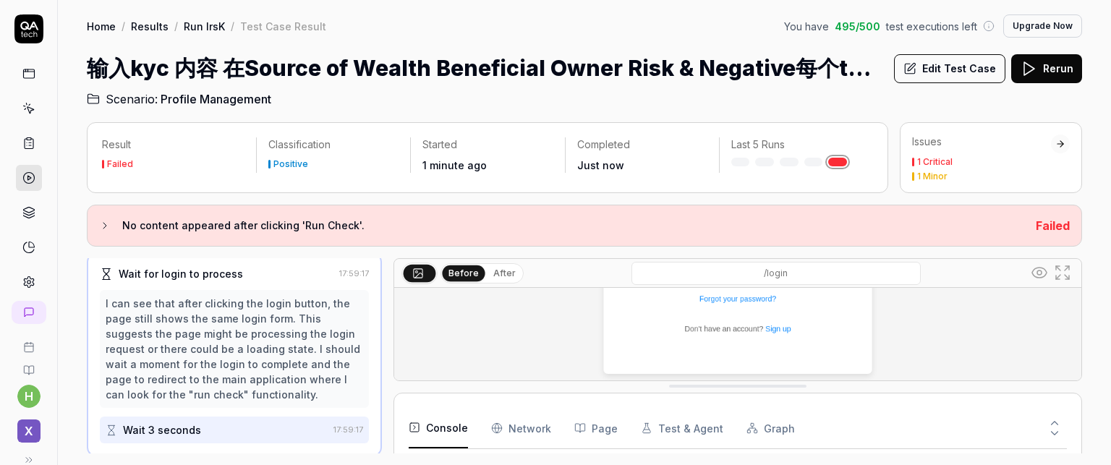
scroll to position [354, 0]
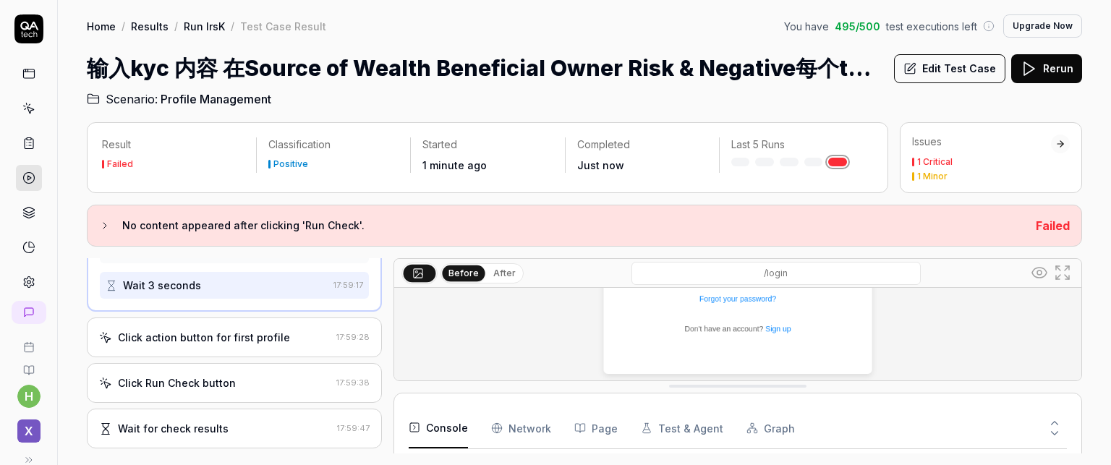
click at [255, 385] on div "Click Run Check button" at bounding box center [215, 383] width 232 height 15
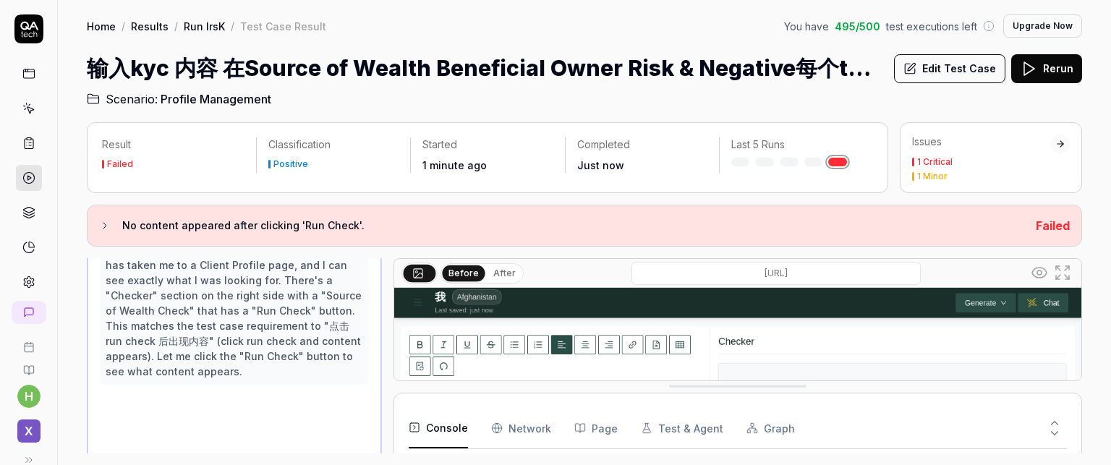
click at [252, 342] on div "Perfect! I can see that clicking the action button has taken me to a Client Pro…" at bounding box center [235, 310] width 258 height 137
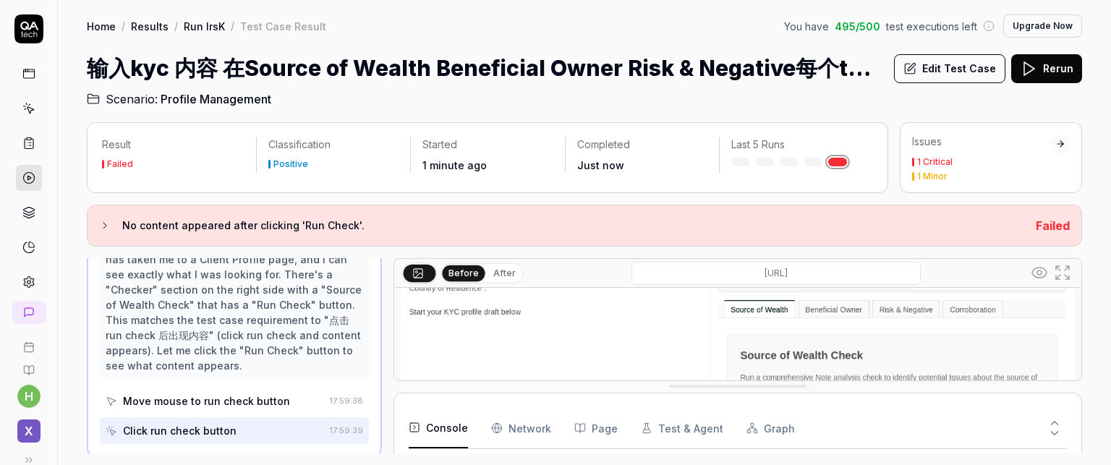
scroll to position [217, 0]
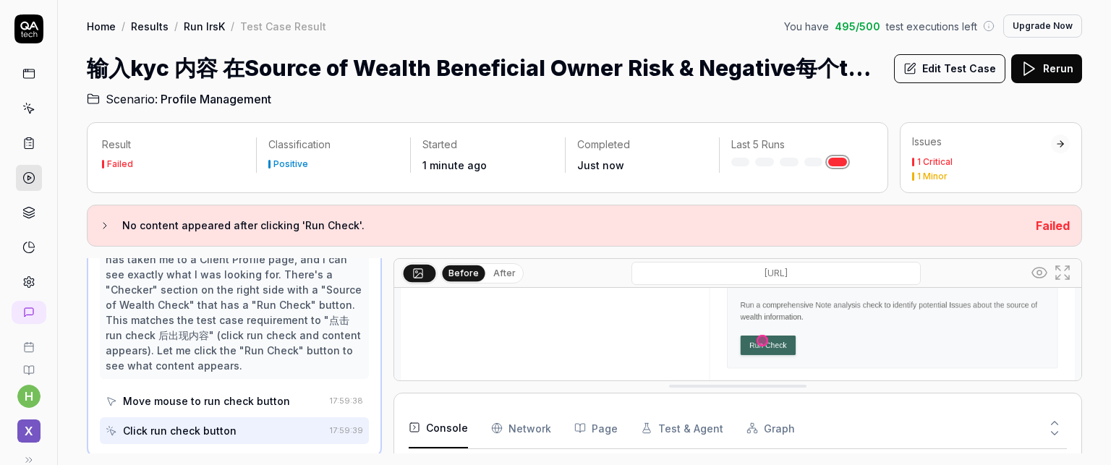
click at [234, 395] on div "Move mouse to run check button" at bounding box center [206, 401] width 167 height 15
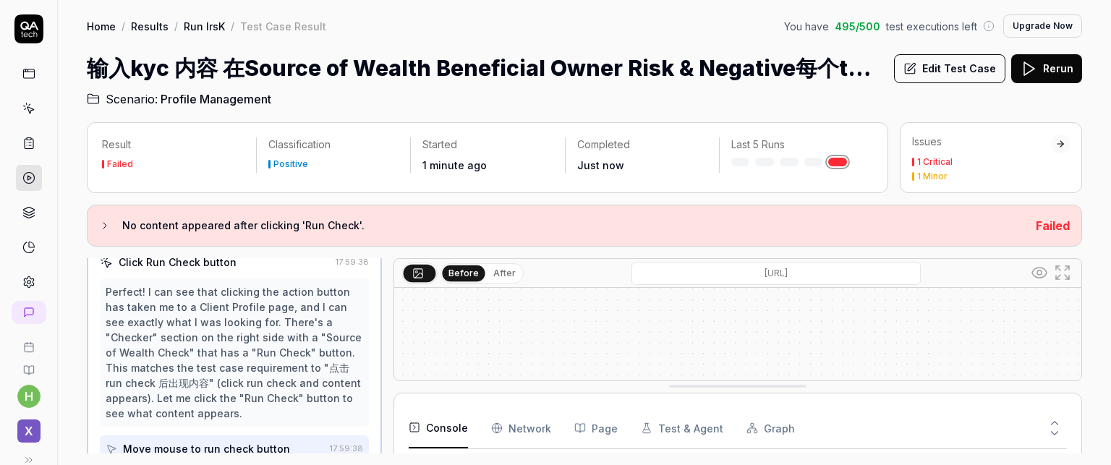
scroll to position [287, 0]
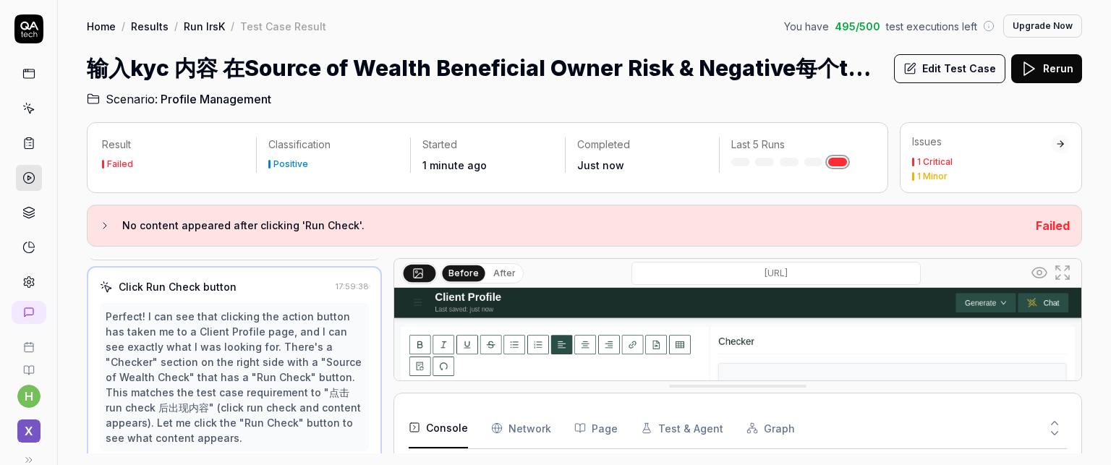
click at [234, 393] on div "Perfect! I can see that clicking the action button has taken me to a Client Pro…" at bounding box center [235, 377] width 258 height 137
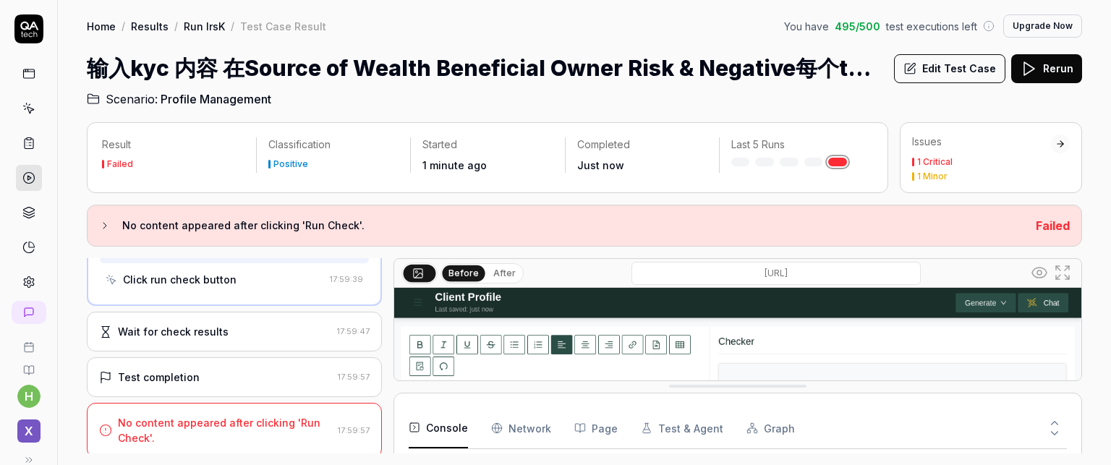
scroll to position [221, 0]
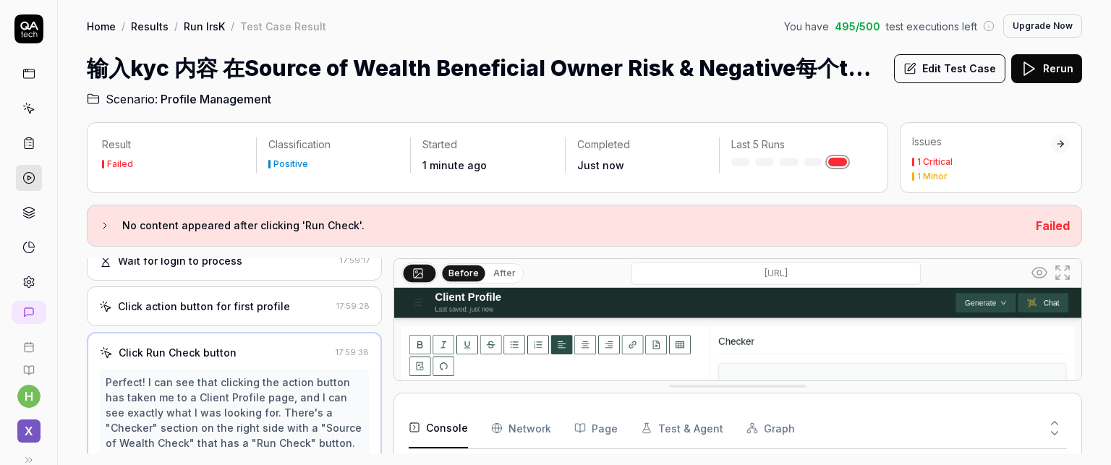
click at [96, 64] on h1 "输入kyc 内容 在Source of Wealth Beneficial Owner Risk & Negative每个tab下面点击run check" at bounding box center [485, 68] width 796 height 33
click at [93, 64] on h1 "输入kyc 内容 在Source of Wealth Beneficial Owner Risk & Negative每个tab下面点击run check" at bounding box center [485, 68] width 796 height 33
click at [933, 70] on button "Edit Test Case" at bounding box center [949, 68] width 111 height 29
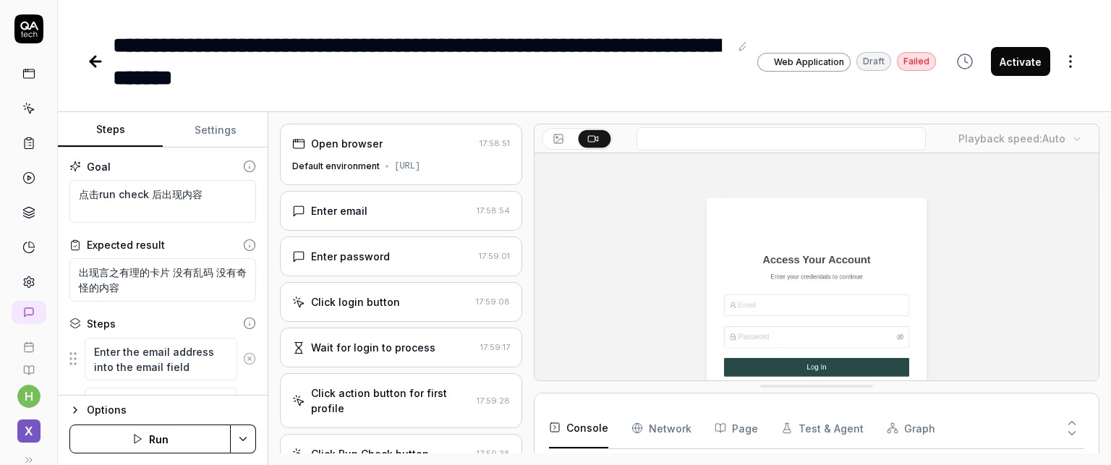
scroll to position [362, 0]
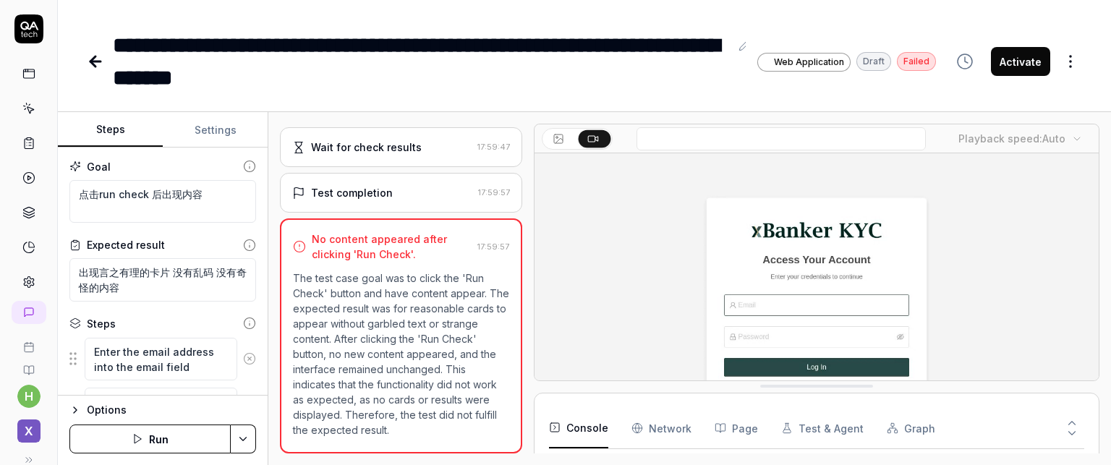
scroll to position [2973, 0]
click at [120, 37] on div "**********" at bounding box center [421, 61] width 617 height 65
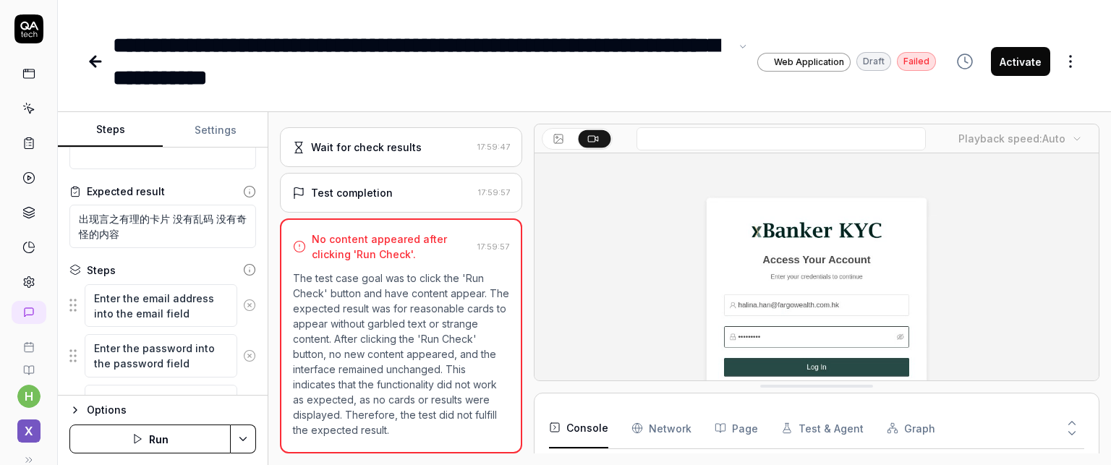
scroll to position [217, 0]
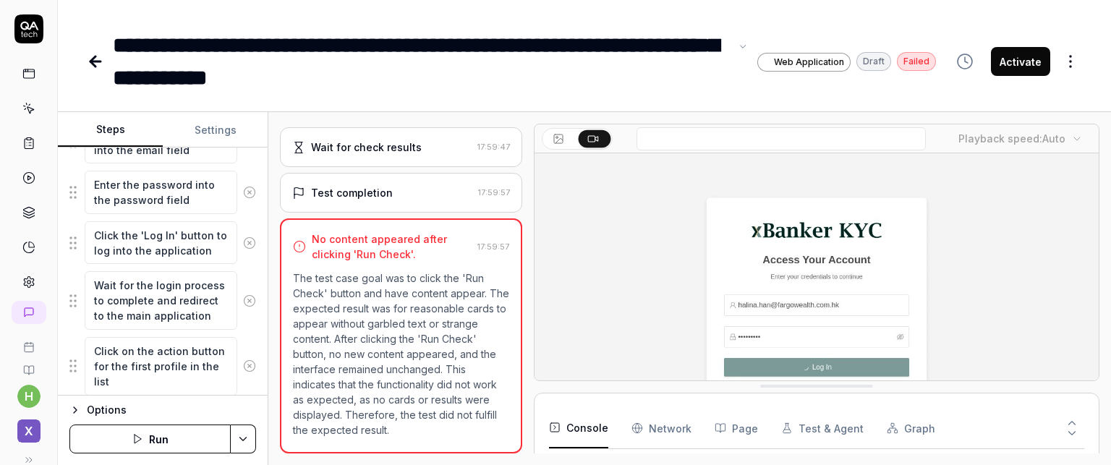
click at [239, 47] on div "**********" at bounding box center [421, 61] width 617 height 65
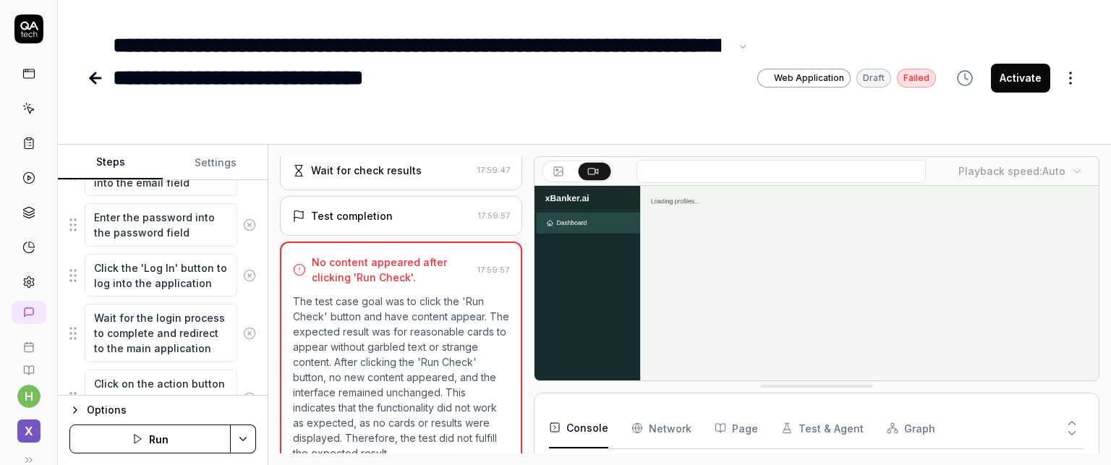
click at [1033, 79] on button "Activate" at bounding box center [1020, 78] width 59 height 29
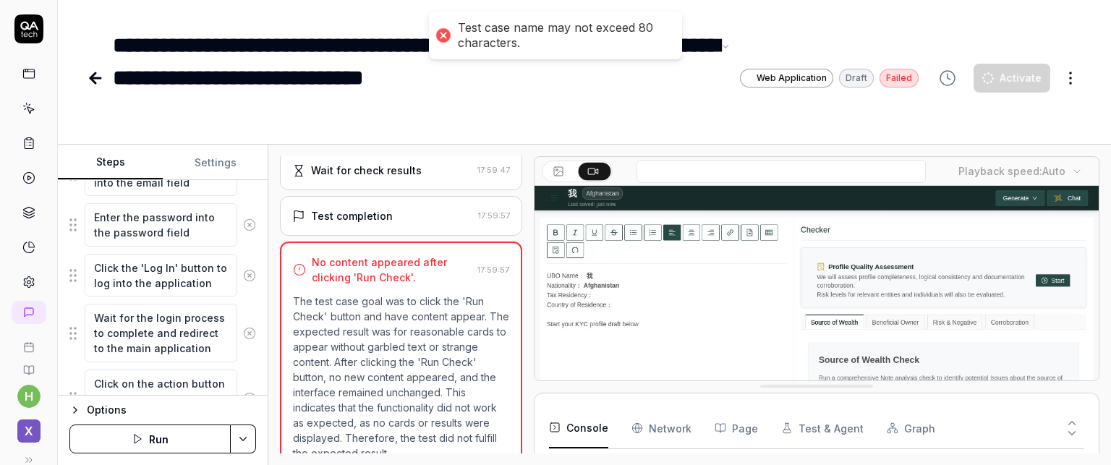
click at [568, 88] on div "**********" at bounding box center [413, 78] width 600 height 98
click at [452, 84] on div "**********" at bounding box center [413, 78] width 600 height 98
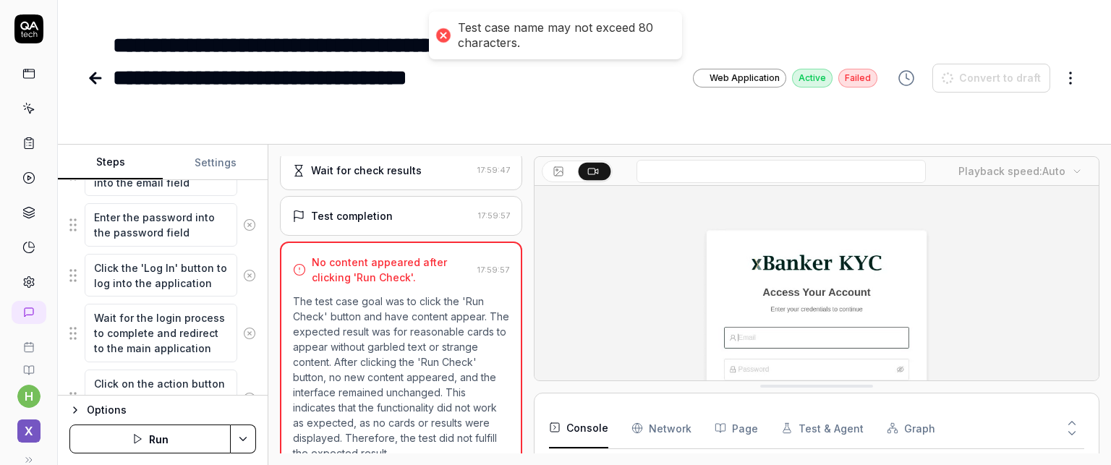
click at [310, 48] on div "**********" at bounding box center [391, 78] width 556 height 98
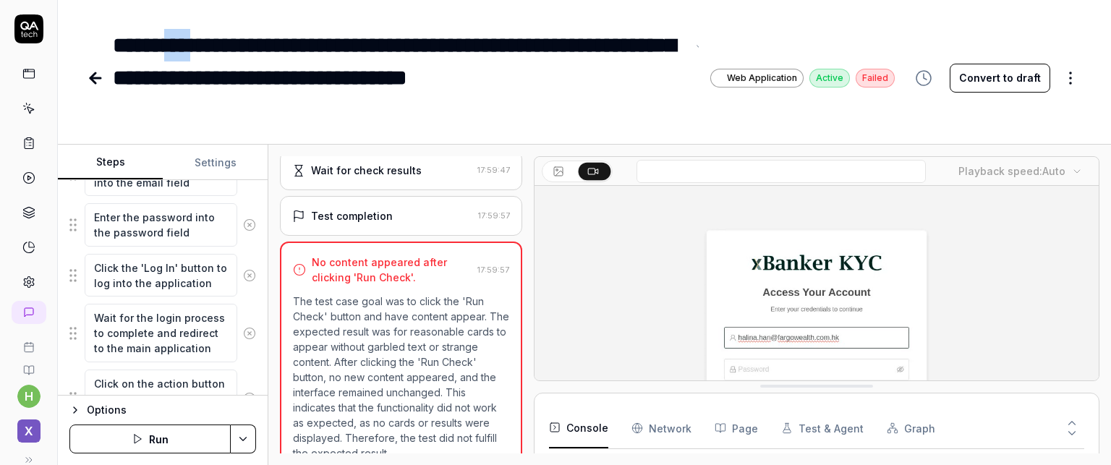
drag, startPoint x: 305, startPoint y: 44, endPoint x: 241, endPoint y: 44, distance: 64.4
click at [241, 44] on div "**********" at bounding box center [400, 78] width 574 height 98
click at [465, 51] on div "**********" at bounding box center [400, 78] width 574 height 98
drag, startPoint x: 605, startPoint y: 46, endPoint x: 593, endPoint y: 46, distance: 11.6
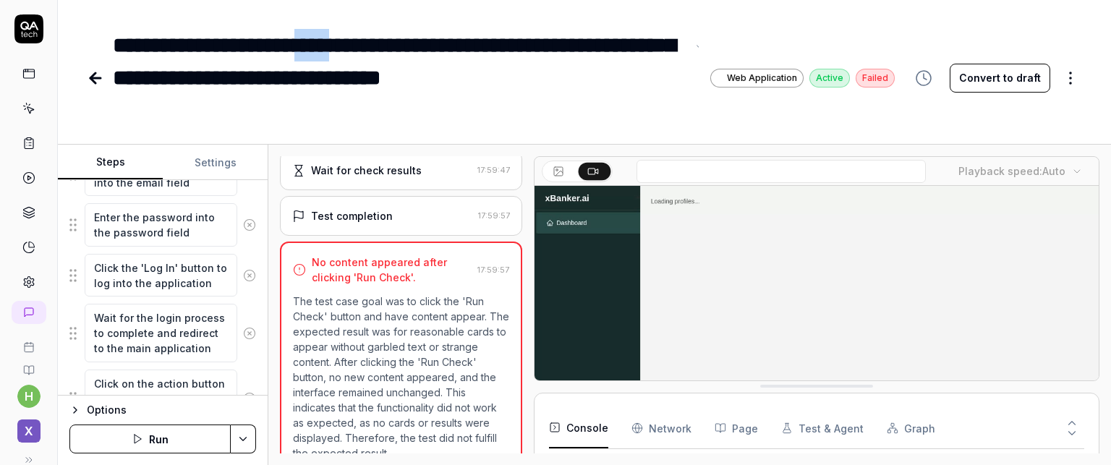
click at [593, 46] on div "**********" at bounding box center [400, 78] width 574 height 98
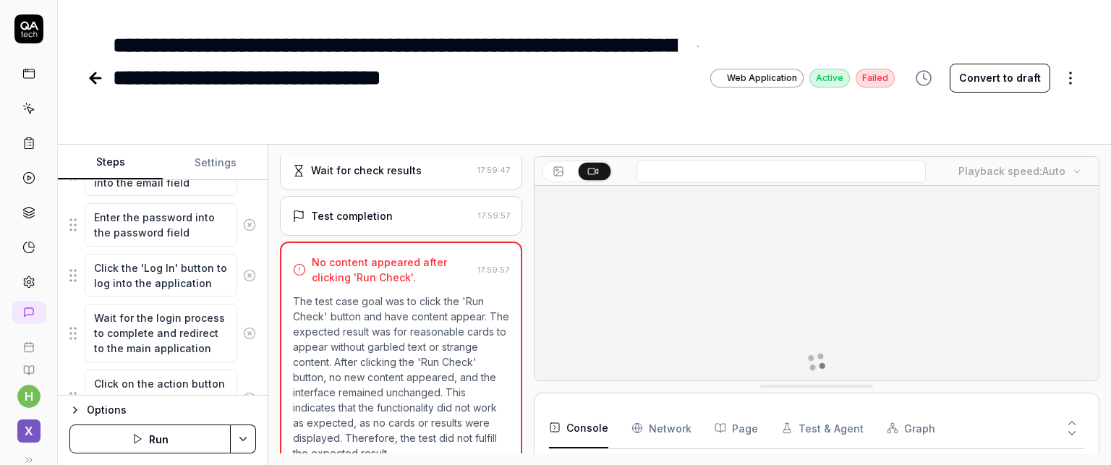
click at [637, 43] on div "**********" at bounding box center [400, 78] width 574 height 98
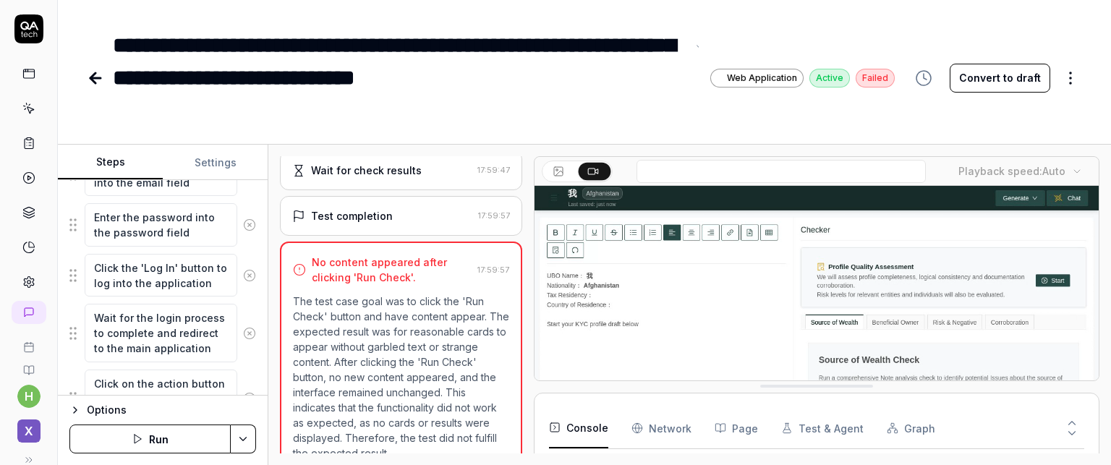
click at [1001, 72] on button "Convert to draft" at bounding box center [1000, 78] width 101 height 29
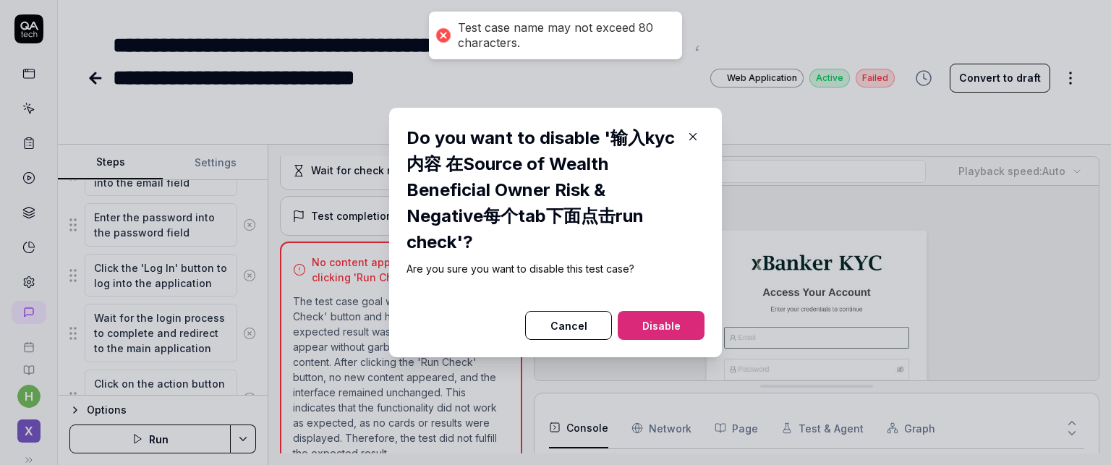
click at [644, 327] on button "Disable" at bounding box center [661, 325] width 87 height 29
